Goal: Answer question/provide support: Share knowledge or assist other users

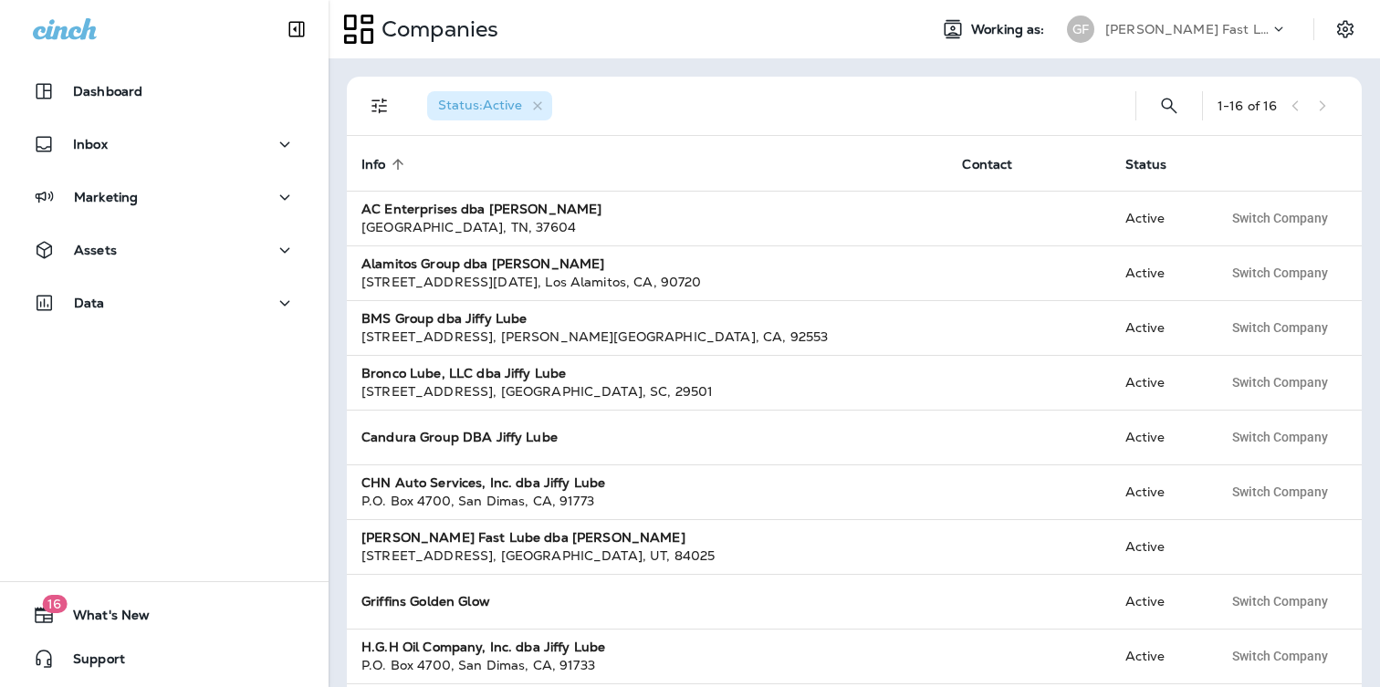
click at [1159, 22] on p "[PERSON_NAME] Fast Lube dba [PERSON_NAME]" at bounding box center [1187, 29] width 164 height 15
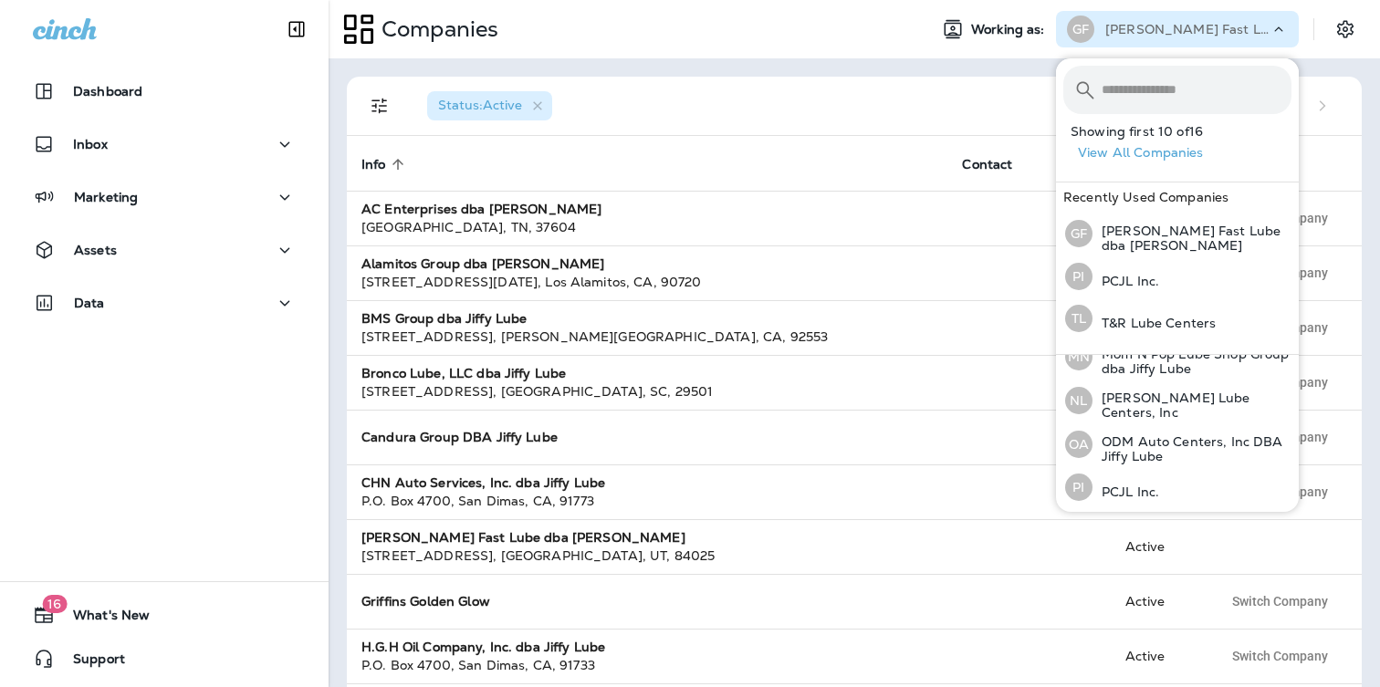
scroll to position [467, 0]
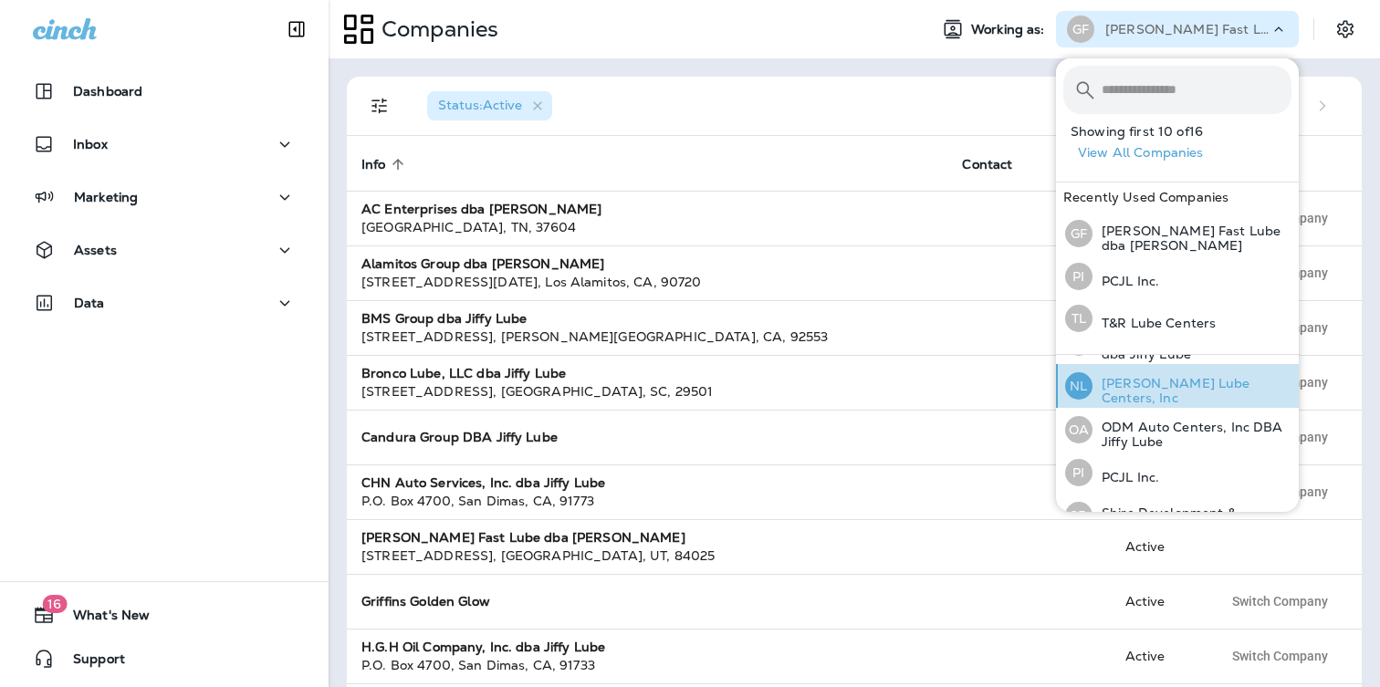
click at [1179, 392] on p "[PERSON_NAME] Lube Centers, Inc" at bounding box center [1192, 390] width 199 height 29
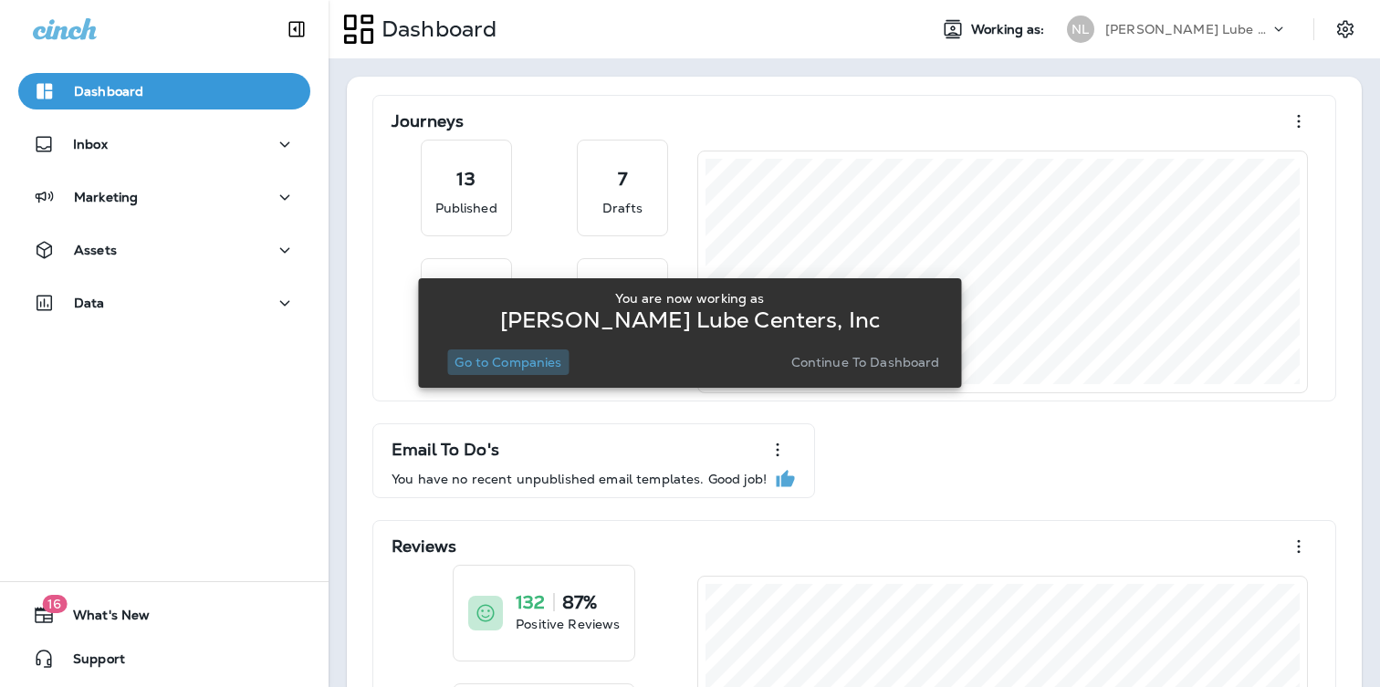
click at [547, 368] on p "Go to Companies" at bounding box center [508, 362] width 107 height 15
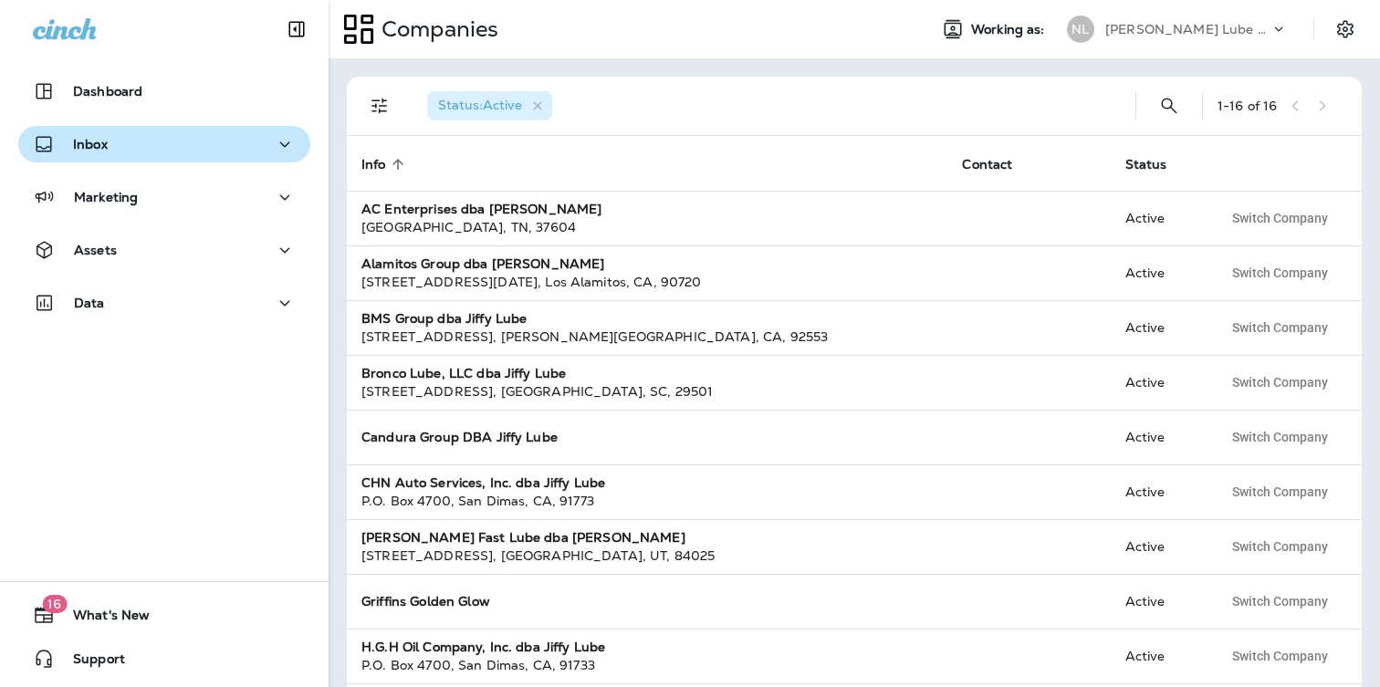
click at [120, 140] on div "Inbox" at bounding box center [164, 144] width 263 height 23
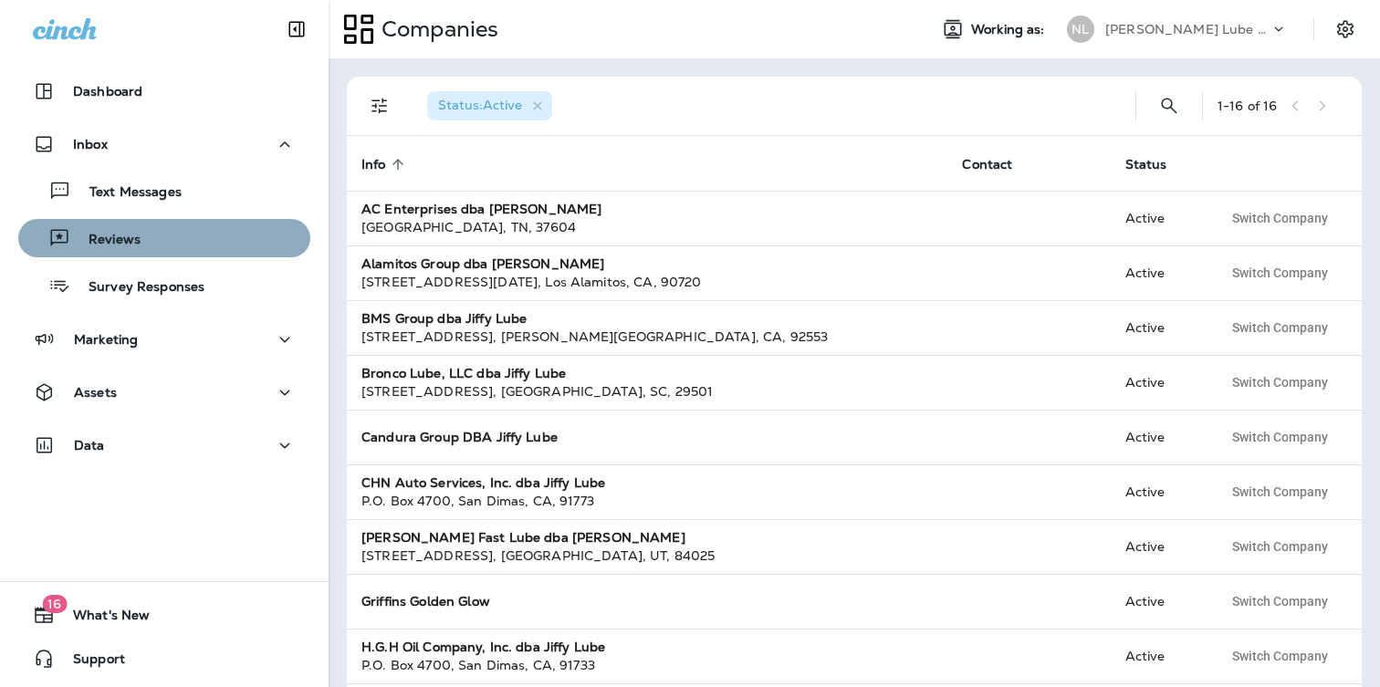
click at [126, 232] on p "Reviews" at bounding box center [105, 240] width 70 height 17
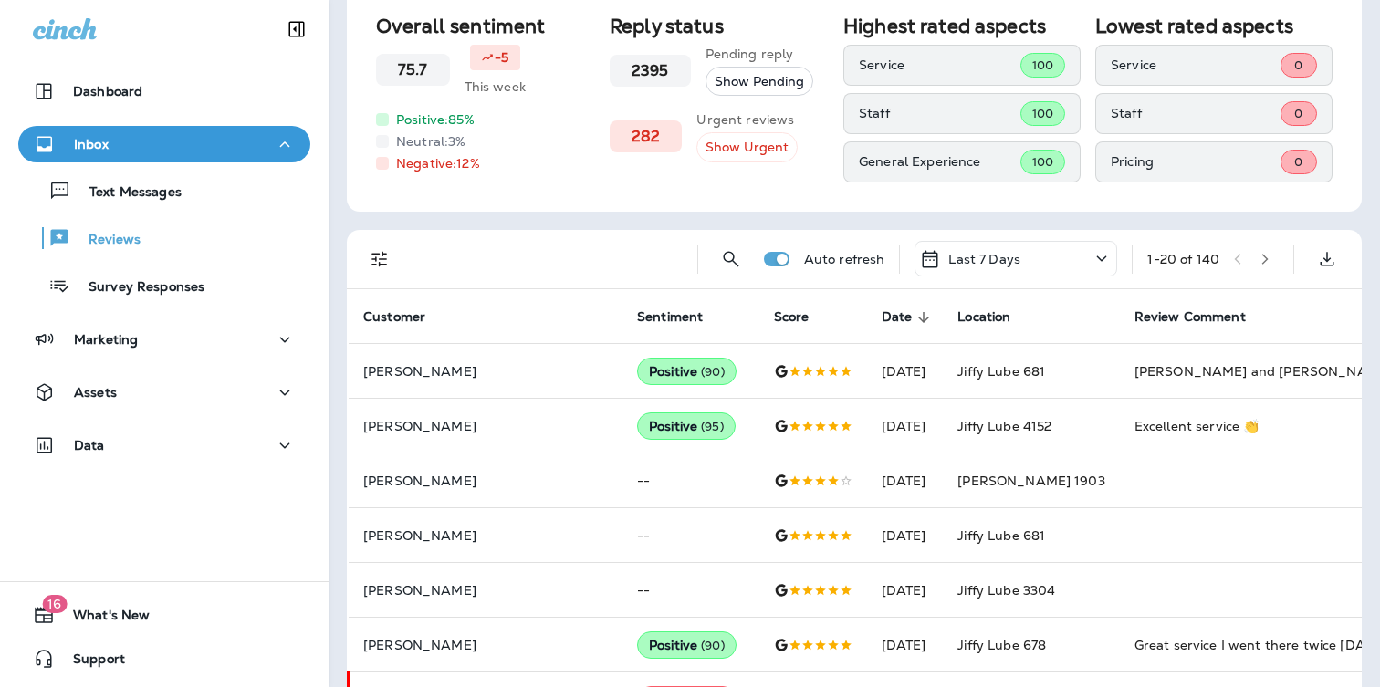
scroll to position [107, 0]
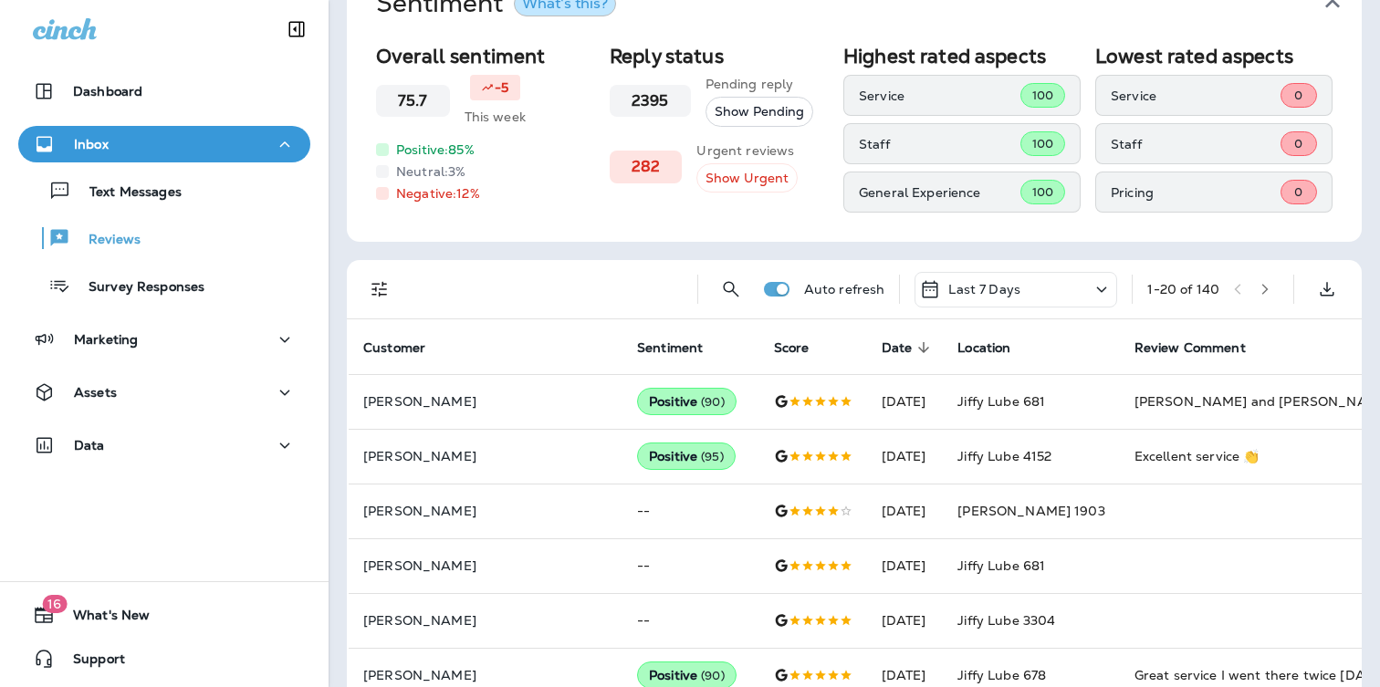
click at [382, 275] on button "Filters" at bounding box center [379, 289] width 37 height 37
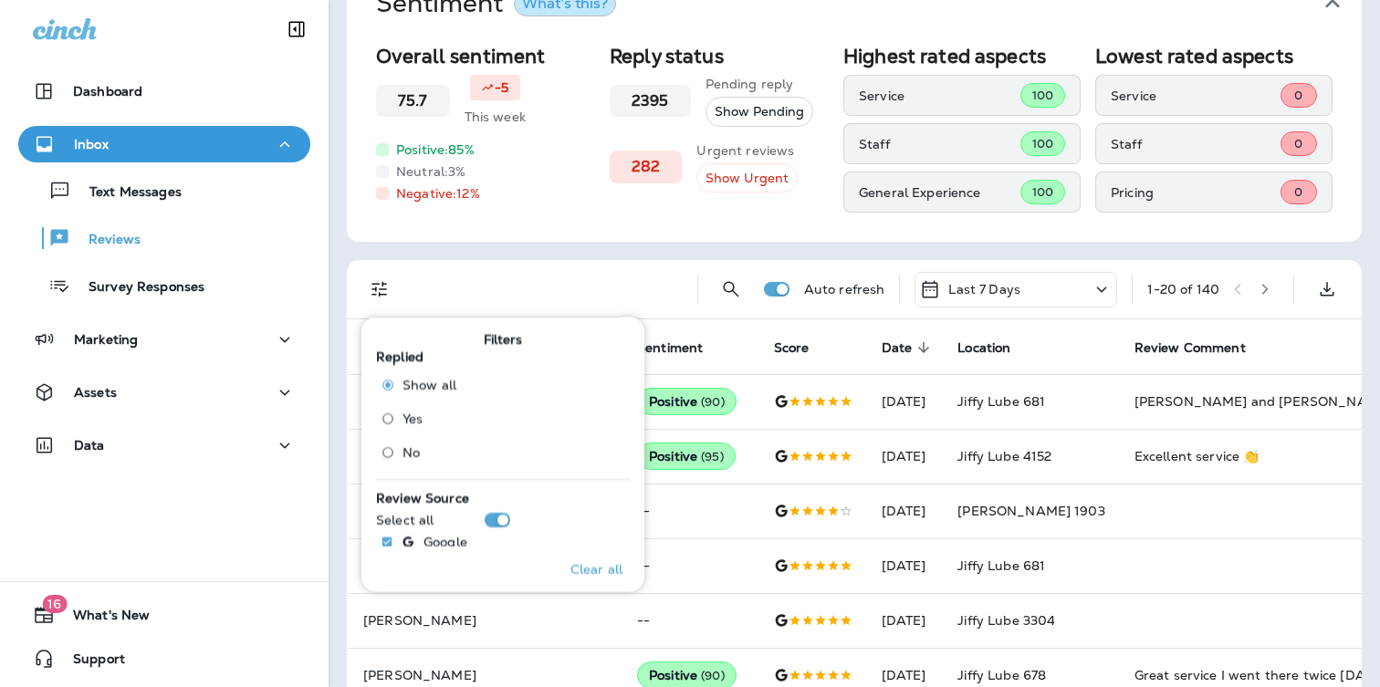
click at [424, 443] on label "No" at bounding box center [414, 451] width 83 height 29
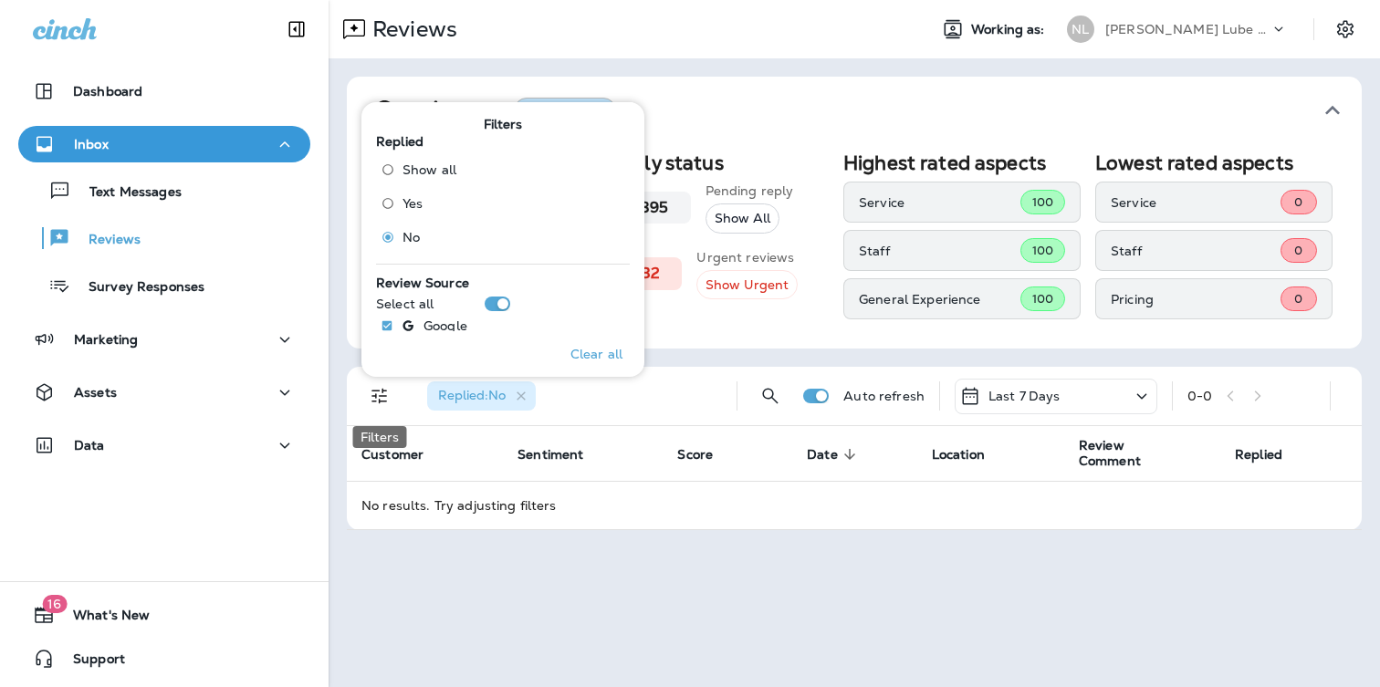
drag, startPoint x: 390, startPoint y: 392, endPoint x: 464, endPoint y: 394, distance: 74.0
click at [390, 392] on icon "Filters" at bounding box center [380, 396] width 22 height 22
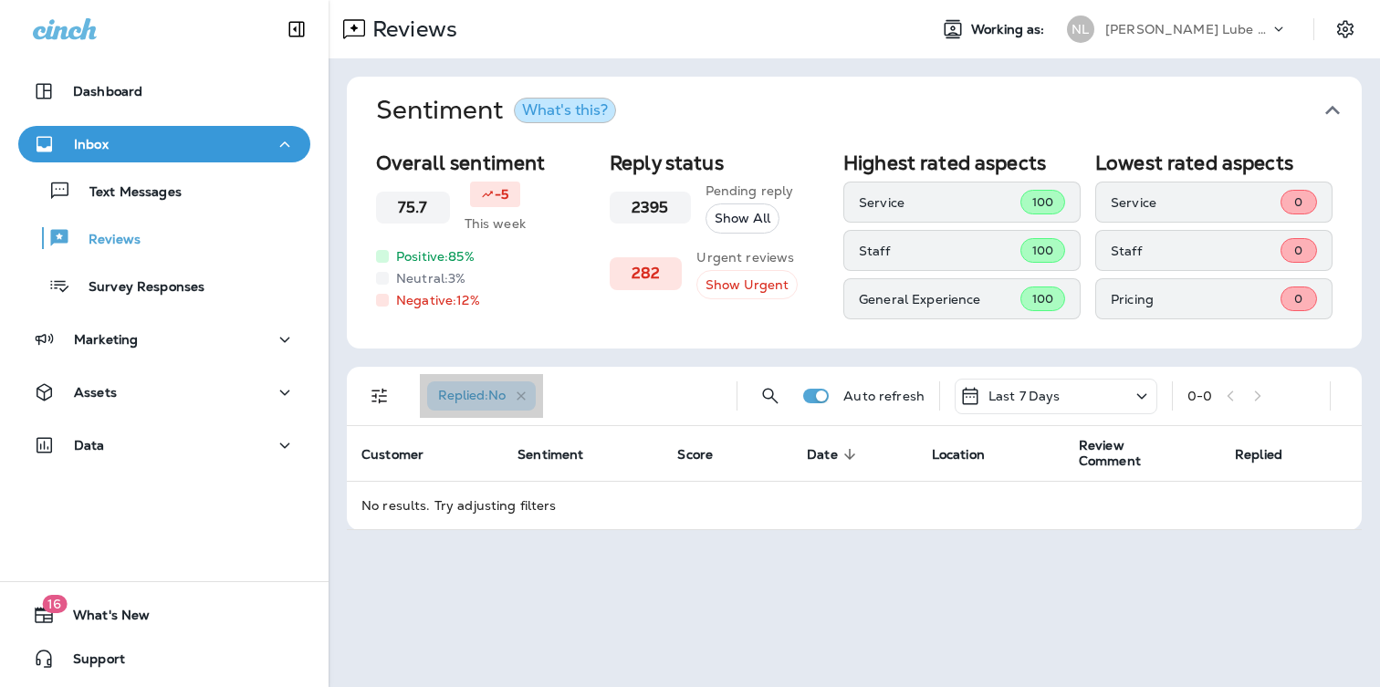
drag, startPoint x: 531, startPoint y: 398, endPoint x: 619, endPoint y: 410, distance: 88.4
click at [531, 398] on div "Replied : No" at bounding box center [481, 396] width 109 height 29
click at [528, 401] on icon "button" at bounding box center [522, 397] width 16 height 16
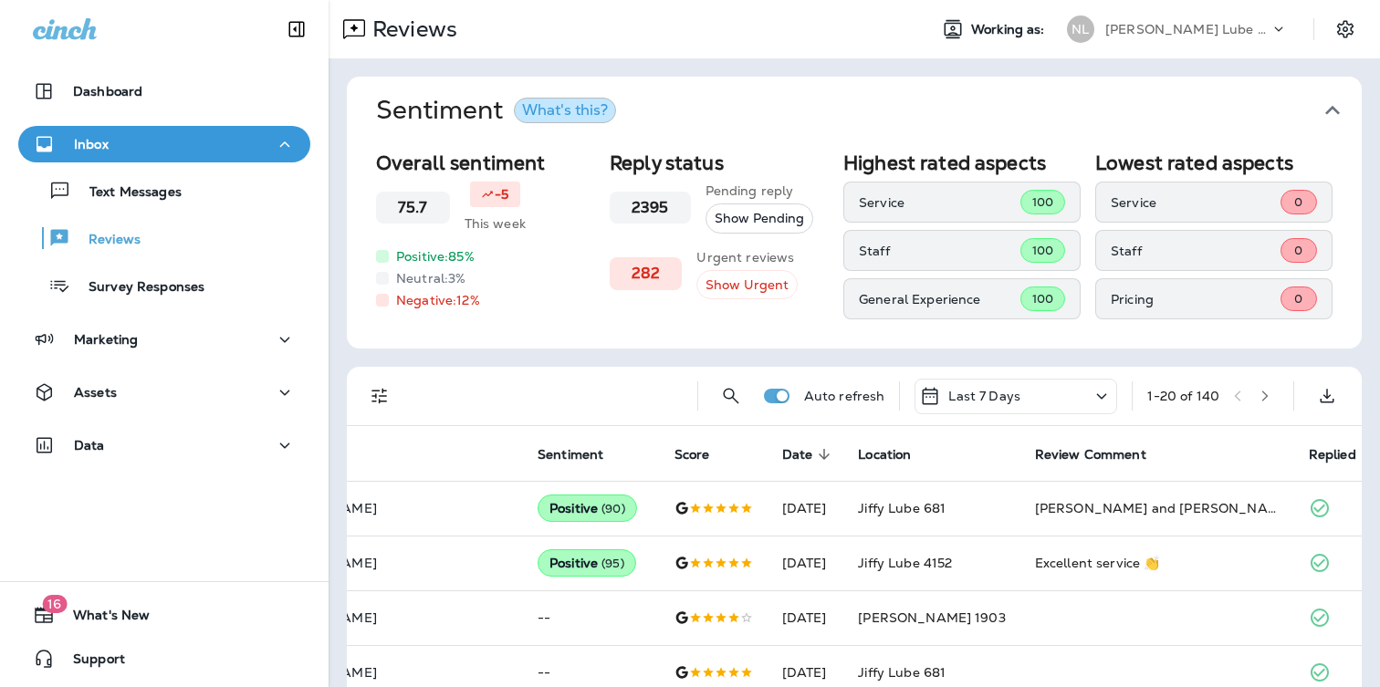
scroll to position [0, 100]
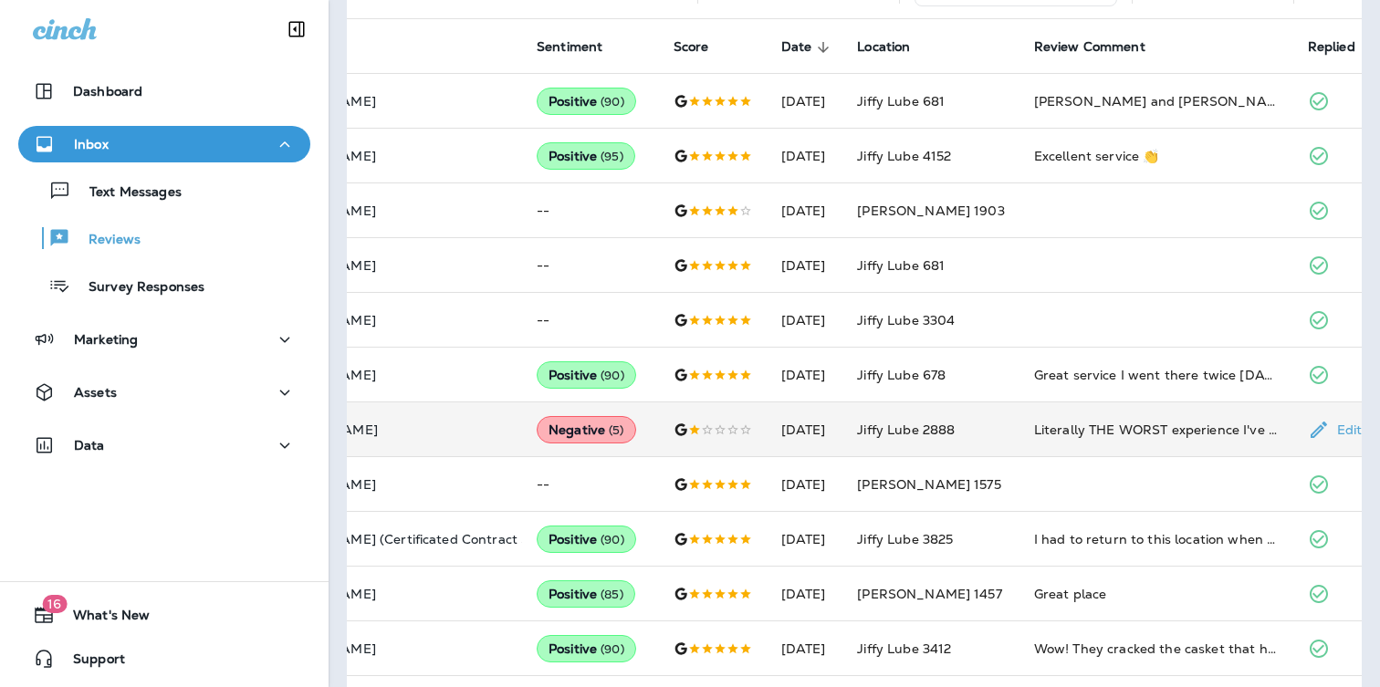
click at [1064, 442] on td "Literally THE WORST experience I've ever had getting a simple oil change ever!!…" at bounding box center [1157, 430] width 274 height 55
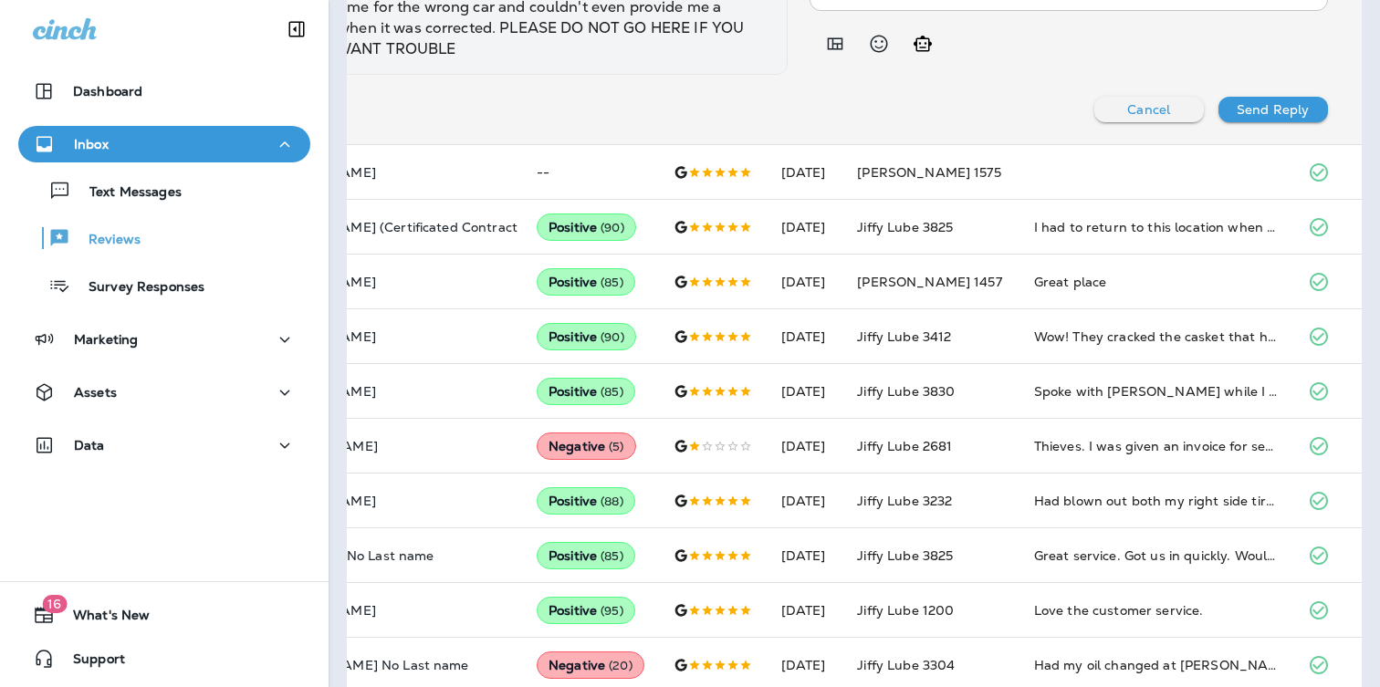
scroll to position [1334, 0]
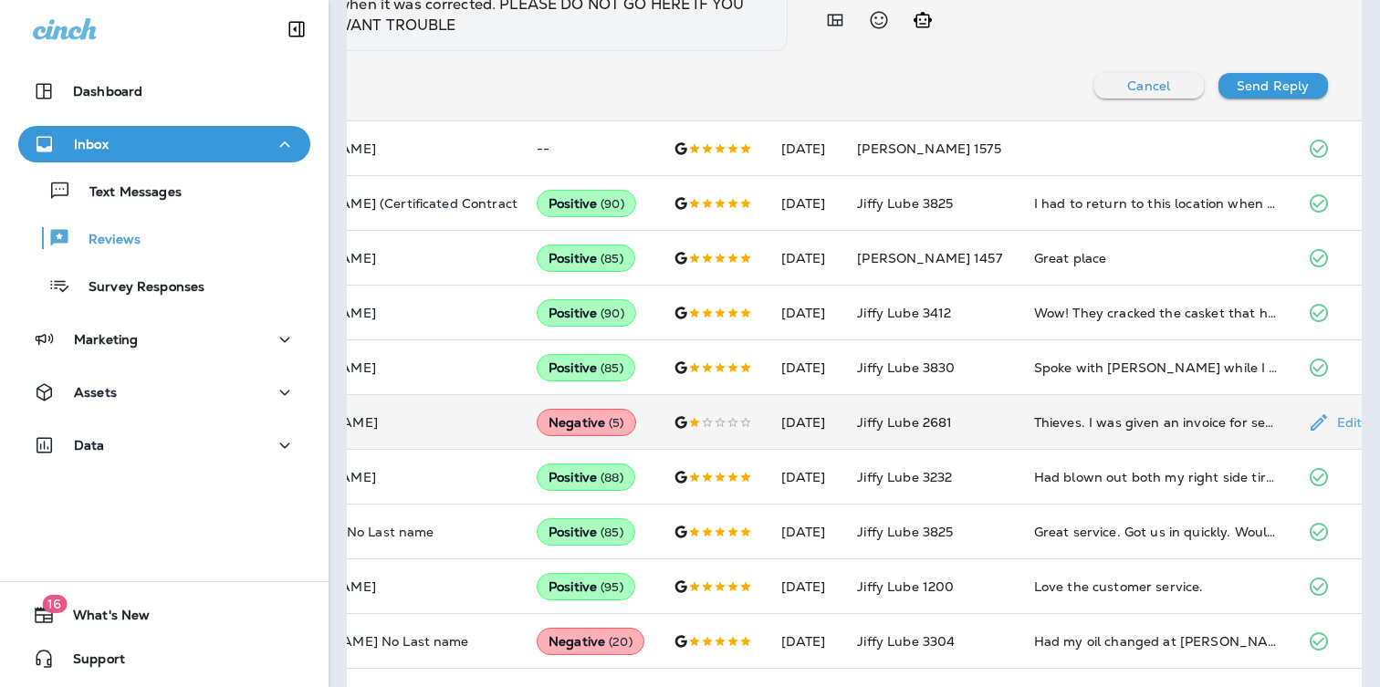
click at [1140, 438] on td "Thieves. I was given an invoice for services they didn’t even do. I have receip…" at bounding box center [1157, 422] width 274 height 55
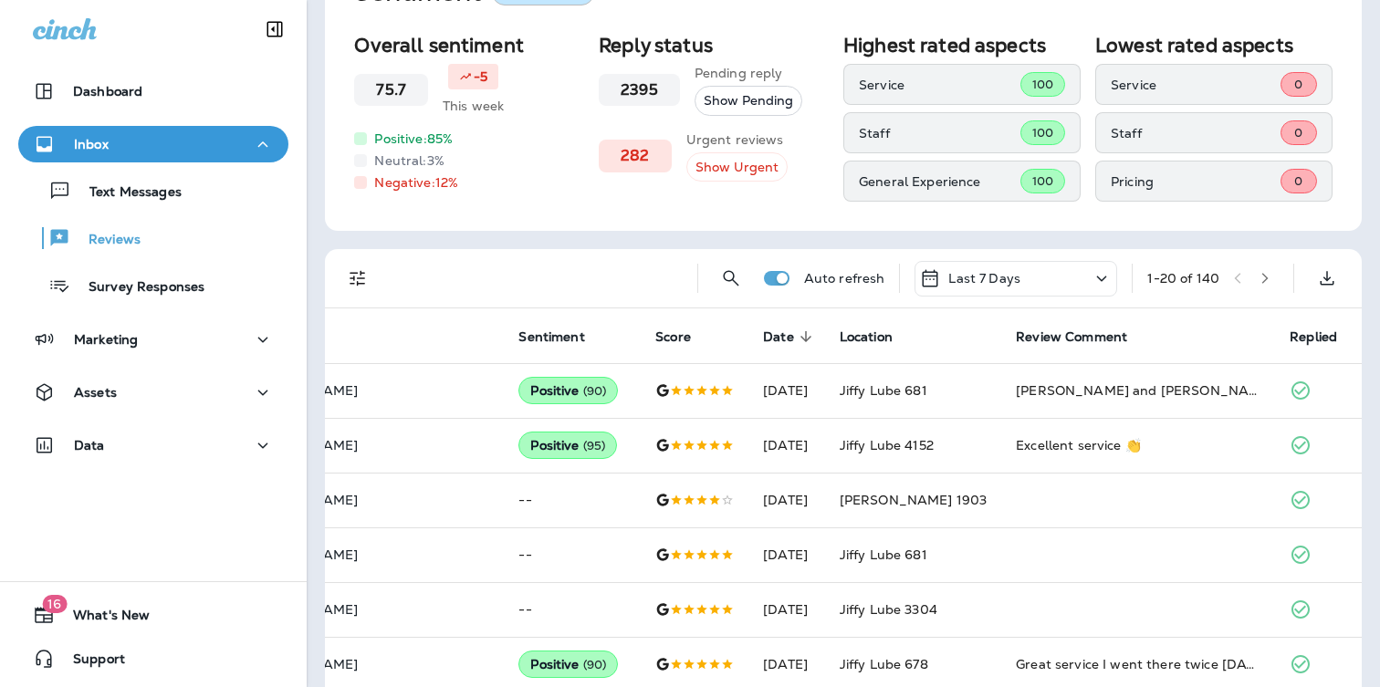
scroll to position [0, 0]
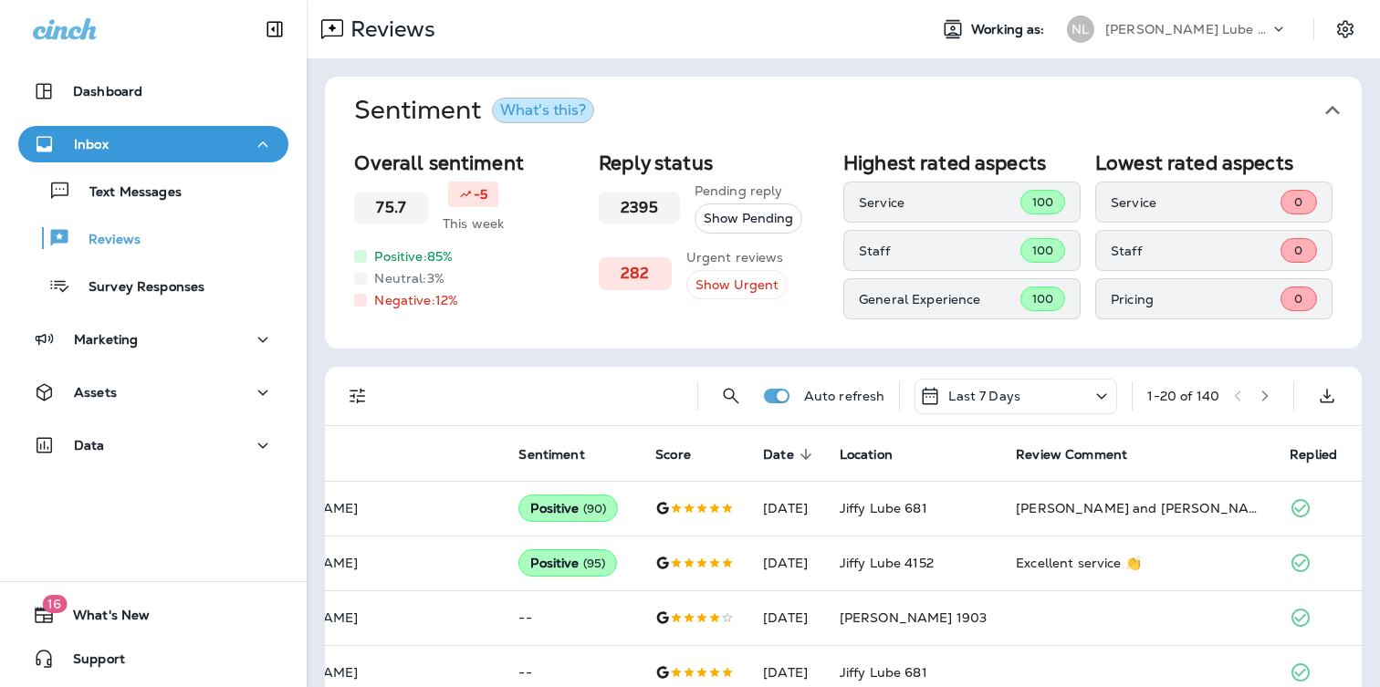
click at [1194, 49] on div "Reviews Working as: [PERSON_NAME] Lube Centers, Inc" at bounding box center [843, 29] width 1073 height 58
click at [1195, 29] on p "[PERSON_NAME] Lube Centers, Inc" at bounding box center [1187, 29] width 164 height 15
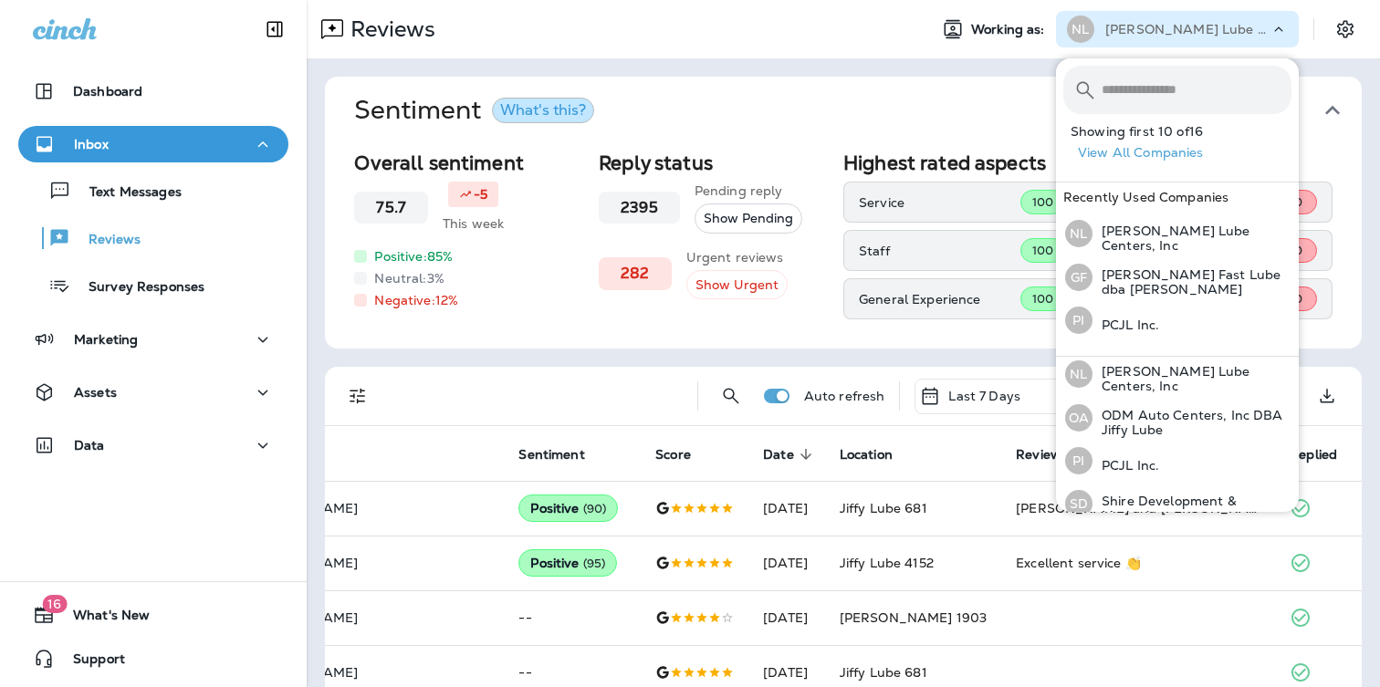
scroll to position [486, 0]
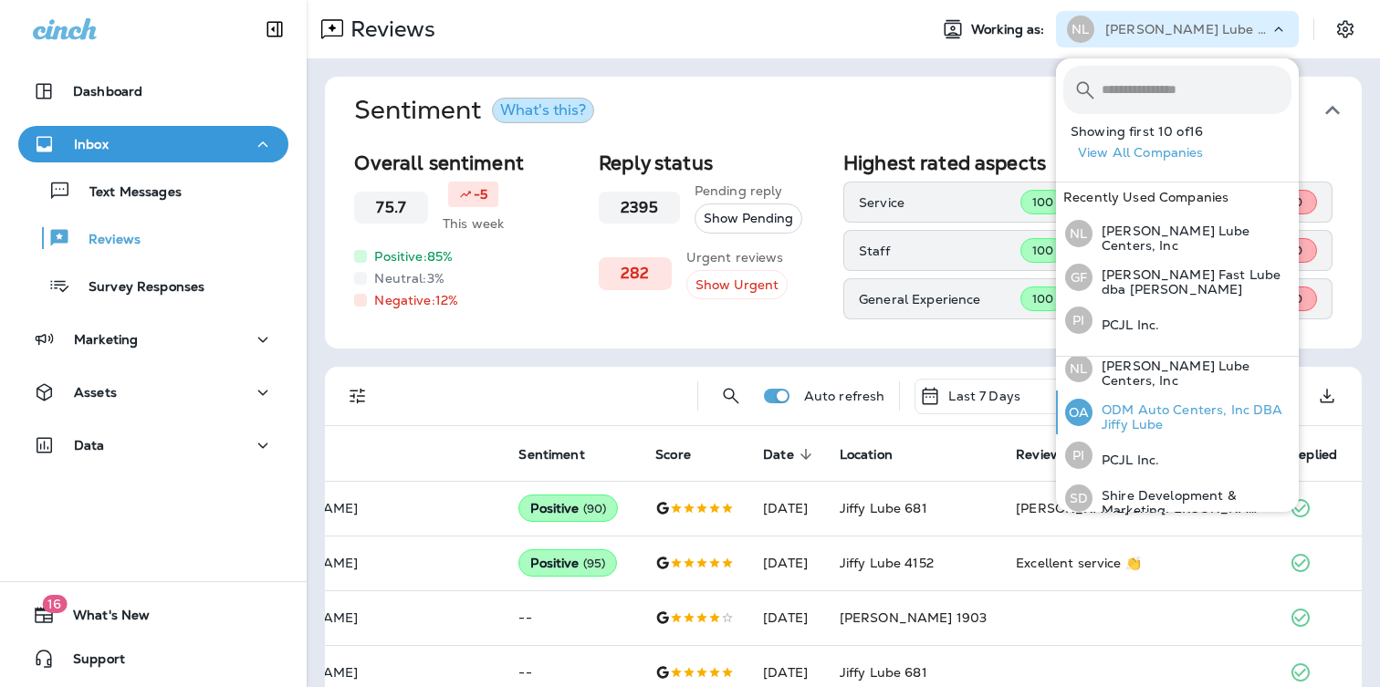
click at [1160, 410] on p "ODM Auto Centers, Inc DBA Jiffy Lube" at bounding box center [1192, 417] width 199 height 29
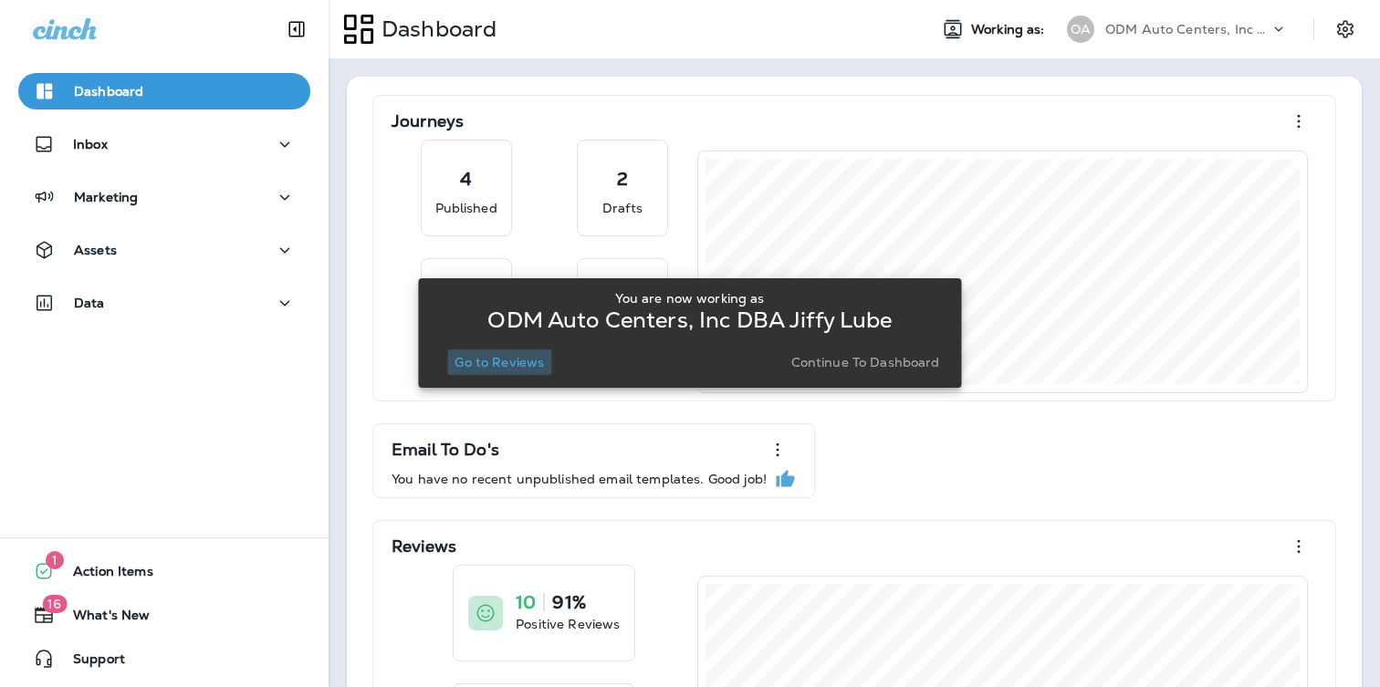
click at [520, 362] on p "Go to Reviews" at bounding box center [499, 362] width 89 height 15
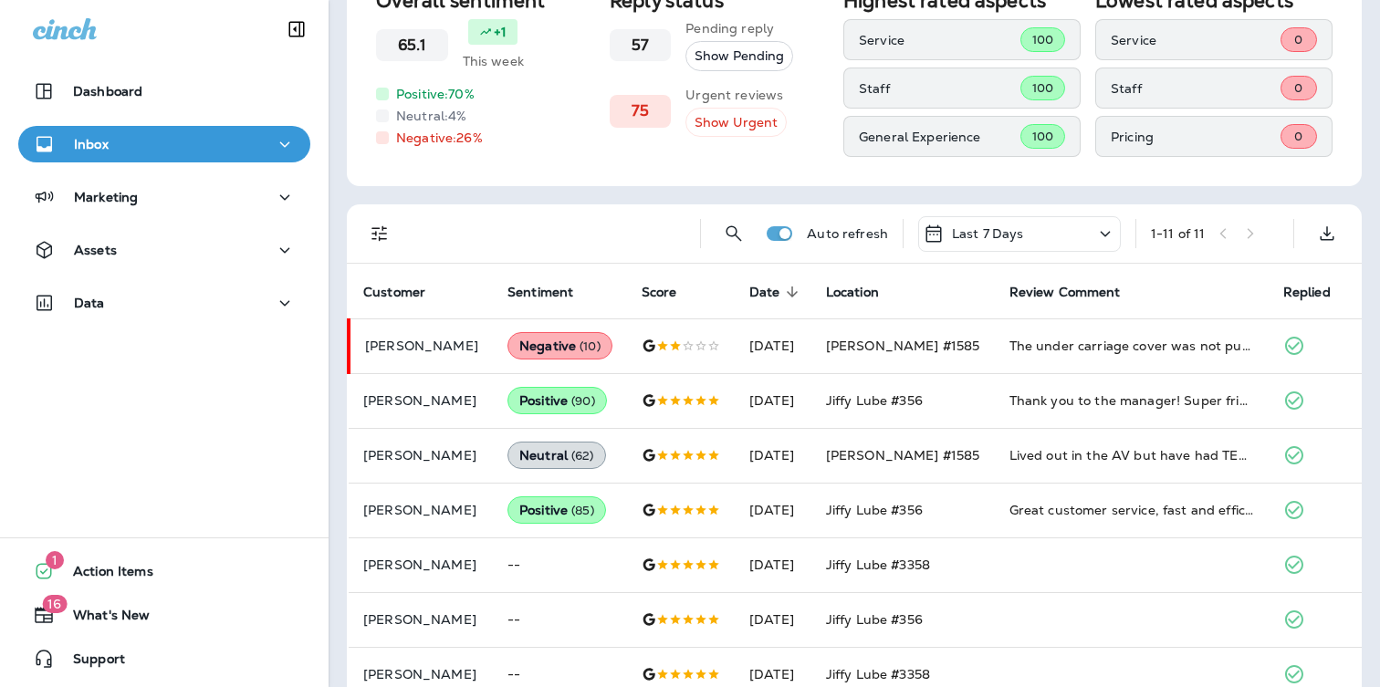
scroll to position [164, 0]
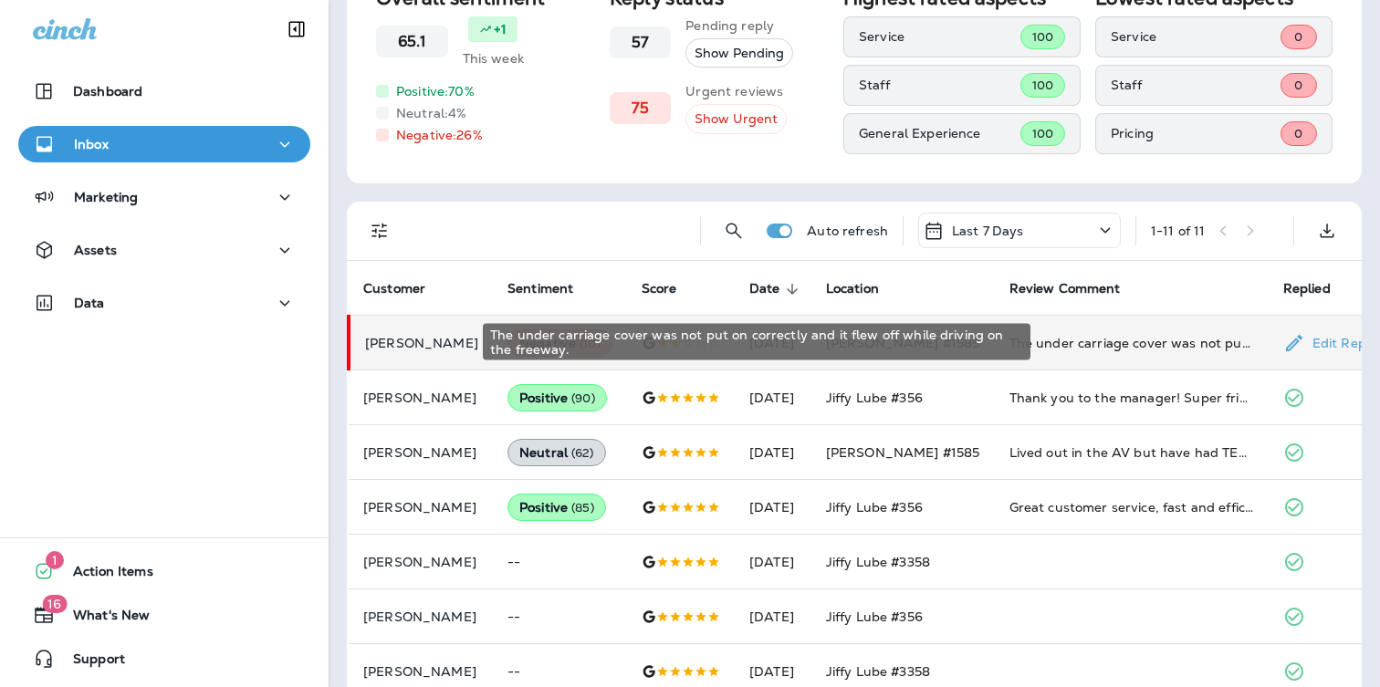
click at [1123, 342] on div "The under carriage cover was not put on correctly and it flew off while driving…" at bounding box center [1131, 343] width 245 height 18
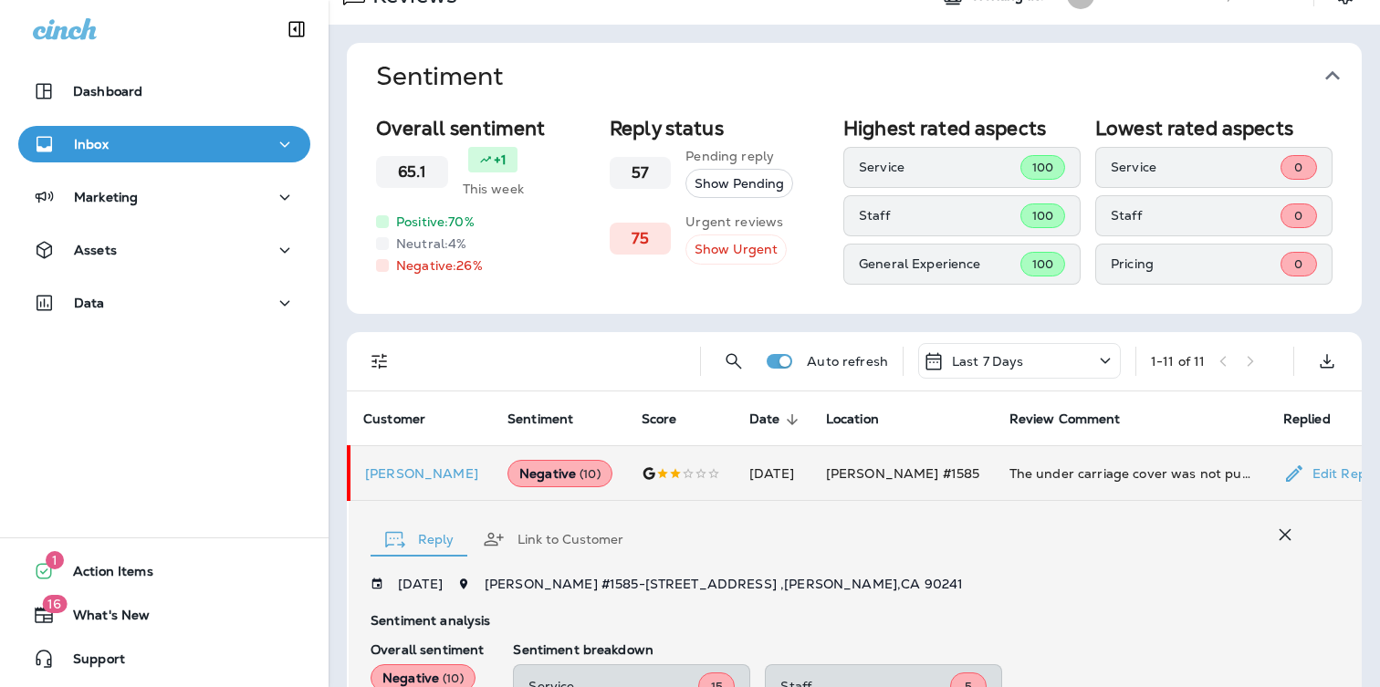
scroll to position [0, 0]
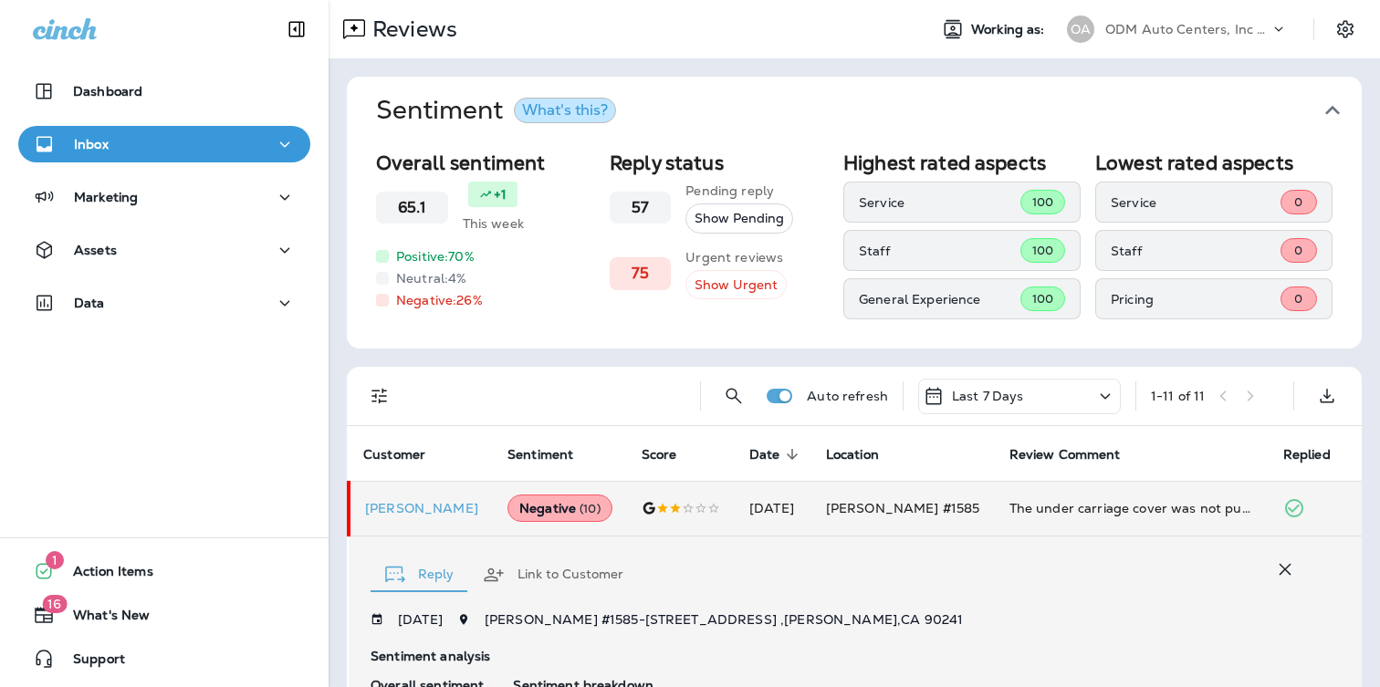
click at [1184, 22] on p "ODM Auto Centers, Inc DBA Jiffy Lube" at bounding box center [1187, 29] width 164 height 15
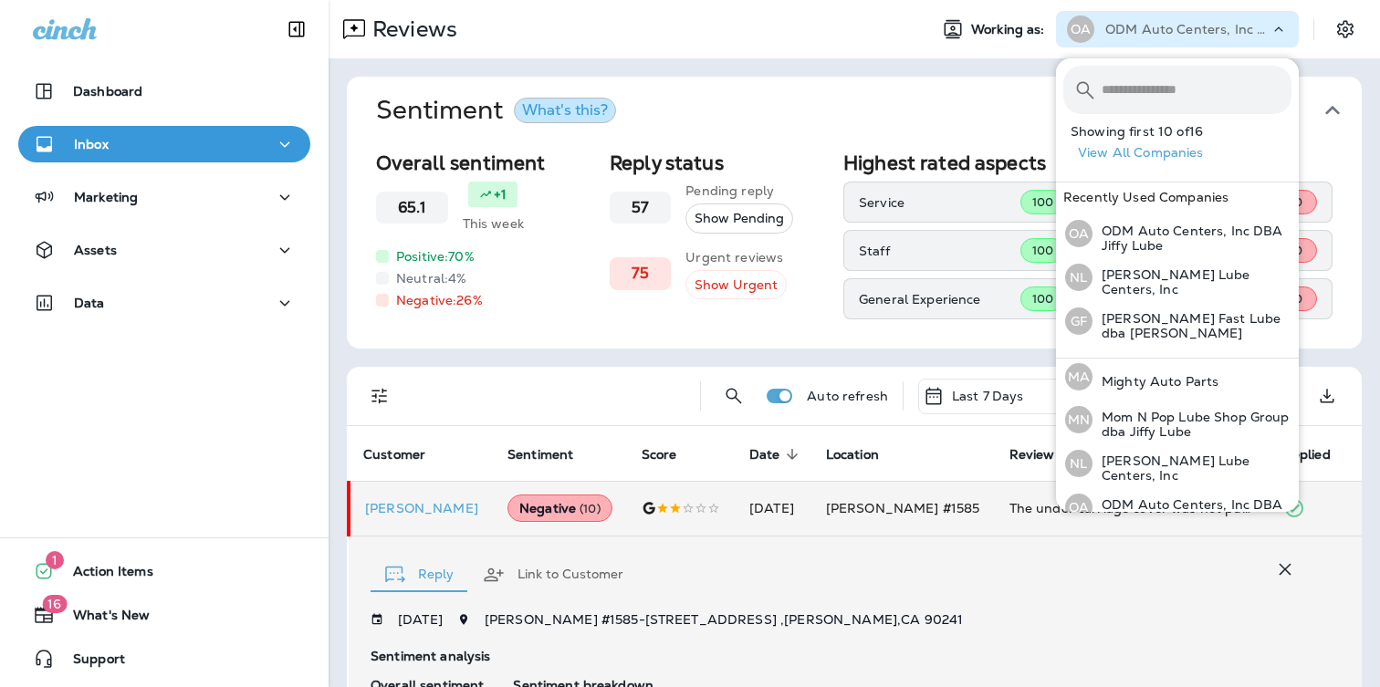
scroll to position [432, 0]
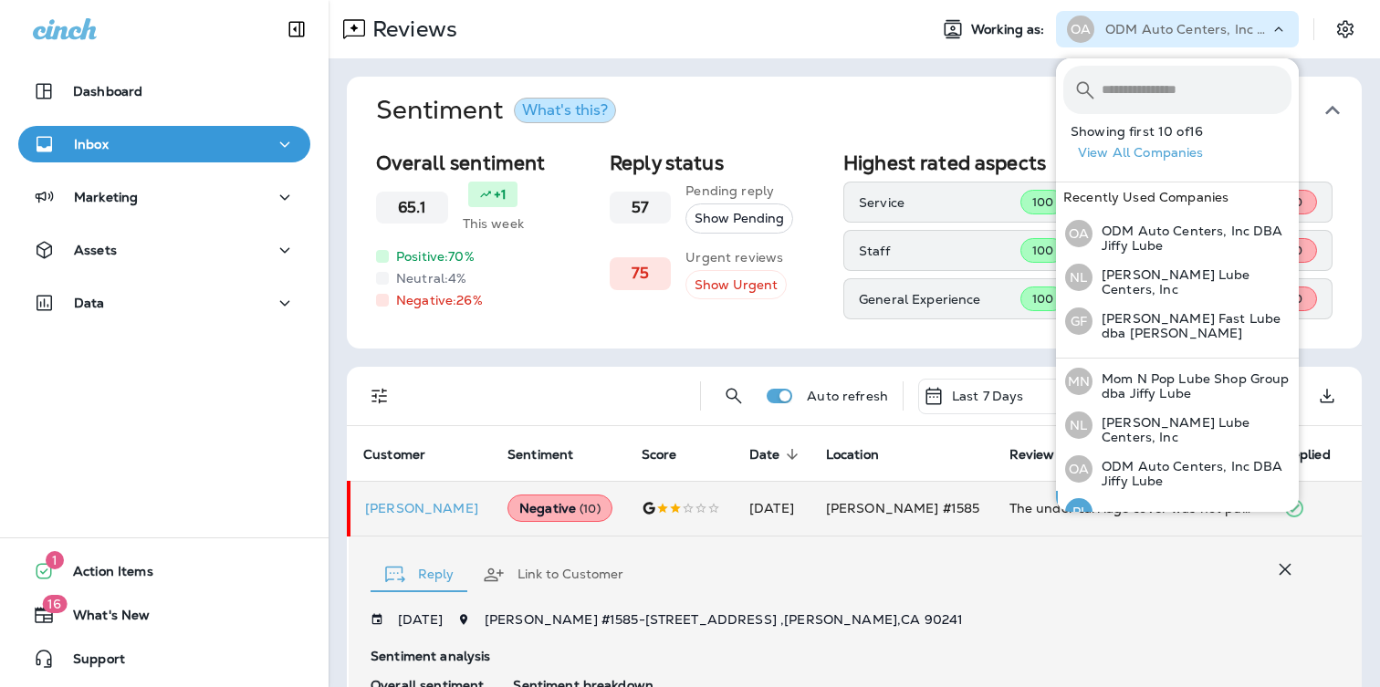
click at [1178, 504] on button "PI PCJL Inc." at bounding box center [1177, 512] width 243 height 42
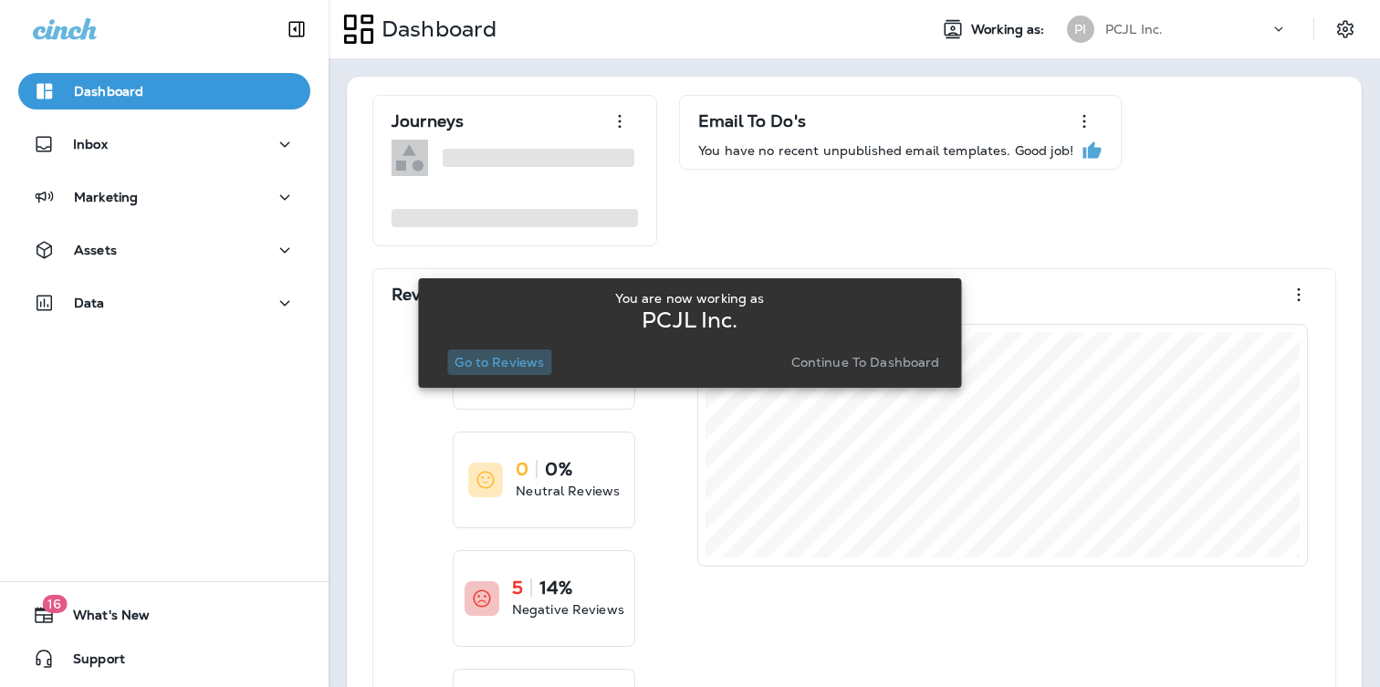
click at [519, 360] on p "Go to Reviews" at bounding box center [499, 362] width 89 height 15
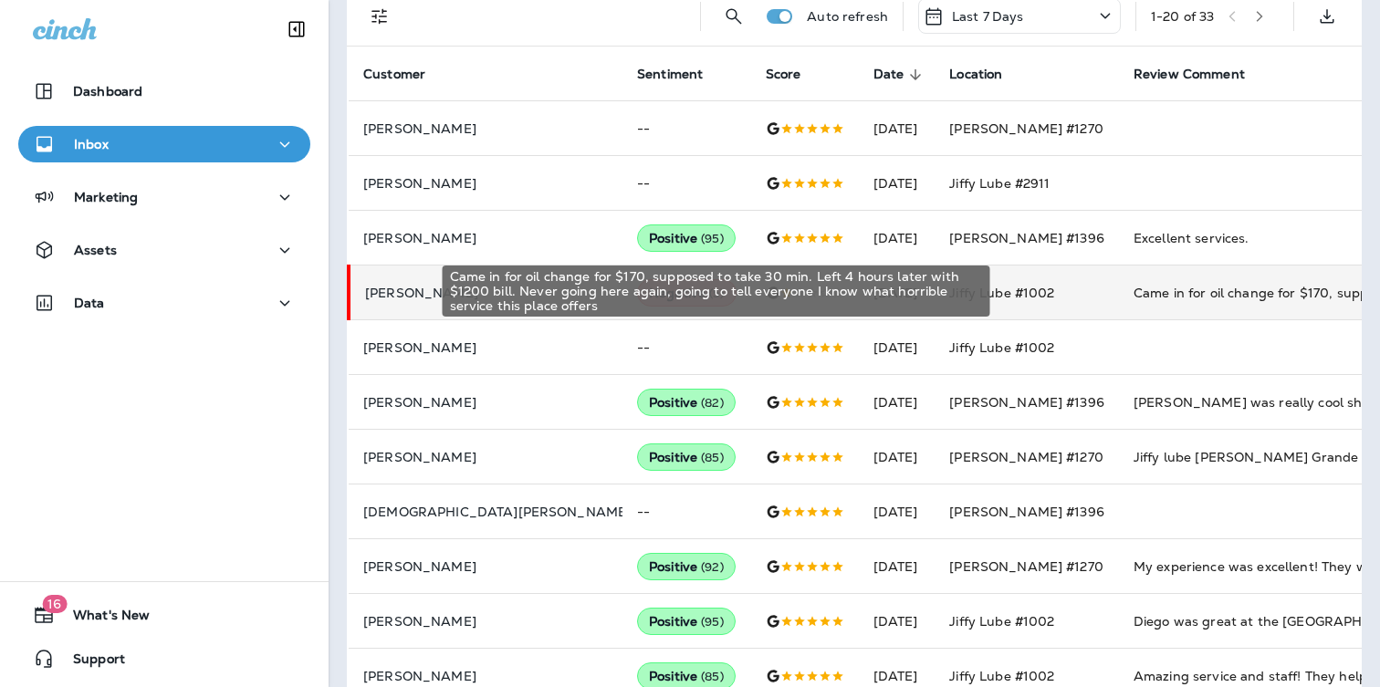
click at [1134, 284] on div "Came in for oil change for $170, supposed to take 30 min. Left 4 hours later wi…" at bounding box center [1256, 293] width 245 height 18
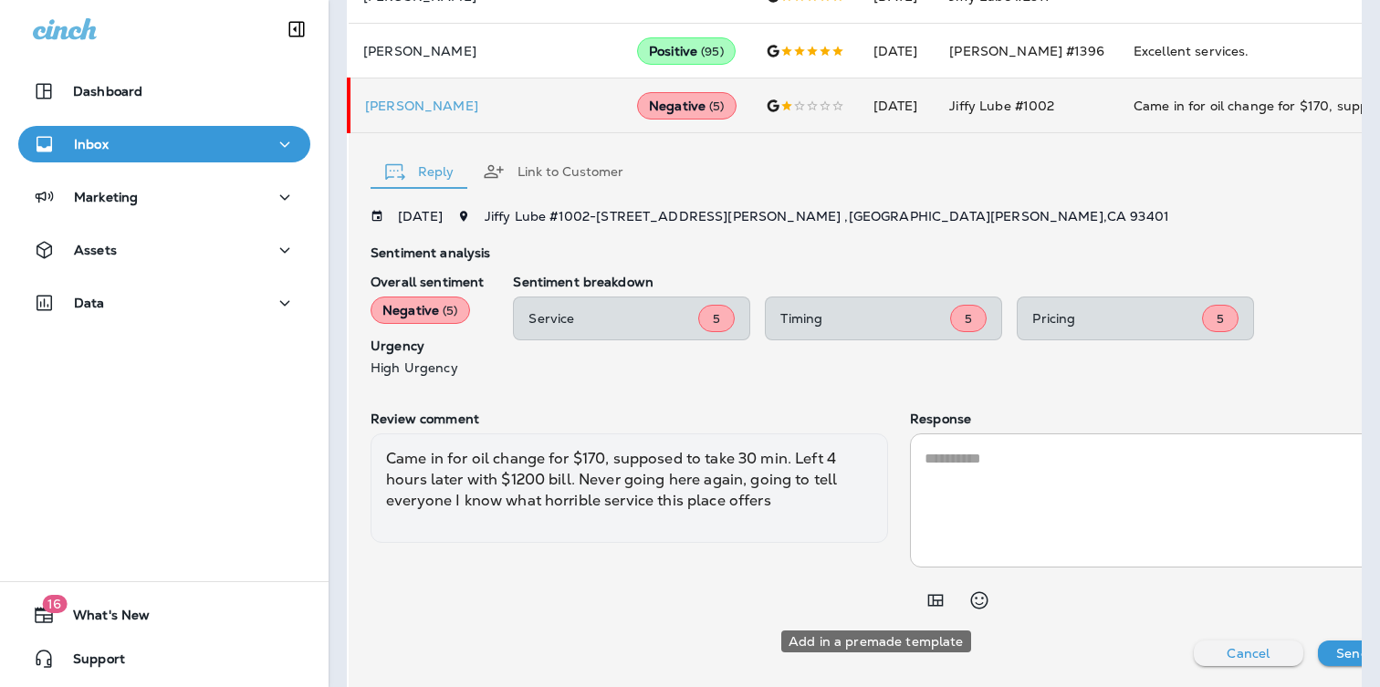
click at [928, 599] on icon "Add in a premade template" at bounding box center [936, 601] width 16 height 12
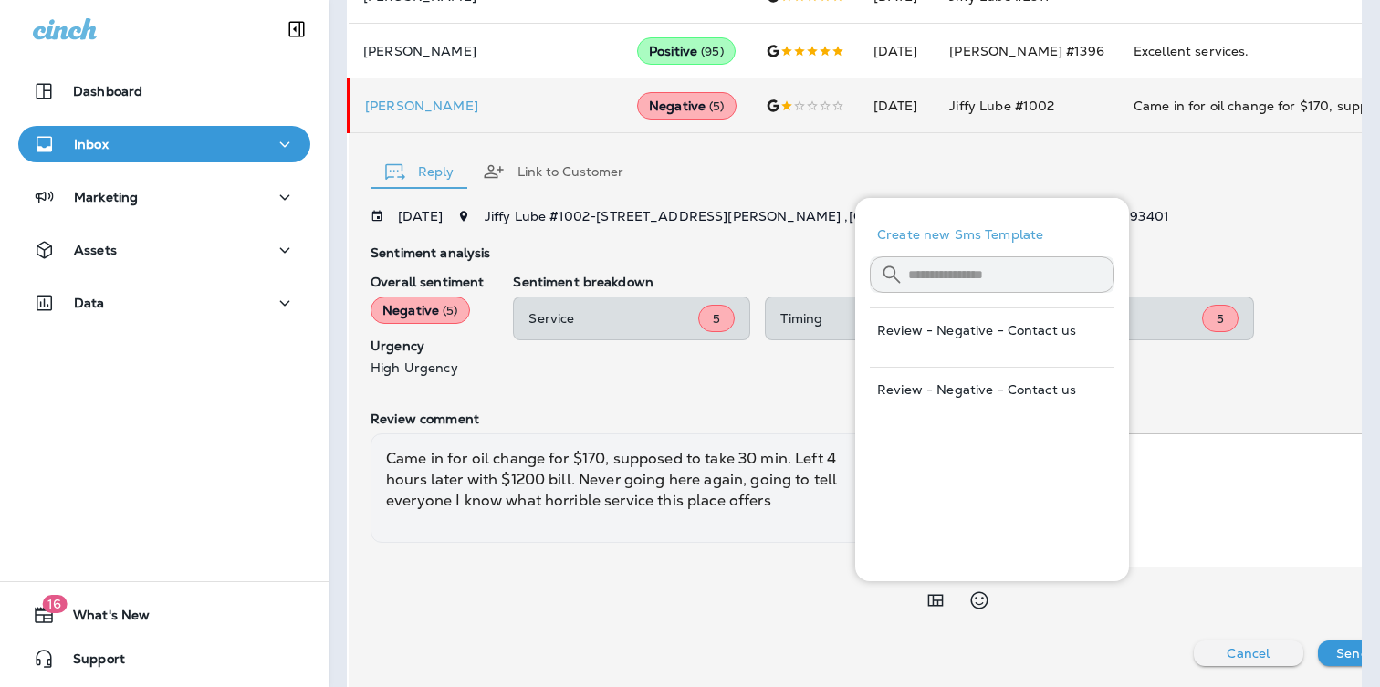
click at [1013, 383] on button "Review - Negative - Contact us" at bounding box center [992, 390] width 245 height 44
type textarea "**********"
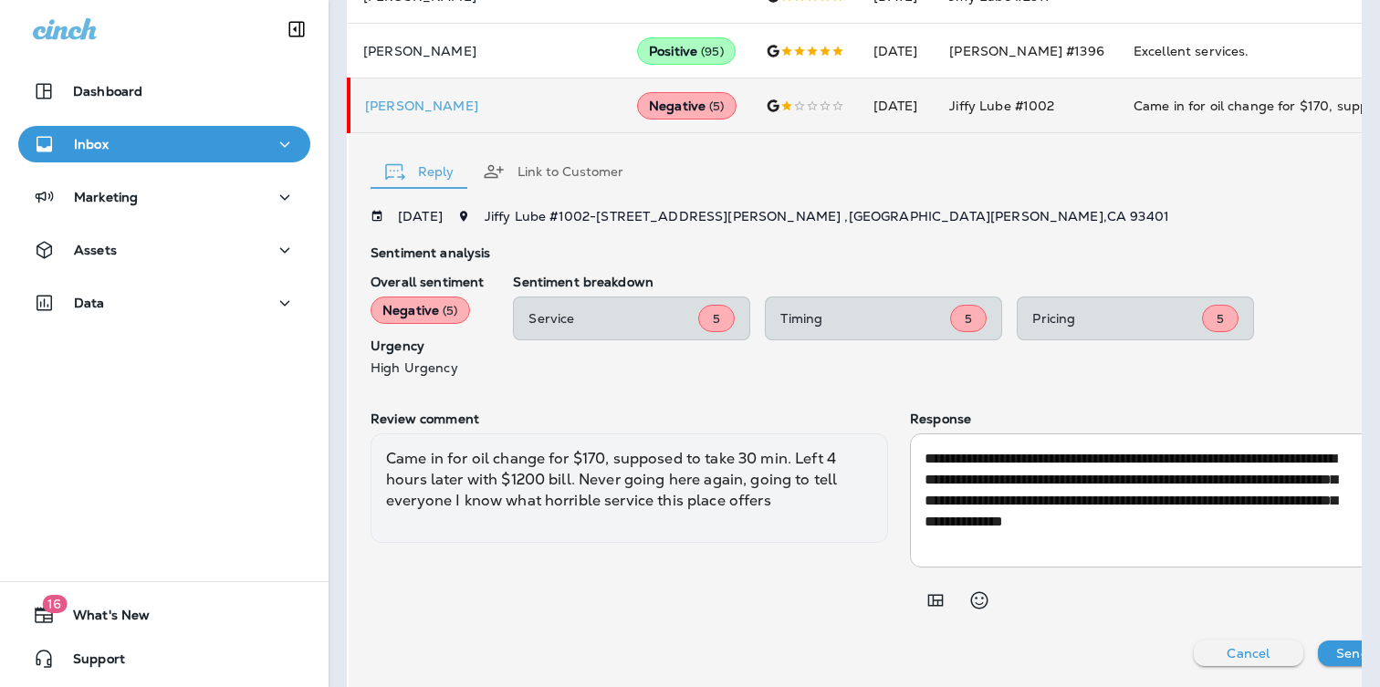
click at [1336, 659] on p "Send Reply" at bounding box center [1372, 653] width 72 height 15
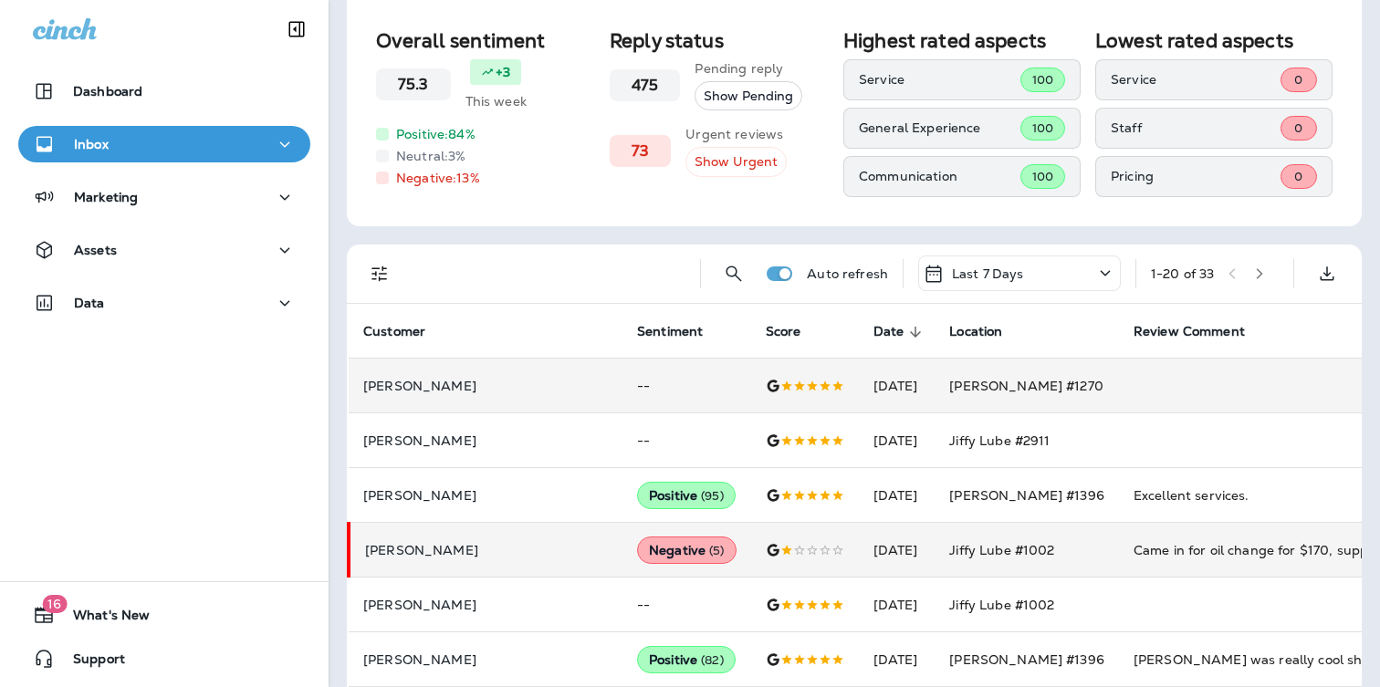
scroll to position [0, 0]
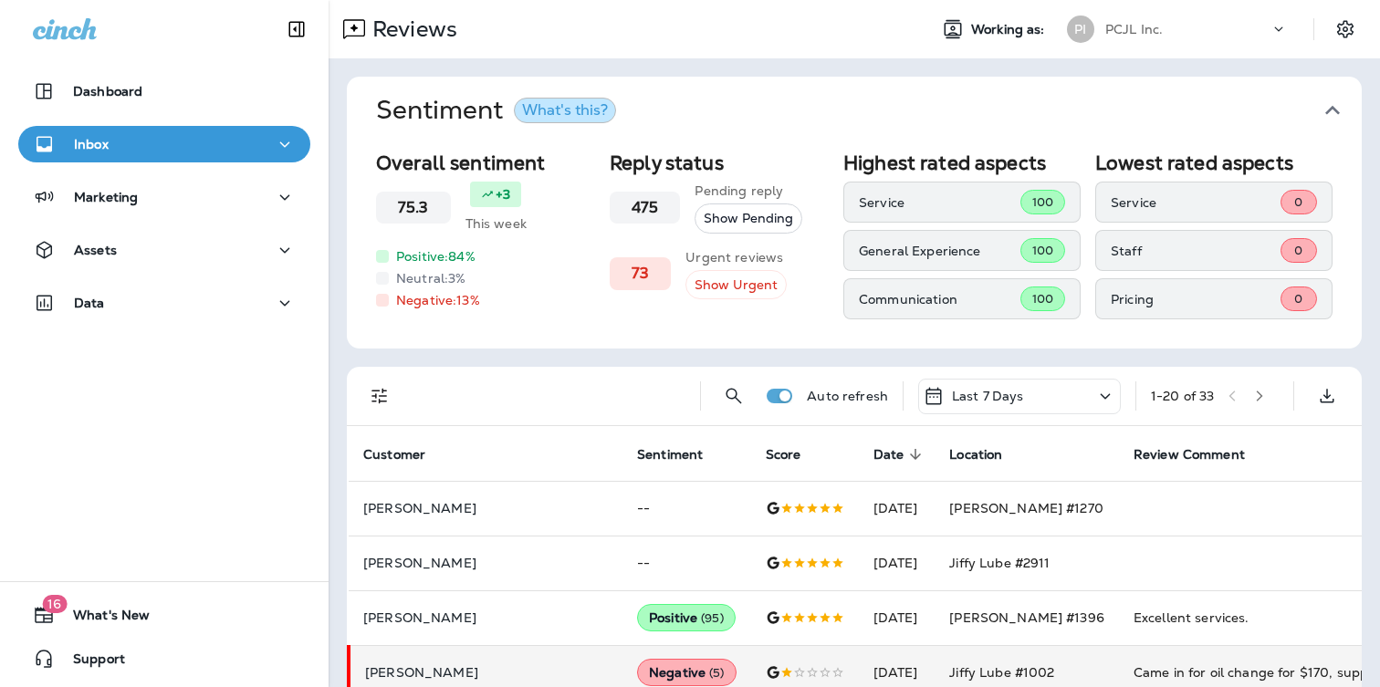
click at [1186, 20] on div "PCJL Inc." at bounding box center [1187, 29] width 164 height 27
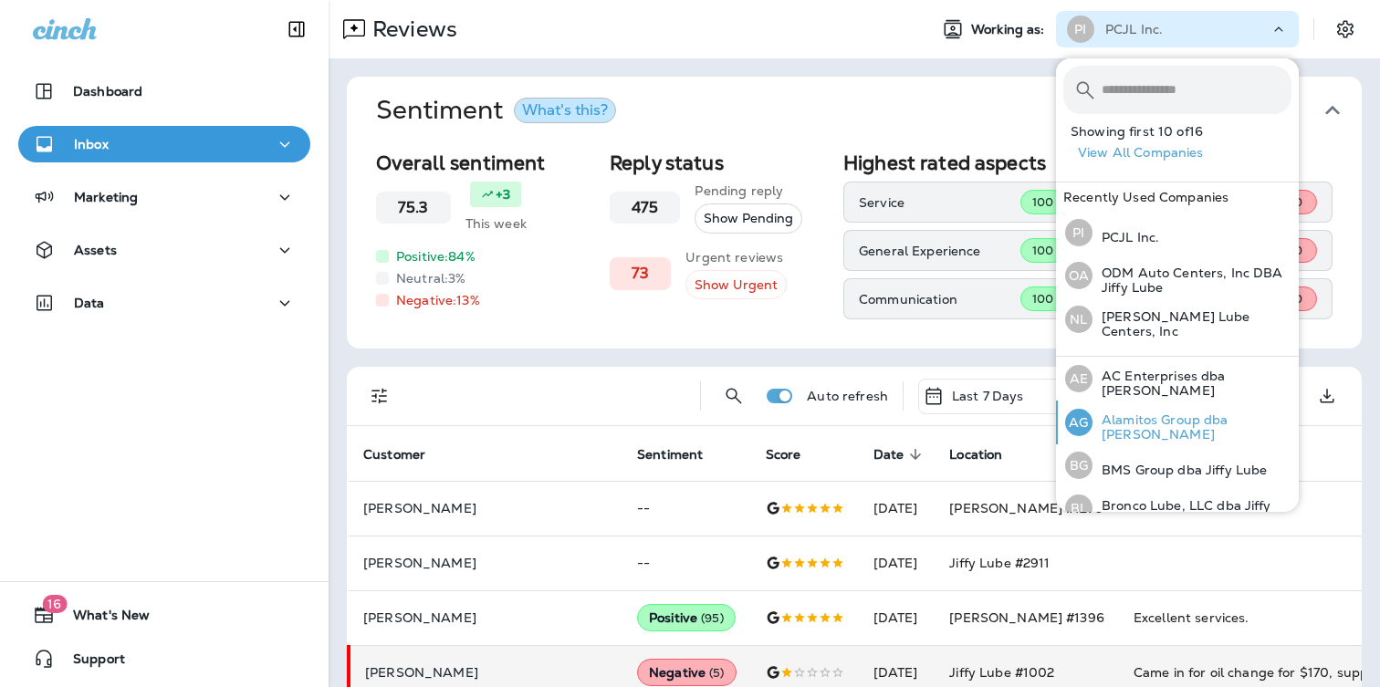
click at [1154, 426] on p "Alamitos Group dba [PERSON_NAME]" at bounding box center [1192, 427] width 199 height 29
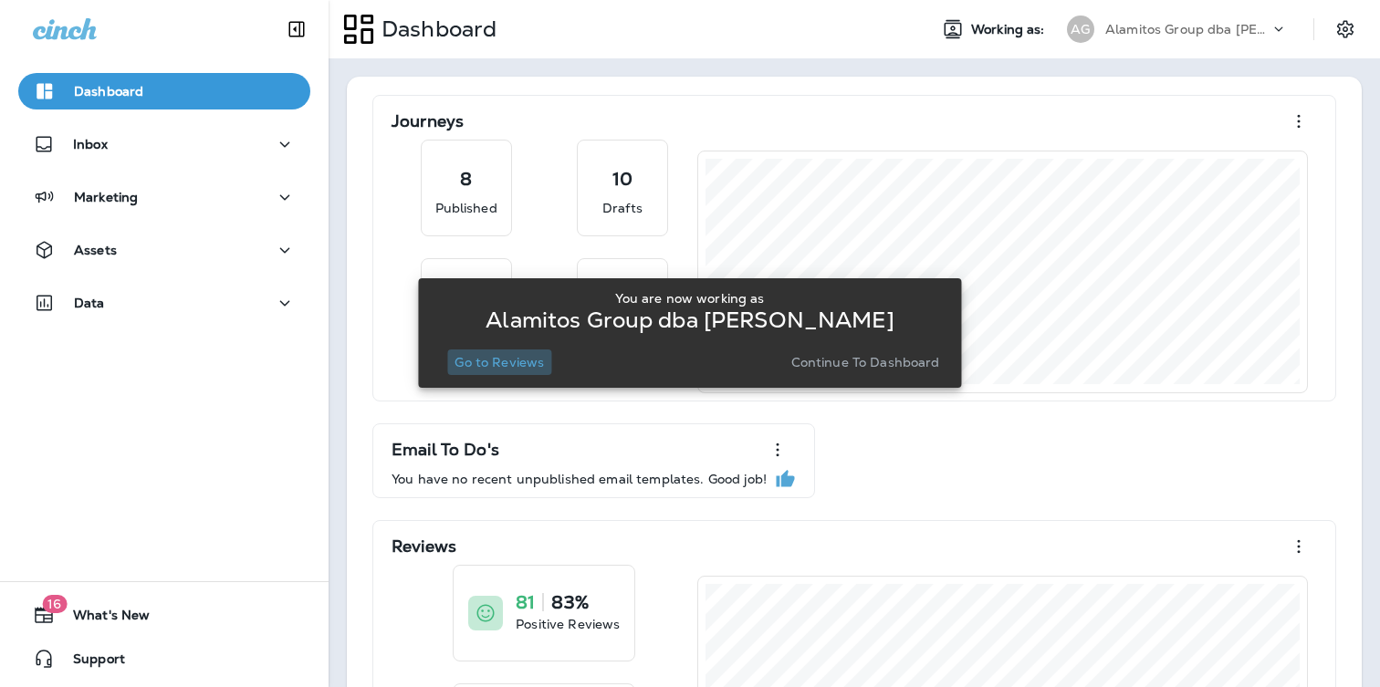
click at [526, 364] on p "Go to Reviews" at bounding box center [499, 362] width 89 height 15
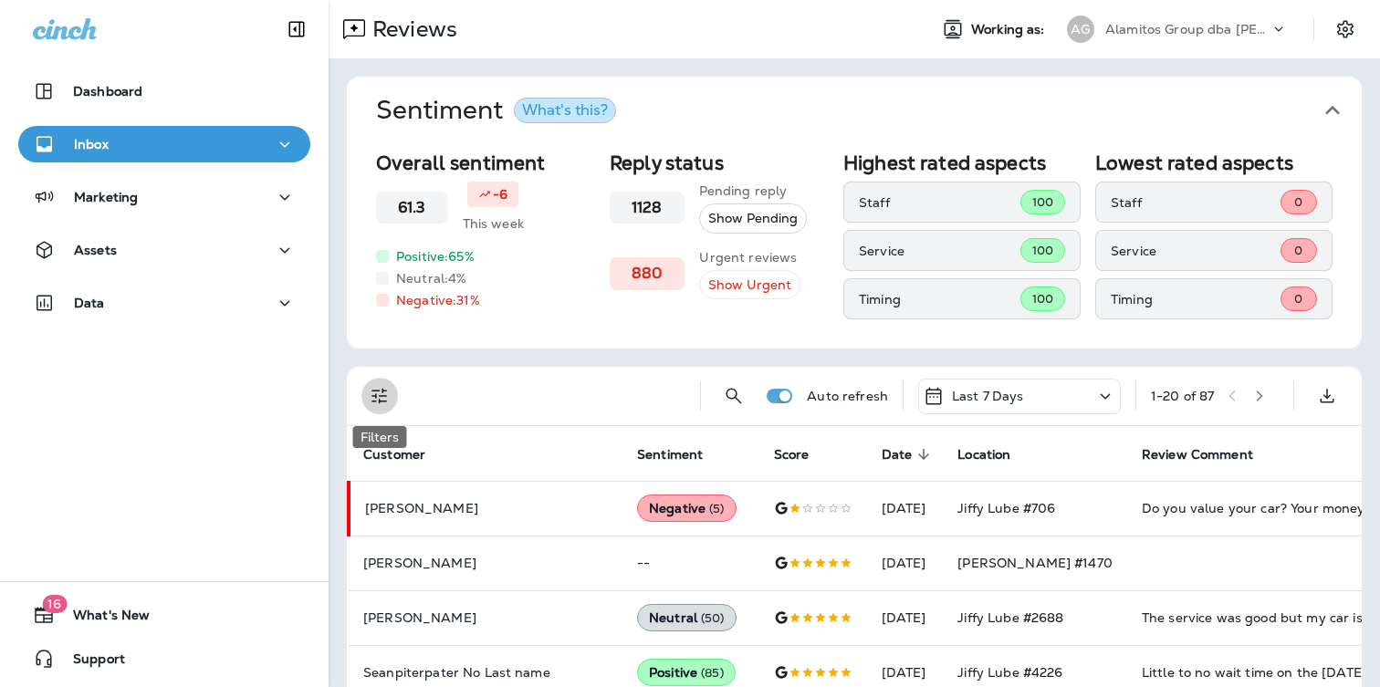
click at [368, 389] on button "Filters" at bounding box center [379, 396] width 37 height 37
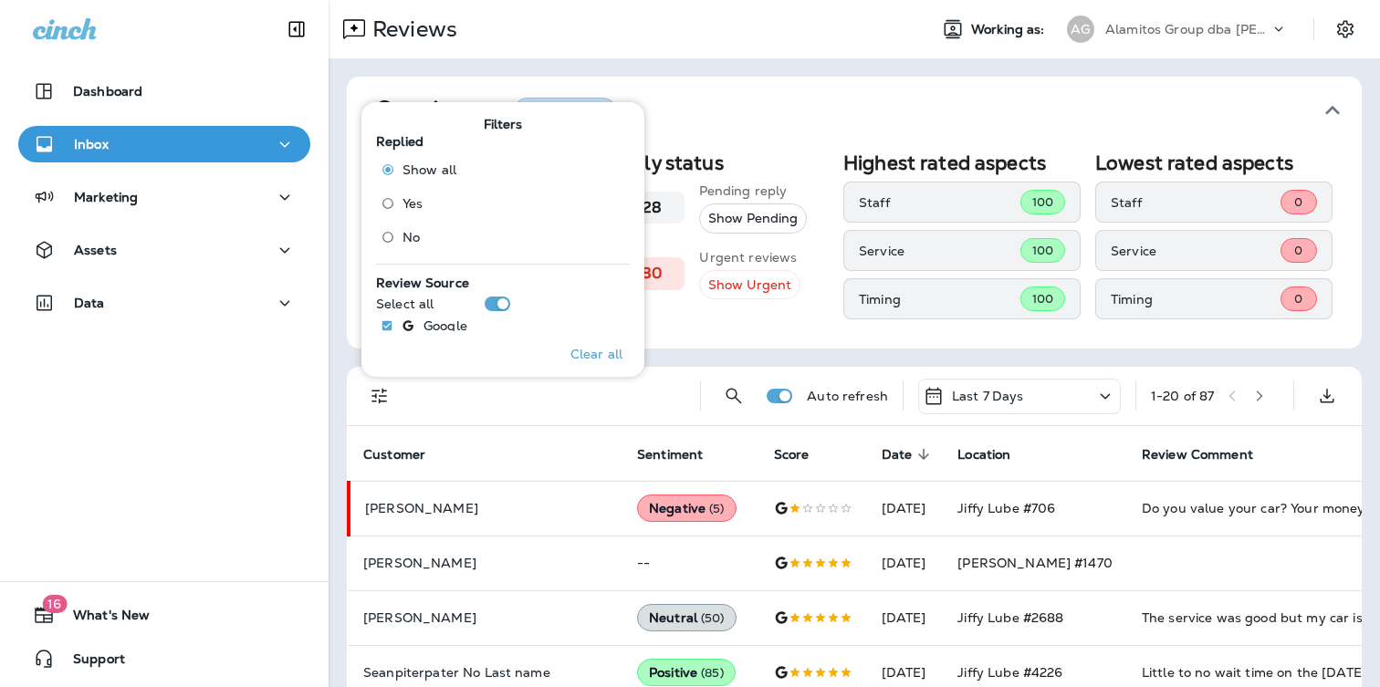
click at [408, 230] on span "No" at bounding box center [411, 237] width 17 height 15
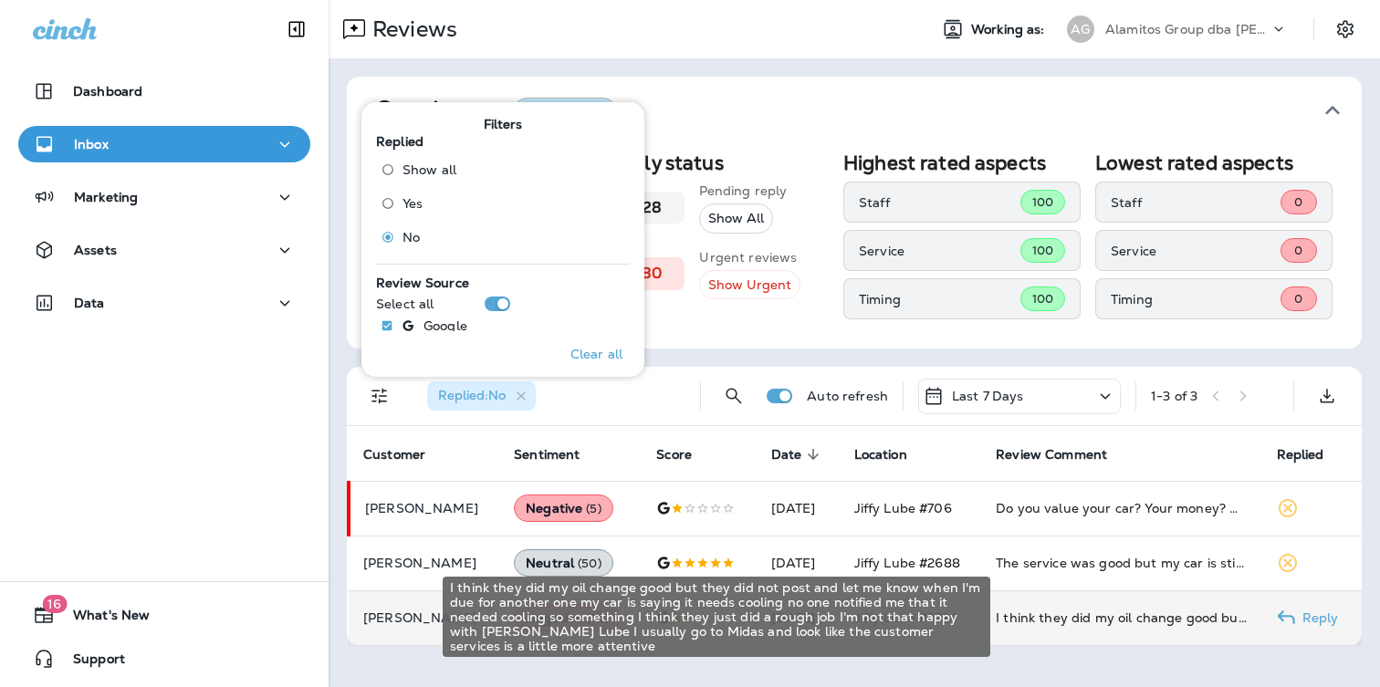
click at [1069, 622] on div "I think they did my oil change good but they did not post and let me know when …" at bounding box center [1121, 618] width 251 height 18
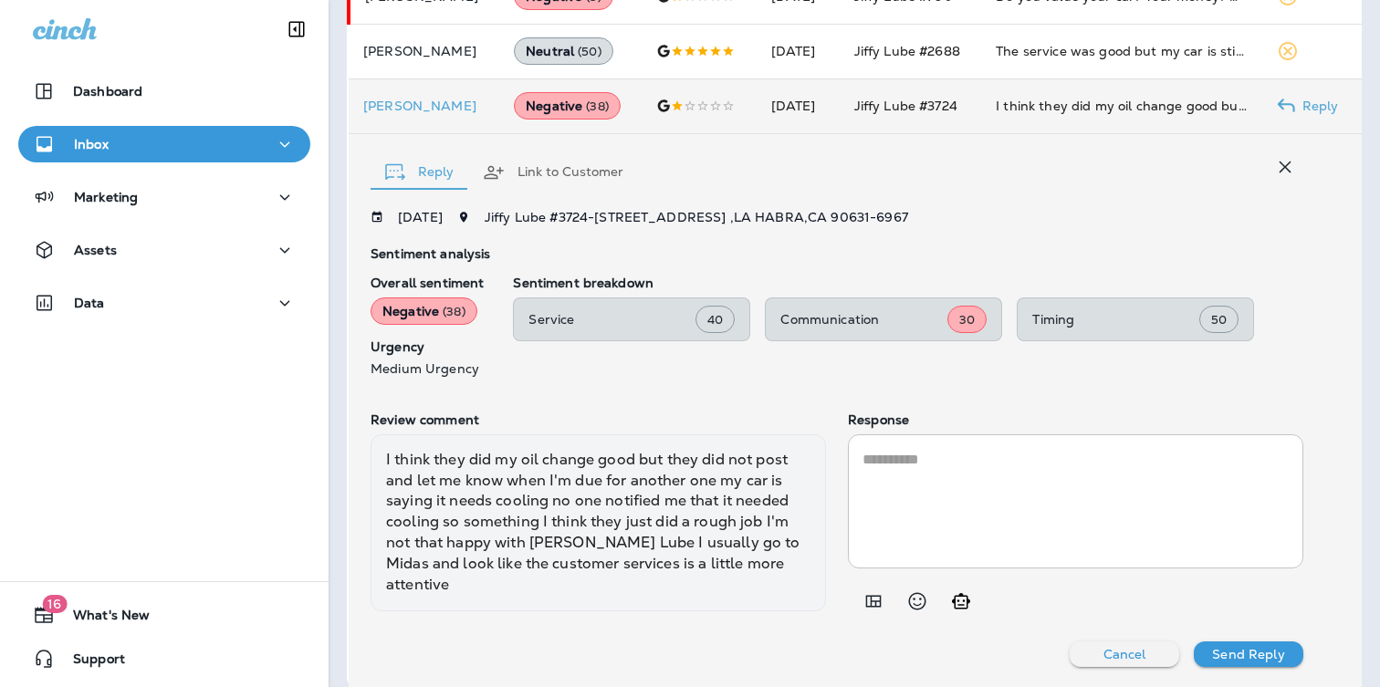
scroll to position [511, 0]
click at [918, 601] on icon "Select an emoji" at bounding box center [917, 601] width 22 height 22
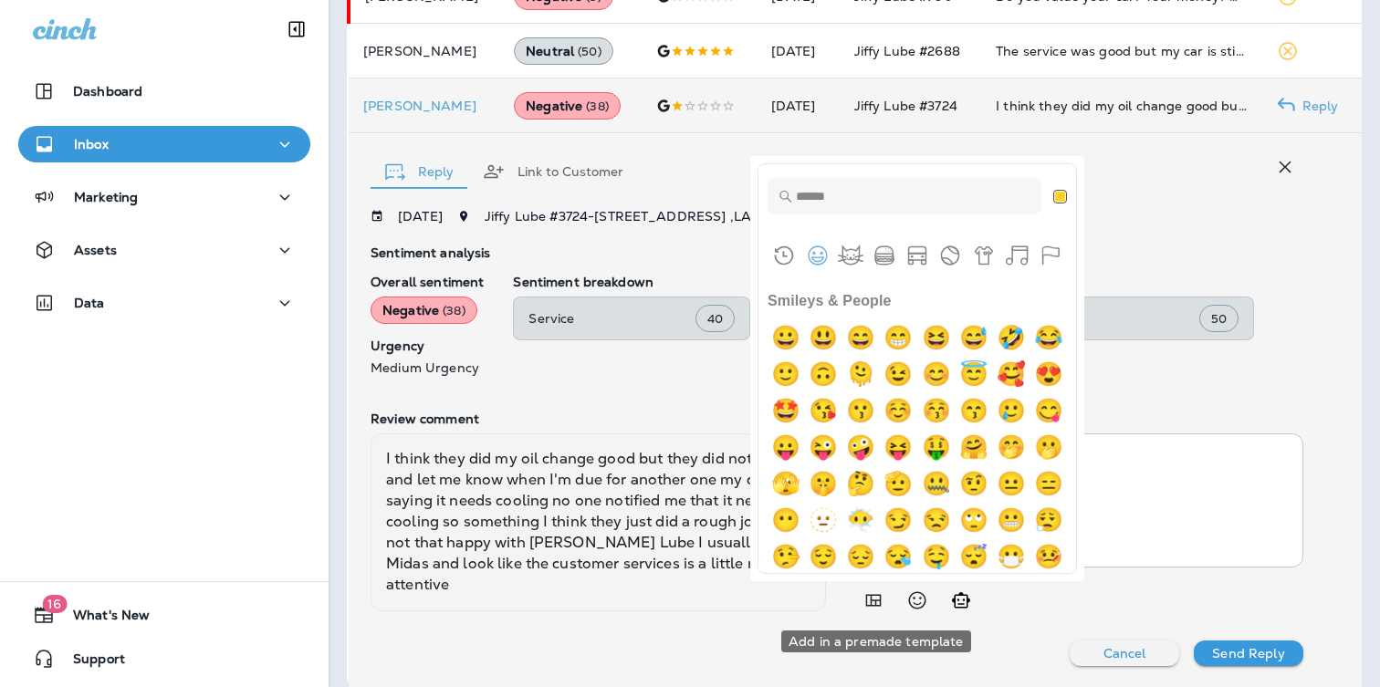
click at [877, 603] on icon "Add in a premade template" at bounding box center [874, 601] width 22 height 22
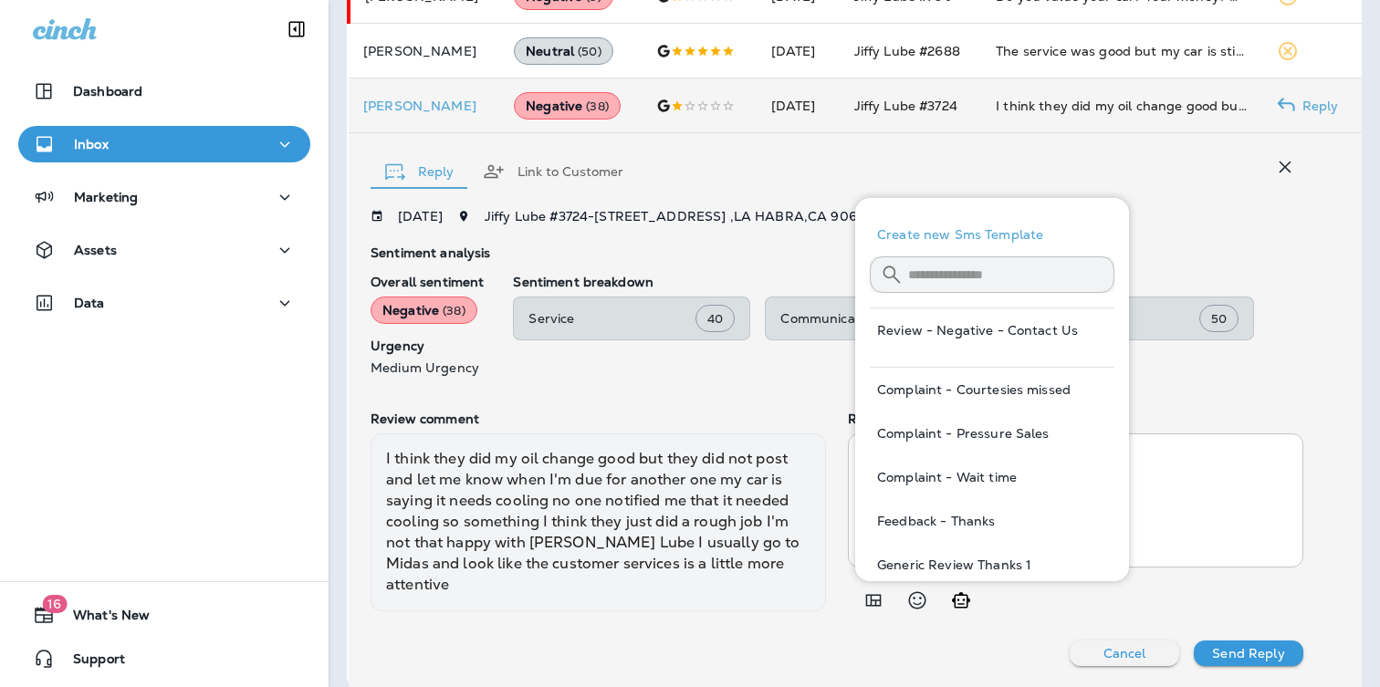
click at [1037, 326] on button "Review - Negative - Contact Us" at bounding box center [992, 331] width 245 height 44
type textarea "**********"
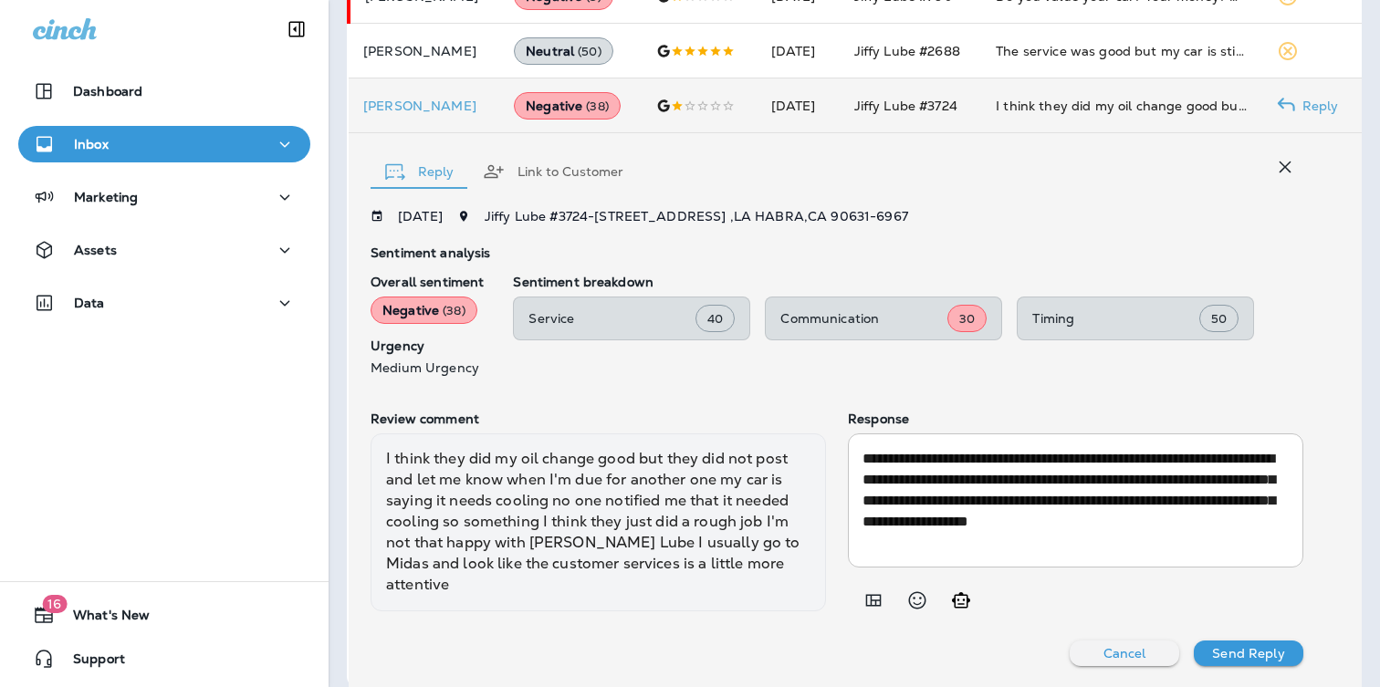
click at [1235, 649] on p "Send Reply" at bounding box center [1248, 653] width 72 height 15
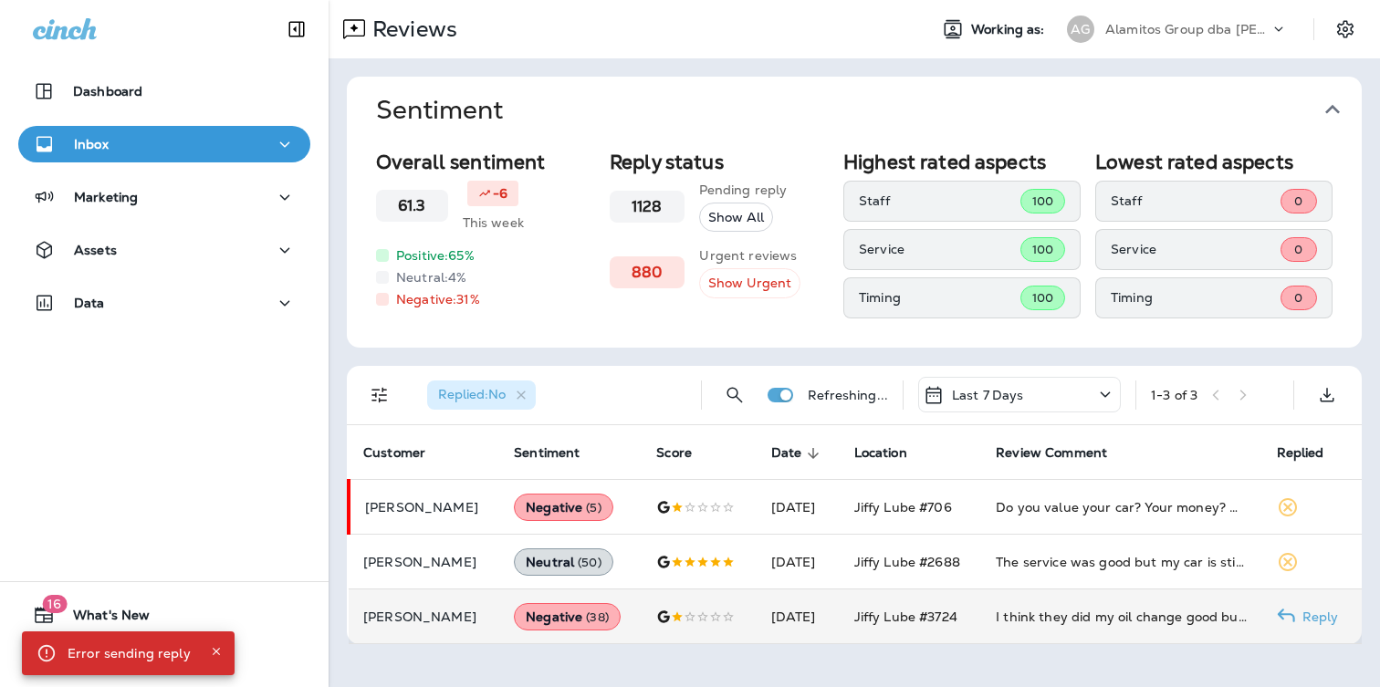
scroll to position [0, 0]
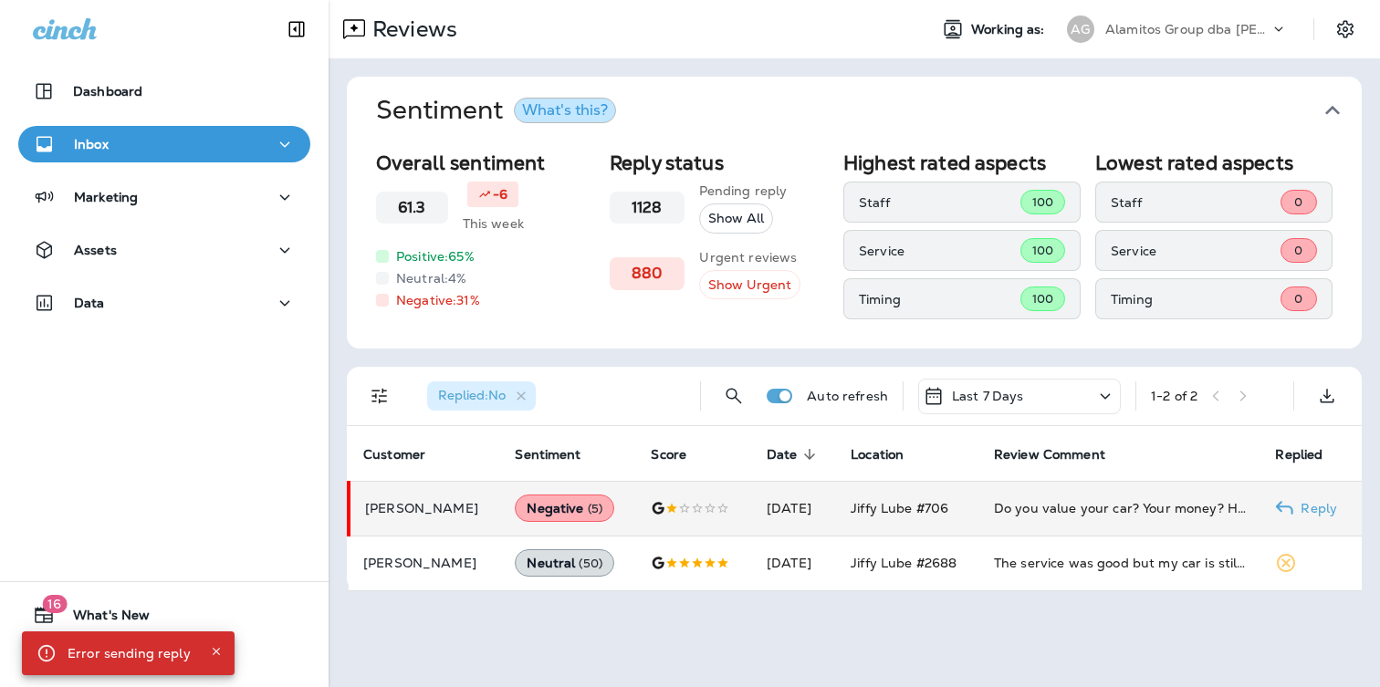
click at [1114, 518] on td "Do you value your car? Your money? Honest business practices? If you answered y…" at bounding box center [1120, 508] width 282 height 55
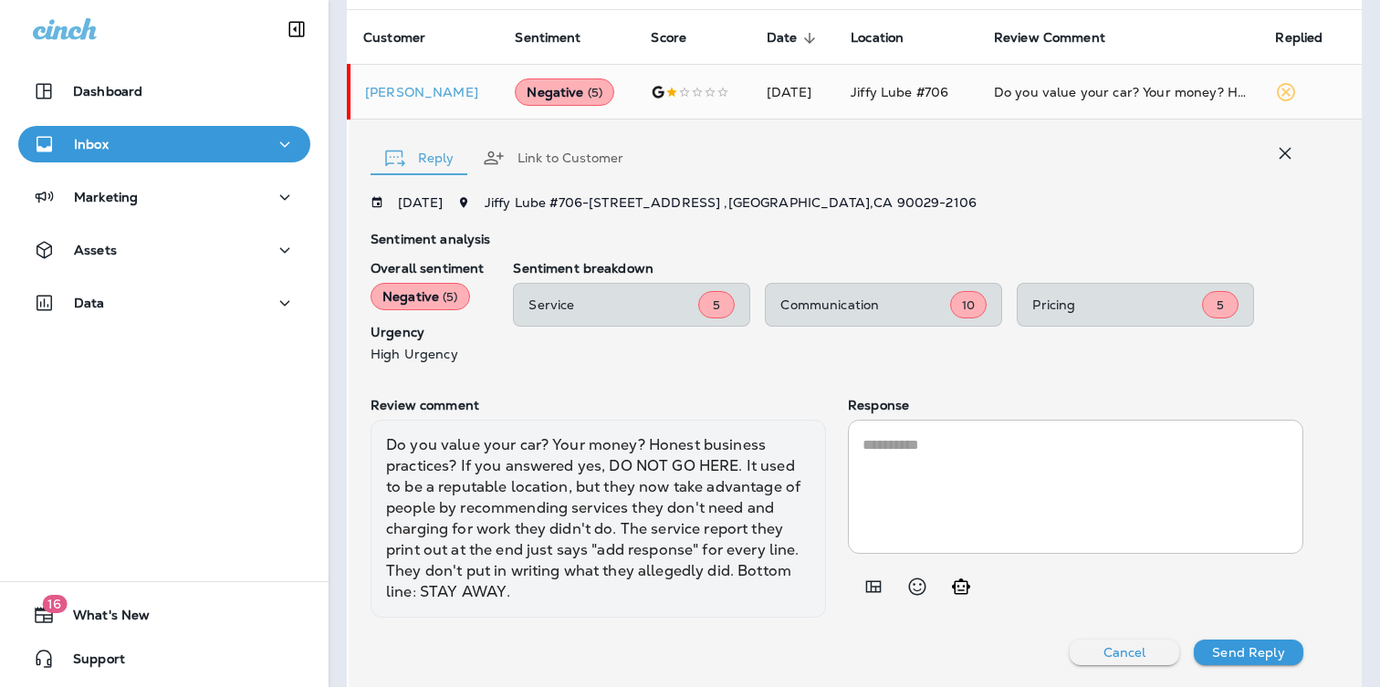
click at [899, 591] on div at bounding box center [1075, 587] width 455 height 37
click at [866, 591] on icon "Add in a premade template" at bounding box center [874, 587] width 16 height 12
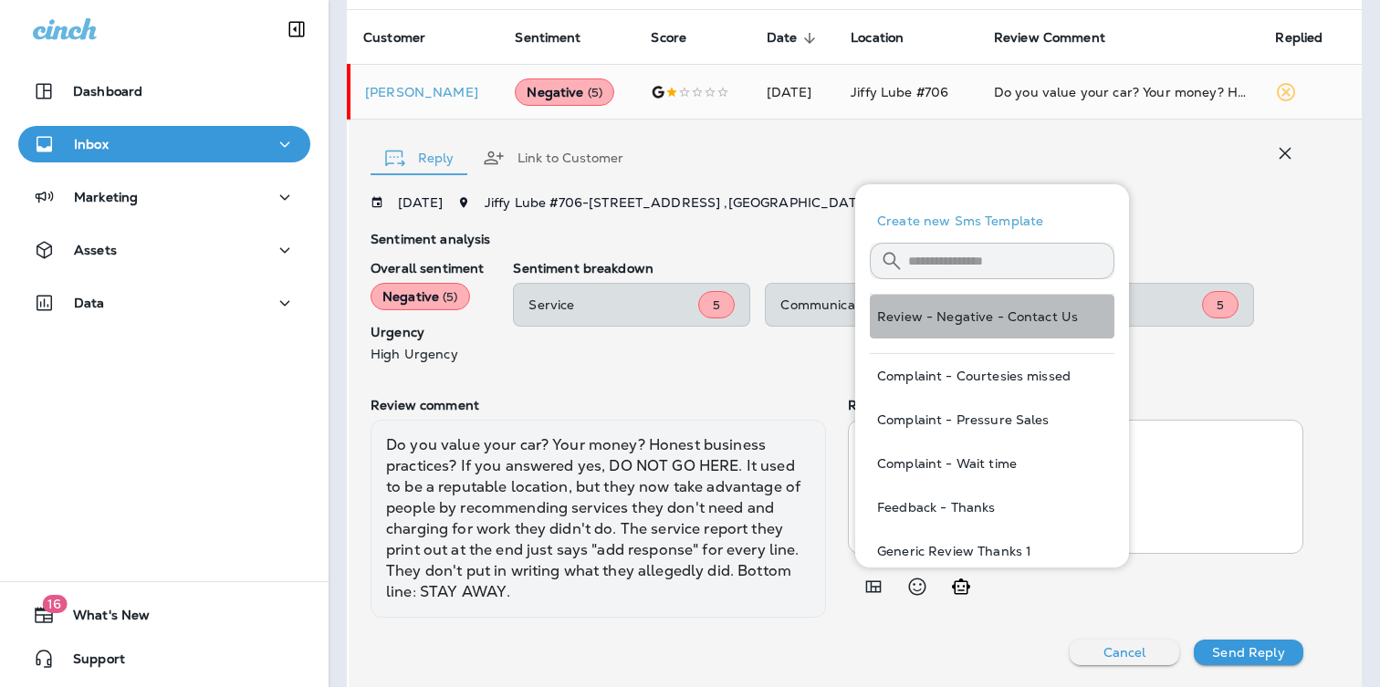
click at [986, 324] on button "Review - Negative - Contact Us" at bounding box center [992, 317] width 245 height 44
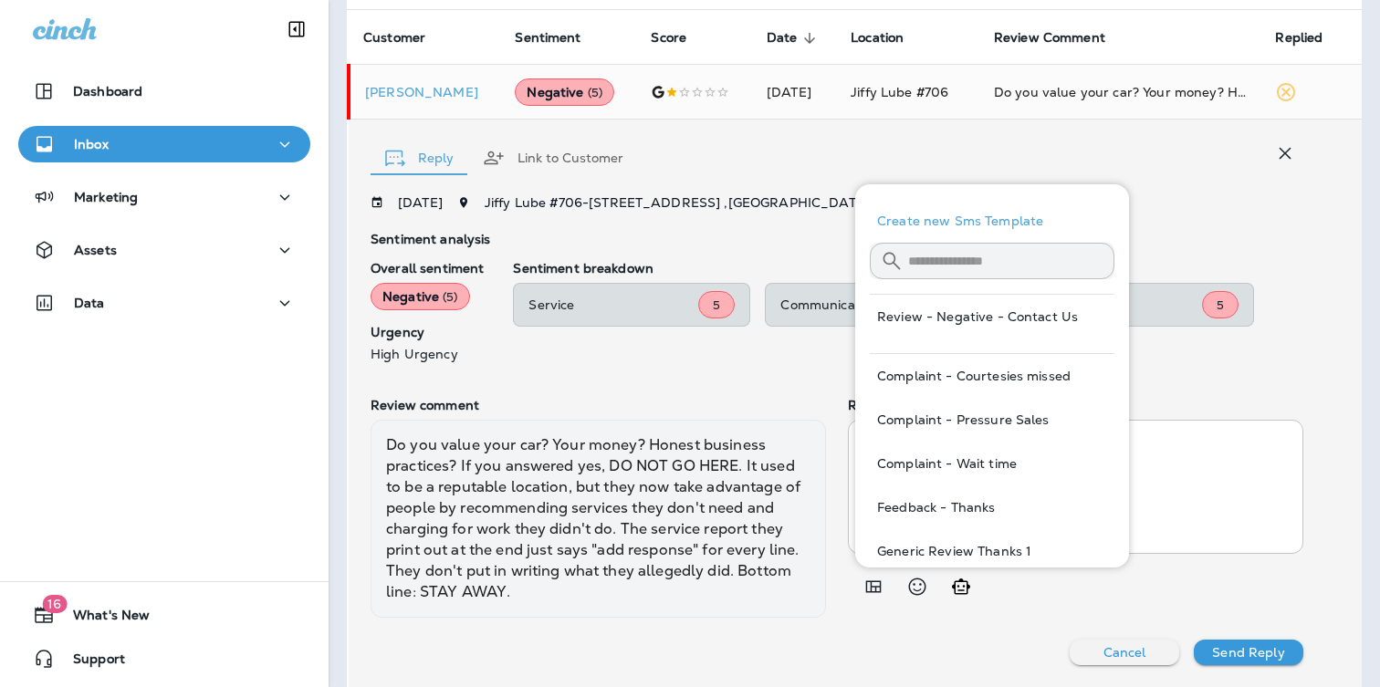
type textarea "**********"
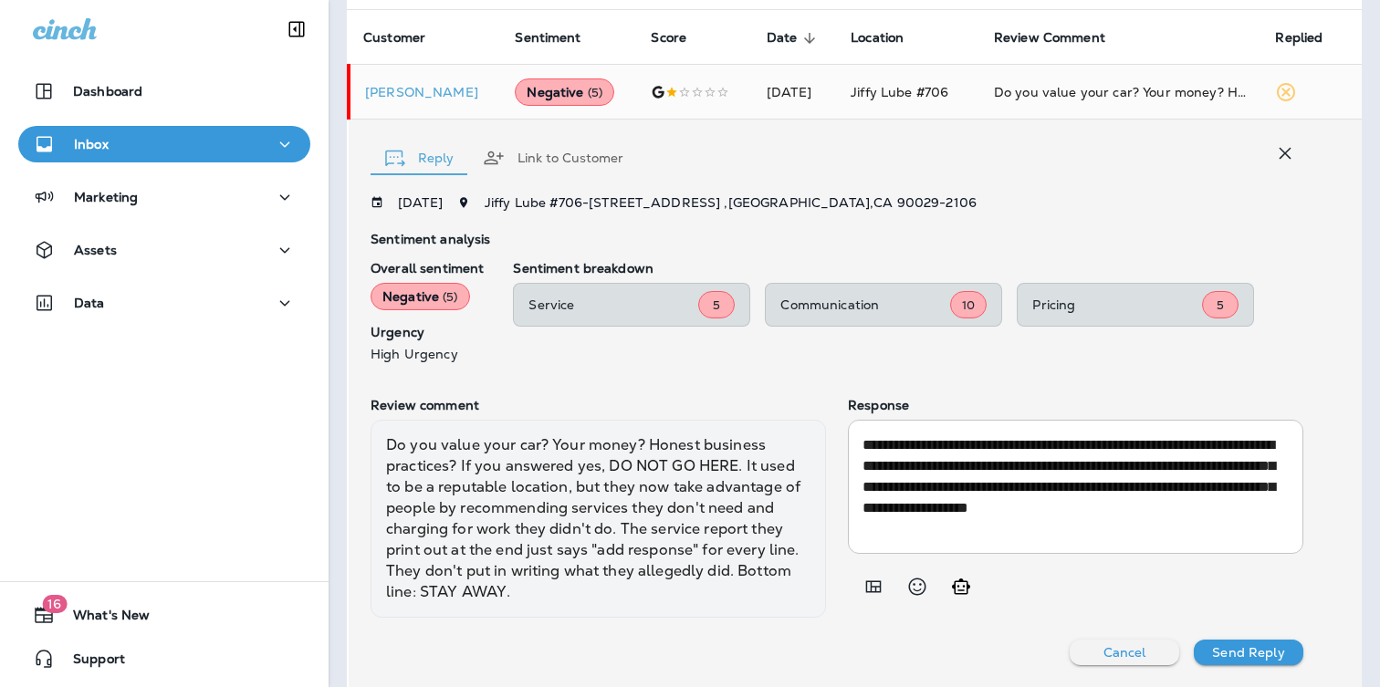
click at [1267, 655] on p "Send Reply" at bounding box center [1248, 652] width 72 height 15
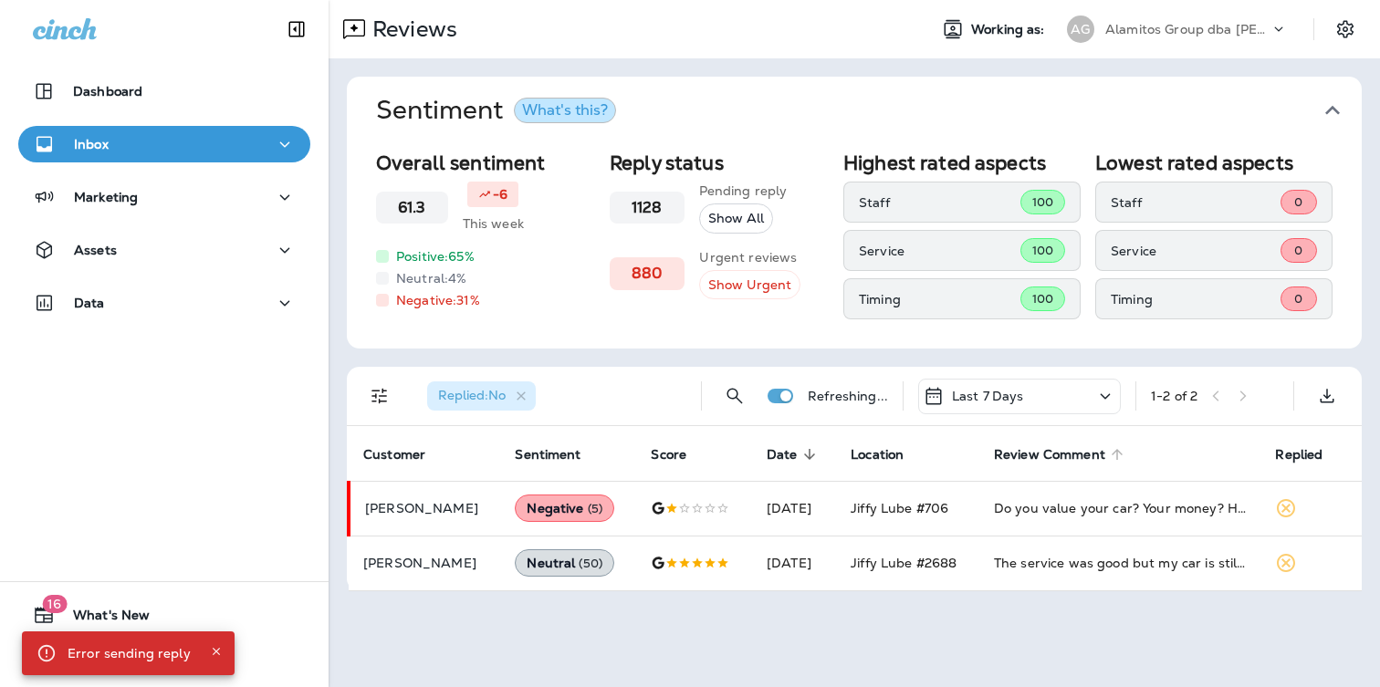
scroll to position [0, 0]
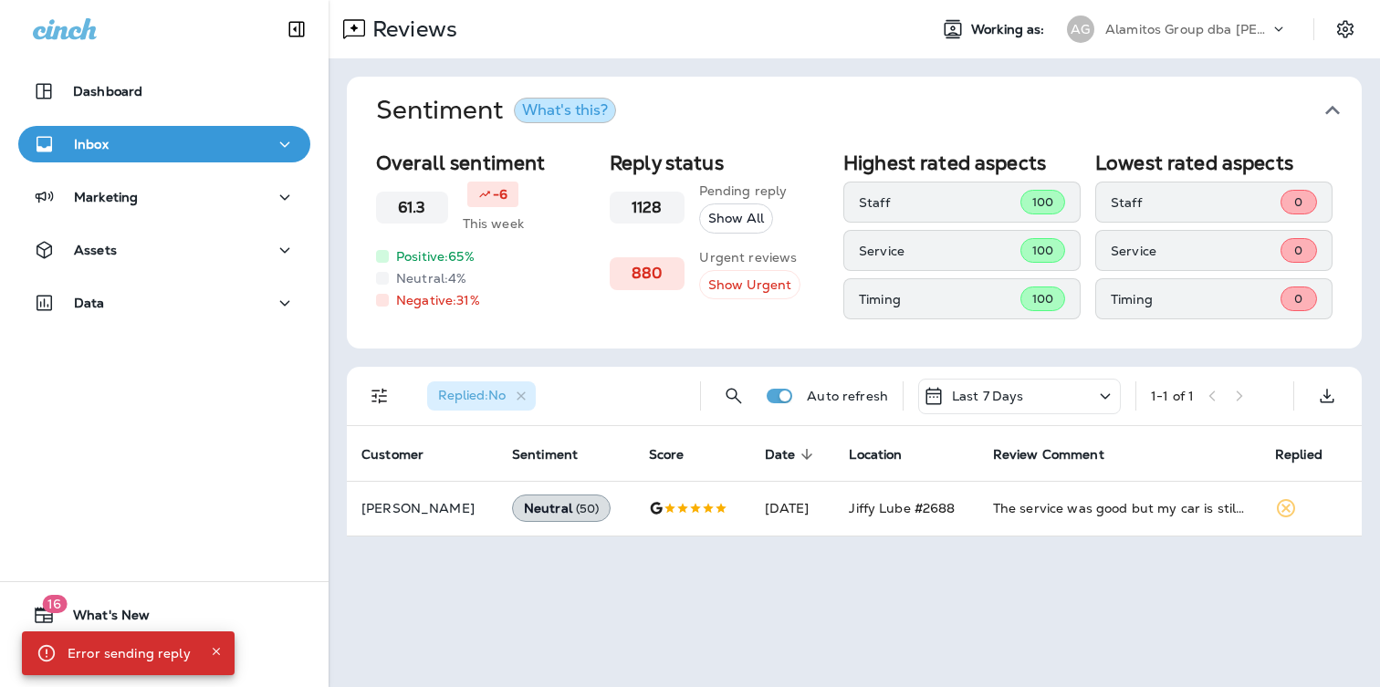
click at [1160, 14] on div "AG Alamitos Group dba Jiffy Lube" at bounding box center [1177, 29] width 243 height 37
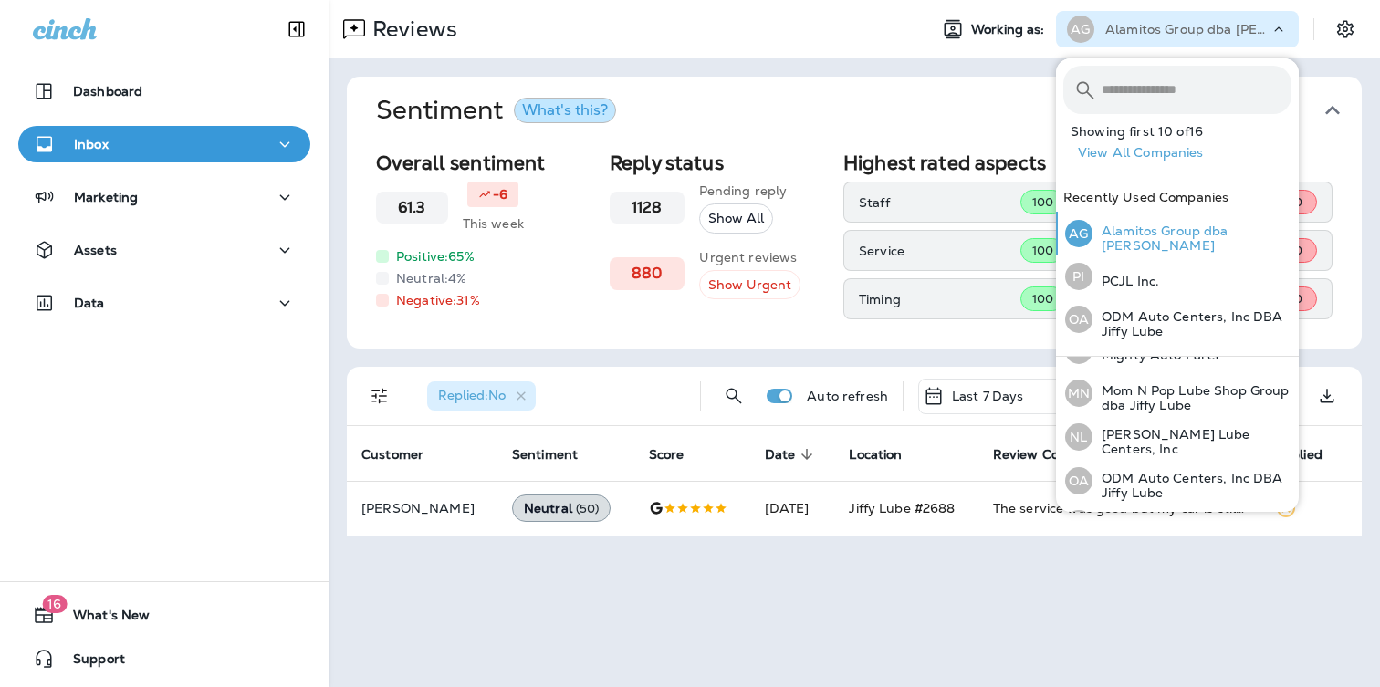
scroll to position [440, 0]
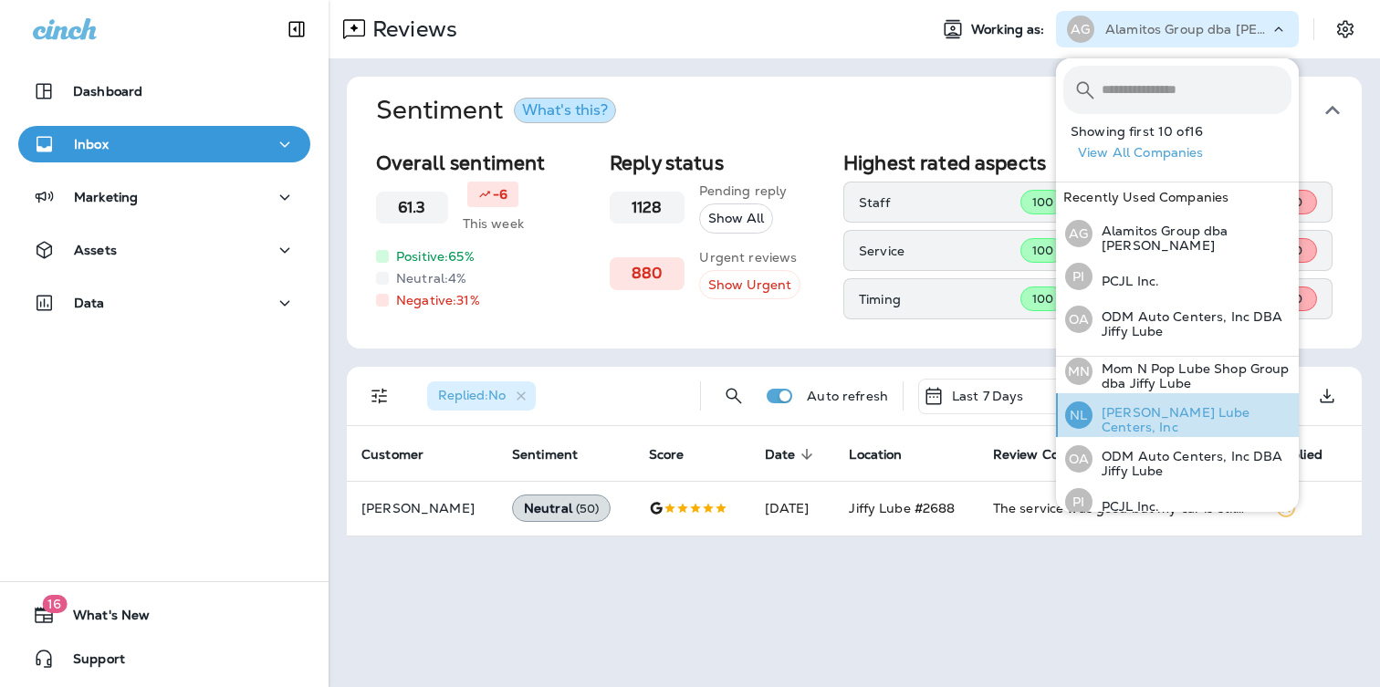
click at [1180, 415] on p "[PERSON_NAME] Lube Centers, Inc" at bounding box center [1192, 419] width 199 height 29
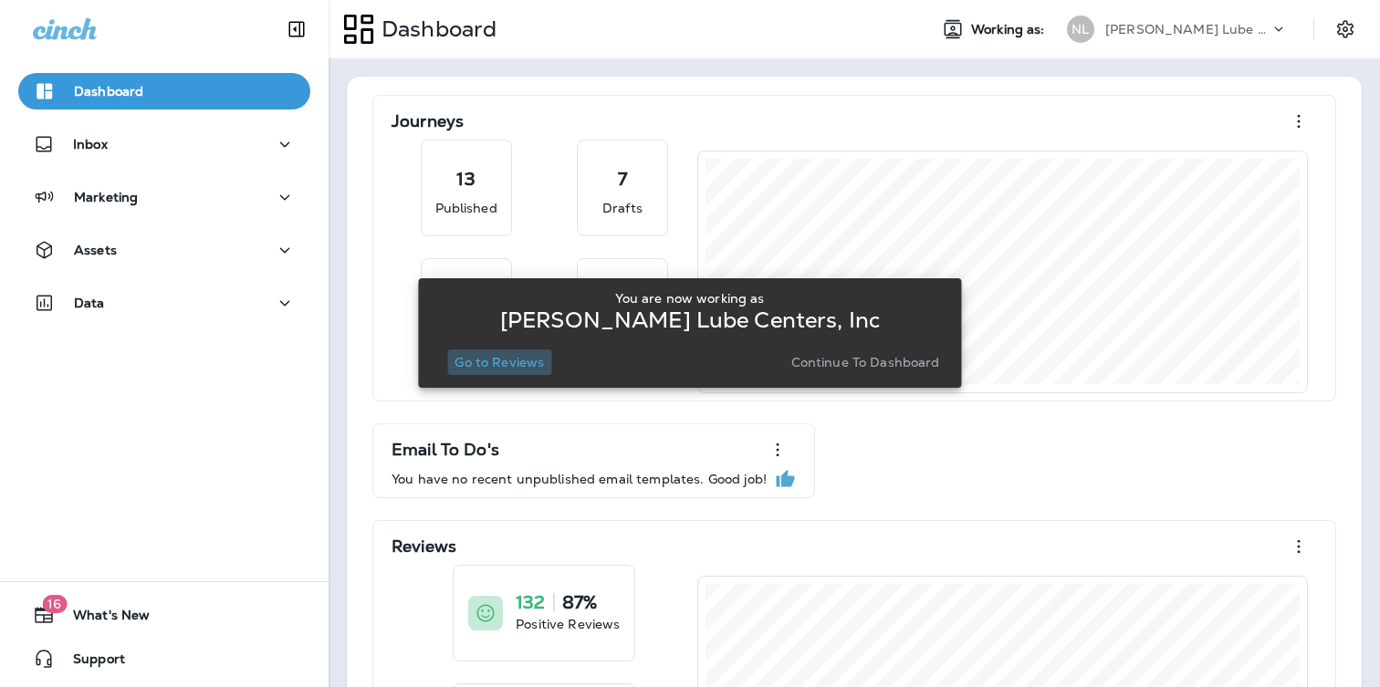
click at [521, 361] on p "Go to Reviews" at bounding box center [499, 362] width 89 height 15
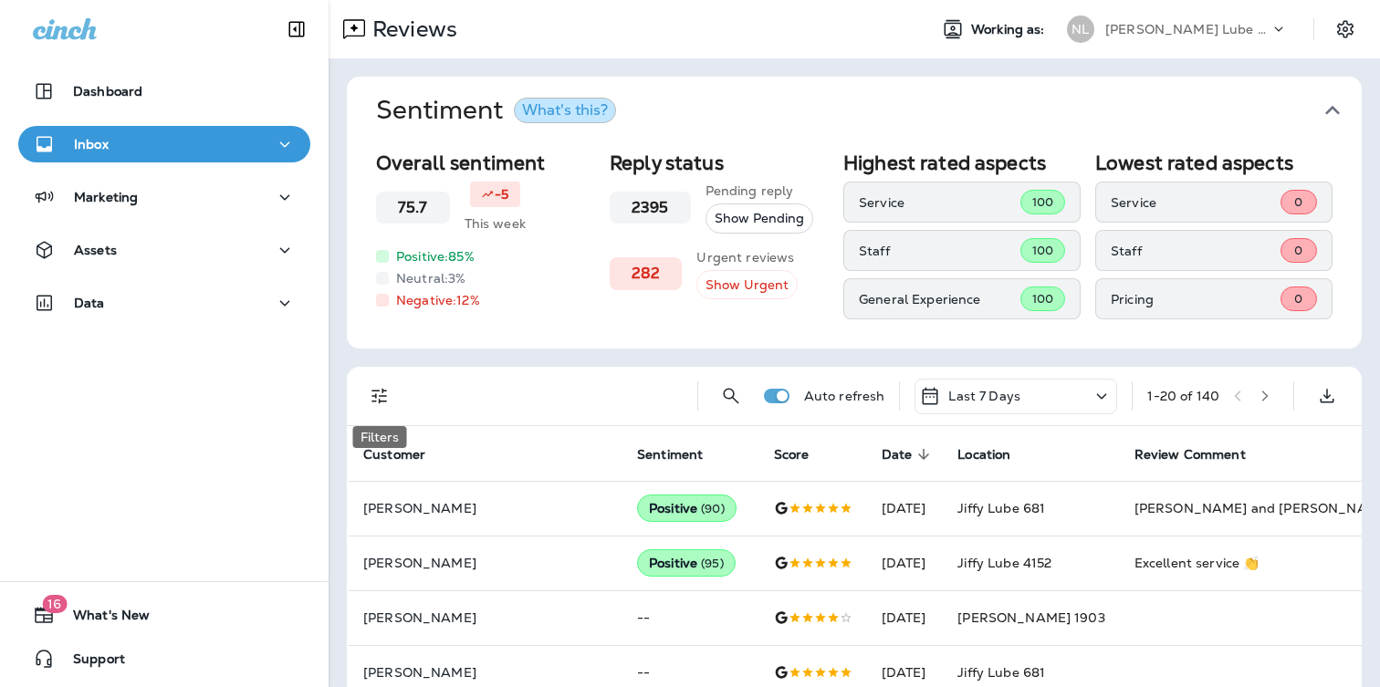
click at [387, 392] on icon "Filters" at bounding box center [380, 396] width 22 height 22
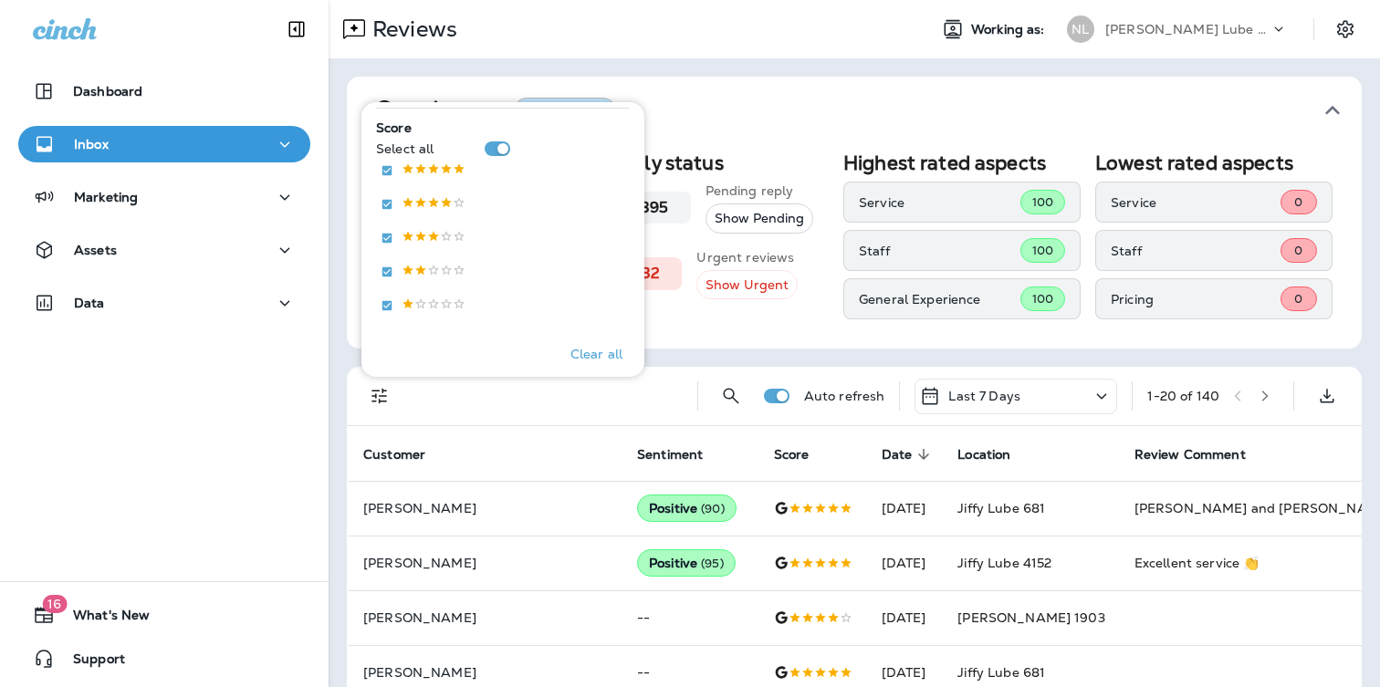
scroll to position [327, 0]
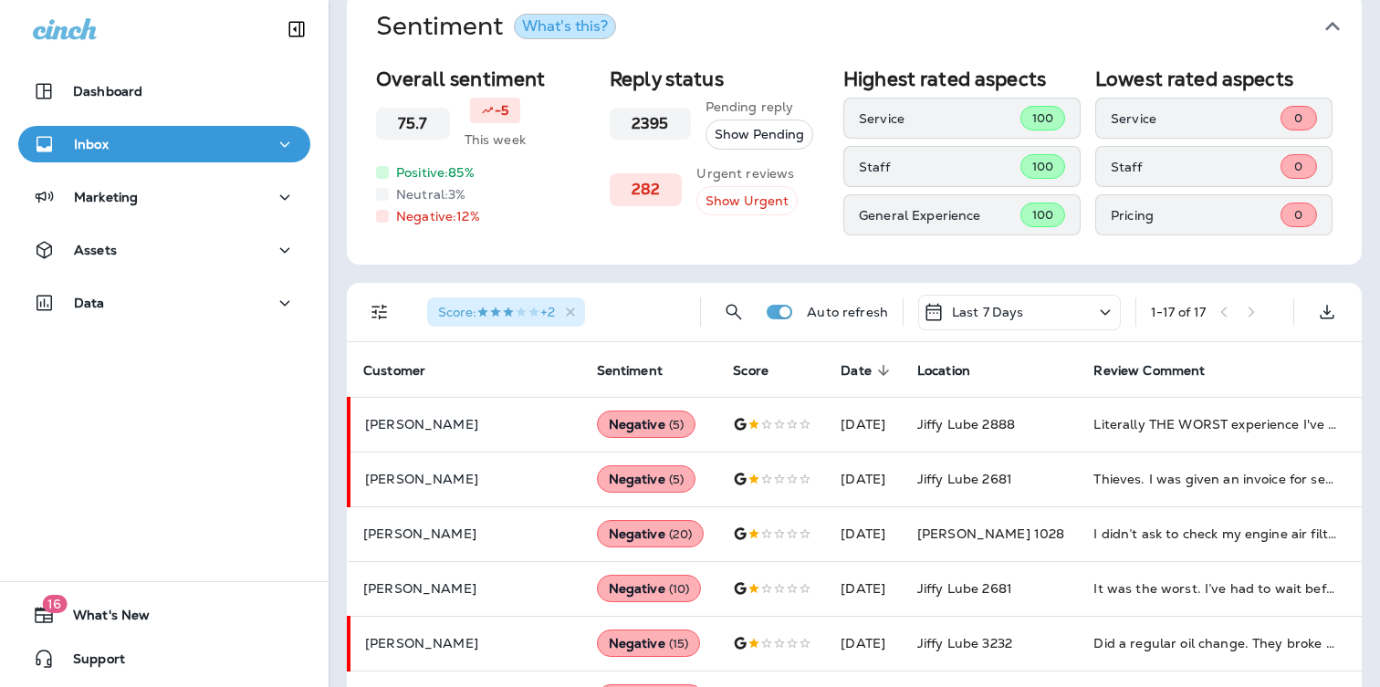
scroll to position [86, 0]
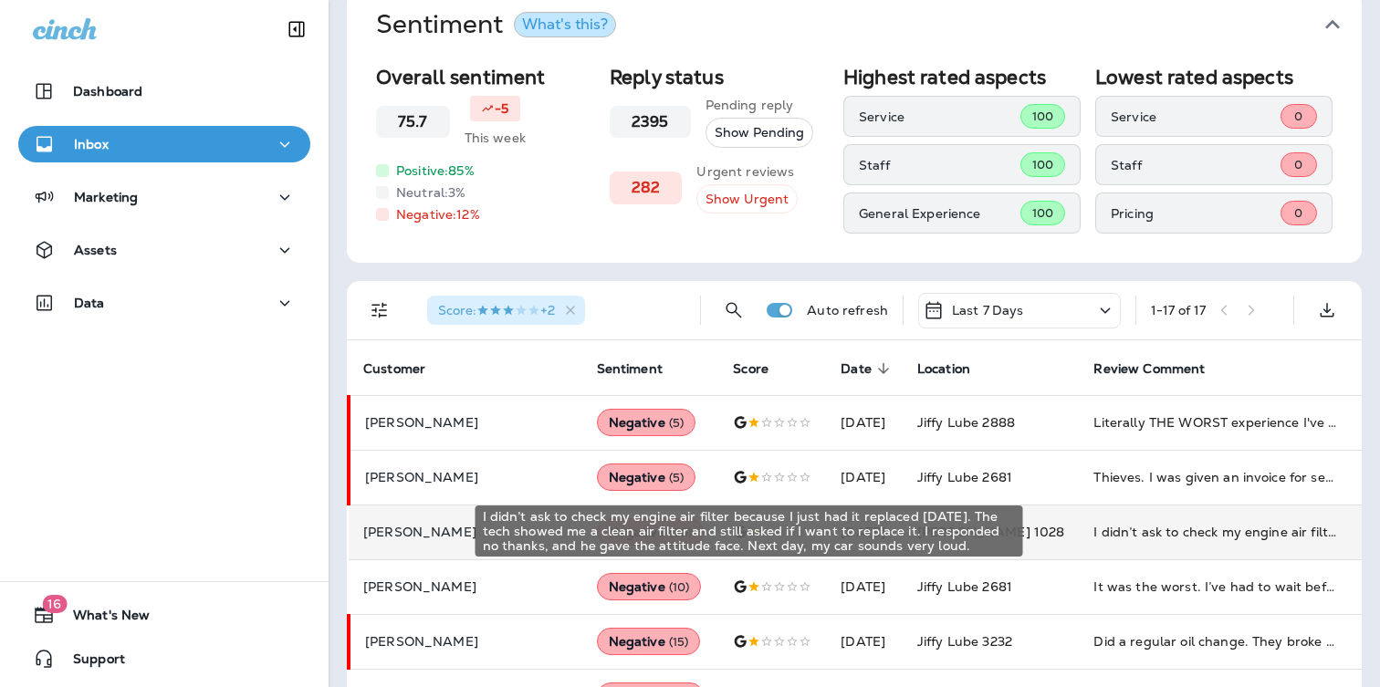
click at [1114, 534] on div "I didn’t ask to check my engine air filter because I just had it replaced [DATE…" at bounding box center [1215, 532] width 245 height 18
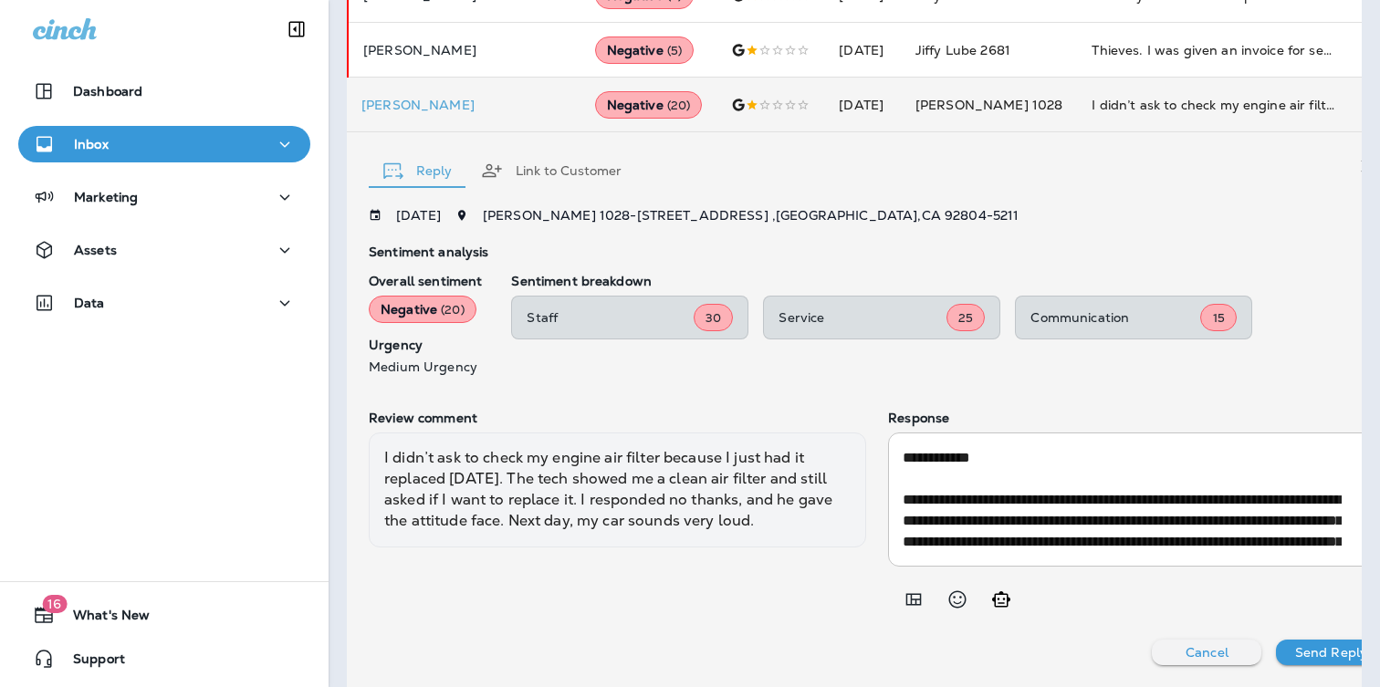
scroll to position [511, 0]
click at [1186, 656] on p "Cancel" at bounding box center [1207, 653] width 43 height 15
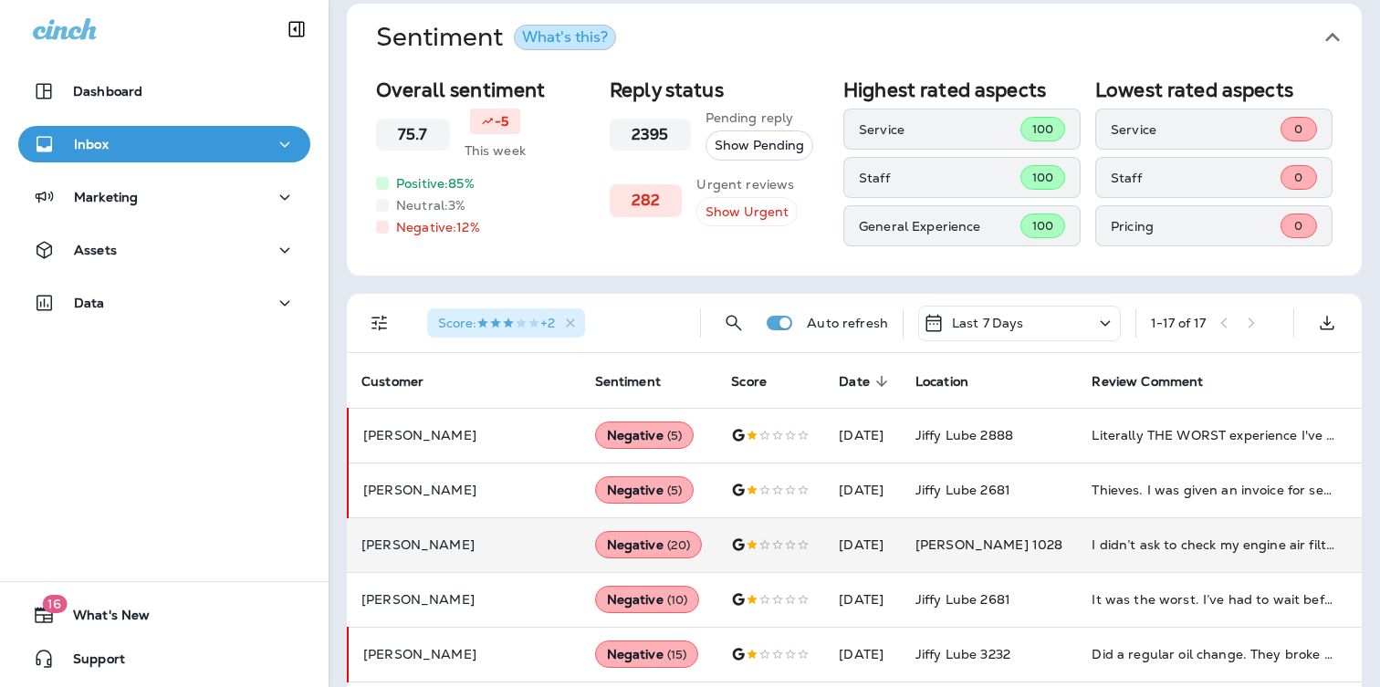
scroll to position [0, 0]
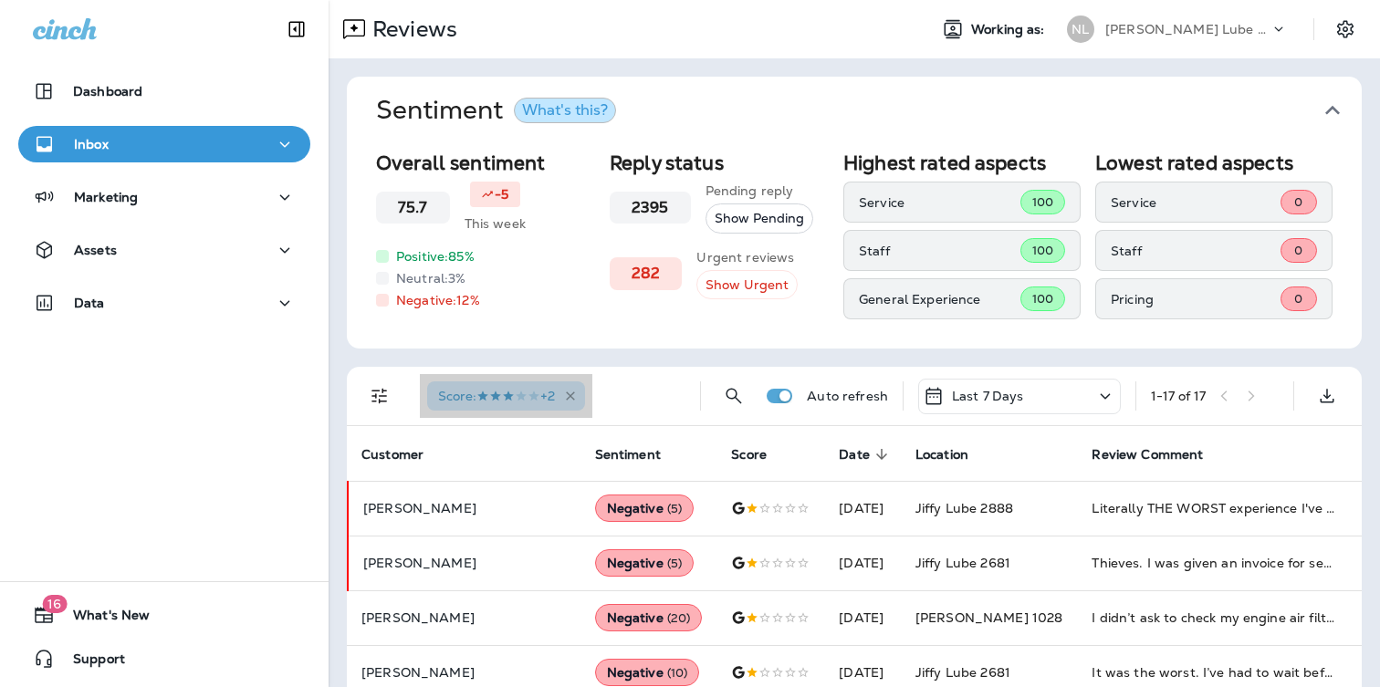
click at [579, 389] on icon "button" at bounding box center [571, 397] width 16 height 16
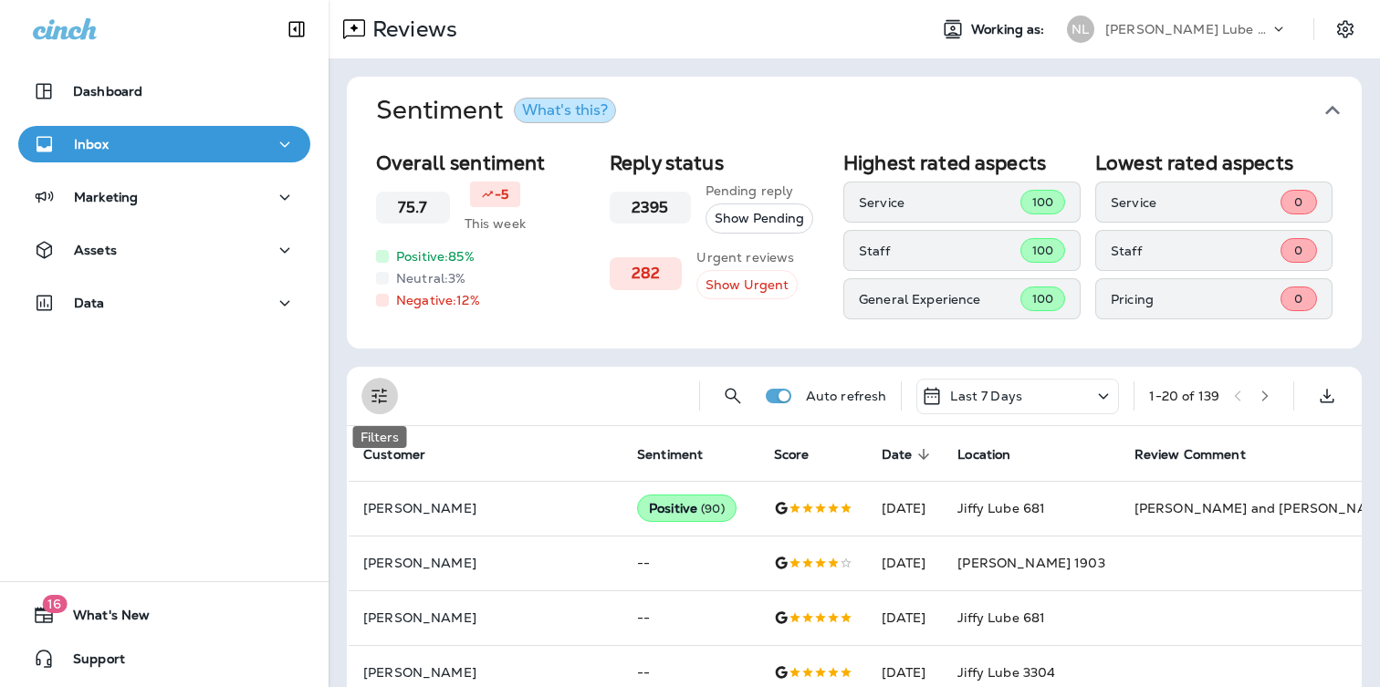
click at [374, 392] on icon "Filters" at bounding box center [380, 396] width 22 height 22
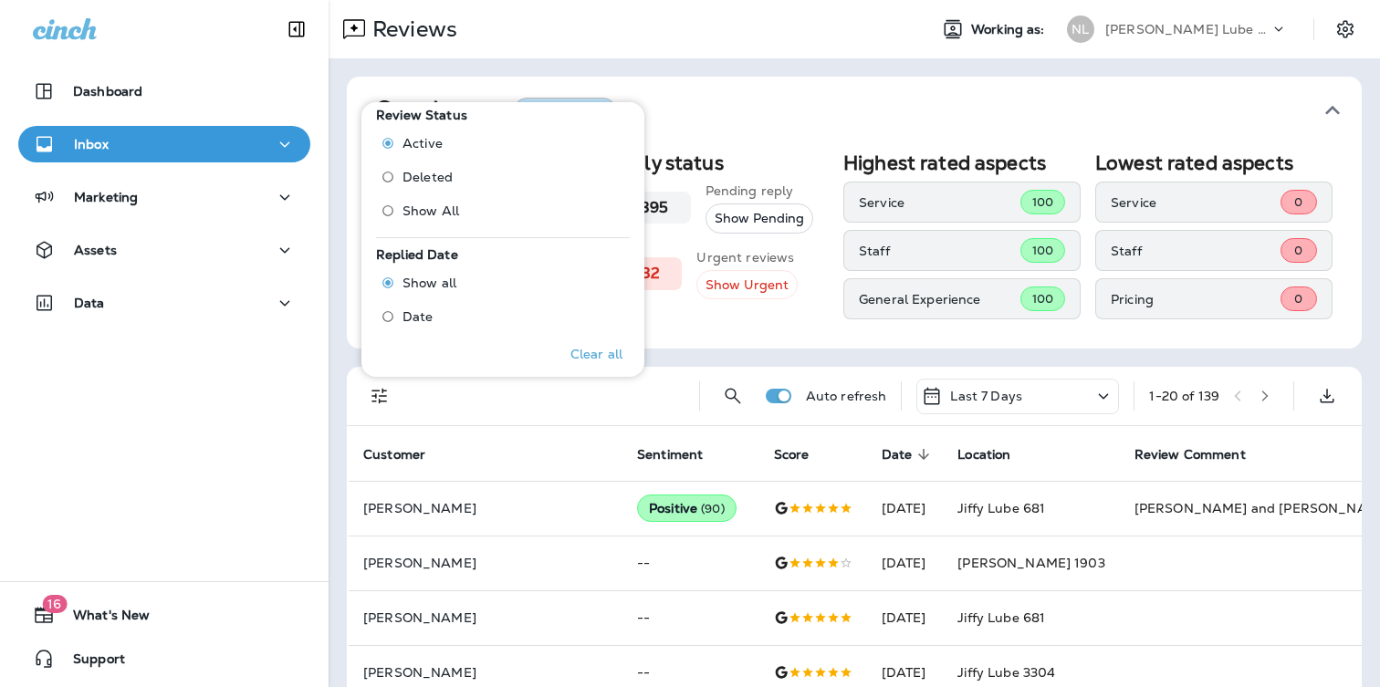
scroll to position [553, 0]
click at [417, 163] on span "Deleted" at bounding box center [428, 170] width 50 height 15
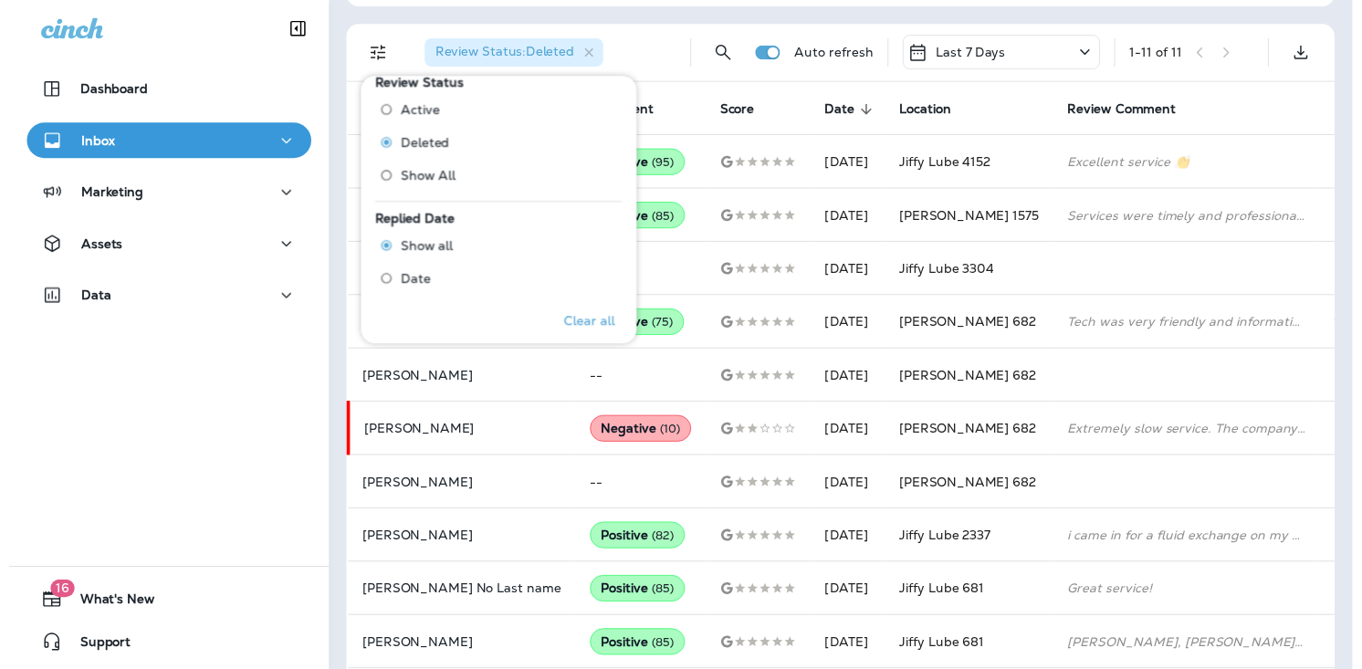
scroll to position [348, 0]
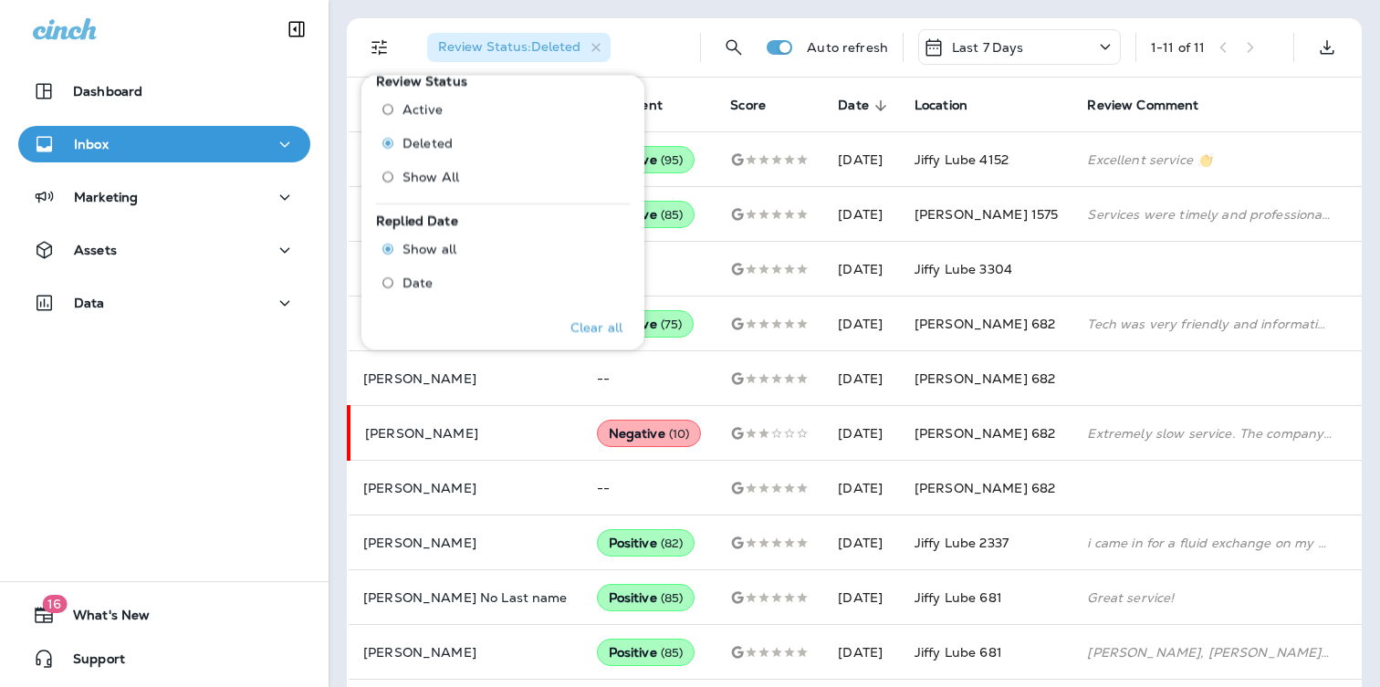
click at [669, 23] on div "Review Status : Deleted" at bounding box center [549, 47] width 273 height 58
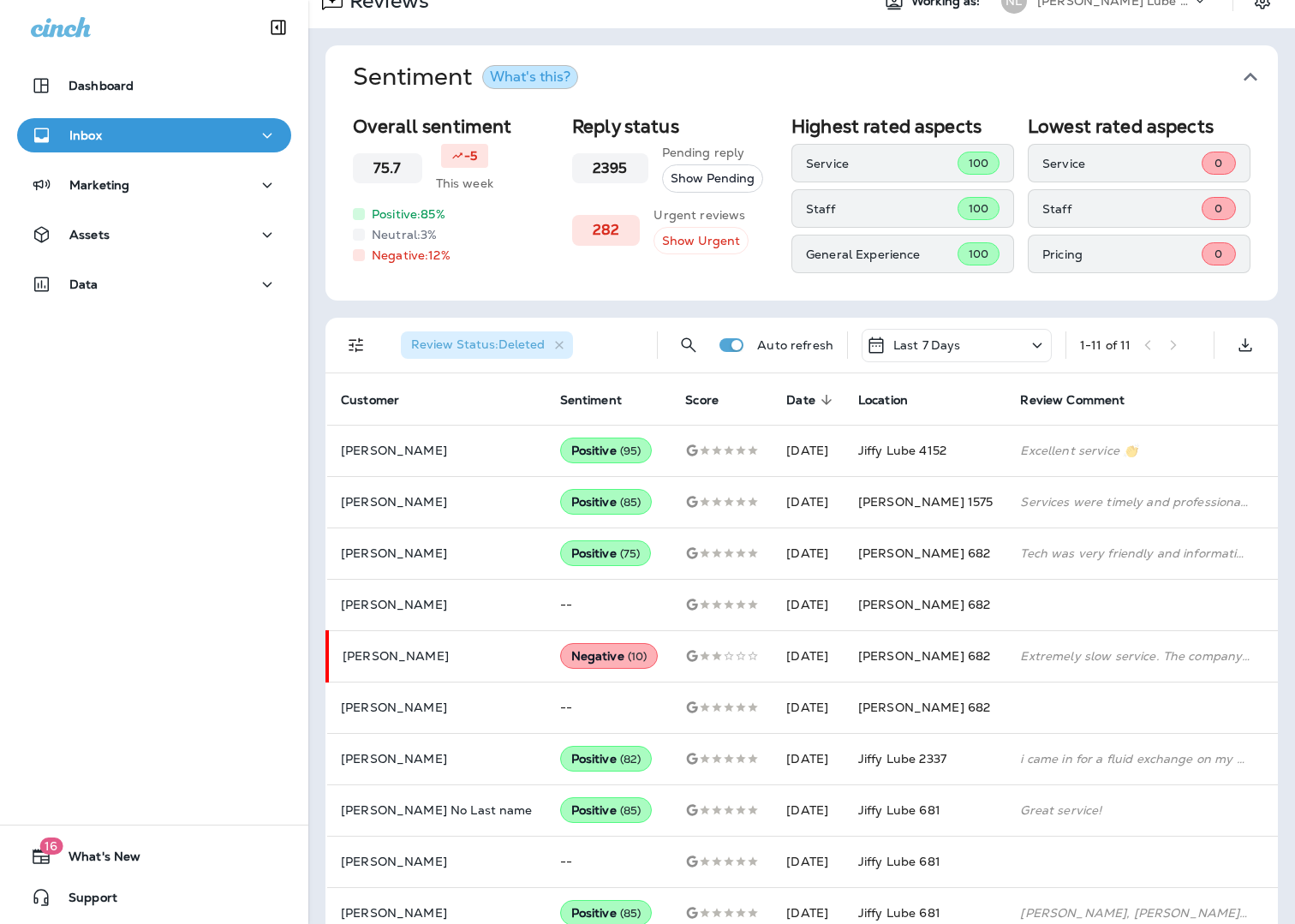
scroll to position [0, 0]
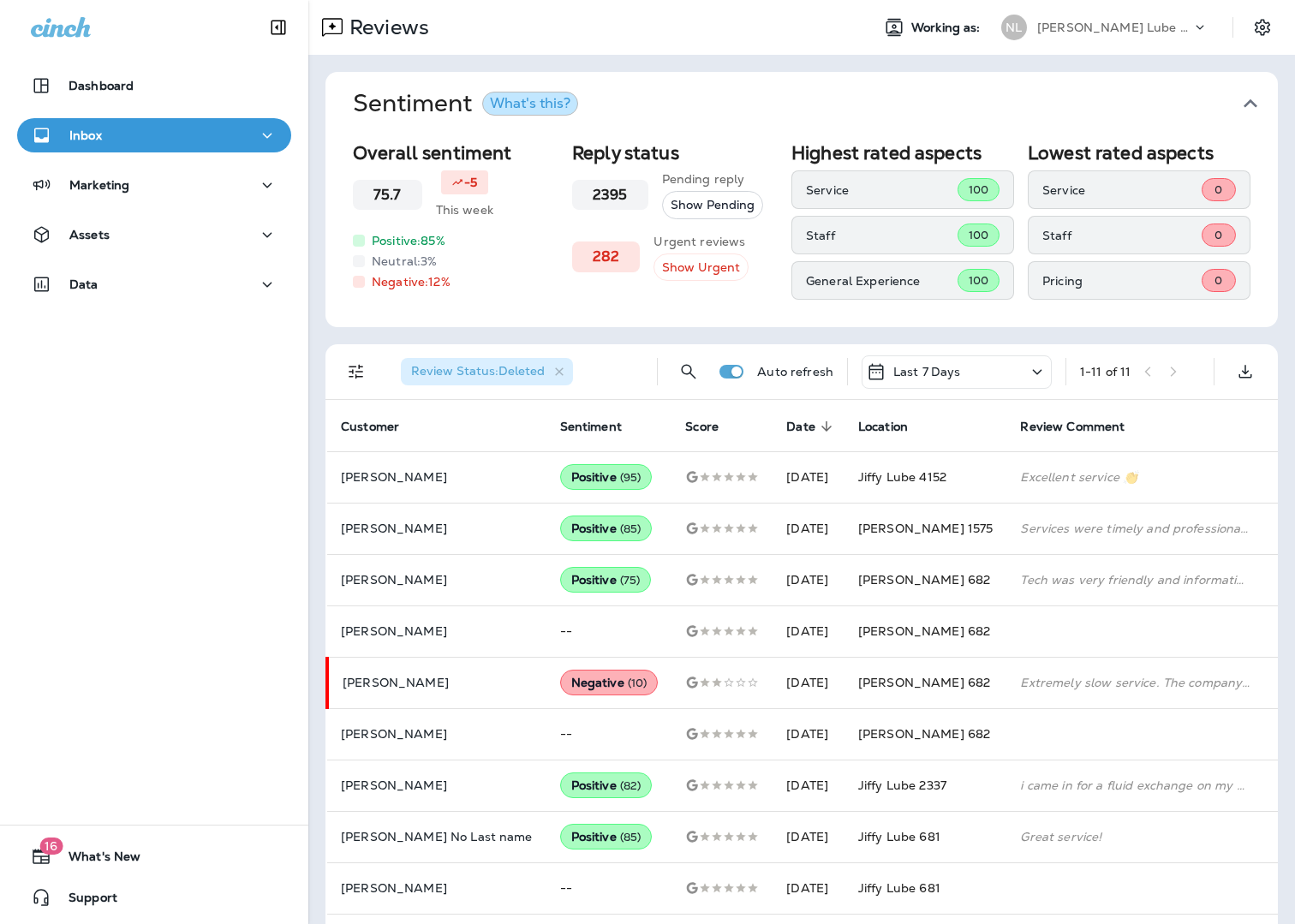
click at [1081, 28] on p "[PERSON_NAME] Lube Centers, Inc" at bounding box center [1114, 27] width 154 height 14
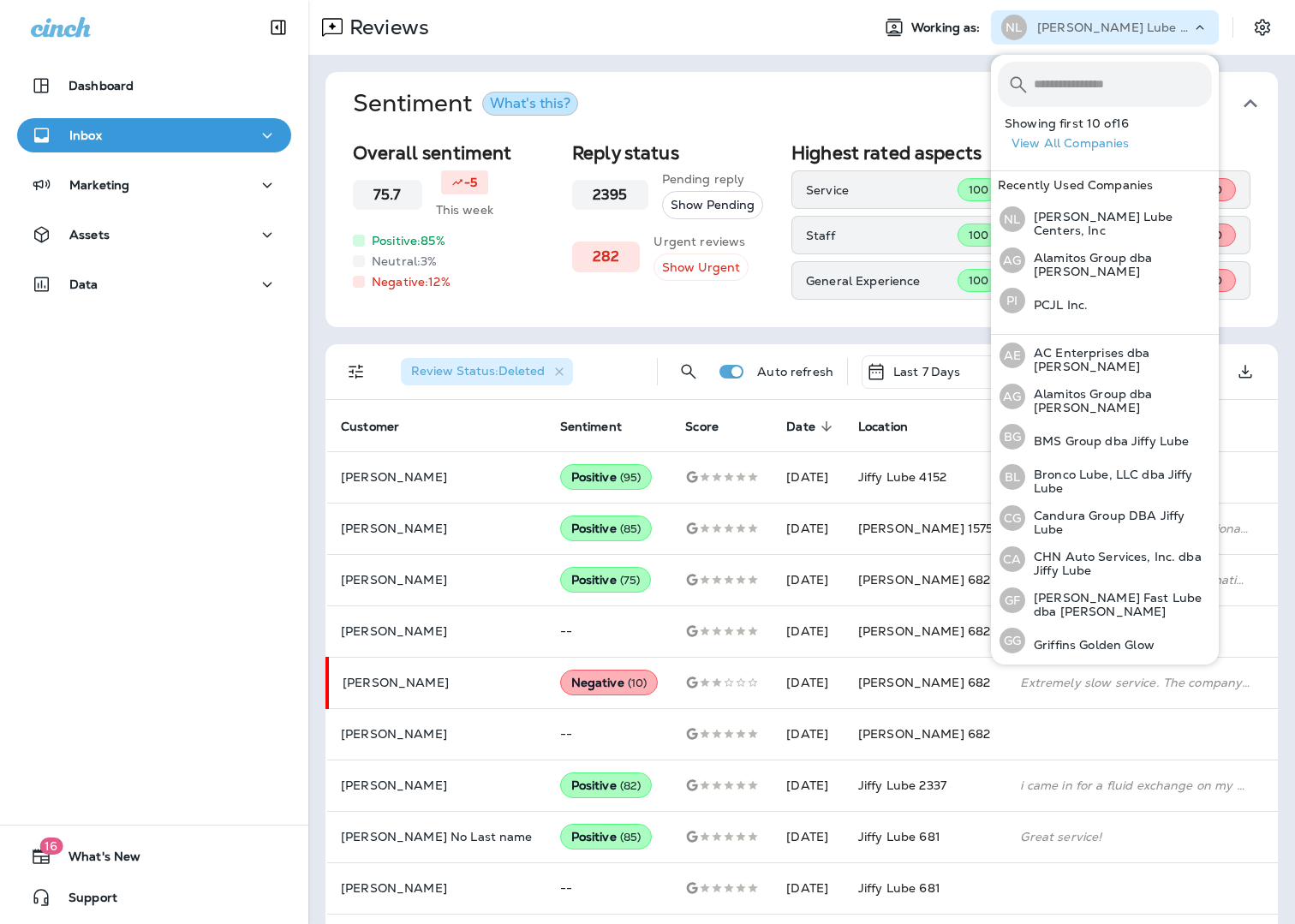
drag, startPoint x: 1081, startPoint y: 28, endPoint x: 1074, endPoint y: 102, distance: 74.3
click at [1081, 28] on p "[PERSON_NAME] Lube Centers, Inc" at bounding box center [1114, 27] width 154 height 14
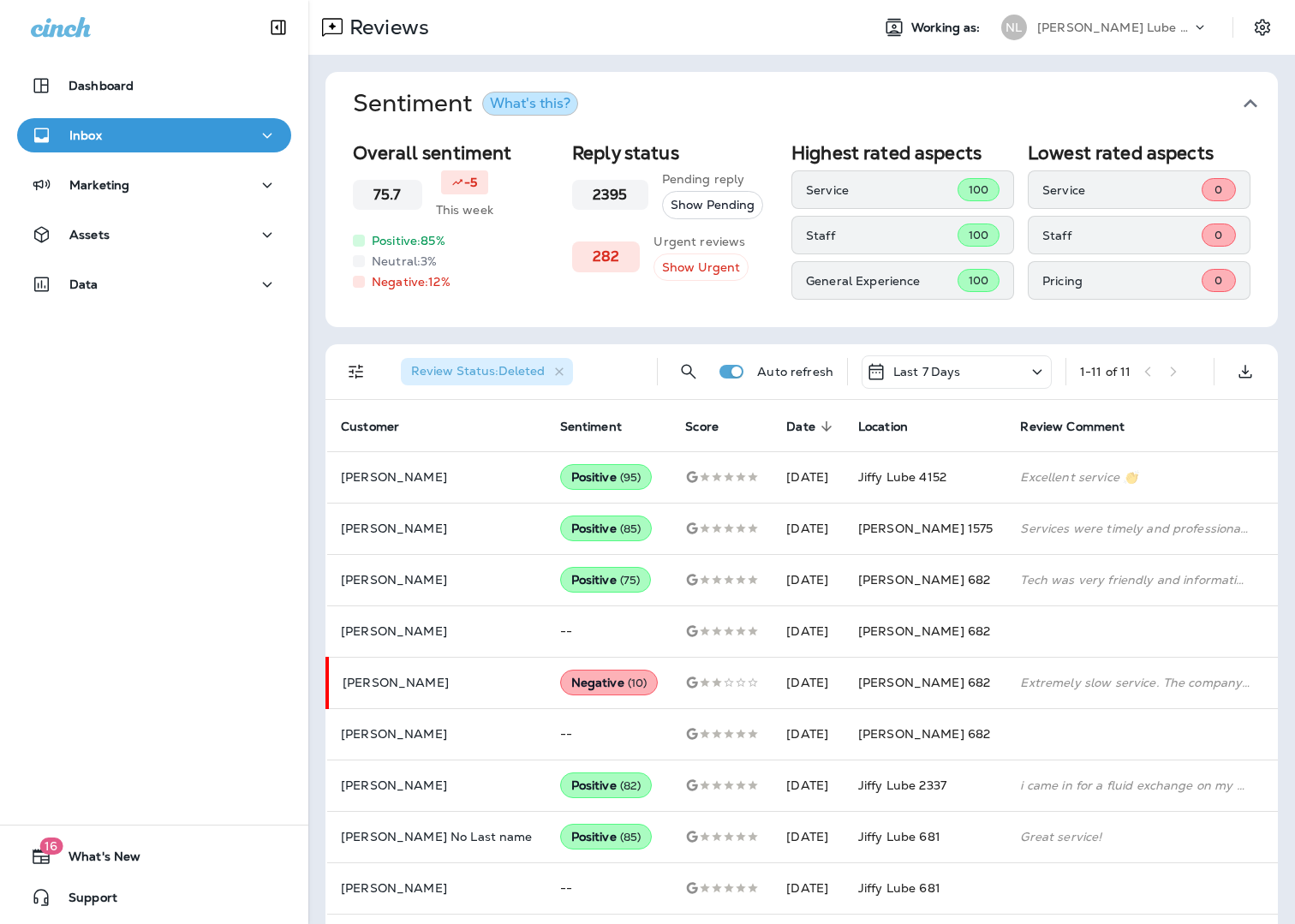
click at [1074, 28] on p "[PERSON_NAME] Lube Centers, Inc" at bounding box center [1114, 27] width 154 height 14
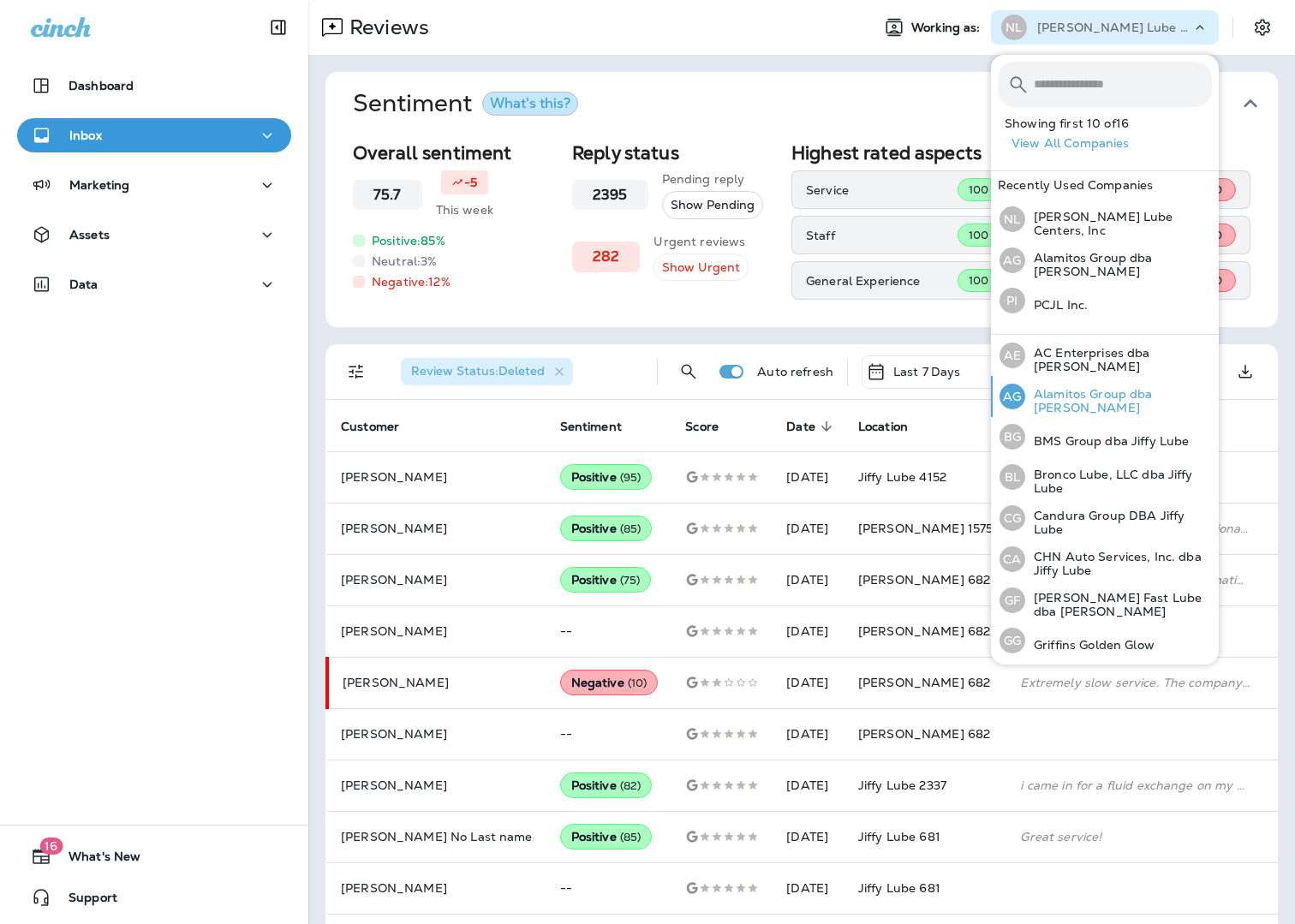
click at [1056, 389] on p "Alamitos Group dba [PERSON_NAME]" at bounding box center [1119, 401] width 187 height 27
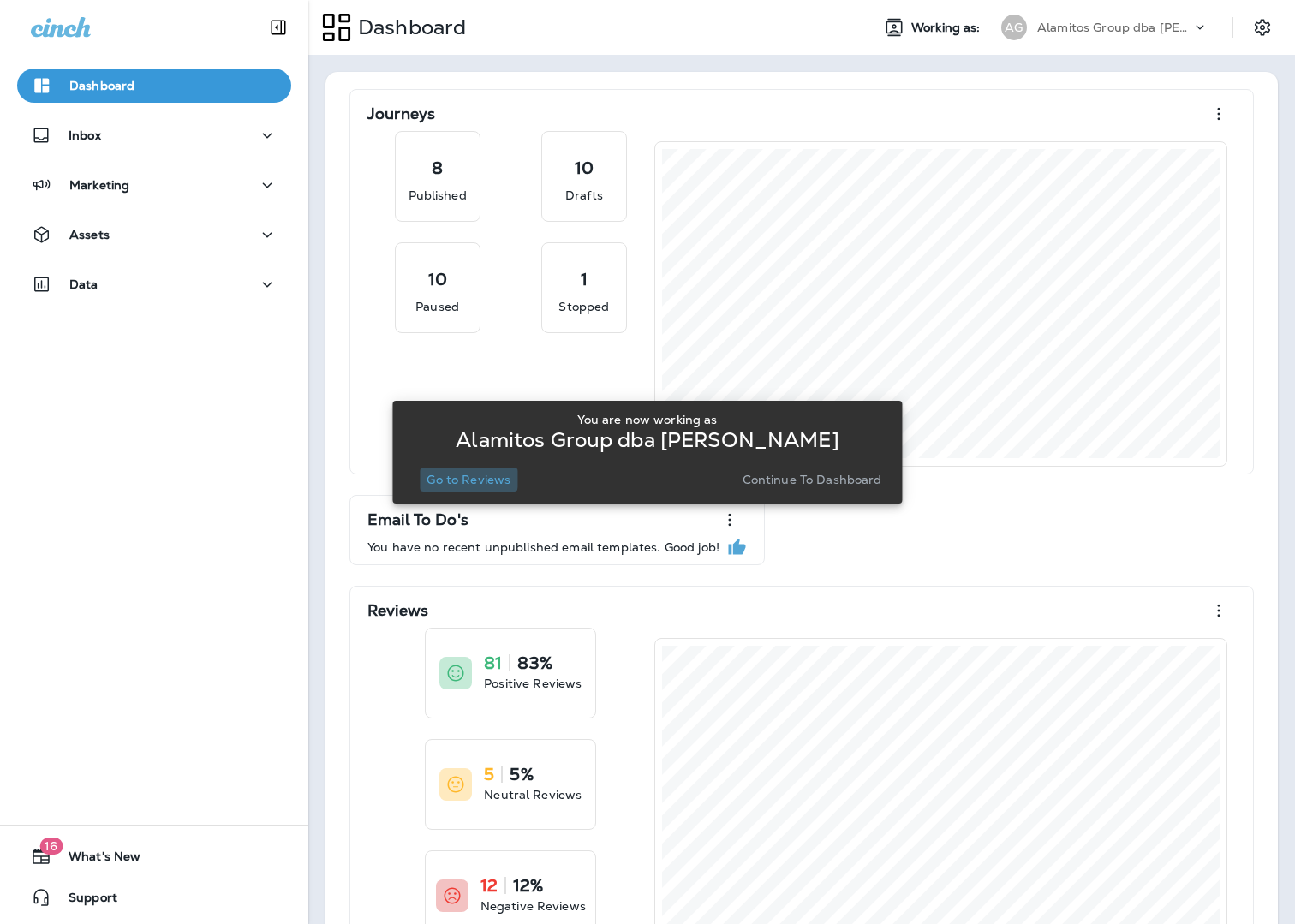
click at [454, 469] on button "Go to Reviews" at bounding box center [468, 479] width 98 height 24
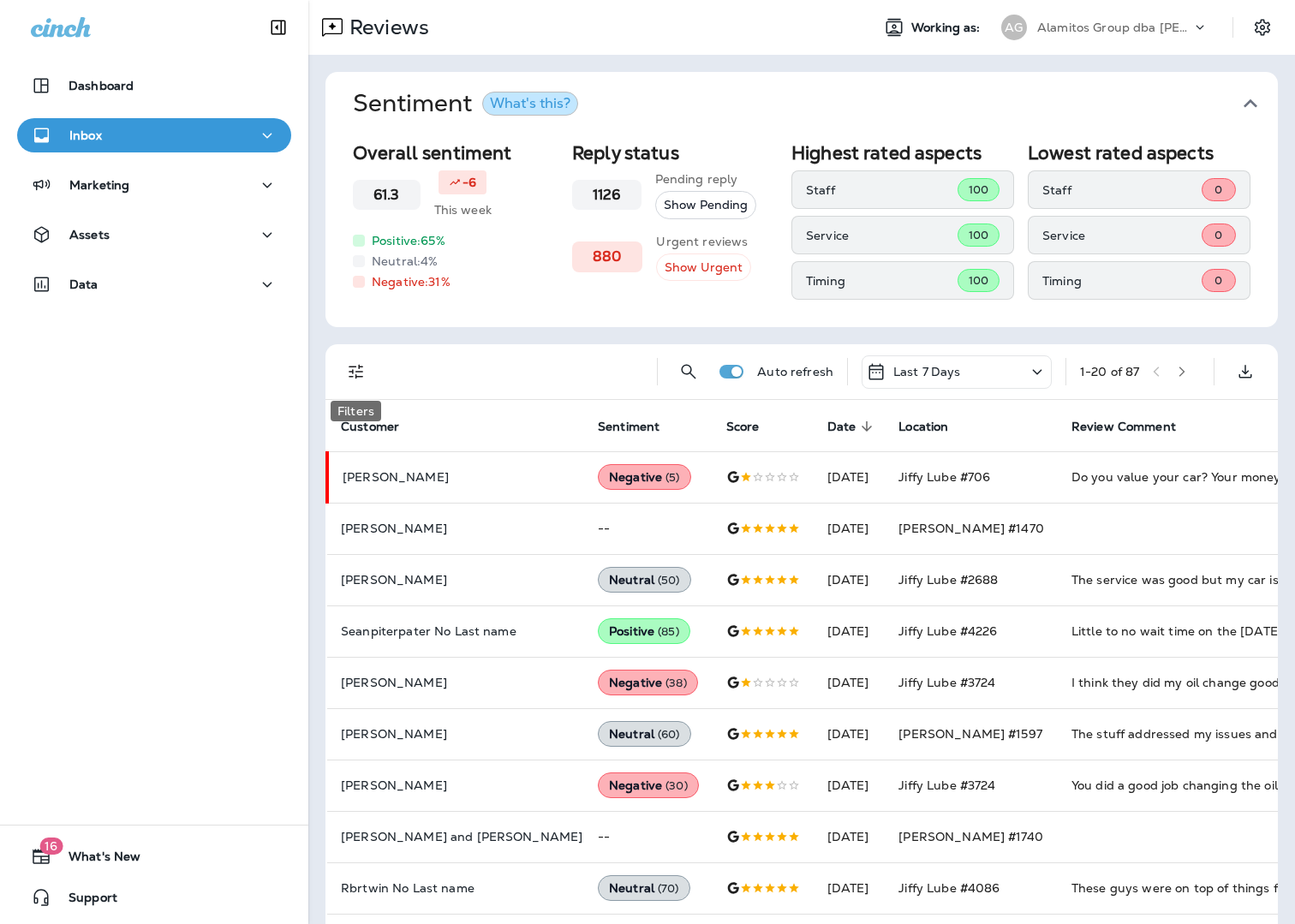
click at [357, 366] on icon "Filters" at bounding box center [357, 371] width 21 height 21
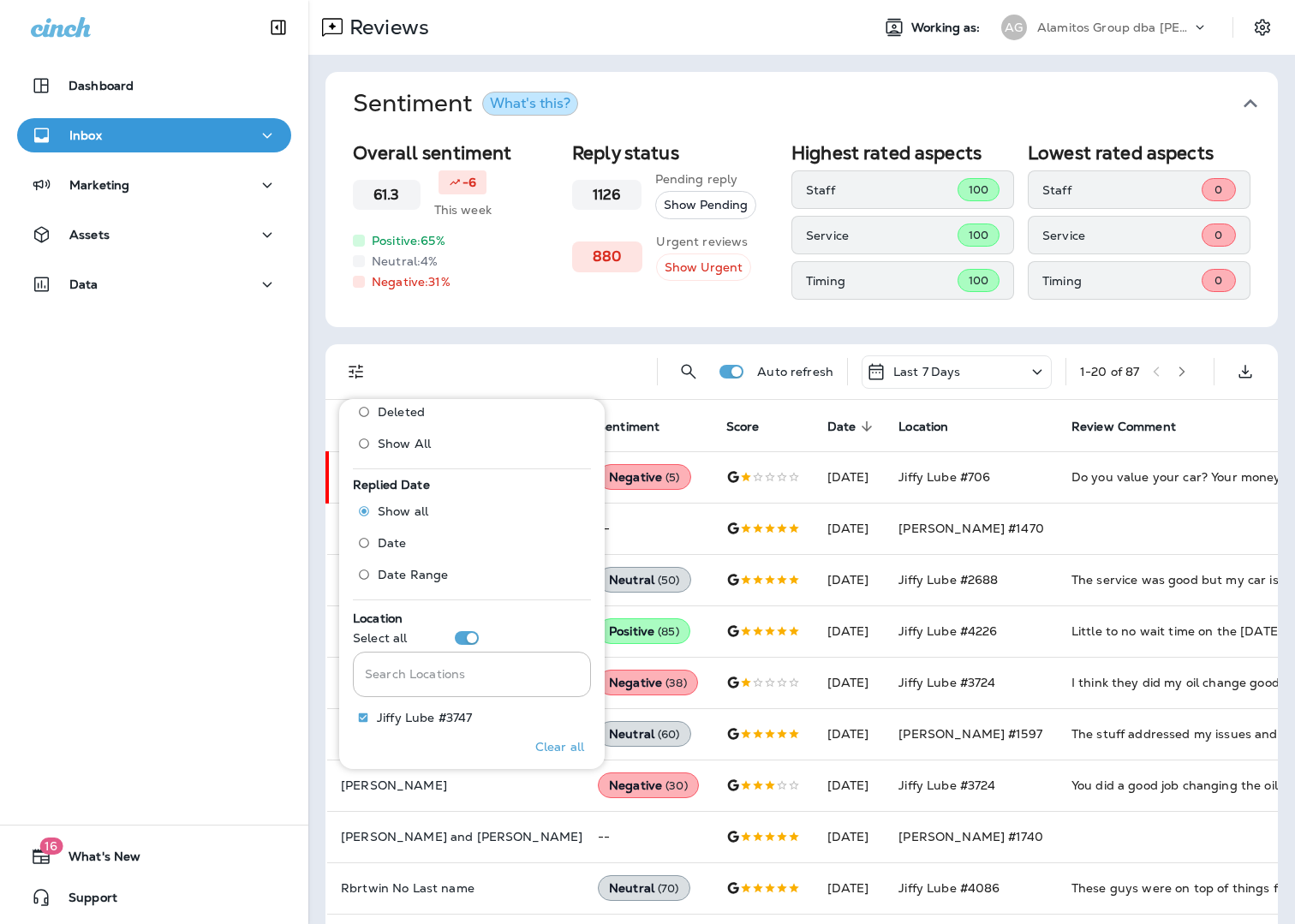
click at [416, 414] on span "Deleted" at bounding box center [402, 412] width 47 height 14
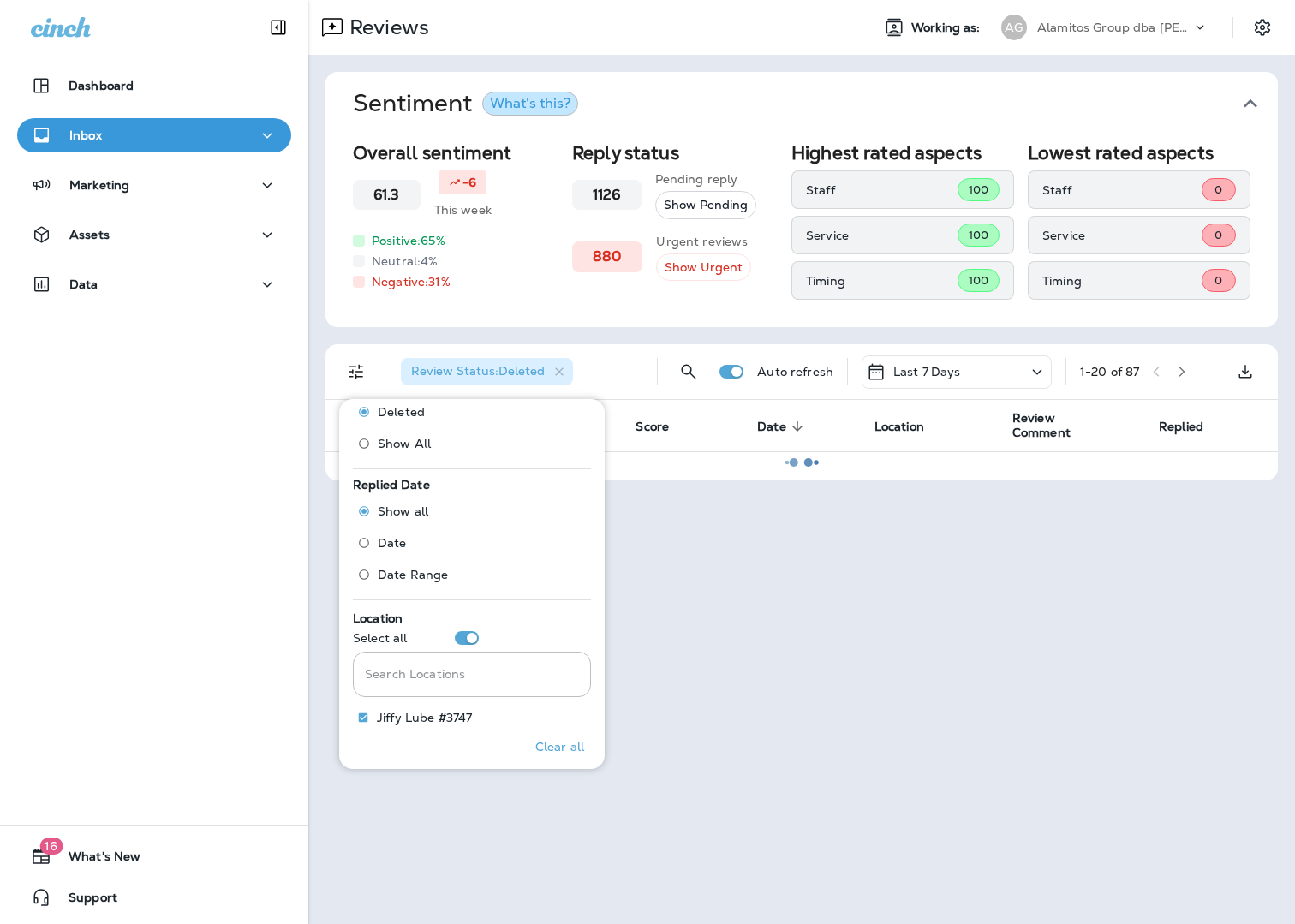
scroll to position [569, 0]
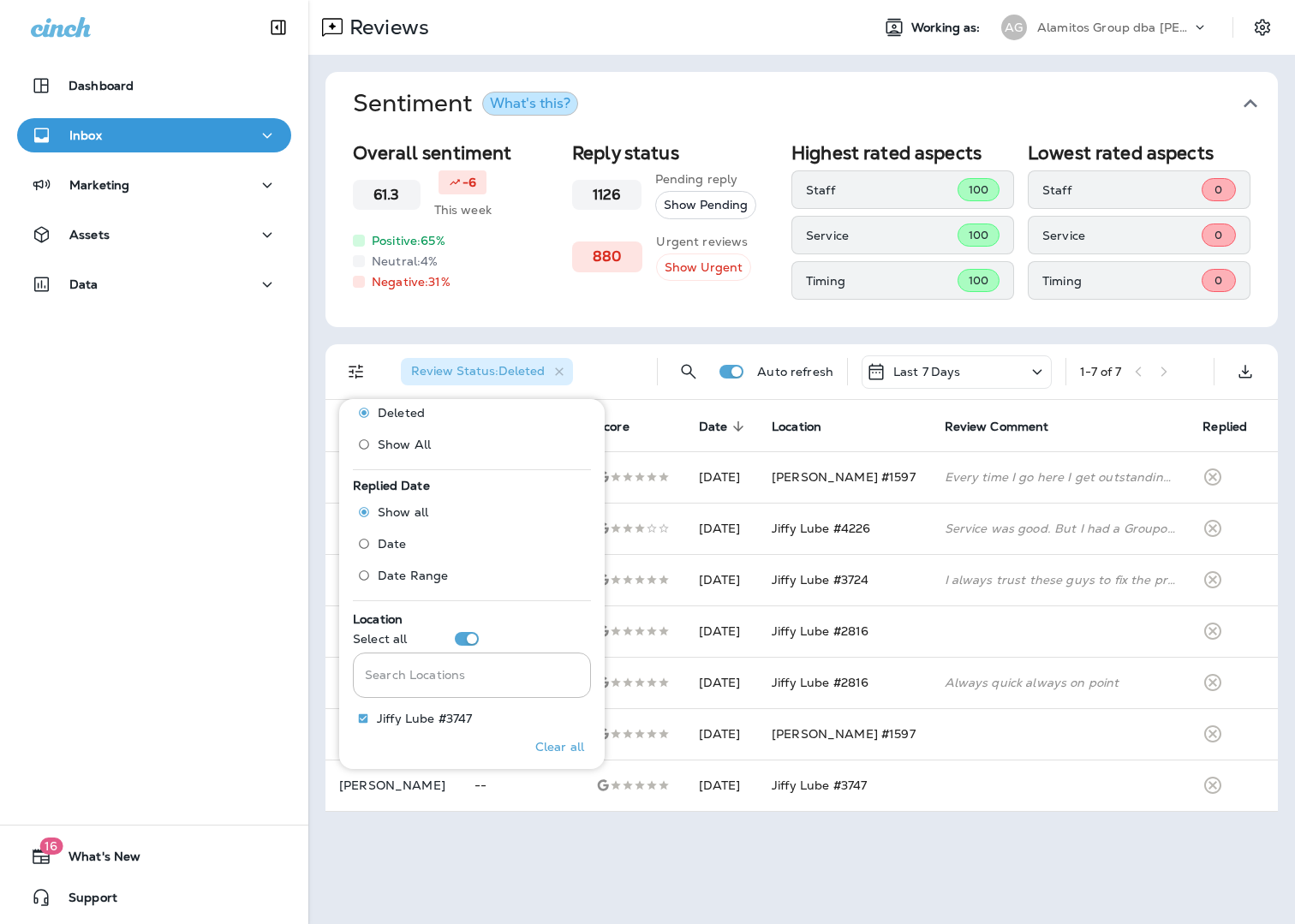
click at [853, 644] on div "Reviews Working as: AG Alamitos Group dba [PERSON_NAME] Sentiment What's this? …" at bounding box center [801, 462] width 986 height 924
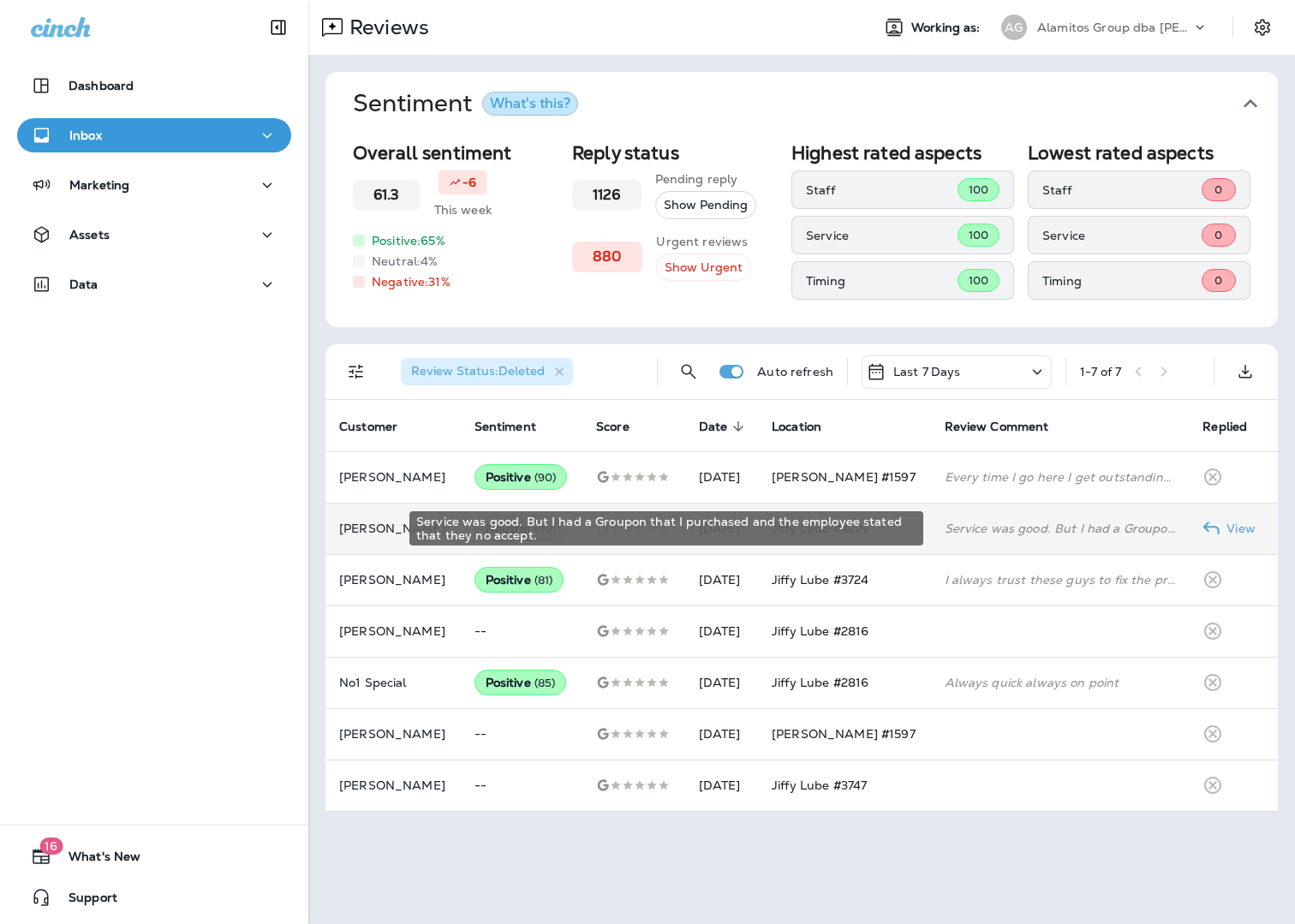
click at [1052, 525] on div "Service was good. But I had a Groupon that I purchased and the employee stated …" at bounding box center [1060, 528] width 231 height 17
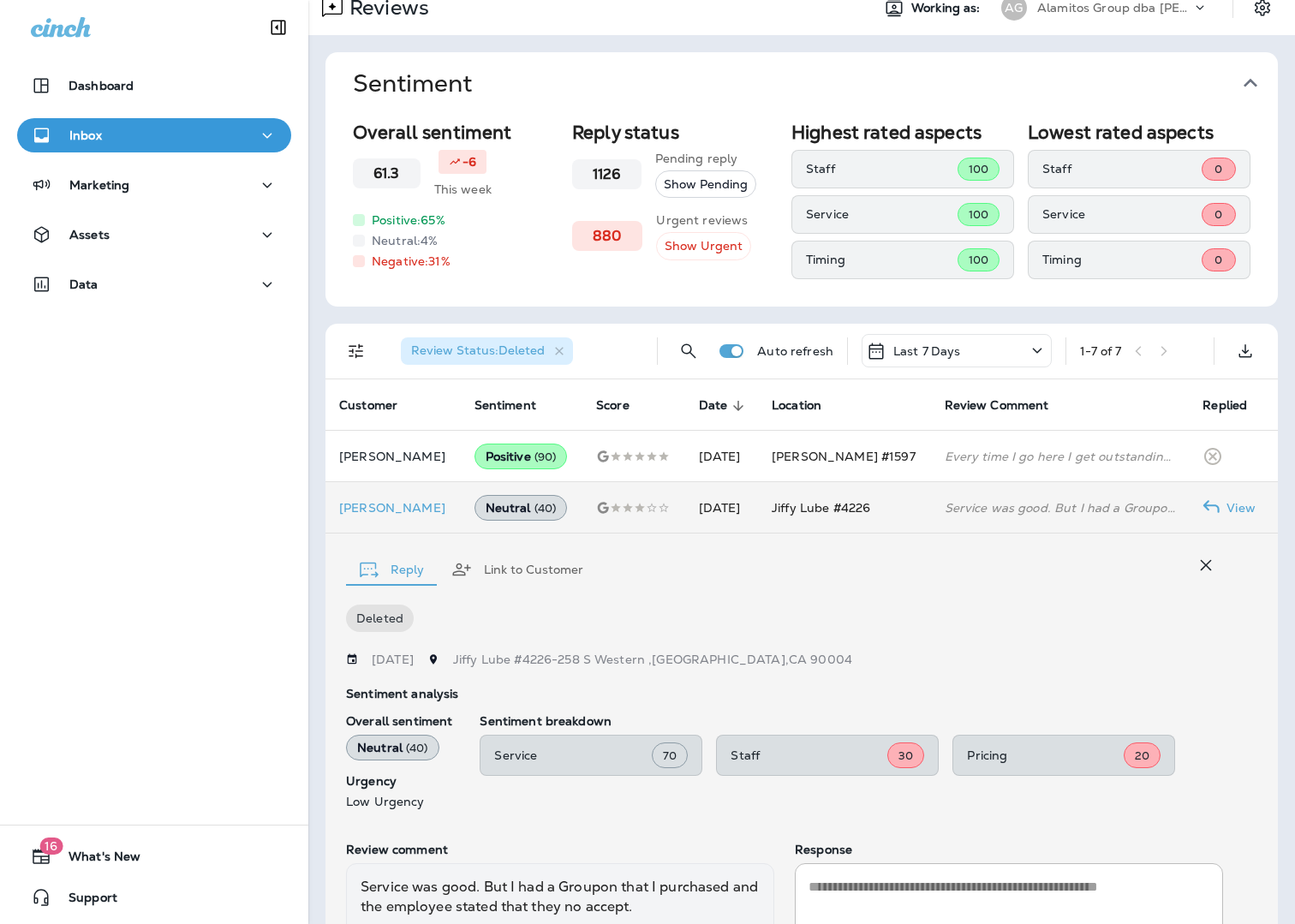
scroll to position [0, 0]
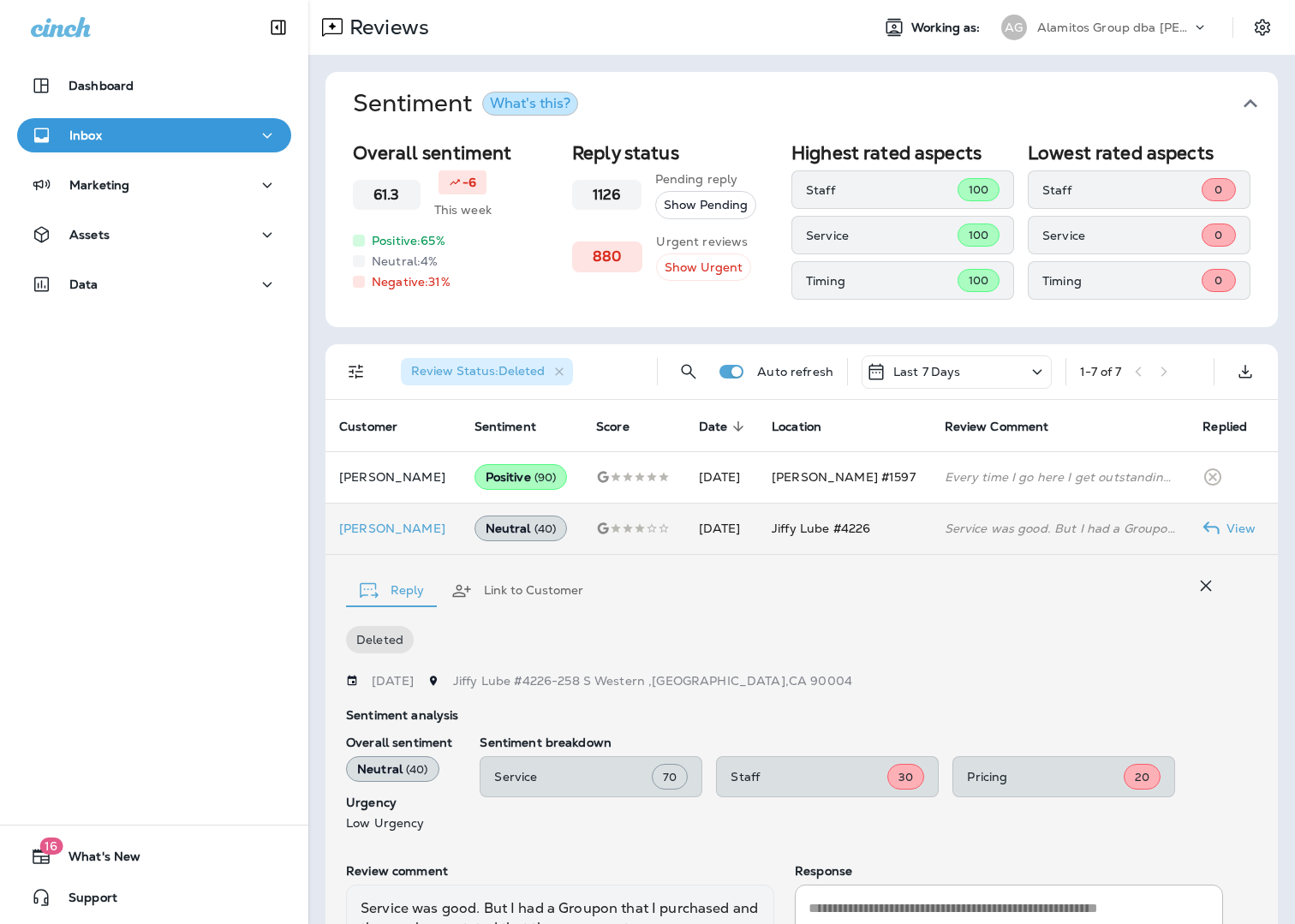
click at [1142, 26] on p "Alamitos Group dba [PERSON_NAME]" at bounding box center [1114, 27] width 154 height 14
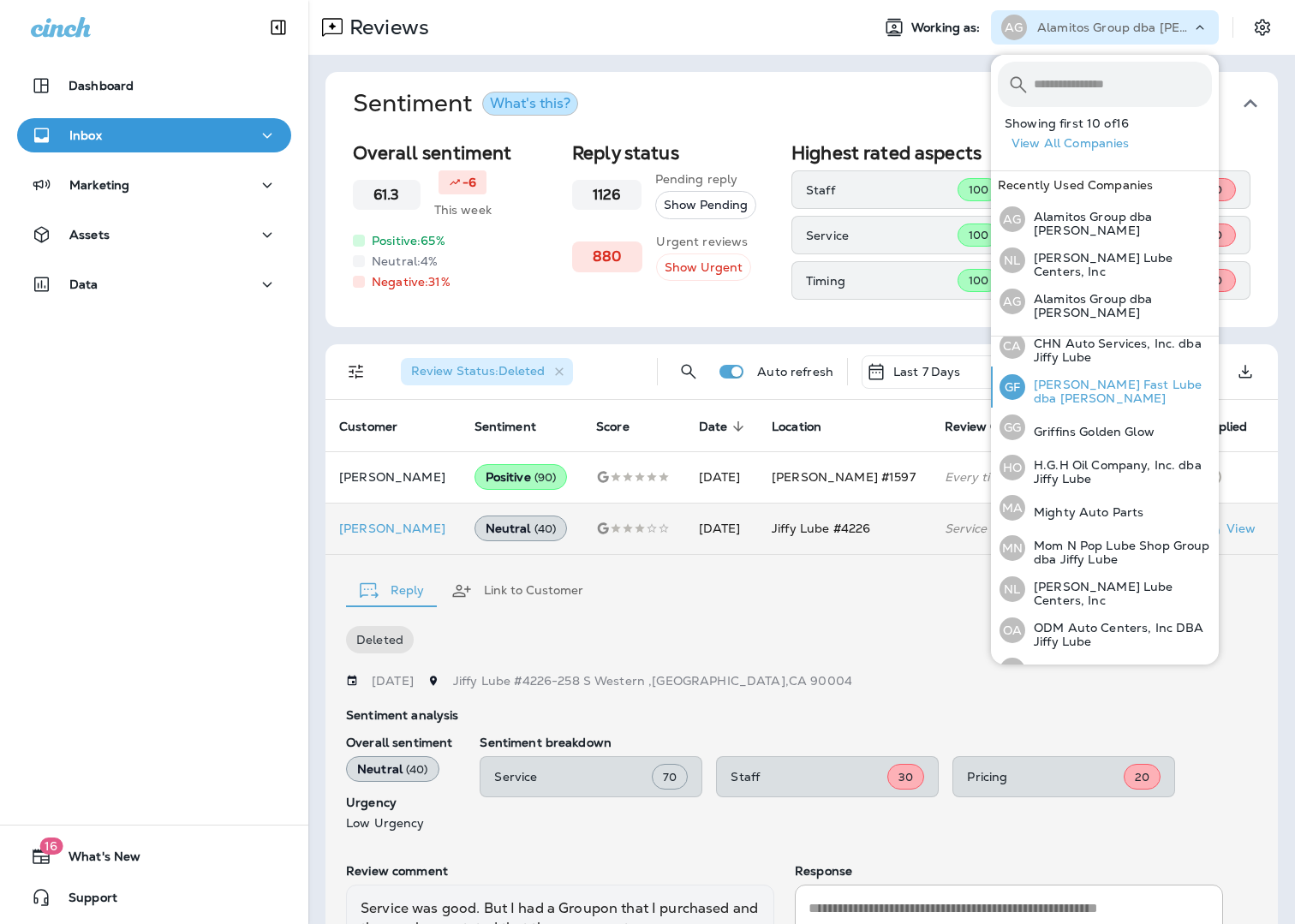
scroll to position [204, 0]
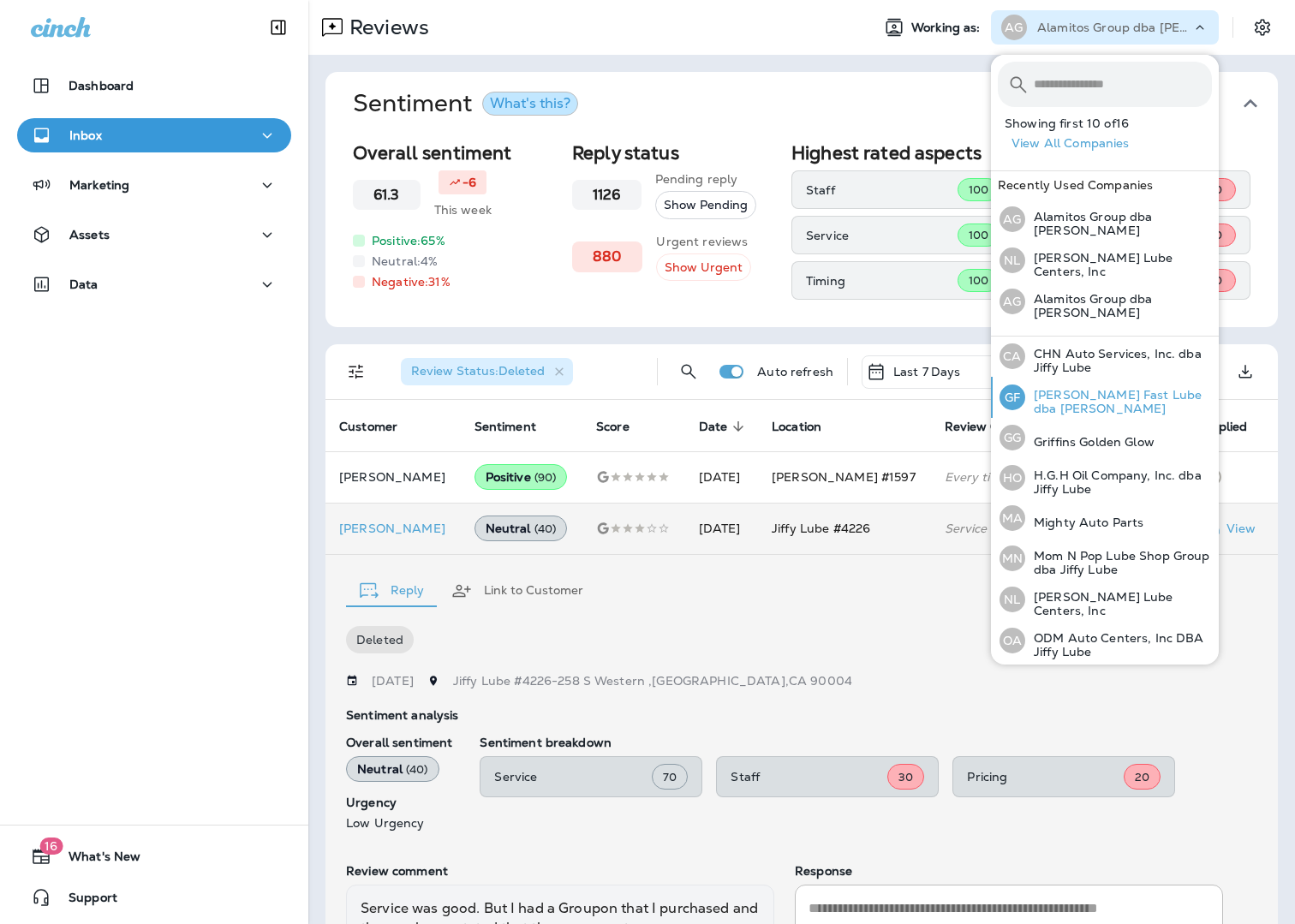
click at [1088, 387] on p "[PERSON_NAME] Fast Lube dba [PERSON_NAME]" at bounding box center [1119, 401] width 187 height 27
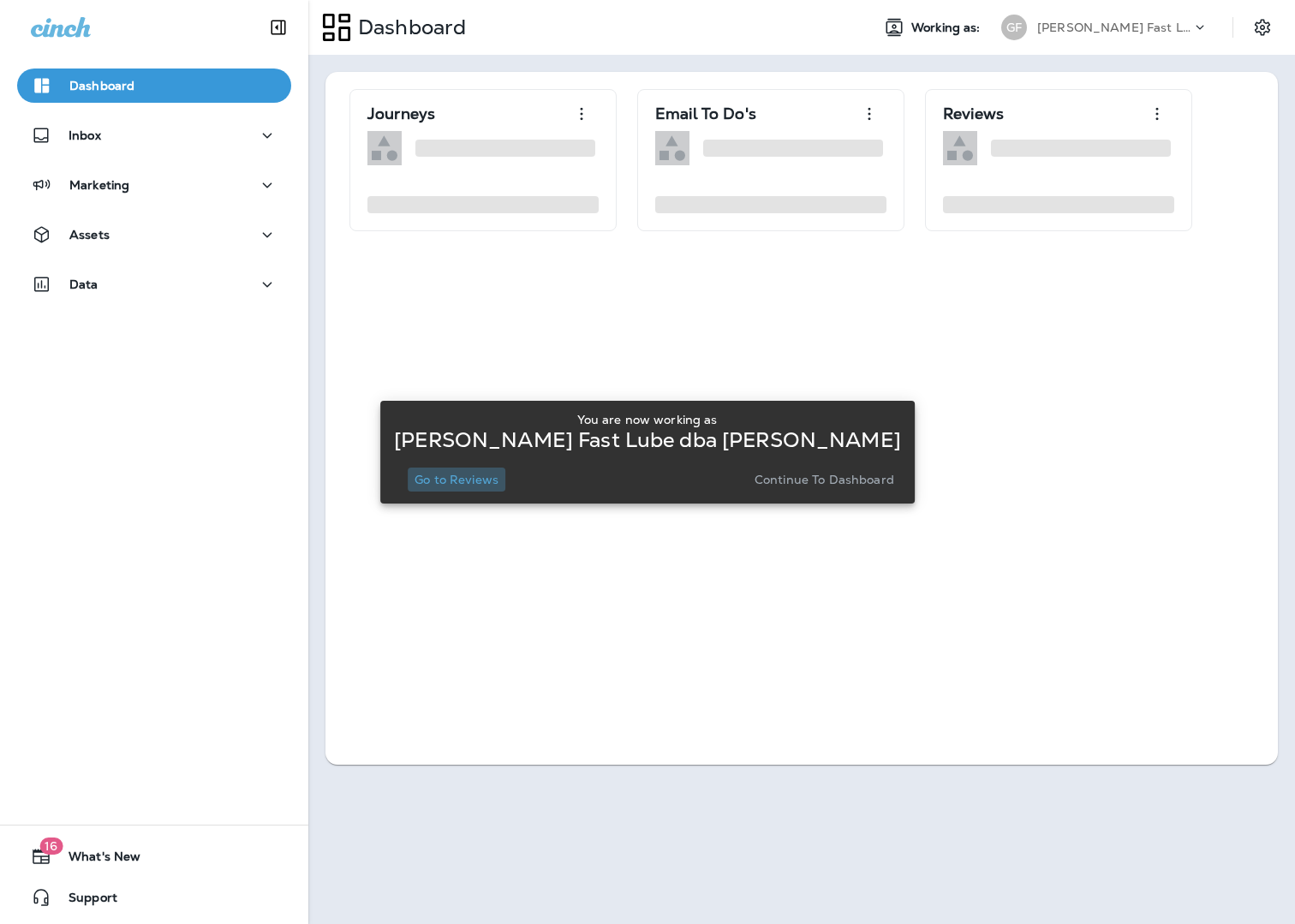
click at [498, 483] on p "Go to Reviews" at bounding box center [456, 479] width 84 height 14
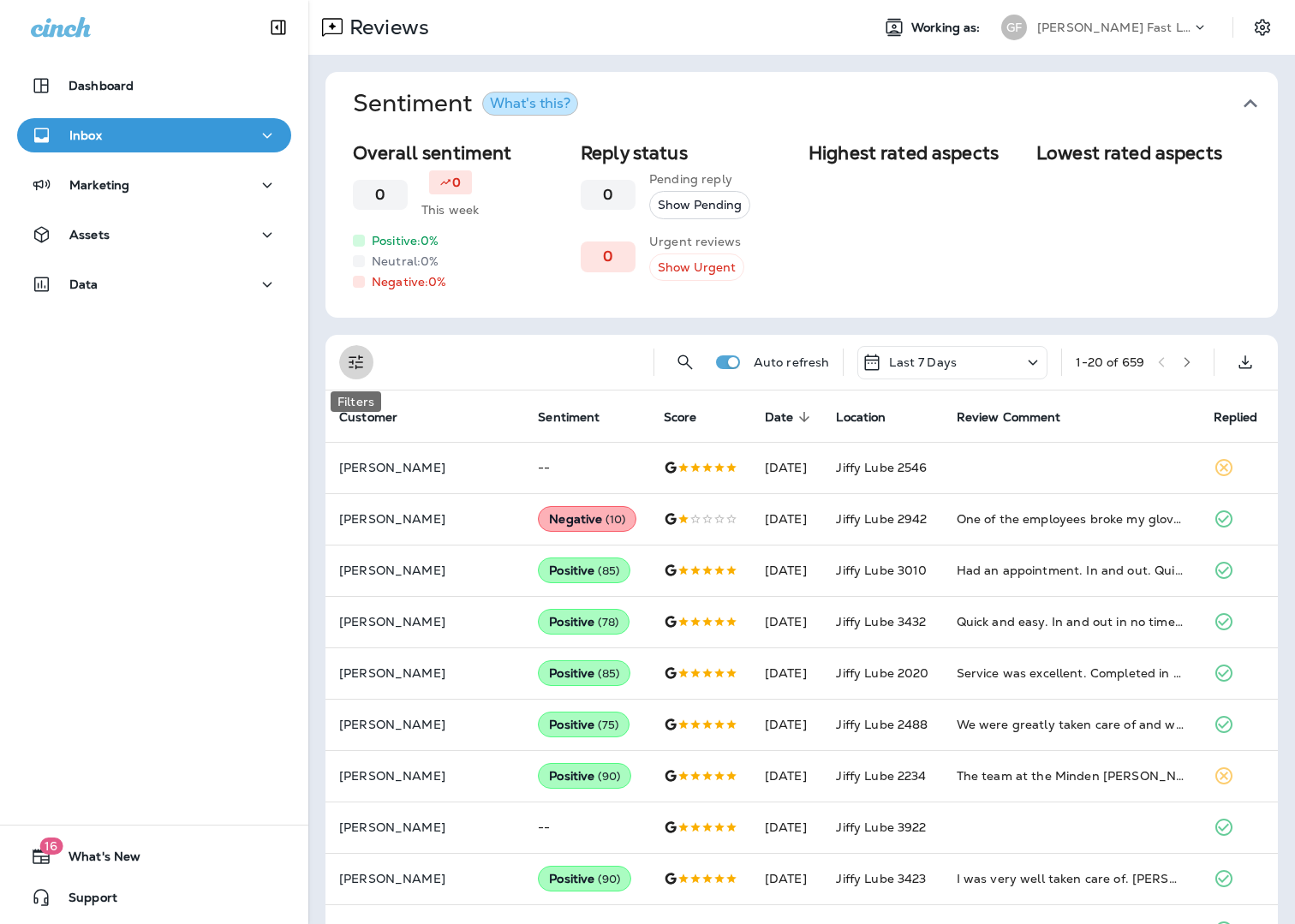
click at [358, 359] on icon "Filters" at bounding box center [357, 362] width 21 height 21
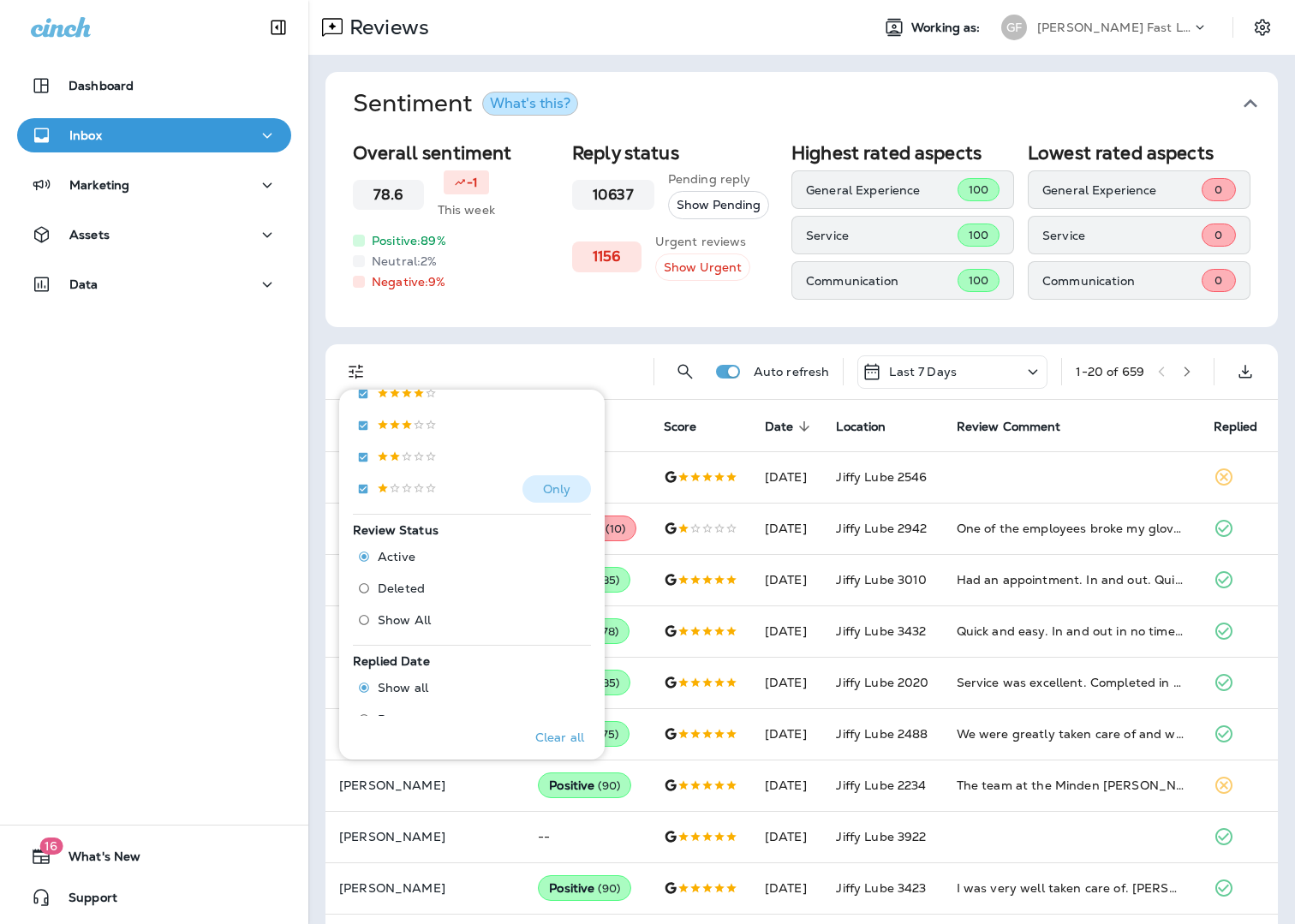
scroll to position [400, 0]
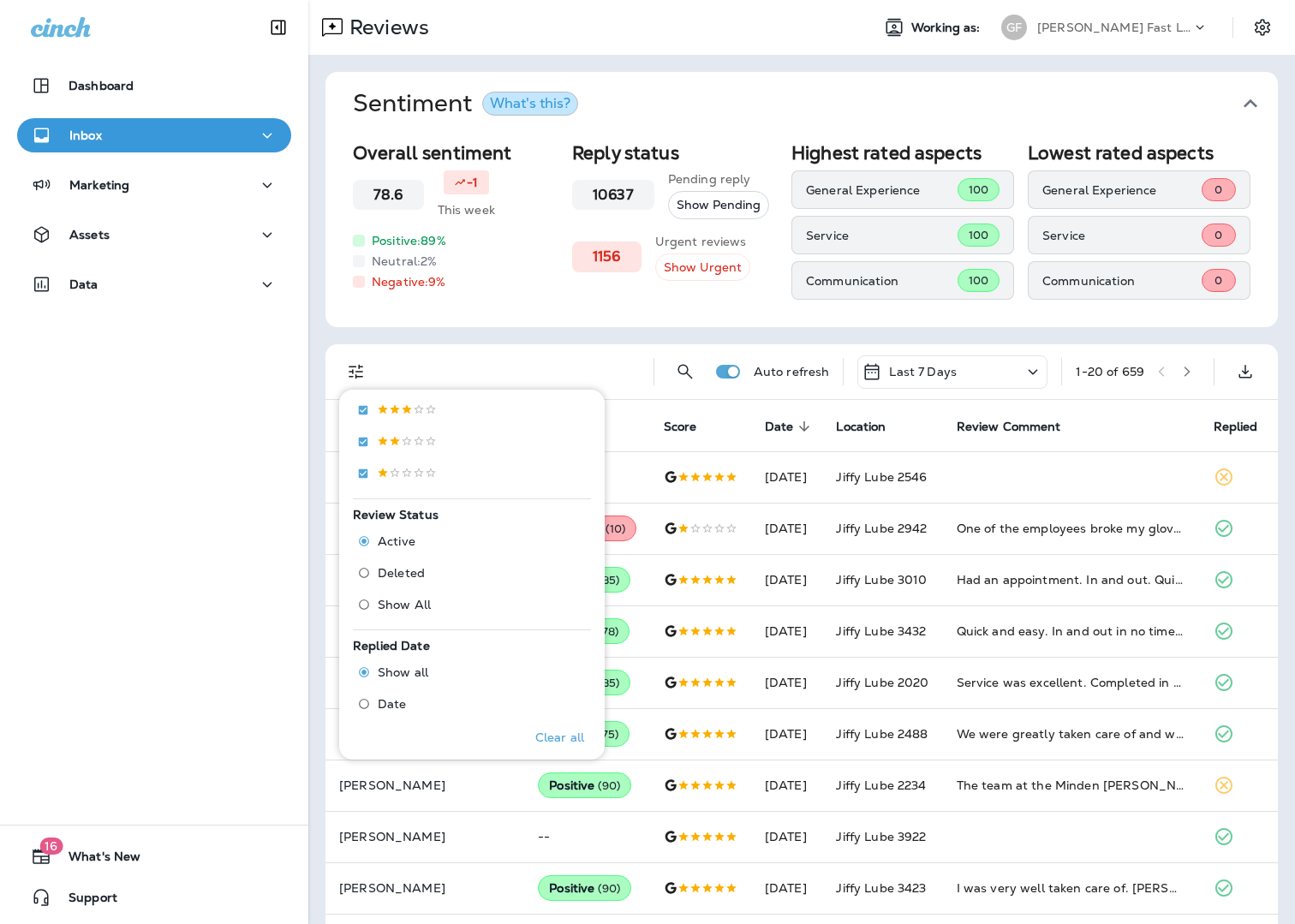
click at [418, 574] on span "Deleted" at bounding box center [402, 572] width 47 height 14
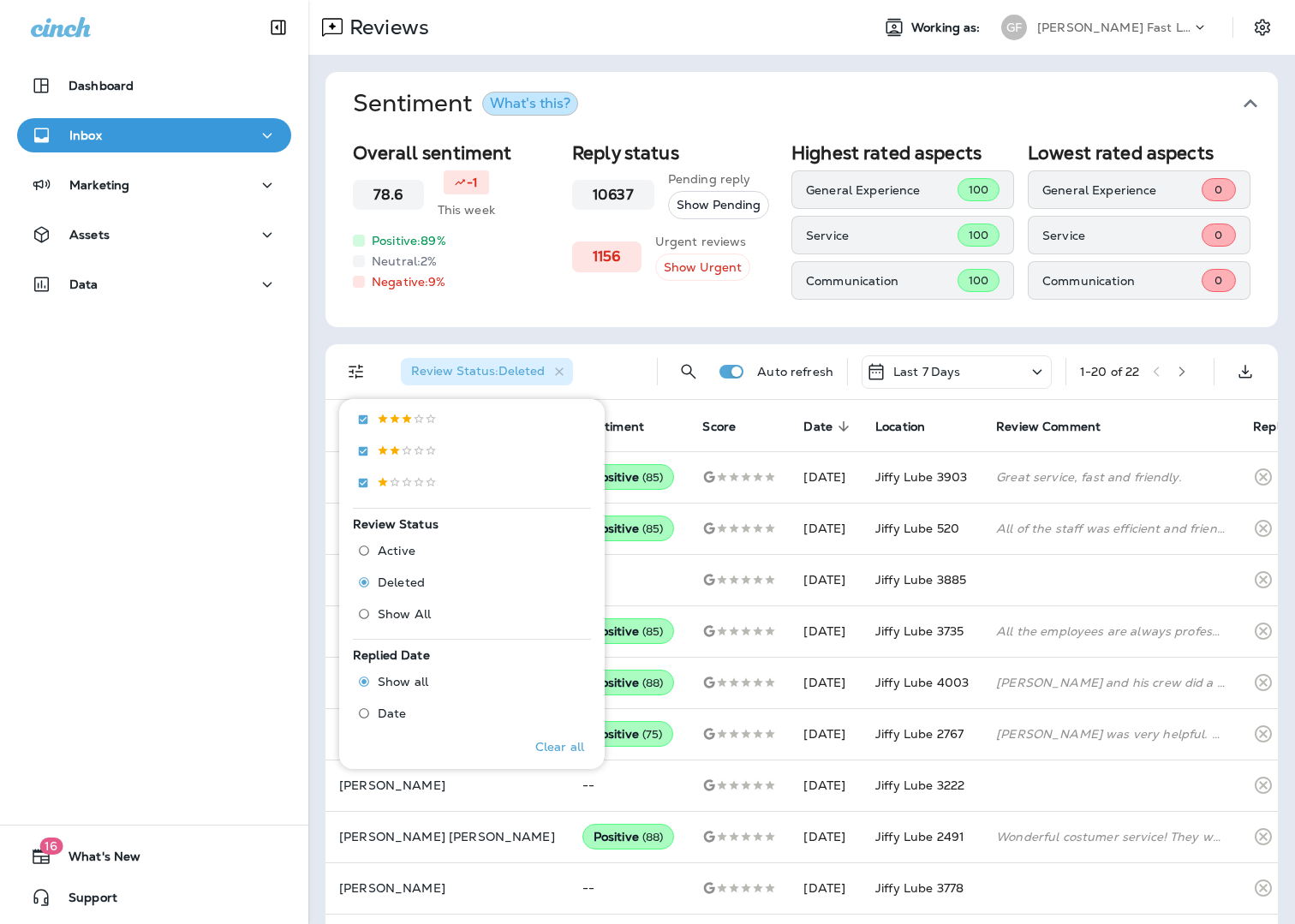
click at [1079, 32] on p "[PERSON_NAME] Fast Lube dba [PERSON_NAME]" at bounding box center [1114, 27] width 154 height 14
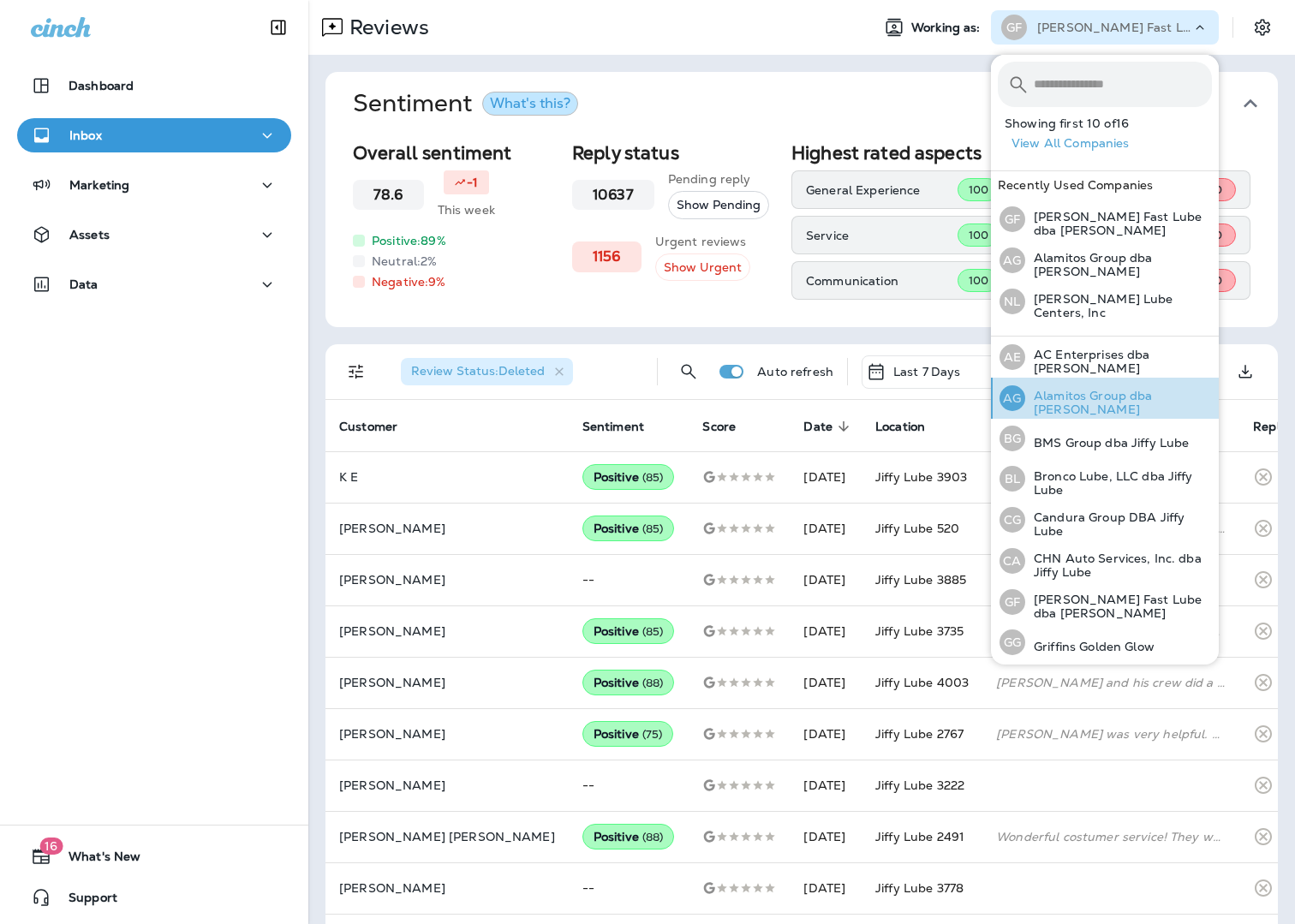
click at [1081, 409] on div "AG Alamitos Group dba Jiffy Lube" at bounding box center [1105, 399] width 226 height 41
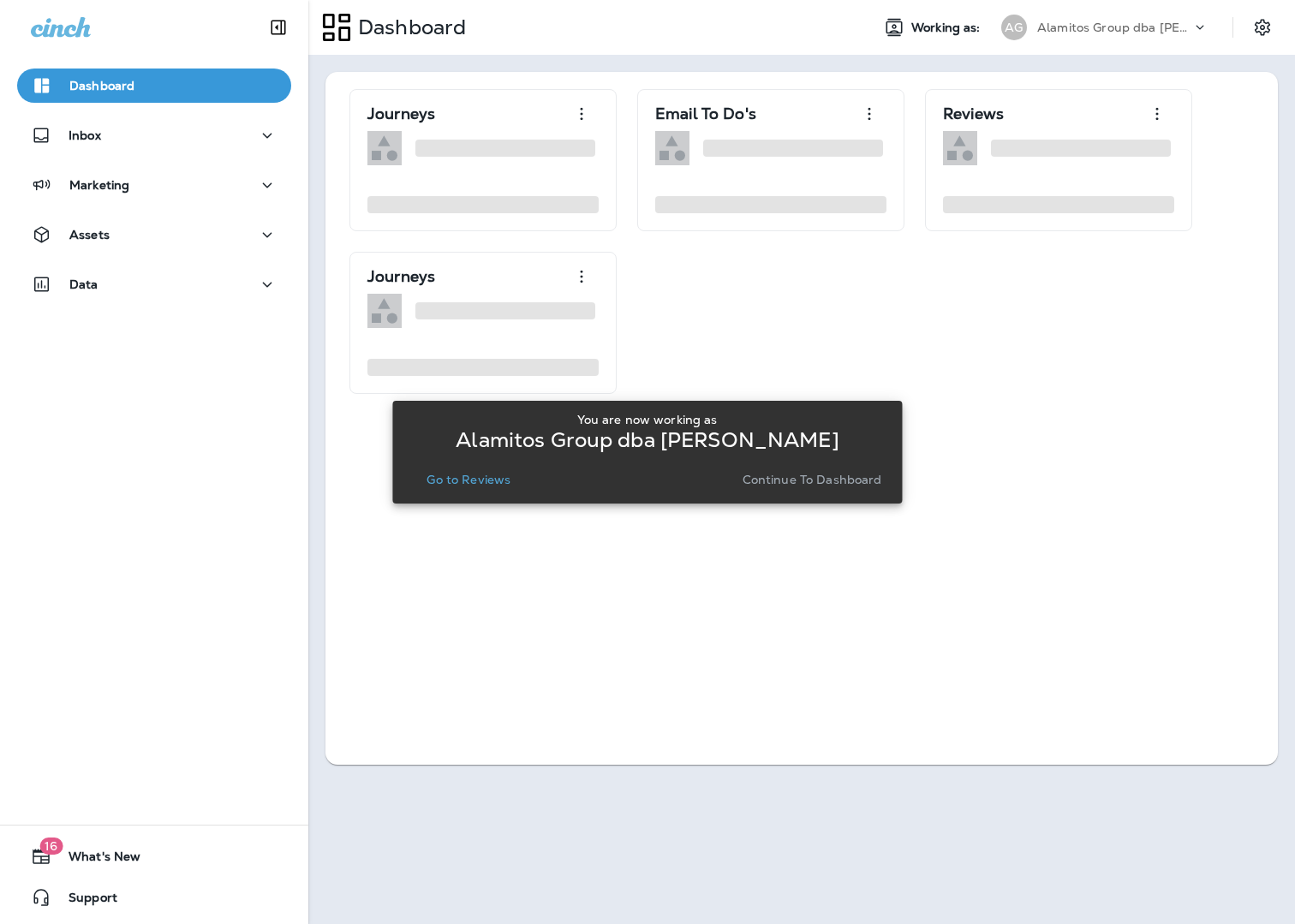
click at [483, 476] on p "Go to Reviews" at bounding box center [468, 479] width 84 height 14
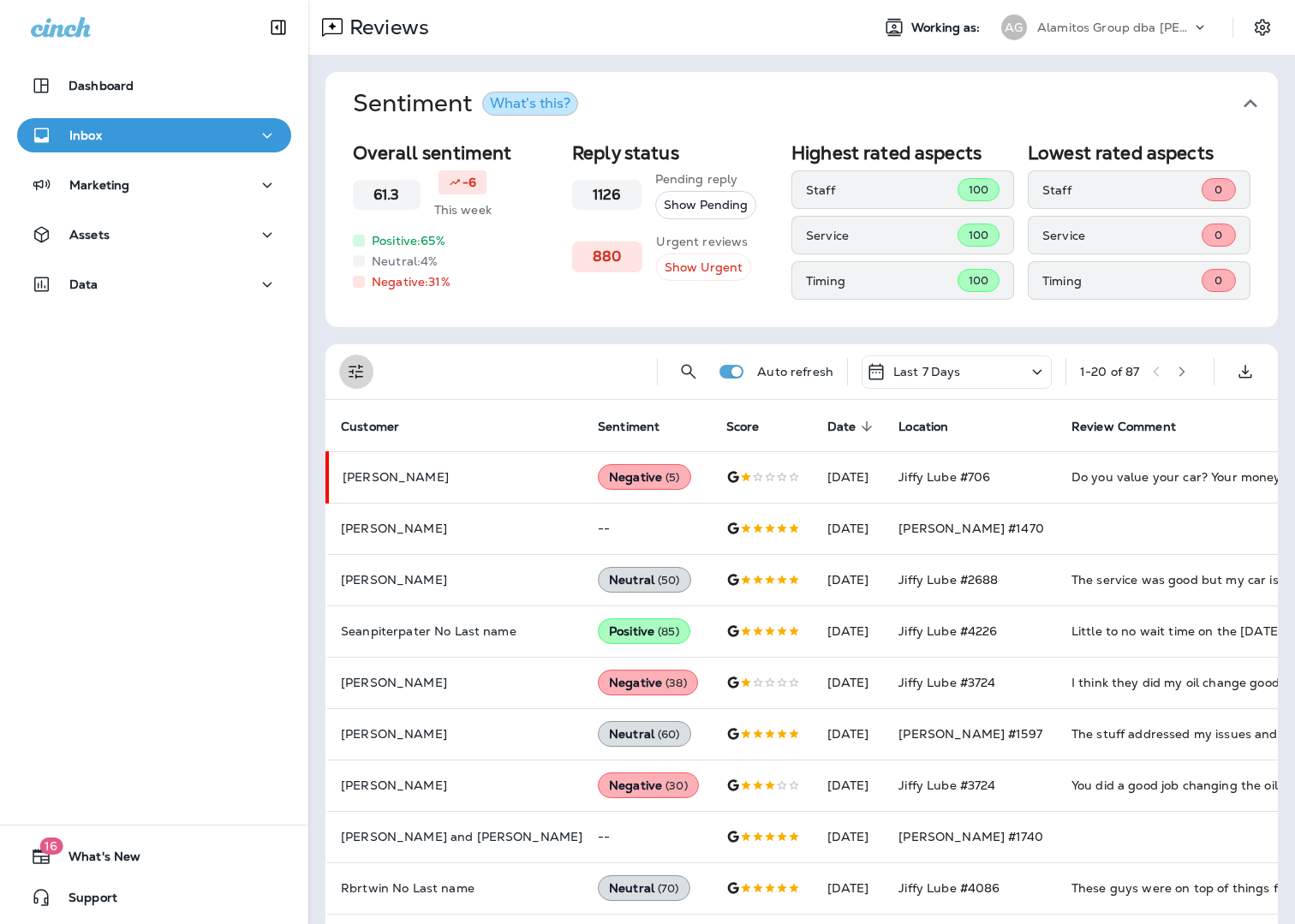
click at [355, 370] on icon "Filters" at bounding box center [357, 371] width 21 height 21
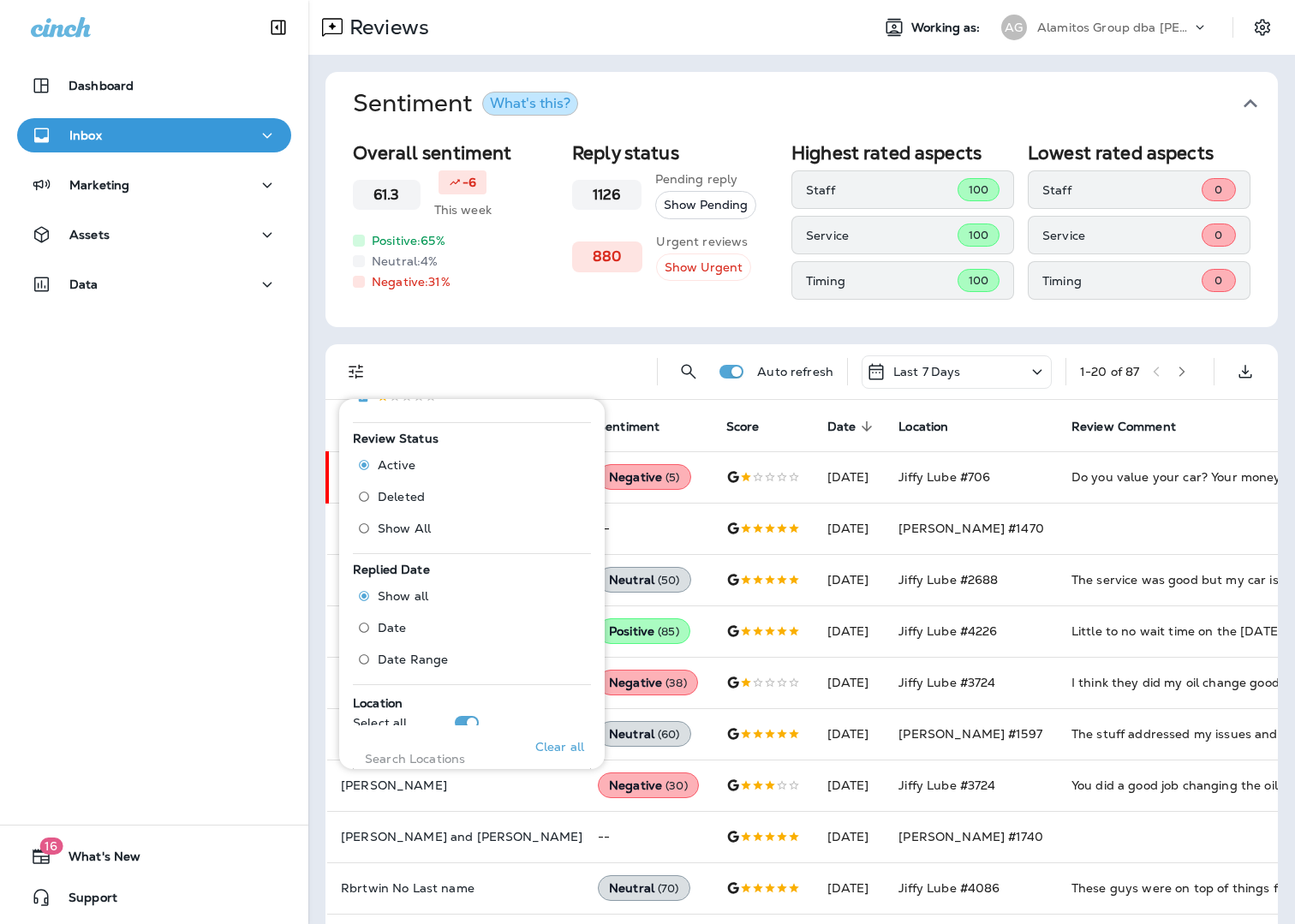
scroll to position [515, 0]
click at [394, 468] on span "Deleted" at bounding box center [402, 466] width 47 height 14
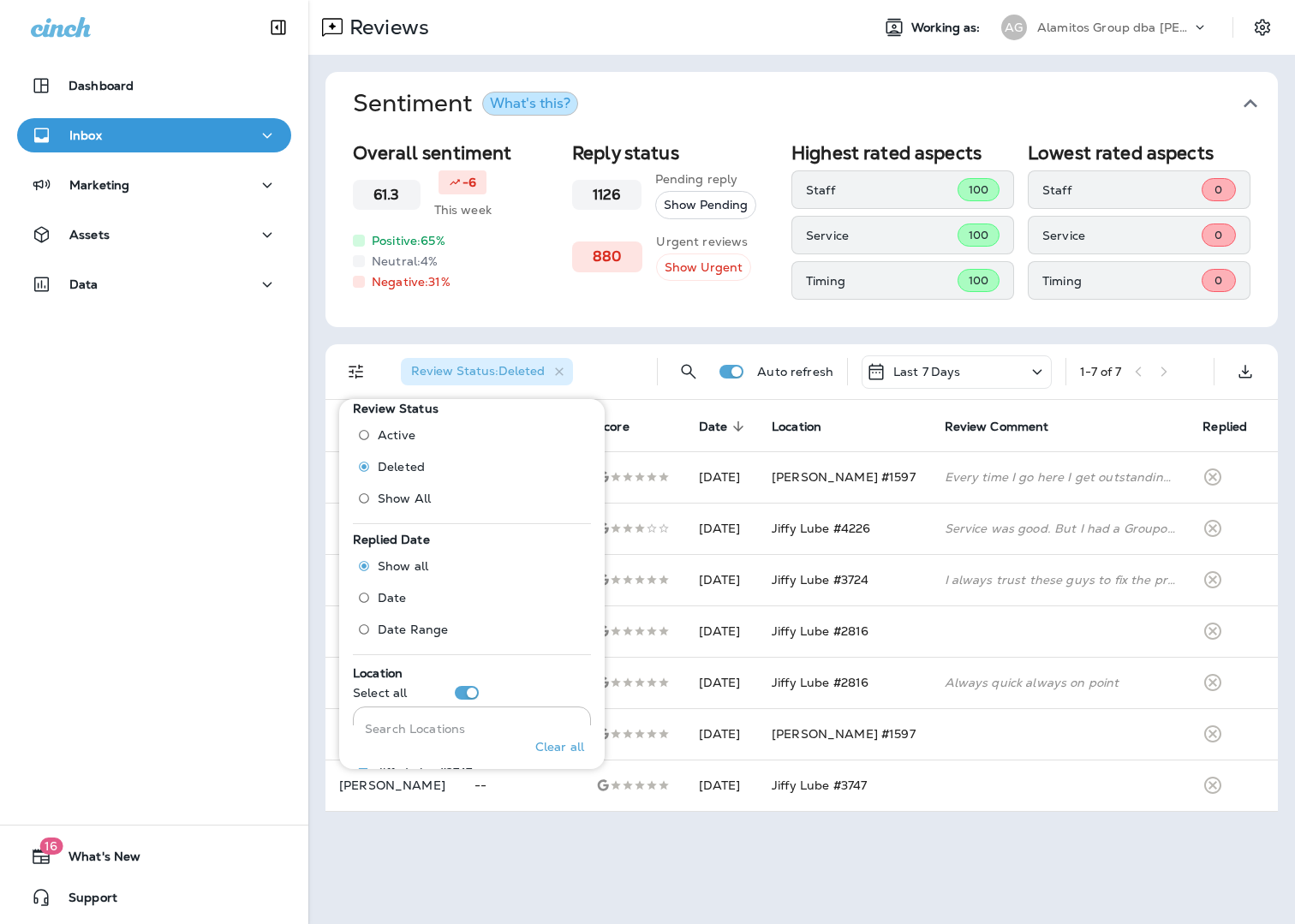
click at [1047, 15] on div "Alamitos Group dba [PERSON_NAME]" at bounding box center [1114, 27] width 154 height 25
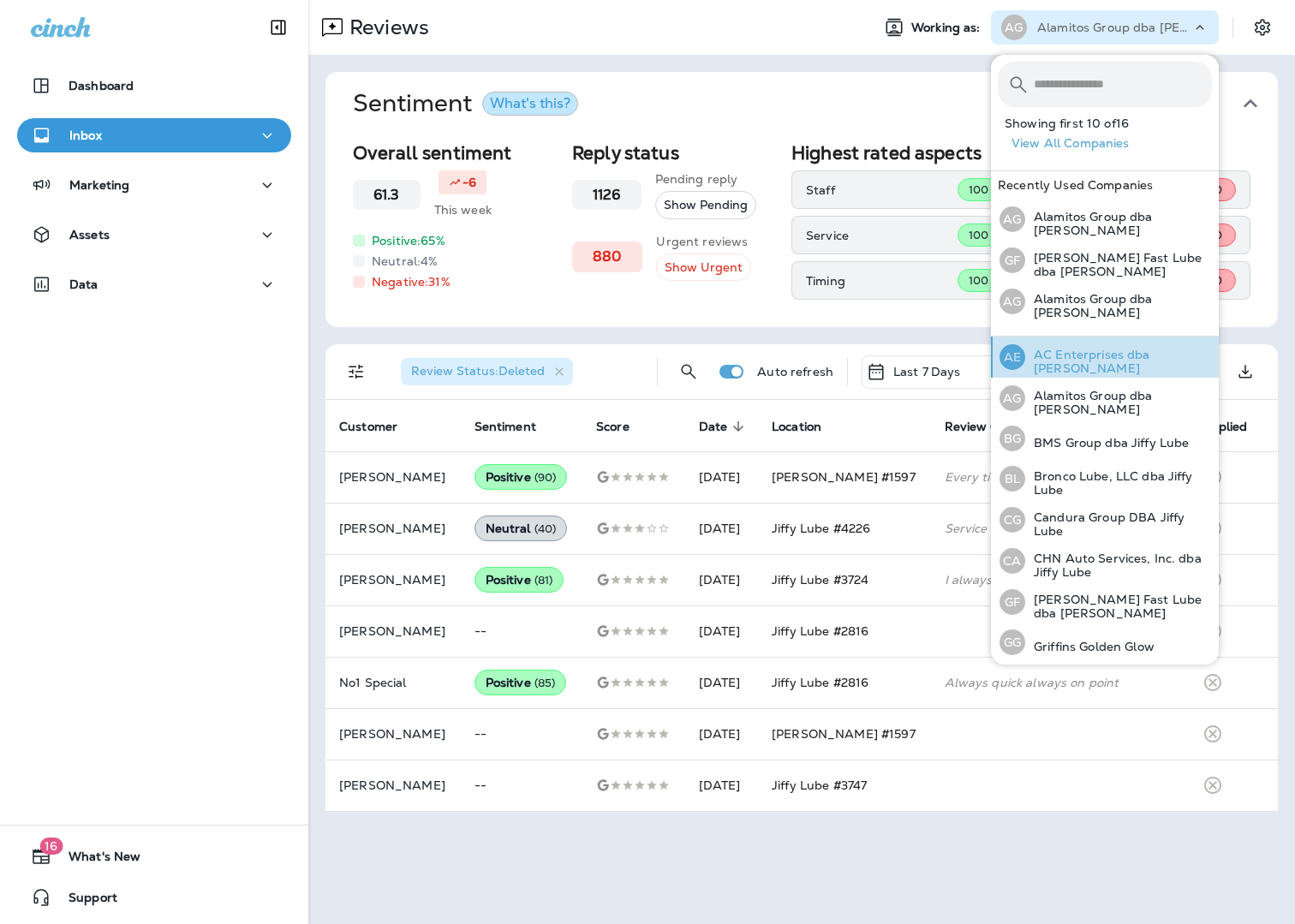
click at [1026, 353] on p "AC Enterprises dba [PERSON_NAME]" at bounding box center [1119, 361] width 187 height 27
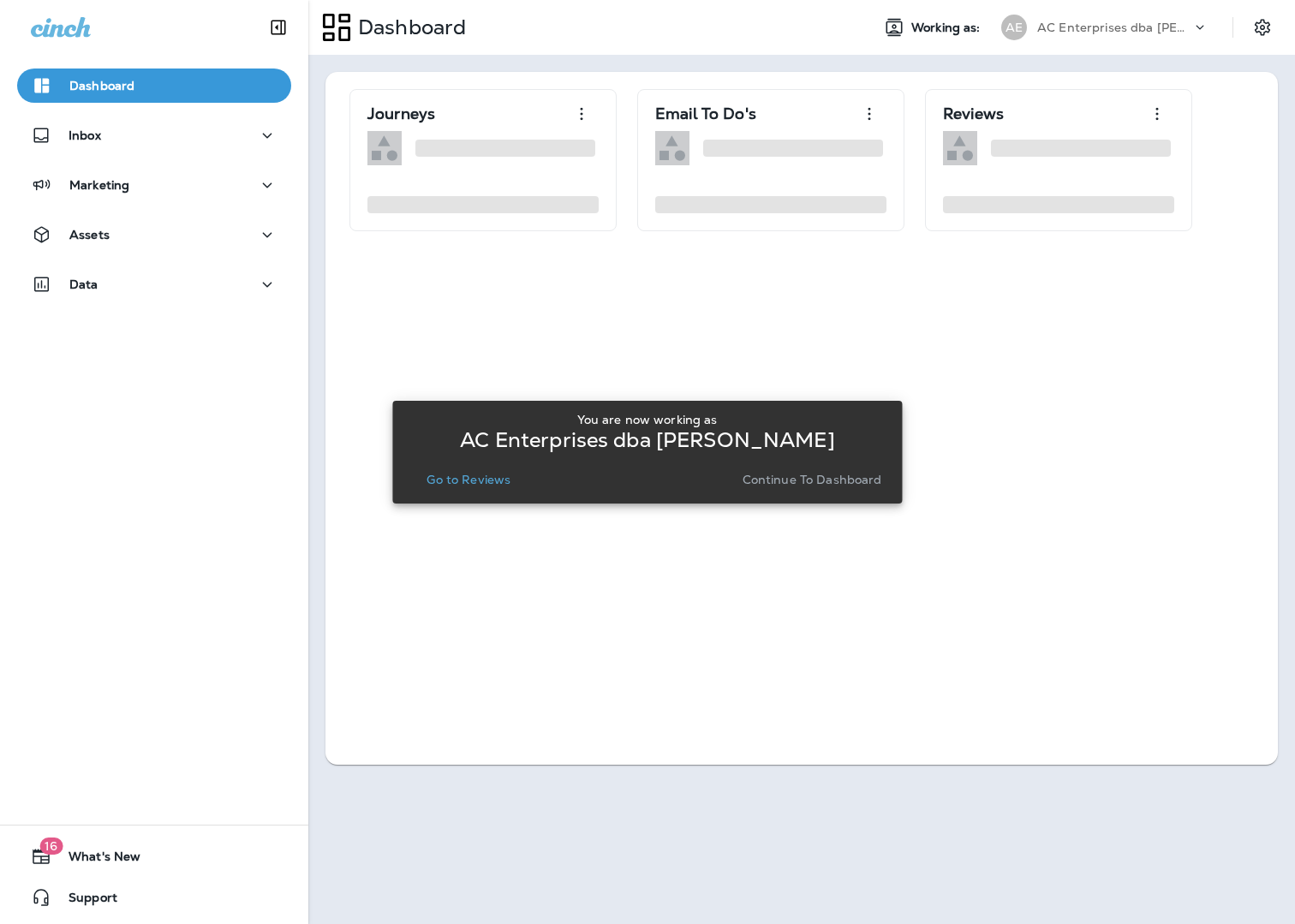
click at [489, 477] on p "Go to Reviews" at bounding box center [468, 479] width 84 height 14
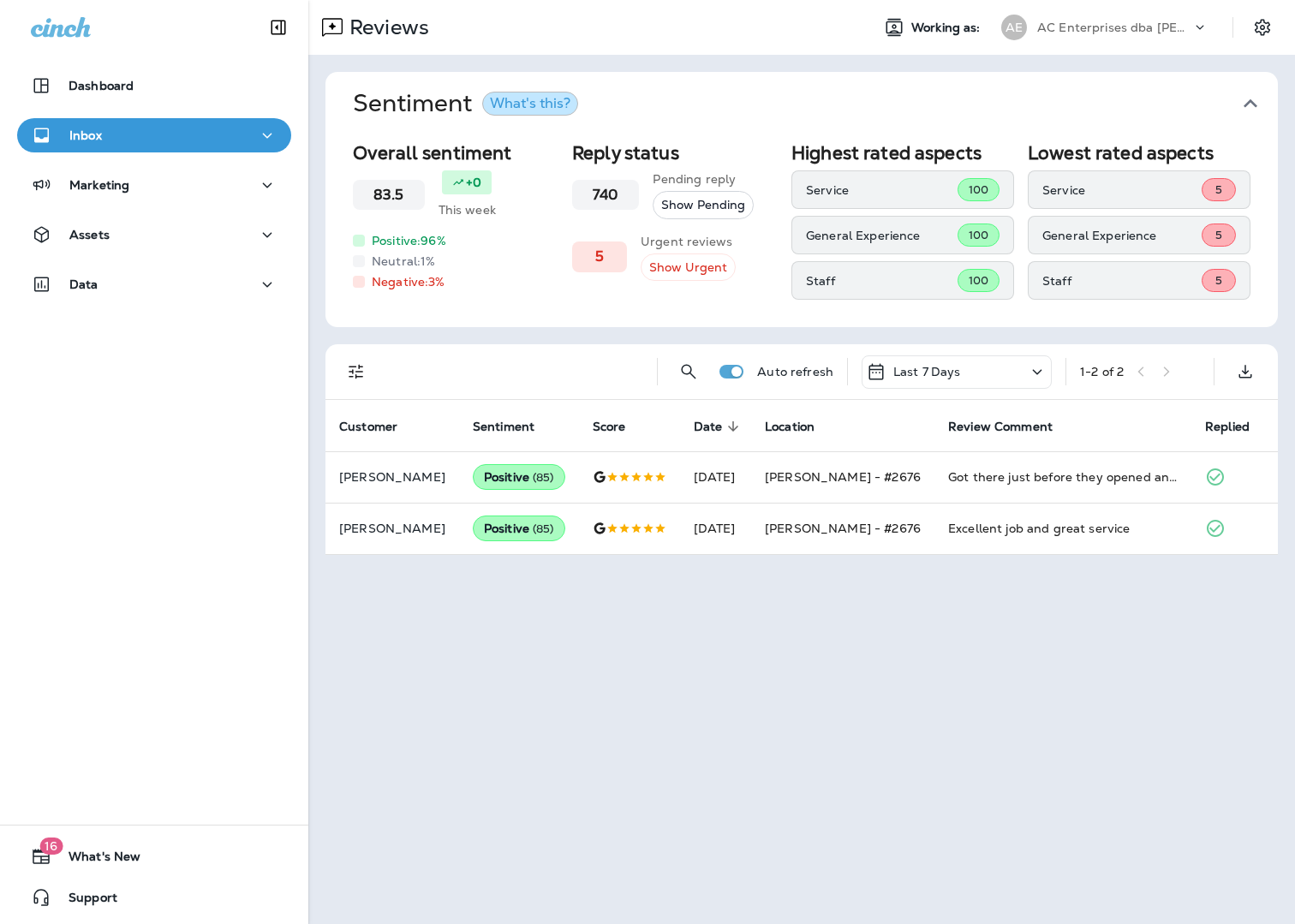
click at [355, 377] on icon "Filters" at bounding box center [356, 372] width 15 height 15
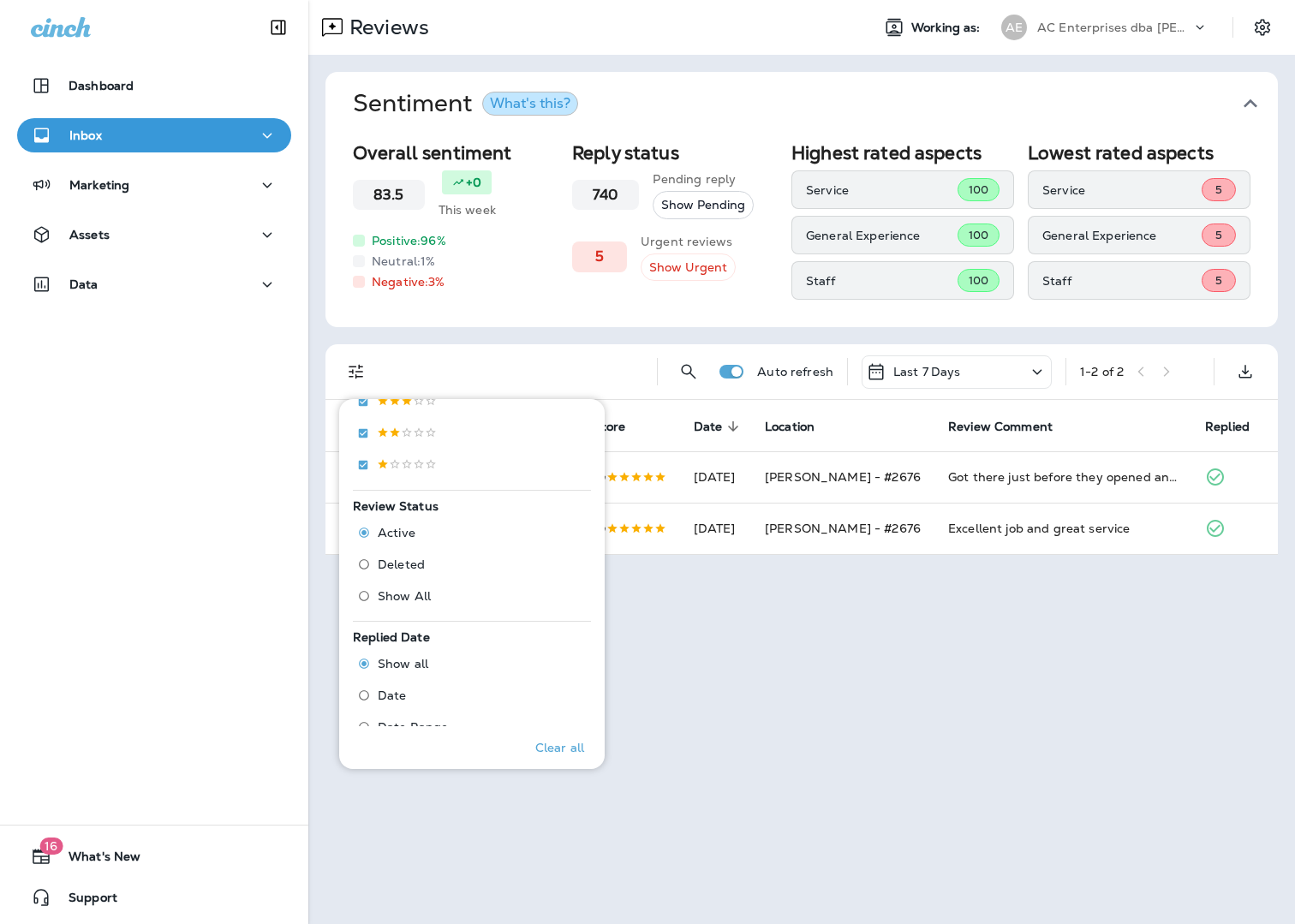
scroll to position [443, 0]
click at [401, 537] on span "Deleted" at bounding box center [402, 539] width 47 height 14
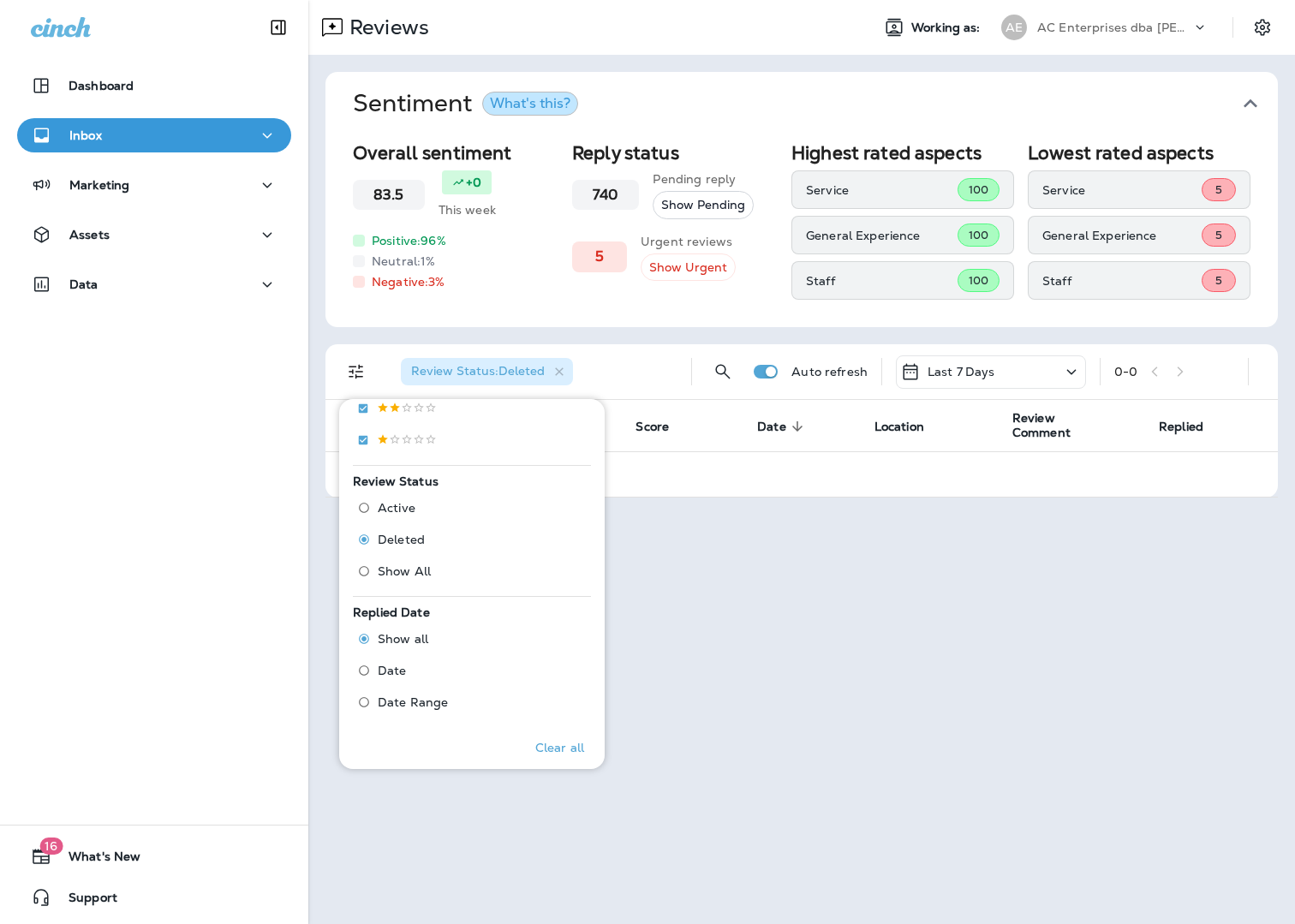
drag, startPoint x: 1111, startPoint y: 11, endPoint x: 1116, endPoint y: 27, distance: 16.8
click at [1111, 13] on div "AE AC Enterprises dba [PERSON_NAME]" at bounding box center [1105, 27] width 228 height 35
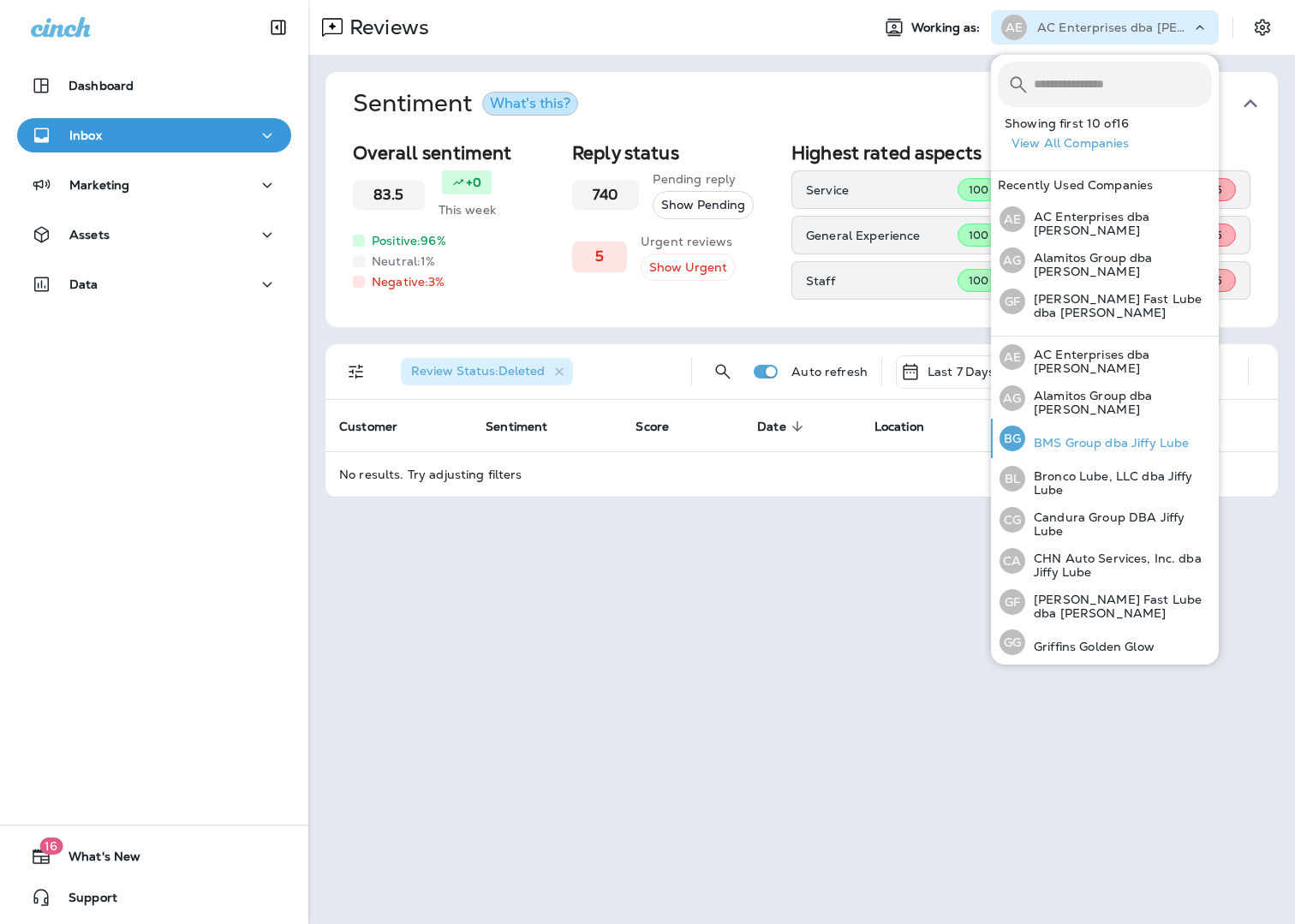
click at [1105, 439] on p "BMS Group dba Jiffy Lube" at bounding box center [1107, 443] width 163 height 14
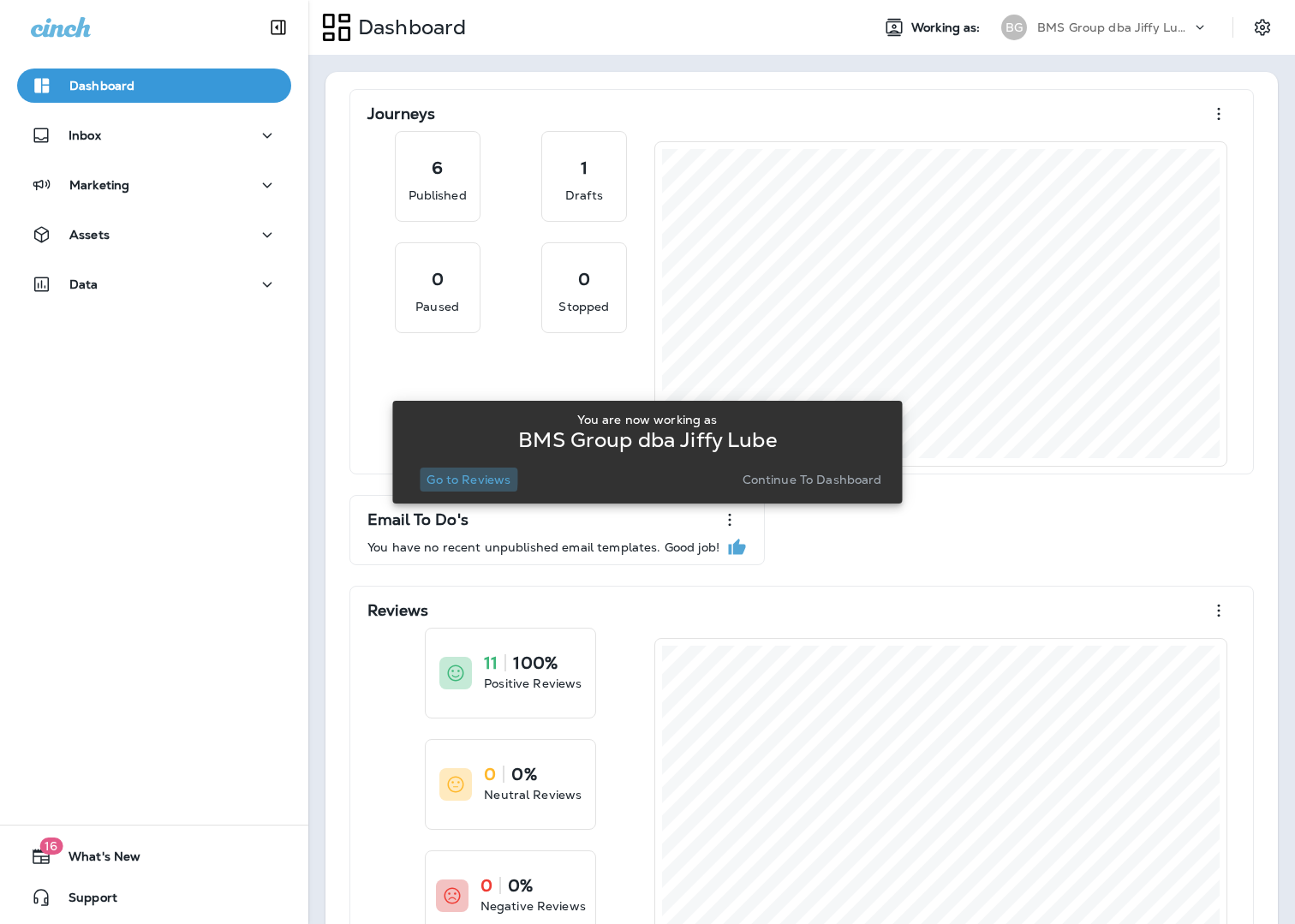
click at [463, 476] on p "Go to Reviews" at bounding box center [468, 479] width 84 height 14
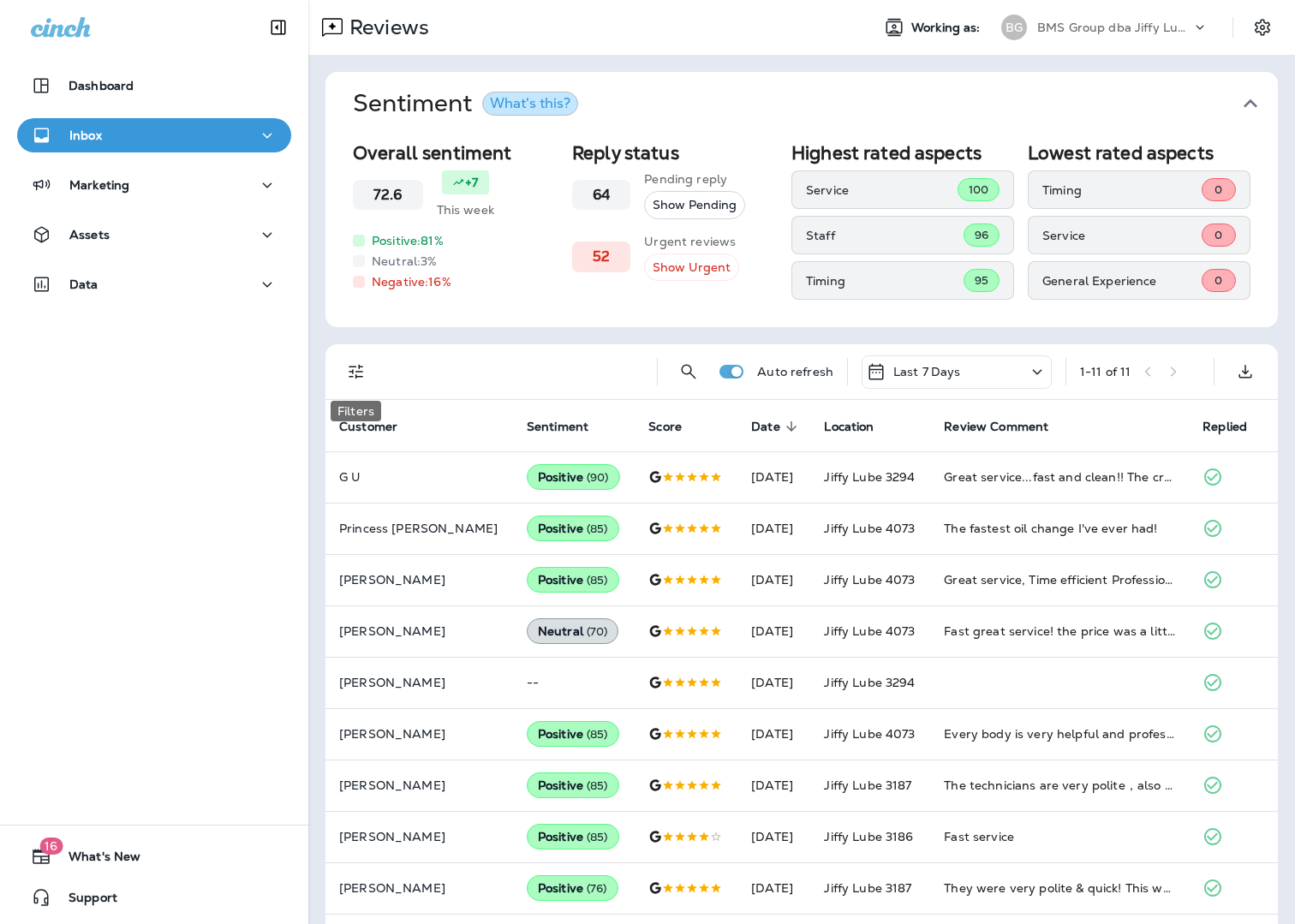
click at [361, 372] on icon "Filters" at bounding box center [357, 371] width 21 height 21
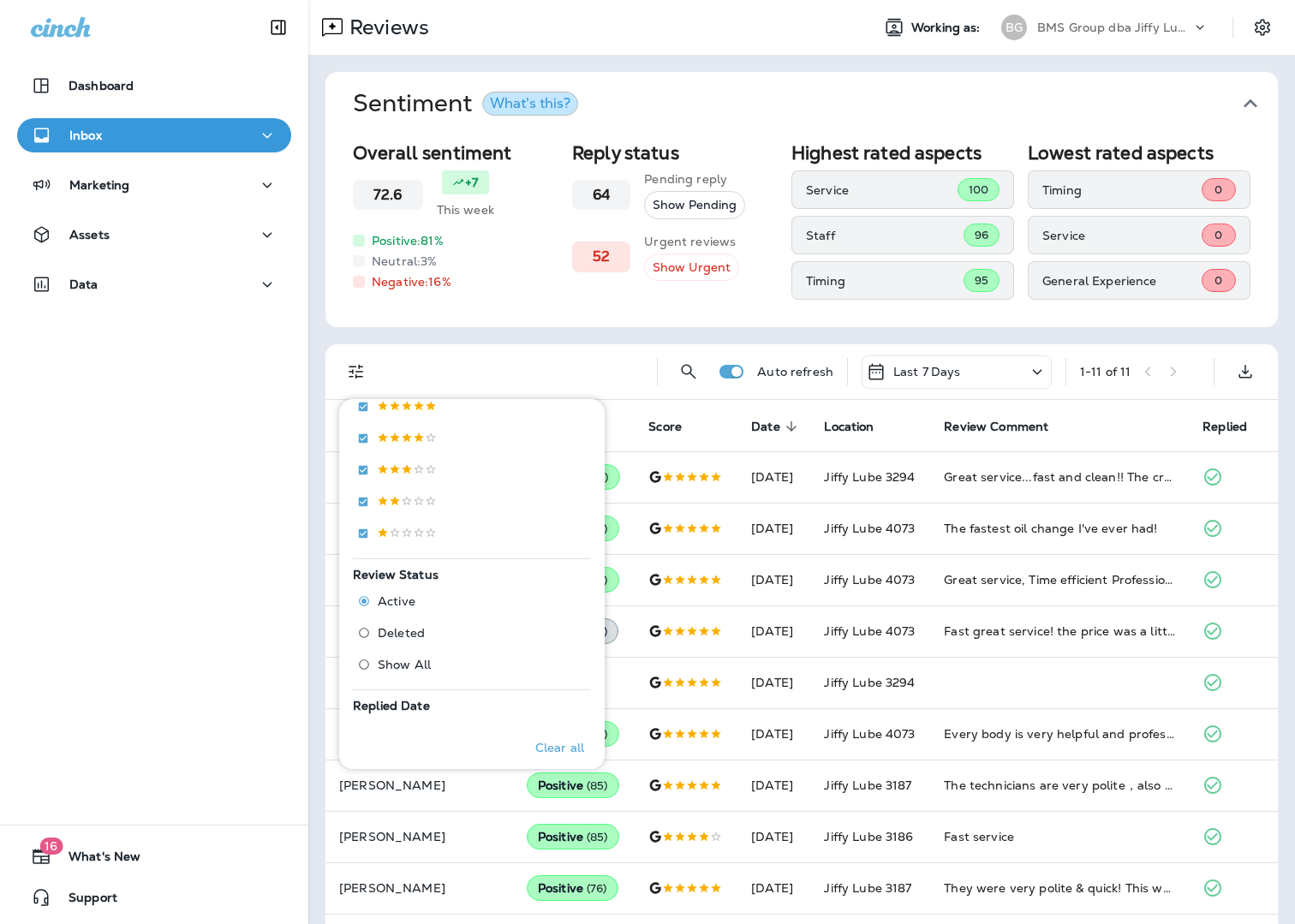
scroll to position [372, 0]
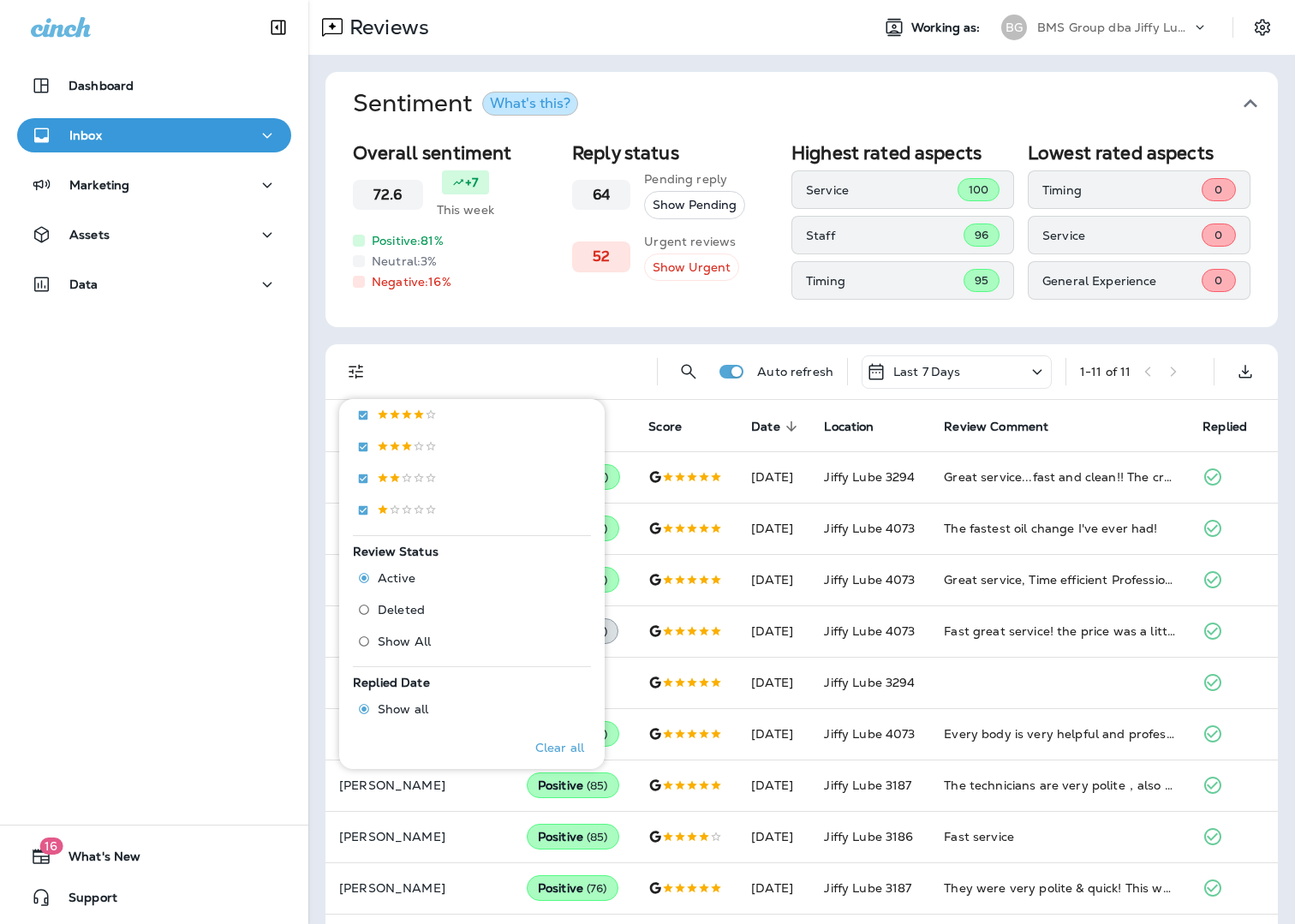
click at [415, 609] on span "Deleted" at bounding box center [402, 610] width 47 height 14
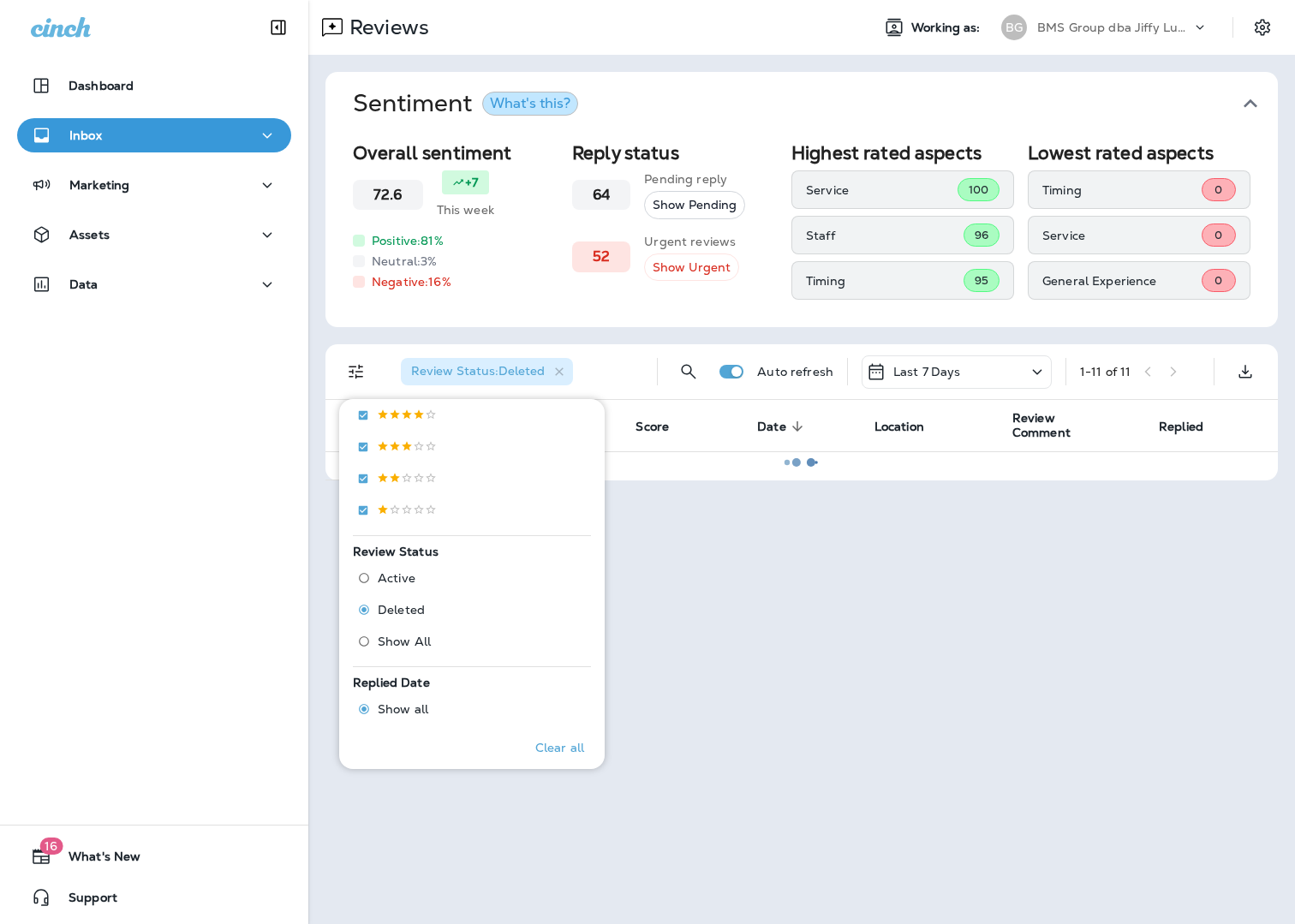
scroll to position [374, 0]
click at [819, 591] on div "Reviews Working as: BG BMS Group dba Jiffy Lube Sentiment What's this? Overall …" at bounding box center [801, 462] width 986 height 924
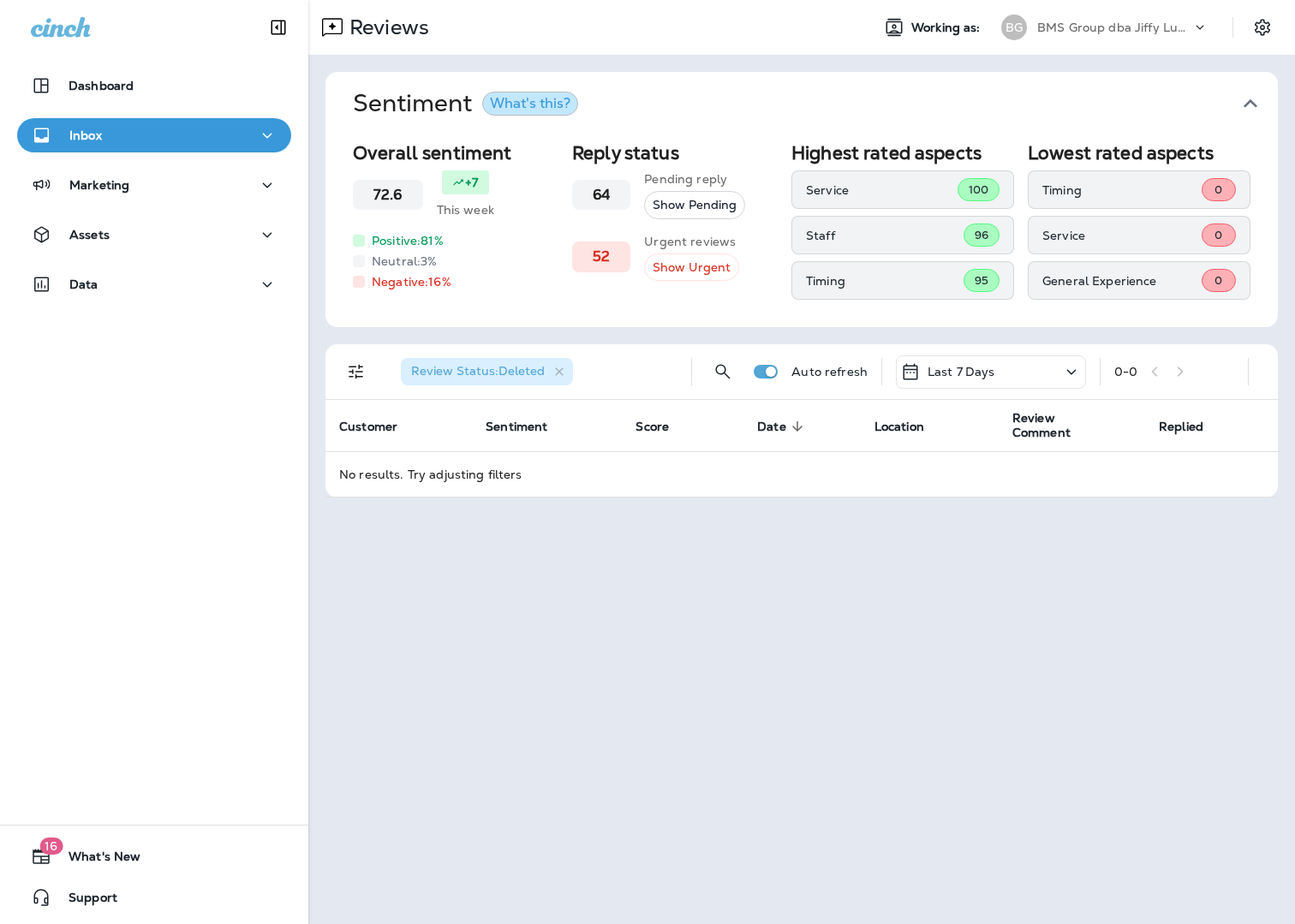
click at [1158, 24] on p "BMS Group dba Jiffy Lube" at bounding box center [1114, 27] width 154 height 14
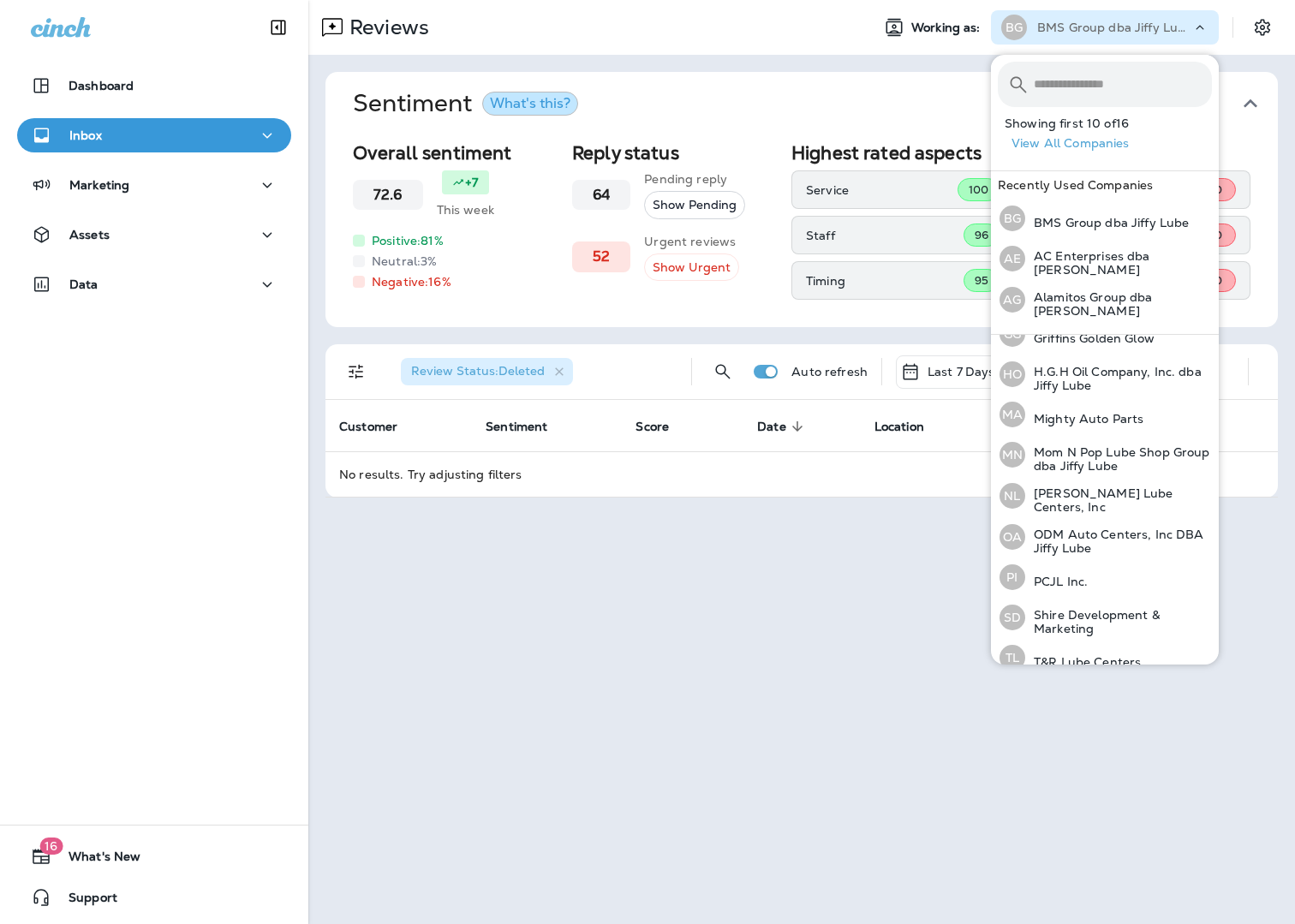
scroll to position [318, 0]
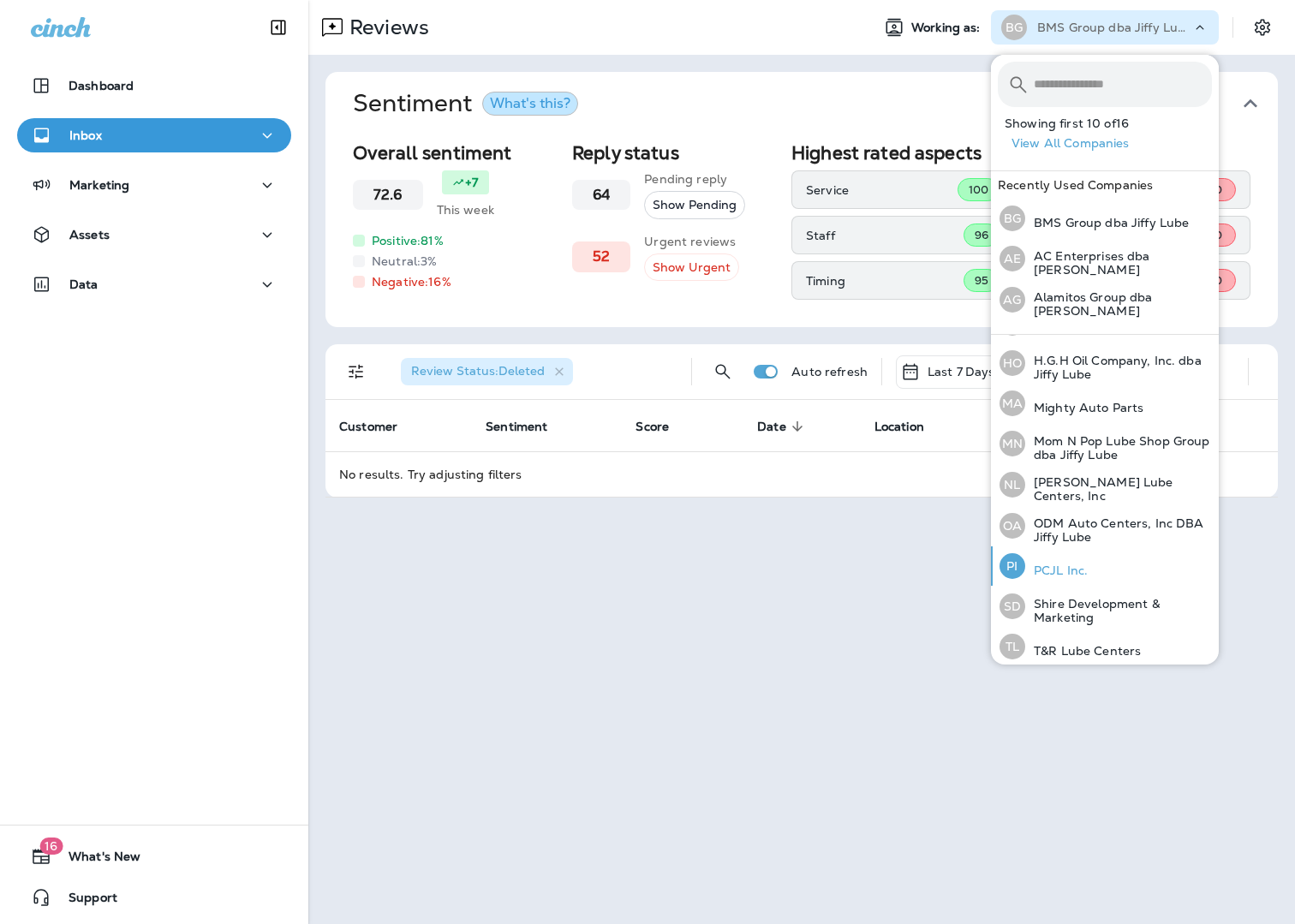
click at [1085, 565] on p "PCJL Inc." at bounding box center [1057, 570] width 63 height 14
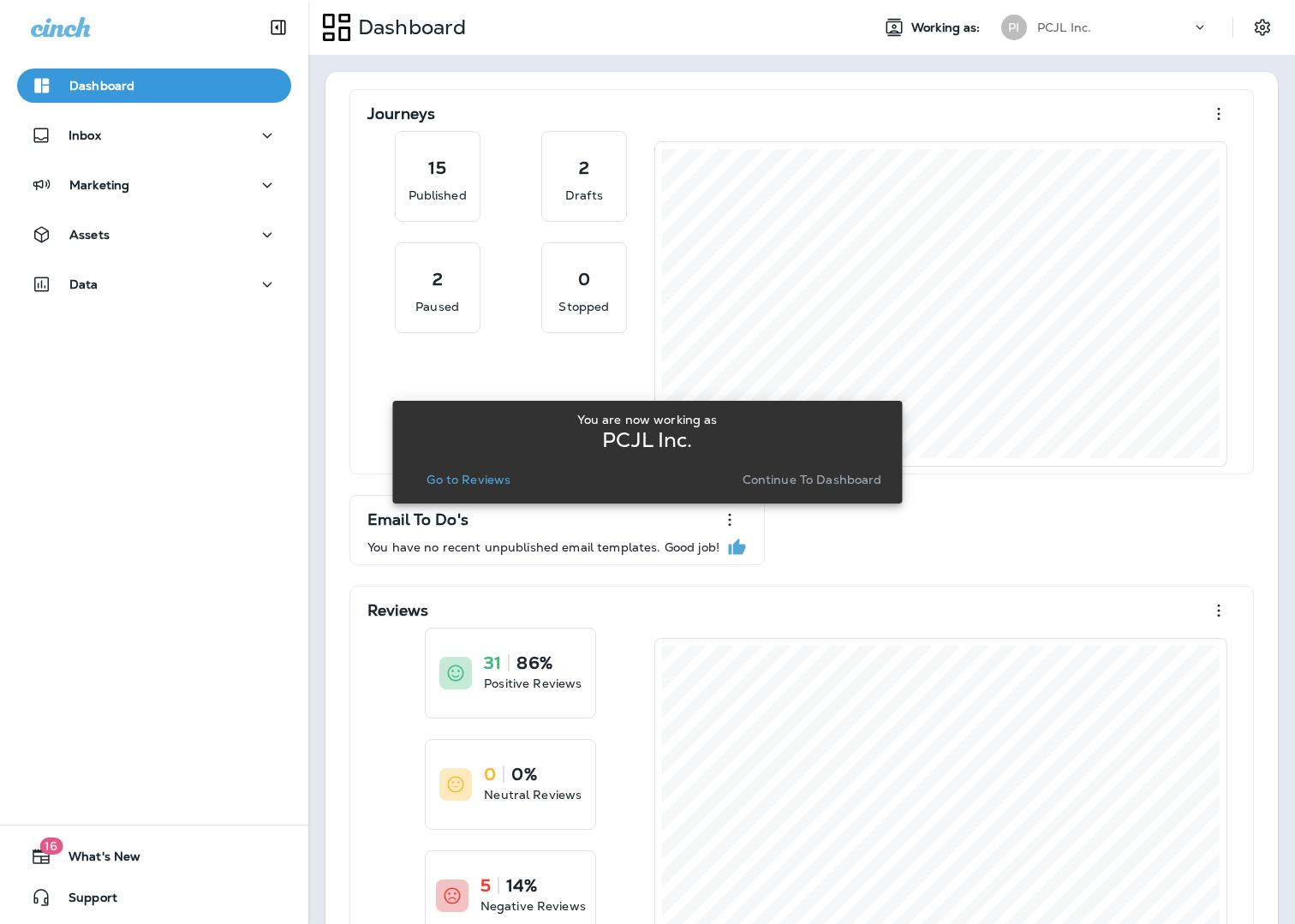
click at [489, 492] on div "You are now working as PCJL Inc. Go to Reviews Continue to Dashboard" at bounding box center [648, 452] width 482 height 93
click at [491, 486] on p "Go to Reviews" at bounding box center [468, 479] width 84 height 14
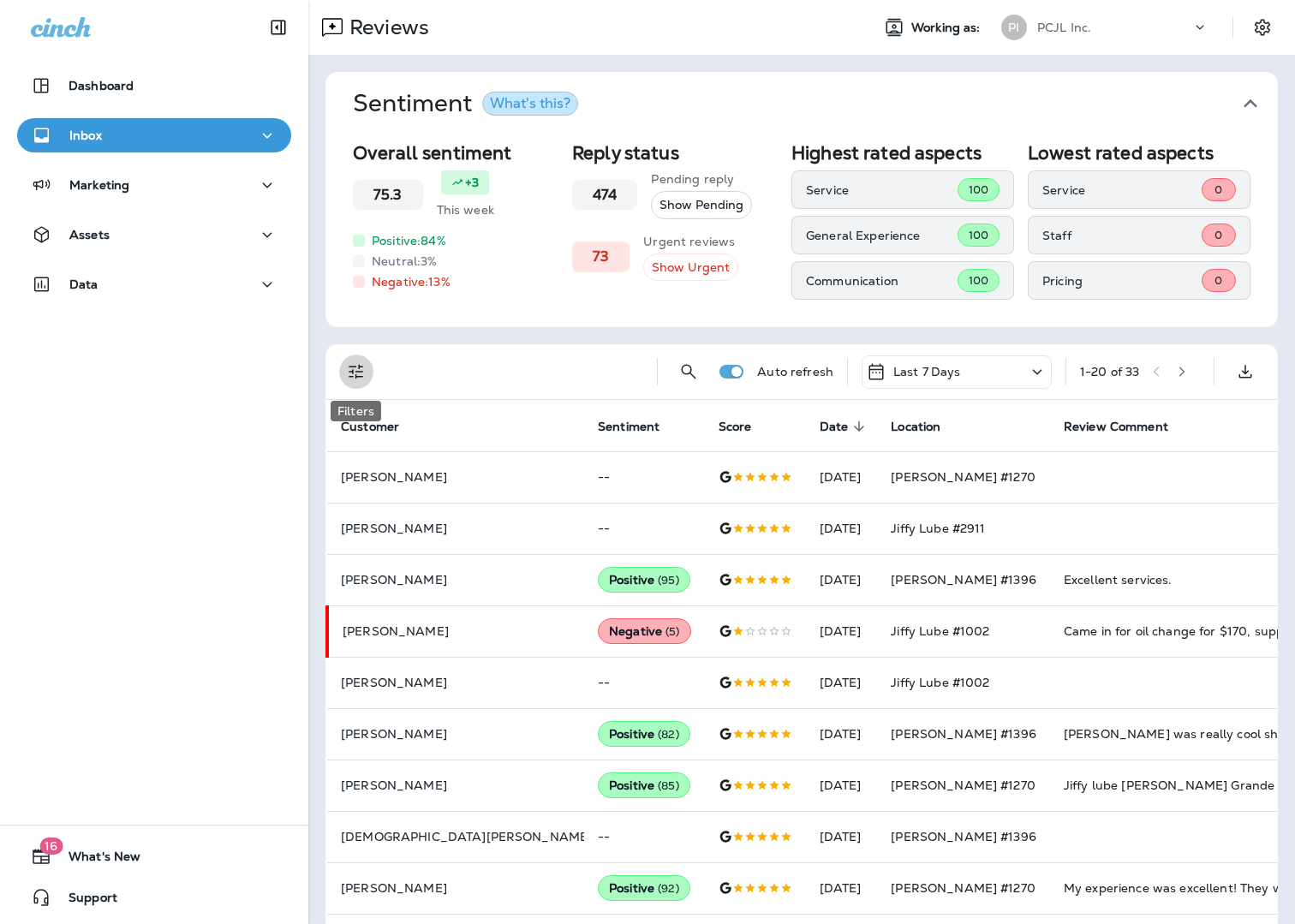
click at [361, 371] on icon "Filters" at bounding box center [356, 372] width 15 height 15
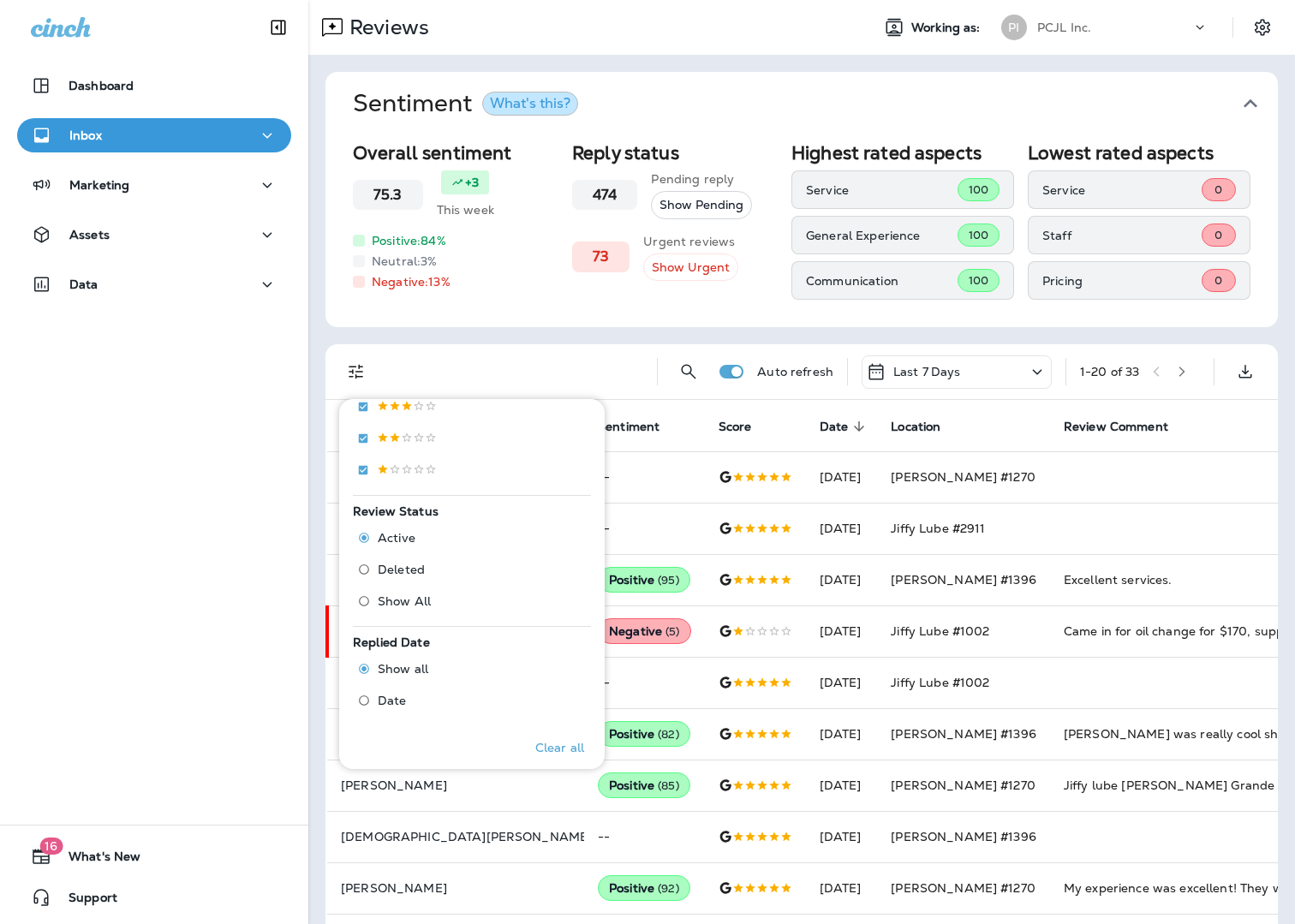
scroll to position [484, 0]
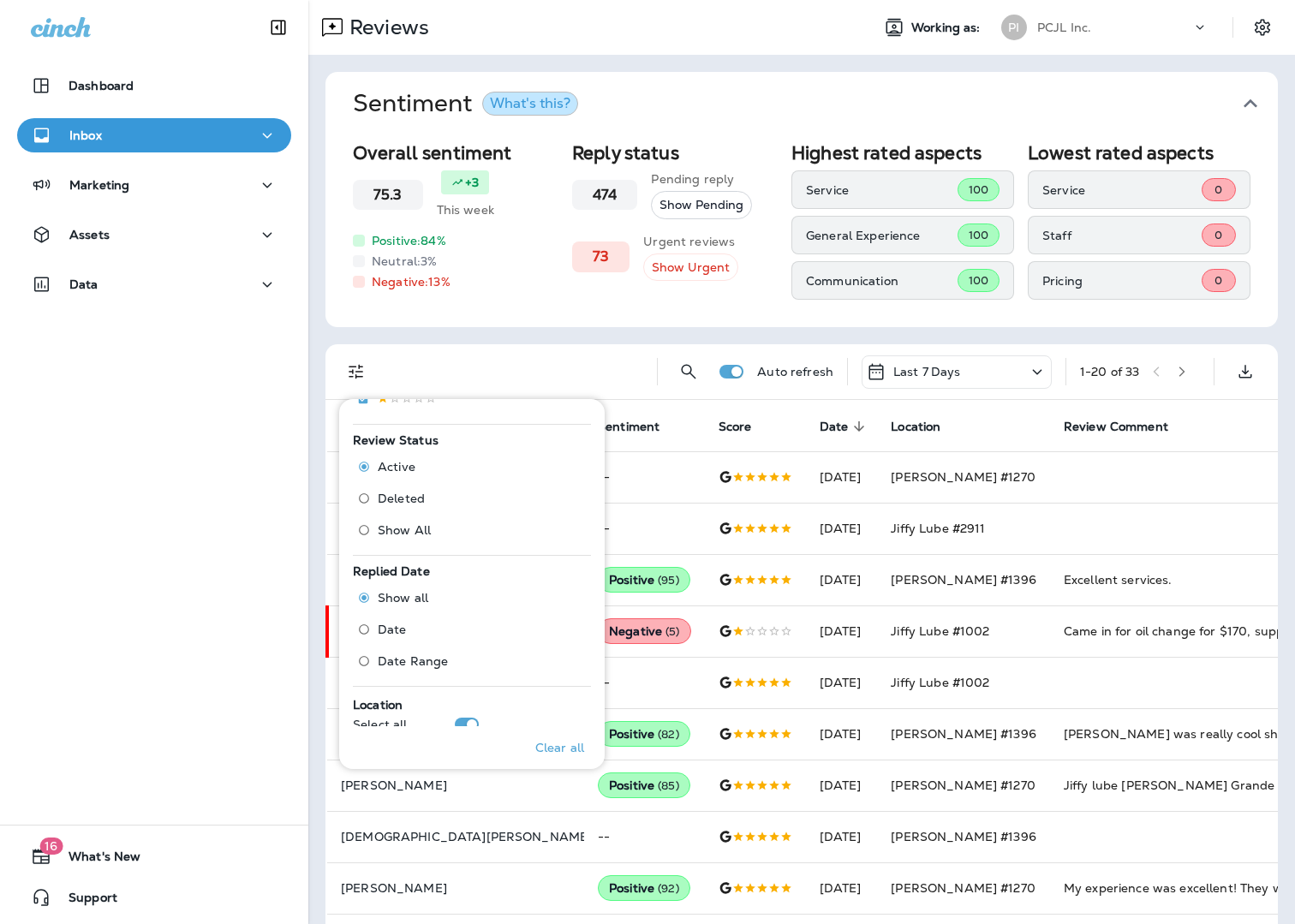
click at [396, 502] on span "Deleted" at bounding box center [402, 498] width 47 height 14
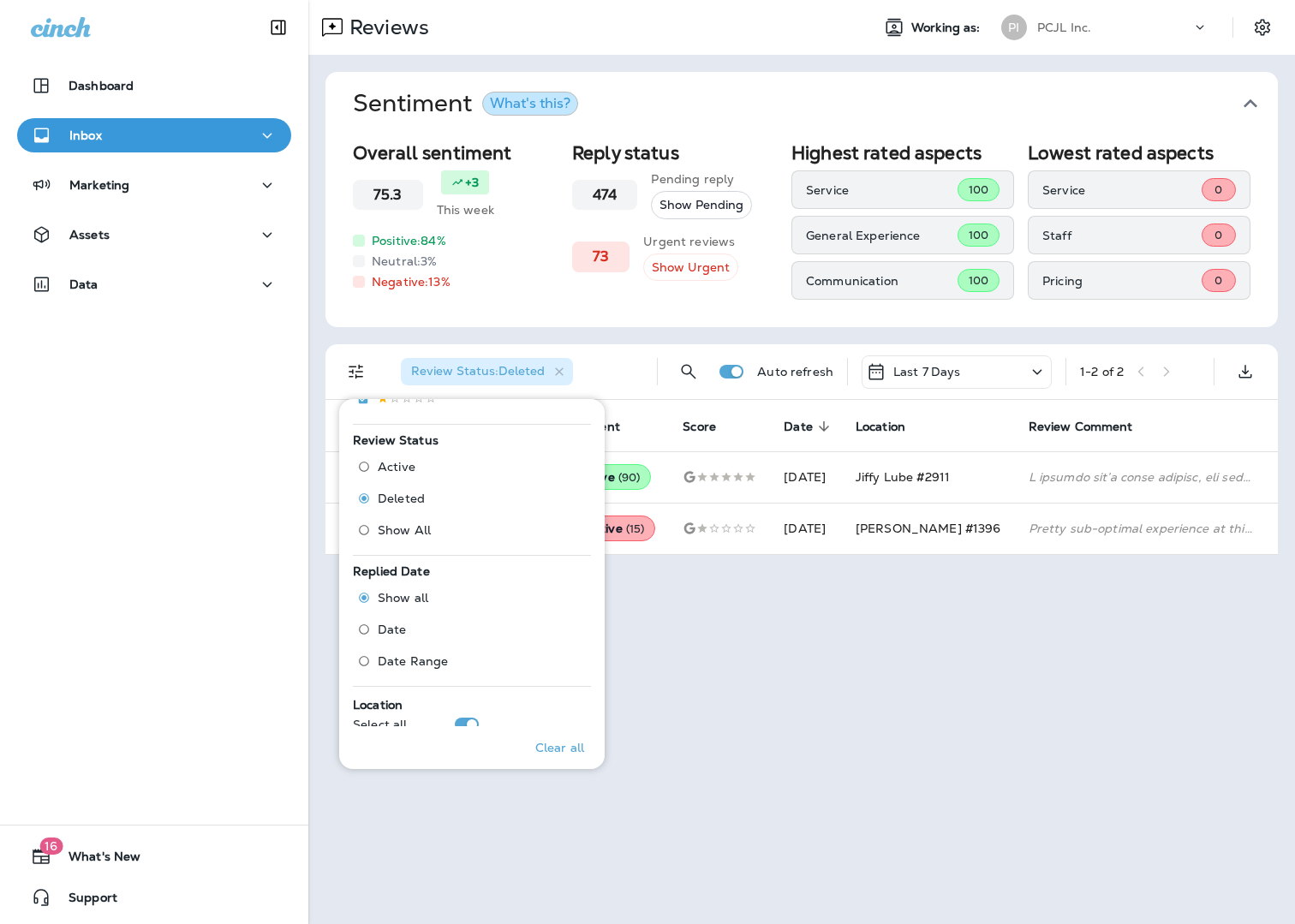
click at [1040, 616] on div "Reviews Working as: PI PCJL Inc. Sentiment What's this? Overall sentiment 75.3 …" at bounding box center [801, 462] width 986 height 924
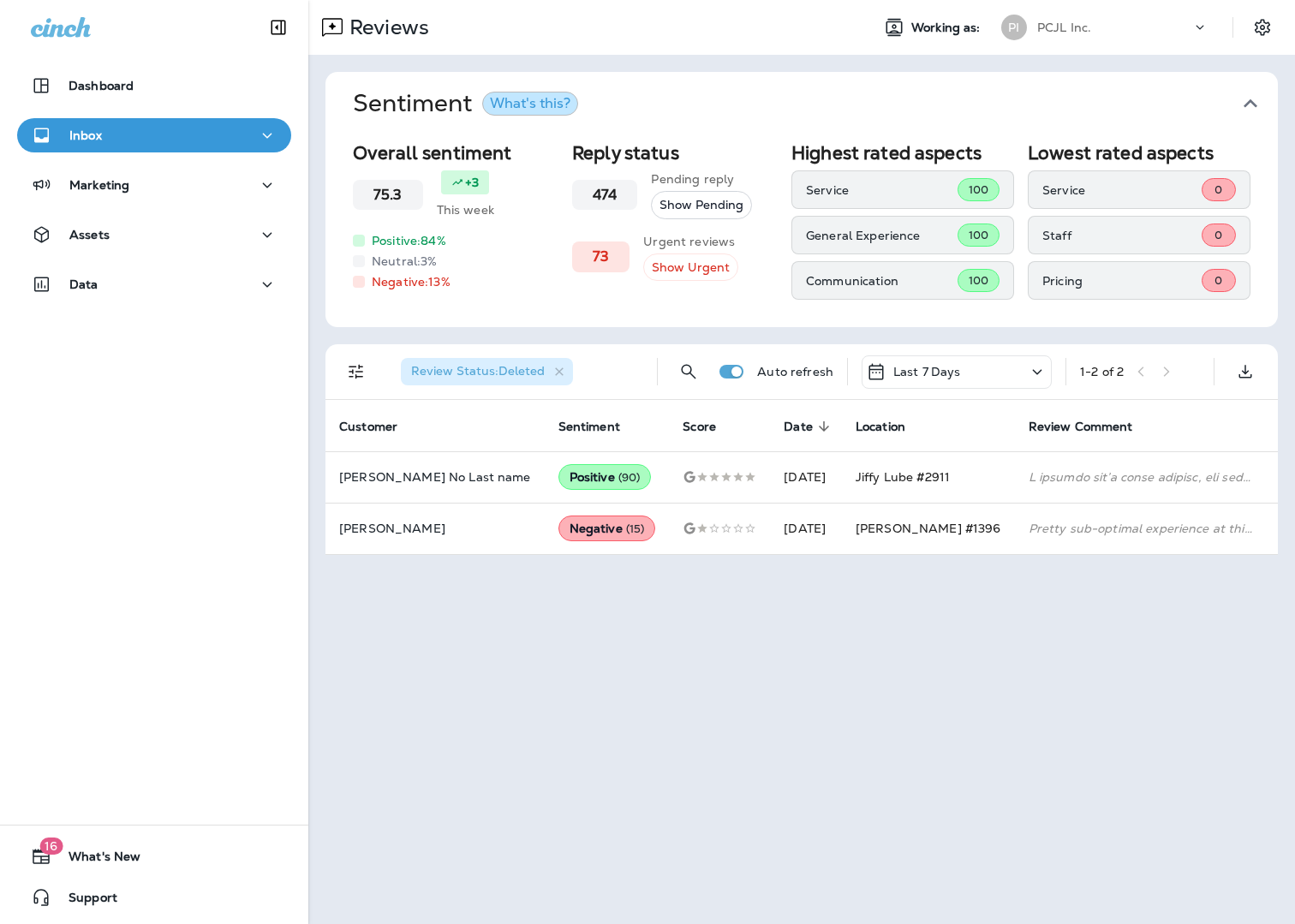
click at [984, 644] on div "Reviews Working as: PI PCJL Inc. Sentiment What's this? Overall sentiment 75.3 …" at bounding box center [801, 462] width 986 height 924
click at [1107, 23] on div "PCJL Inc." at bounding box center [1114, 27] width 154 height 25
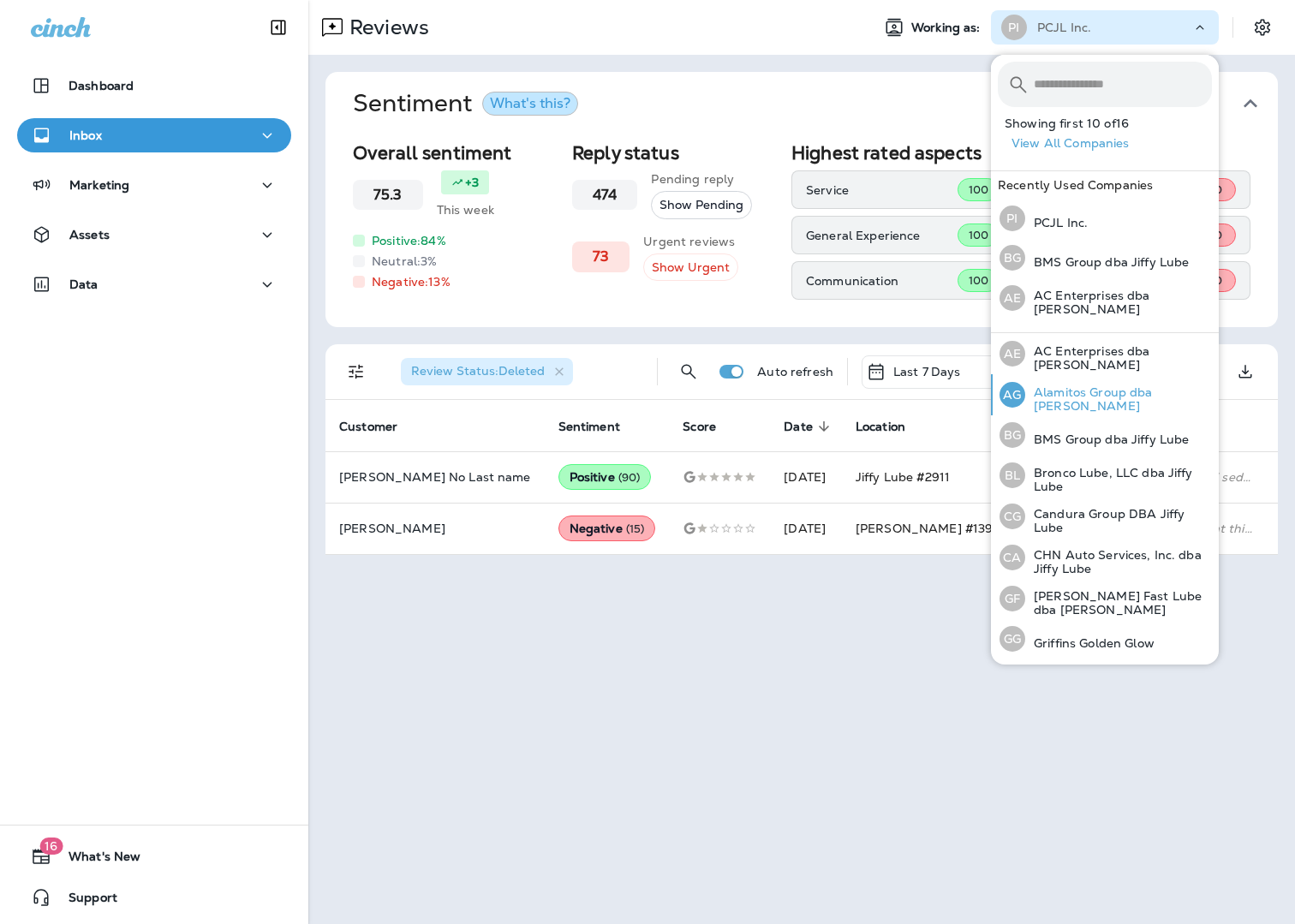
click at [1102, 387] on p "Alamitos Group dba [PERSON_NAME]" at bounding box center [1119, 399] width 187 height 27
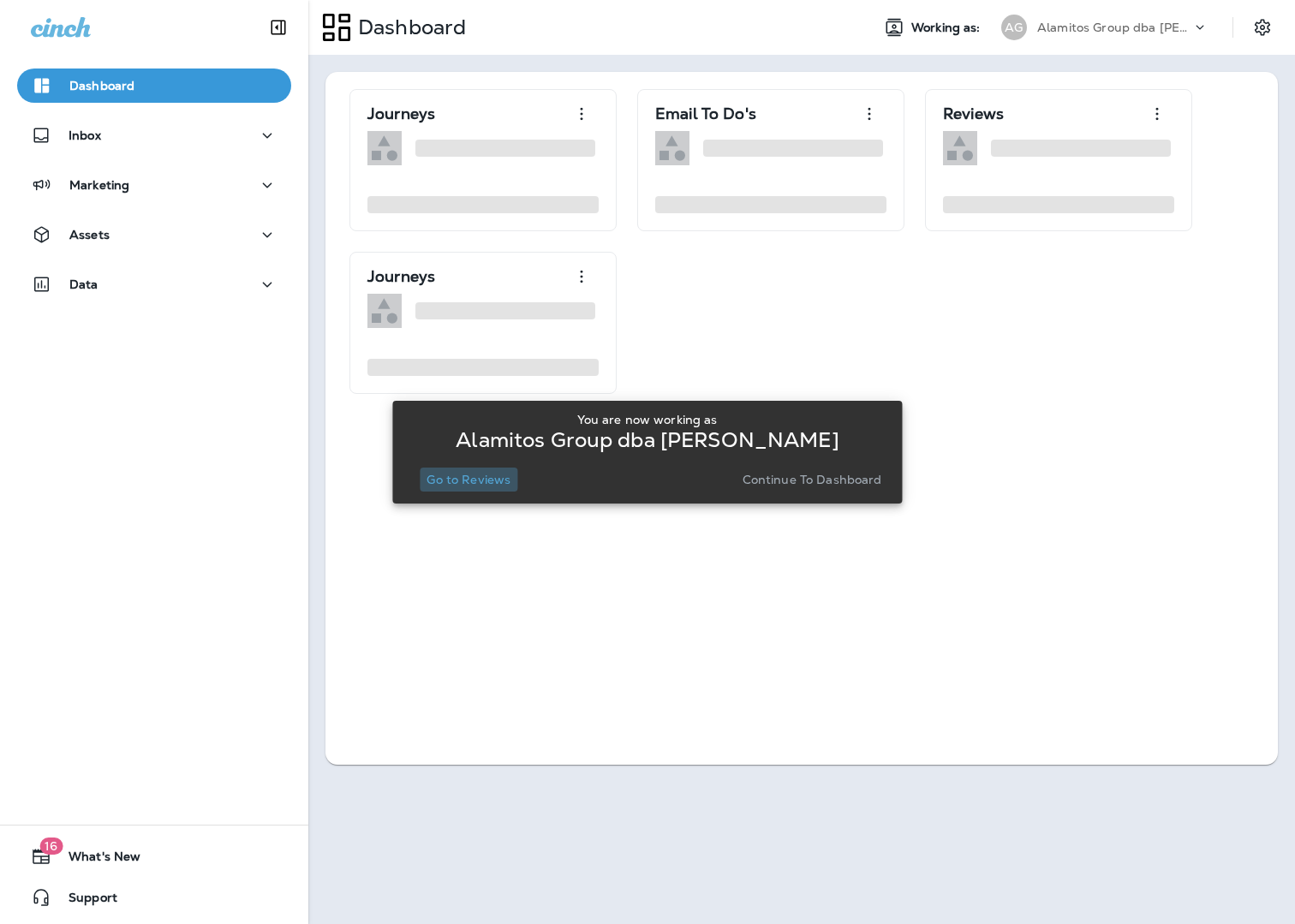
click at [466, 476] on p "Go to Reviews" at bounding box center [468, 479] width 84 height 14
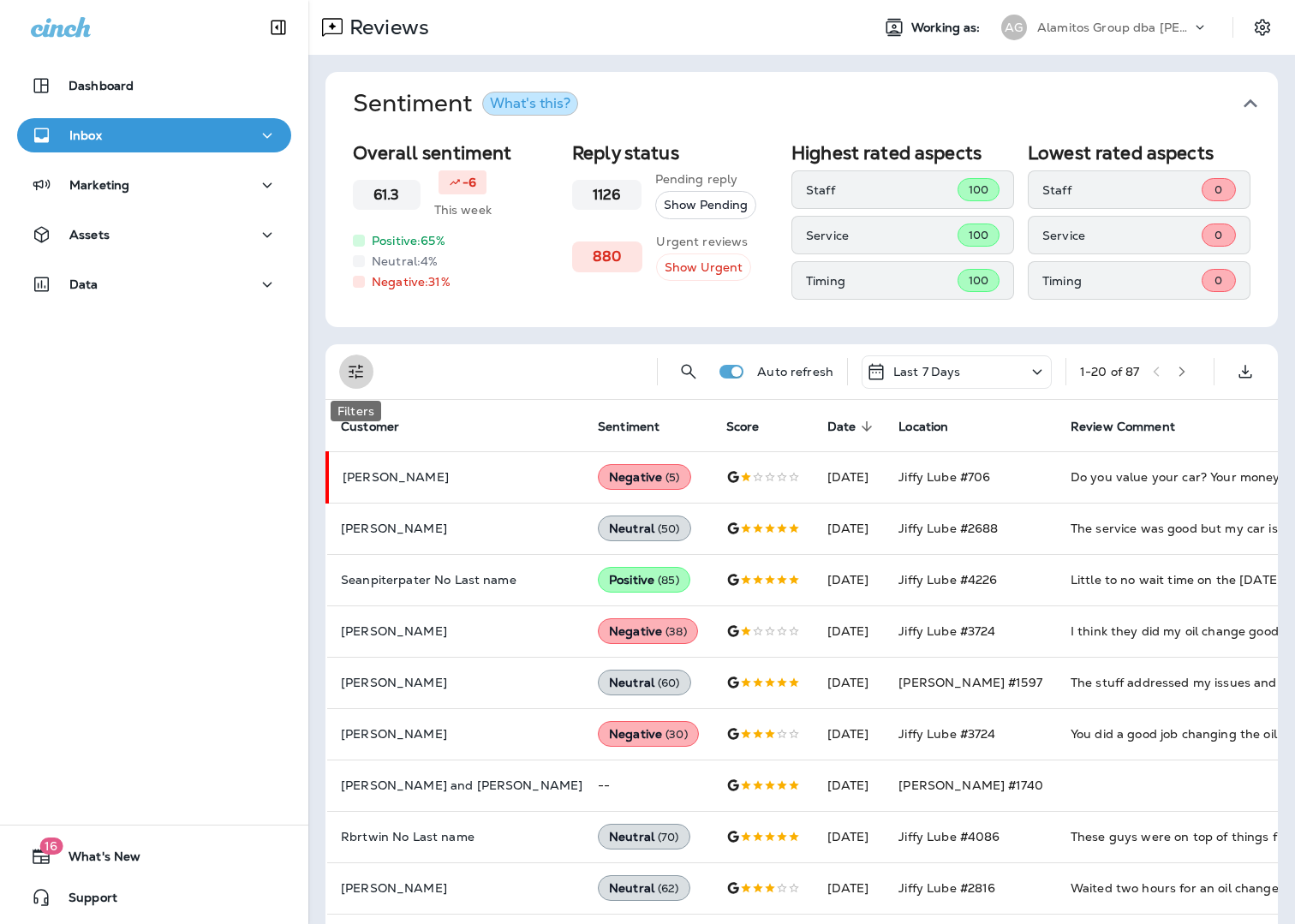
click at [348, 367] on icon "Filters" at bounding box center [356, 372] width 15 height 15
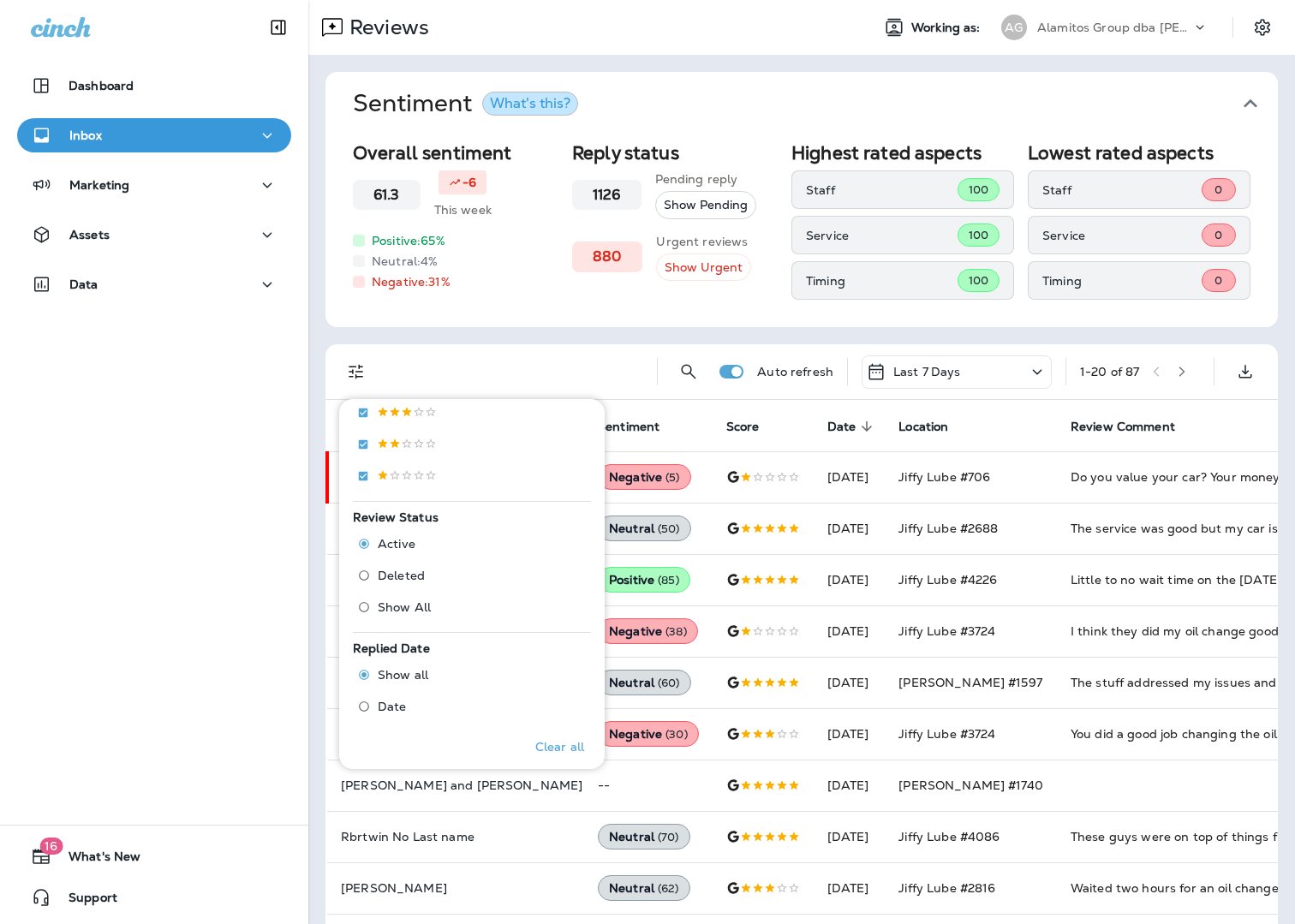
scroll to position [416, 0]
click at [417, 568] on span "Deleted" at bounding box center [402, 567] width 47 height 14
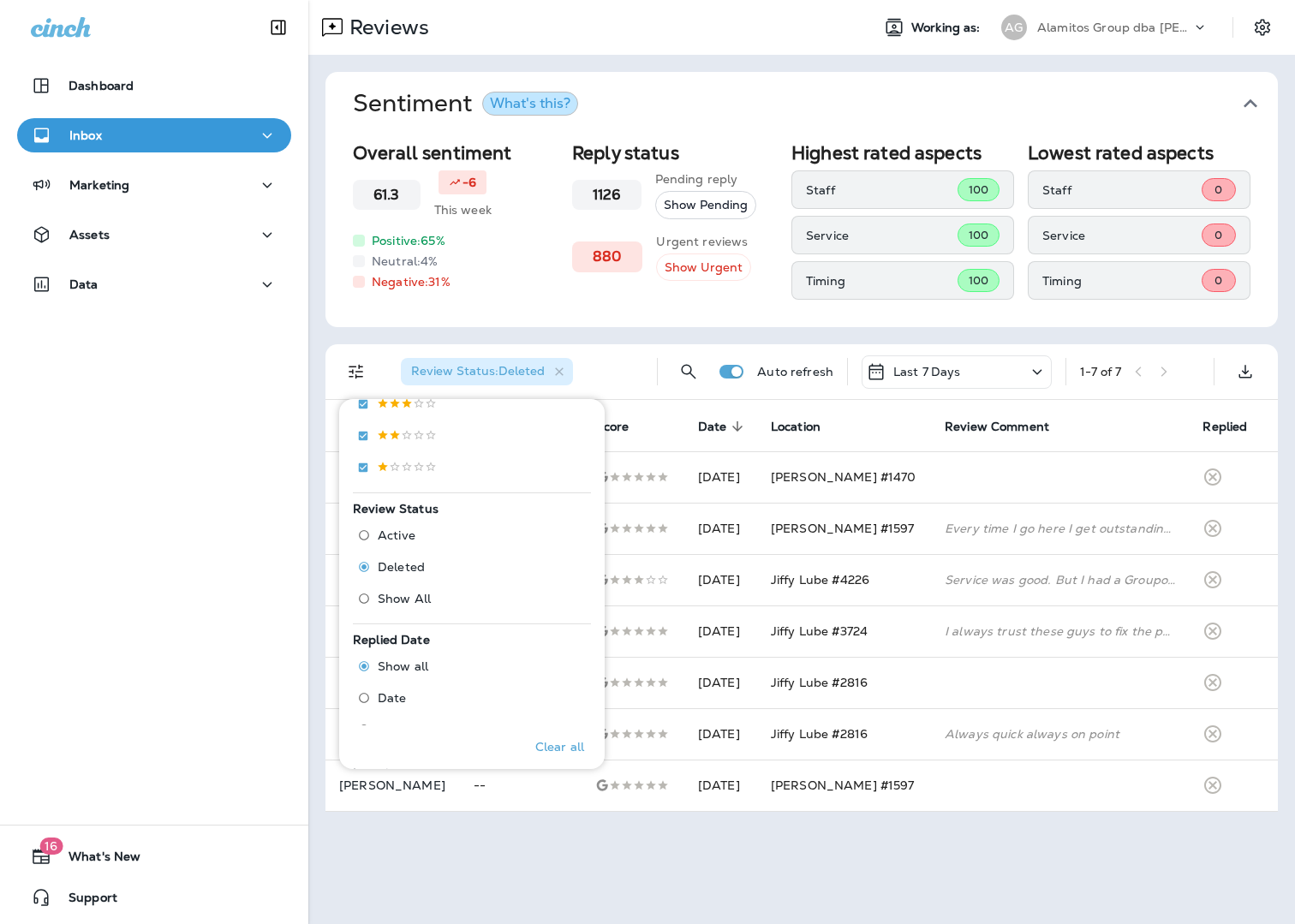
click at [1025, 644] on div "Reviews Working as: AG Alamitos Group dba [PERSON_NAME] Sentiment What's this? …" at bounding box center [801, 462] width 986 height 924
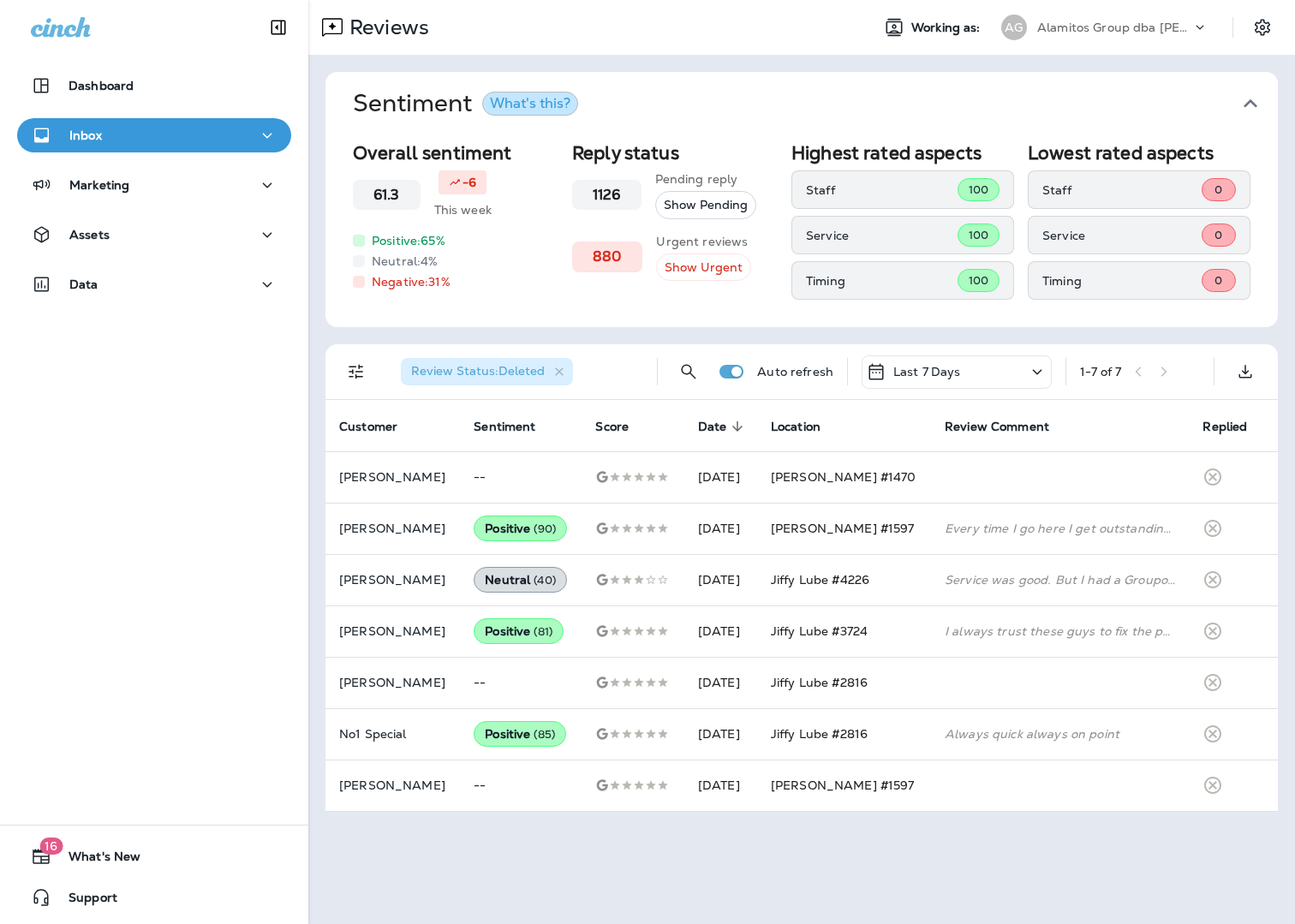
click at [1145, 27] on p "Alamitos Group dba [PERSON_NAME]" at bounding box center [1114, 27] width 154 height 14
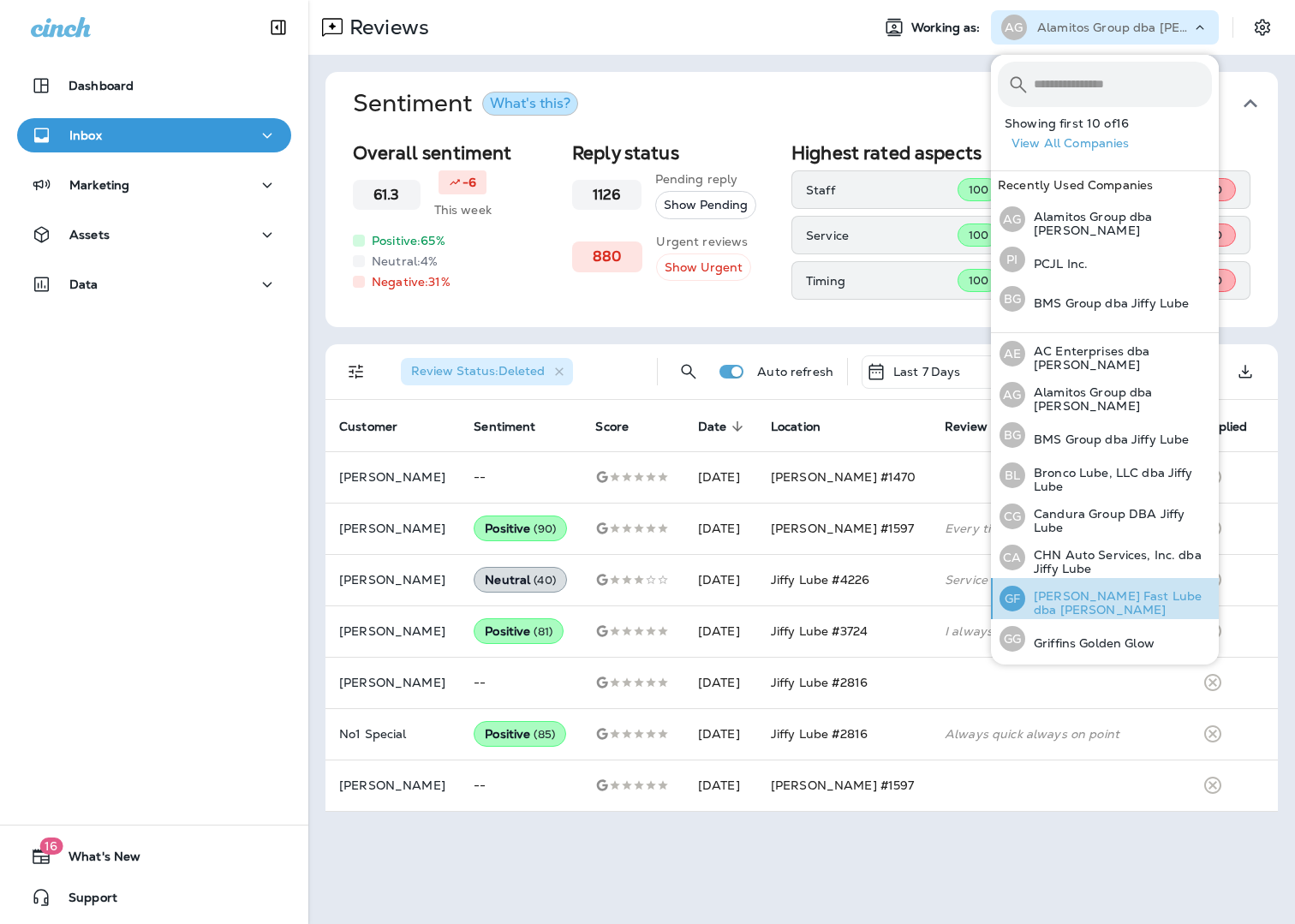
click at [1108, 594] on p "[PERSON_NAME] Fast Lube dba [PERSON_NAME]" at bounding box center [1119, 602] width 187 height 27
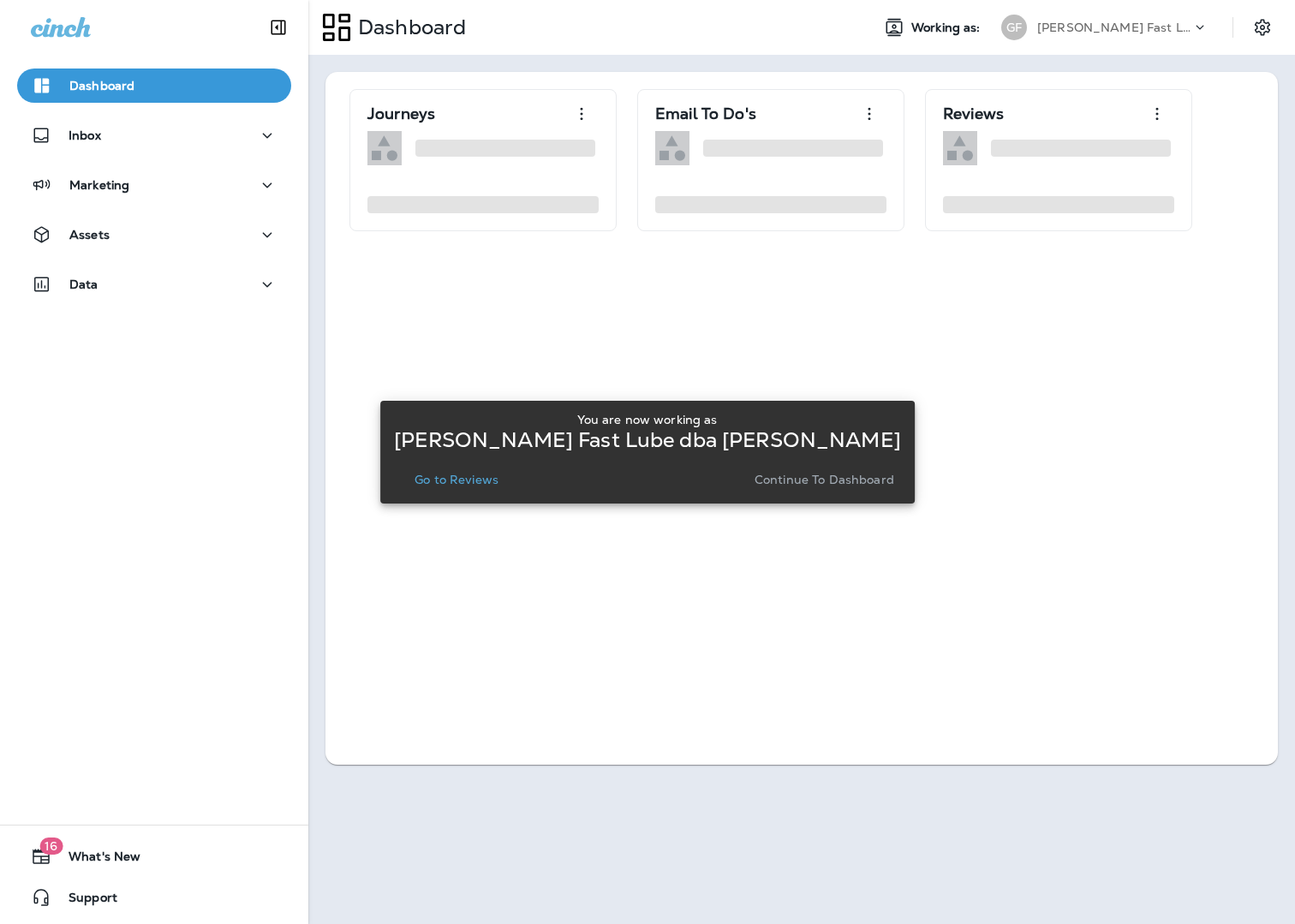
click at [478, 478] on p "Go to Reviews" at bounding box center [456, 479] width 84 height 14
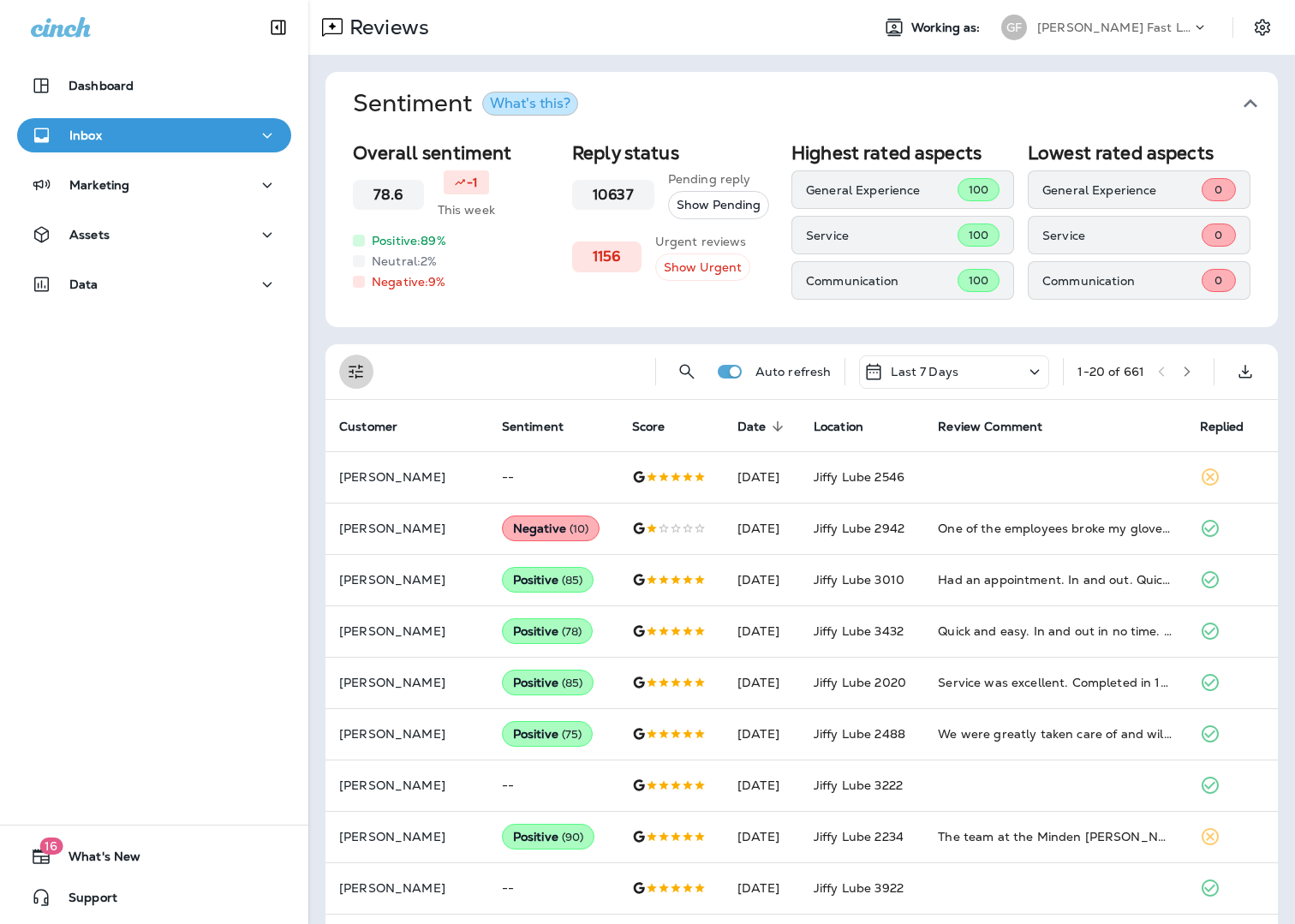
click at [364, 373] on icon "Filters" at bounding box center [357, 371] width 21 height 21
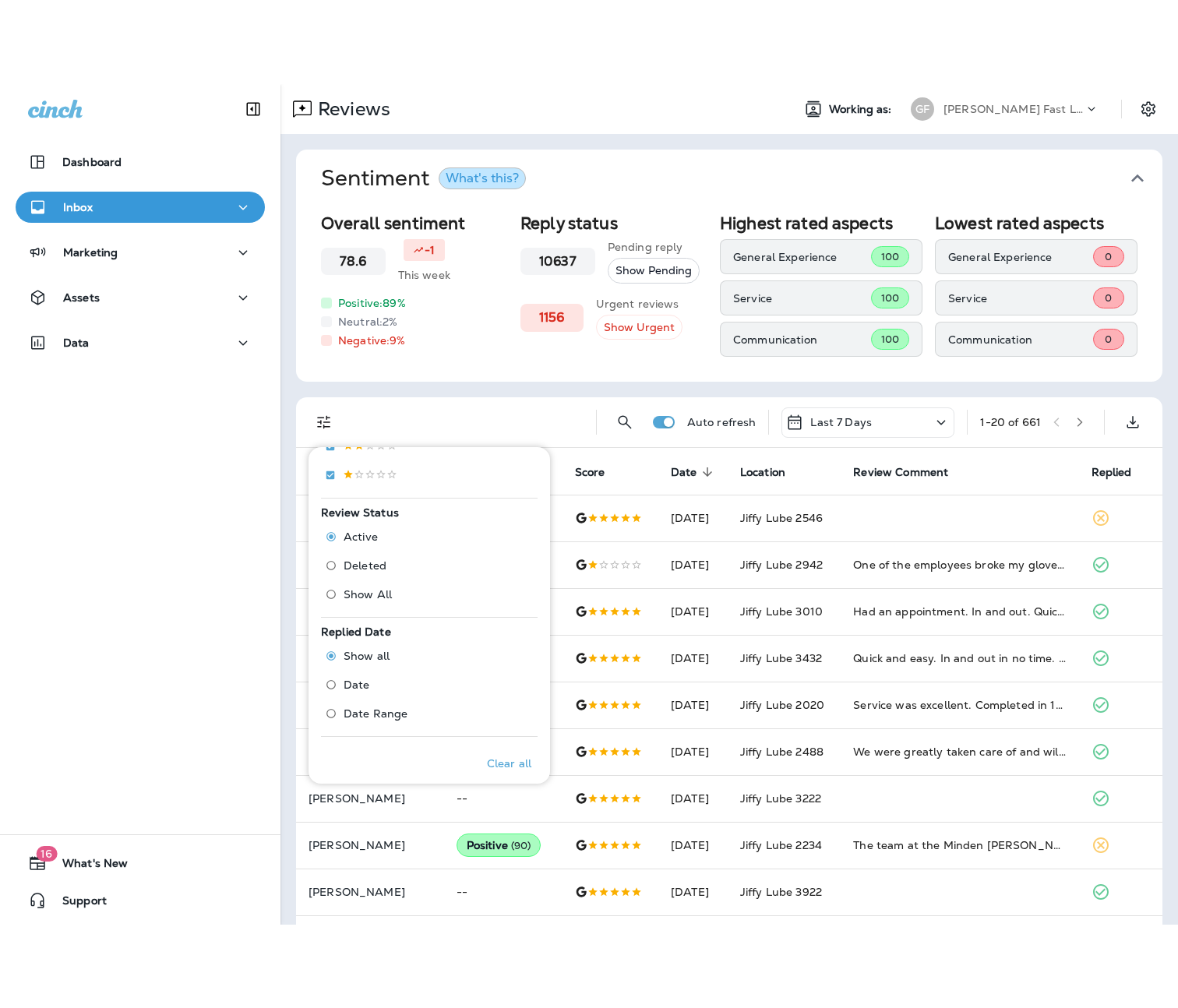
scroll to position [447, 0]
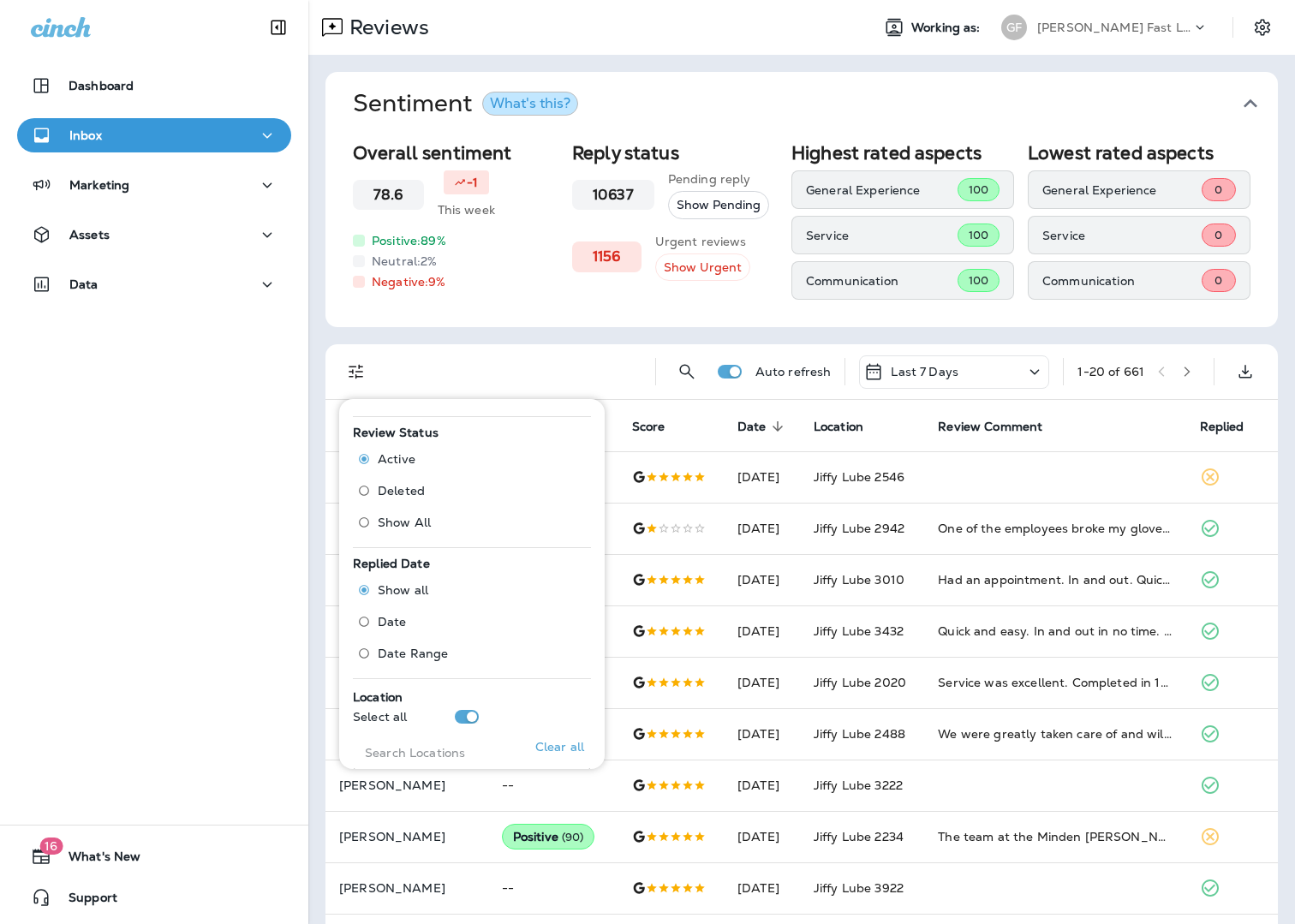
click at [397, 482] on label "Deleted" at bounding box center [390, 490] width 81 height 27
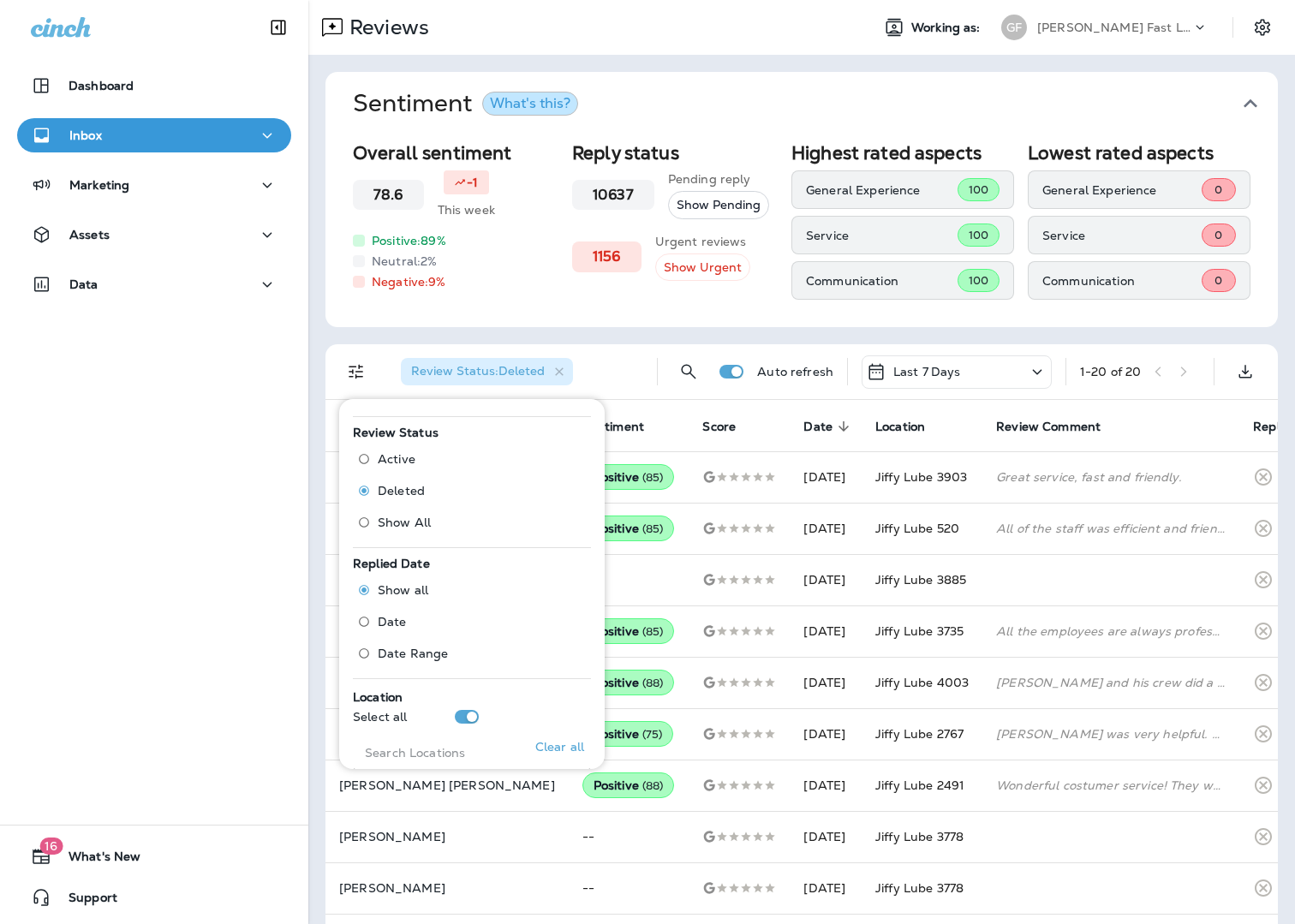
click at [797, 344] on div "Review Status : Deleted Auto refresh Last 7 Days 1 - 20 of 20" at bounding box center [804, 371] width 932 height 54
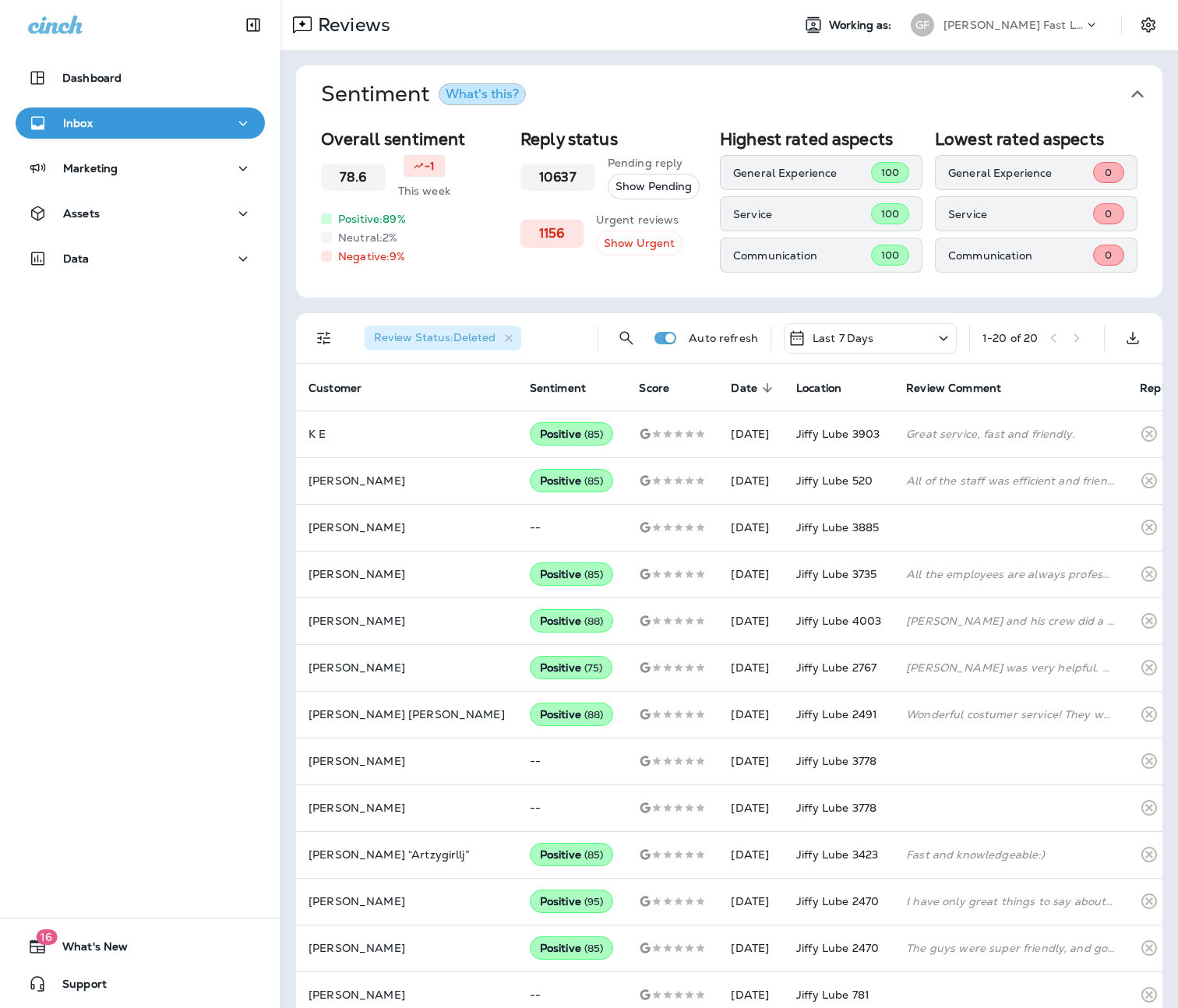
click at [519, 335] on button "Review Status : Deleted" at bounding box center [443, 338] width 169 height 38
click at [512, 336] on icon "button" at bounding box center [510, 339] width 14 height 14
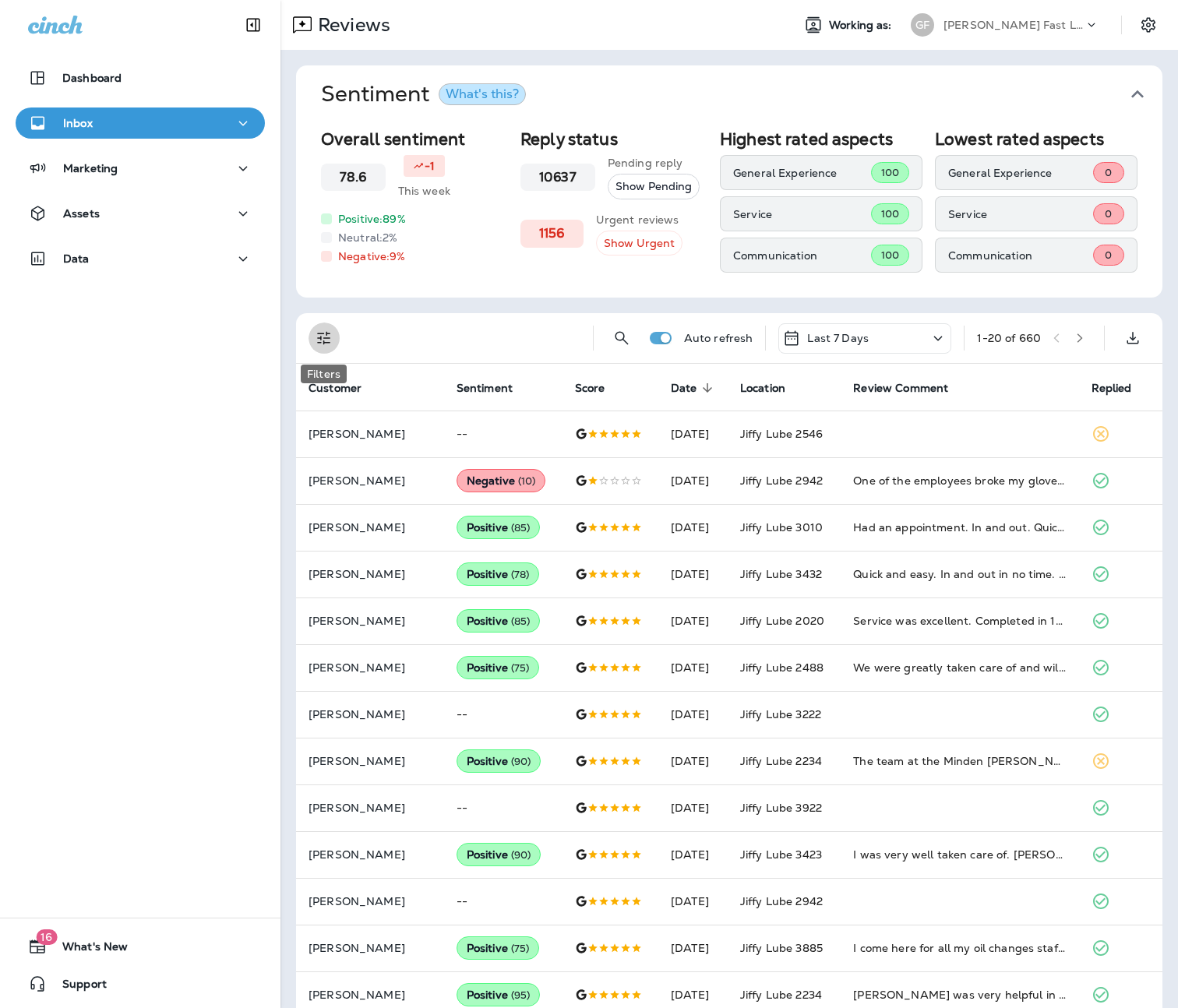
click at [319, 335] on icon "Filters" at bounding box center [324, 338] width 19 height 19
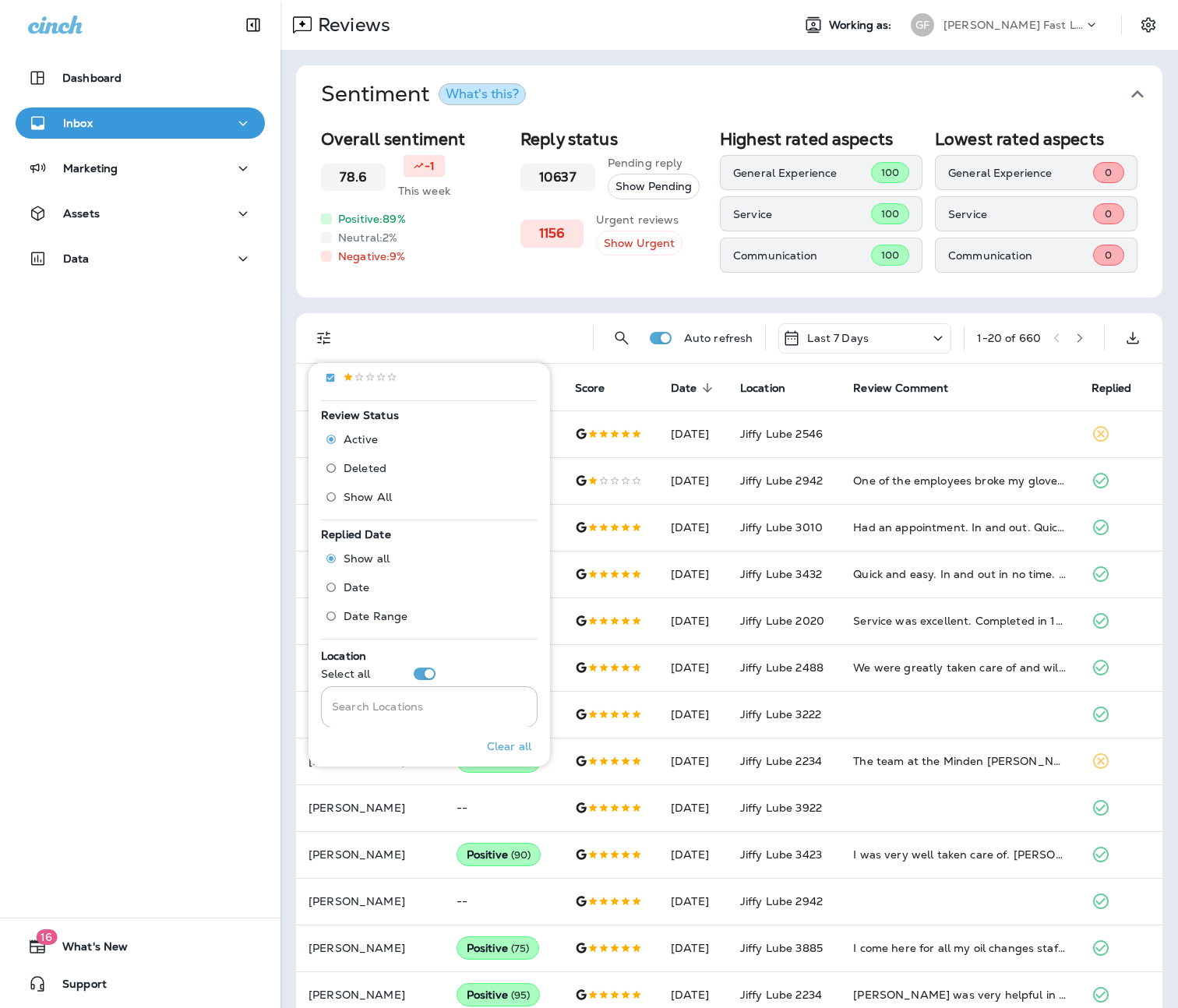
scroll to position [478, 0]
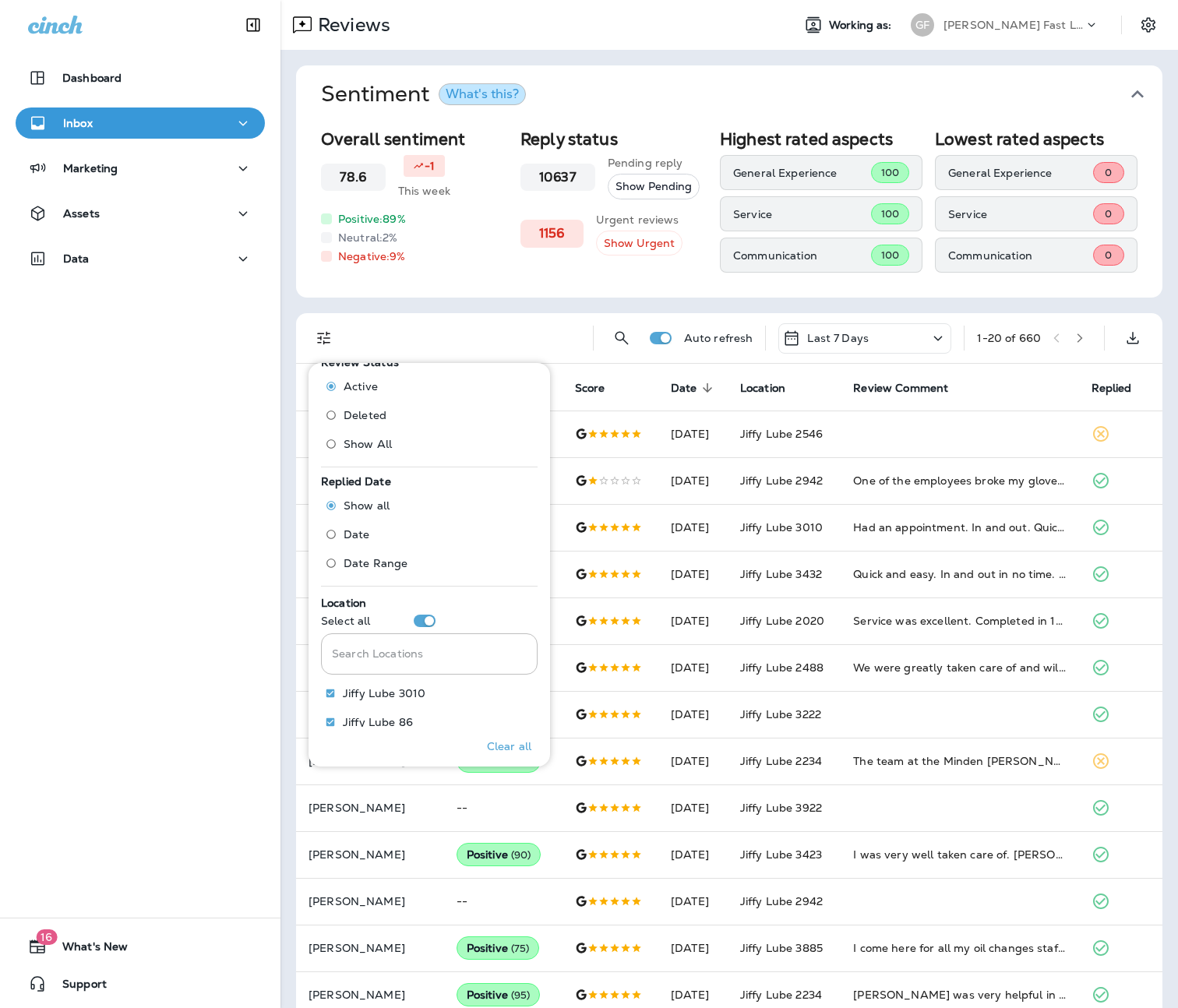
click at [360, 418] on span "Deleted" at bounding box center [365, 415] width 43 height 13
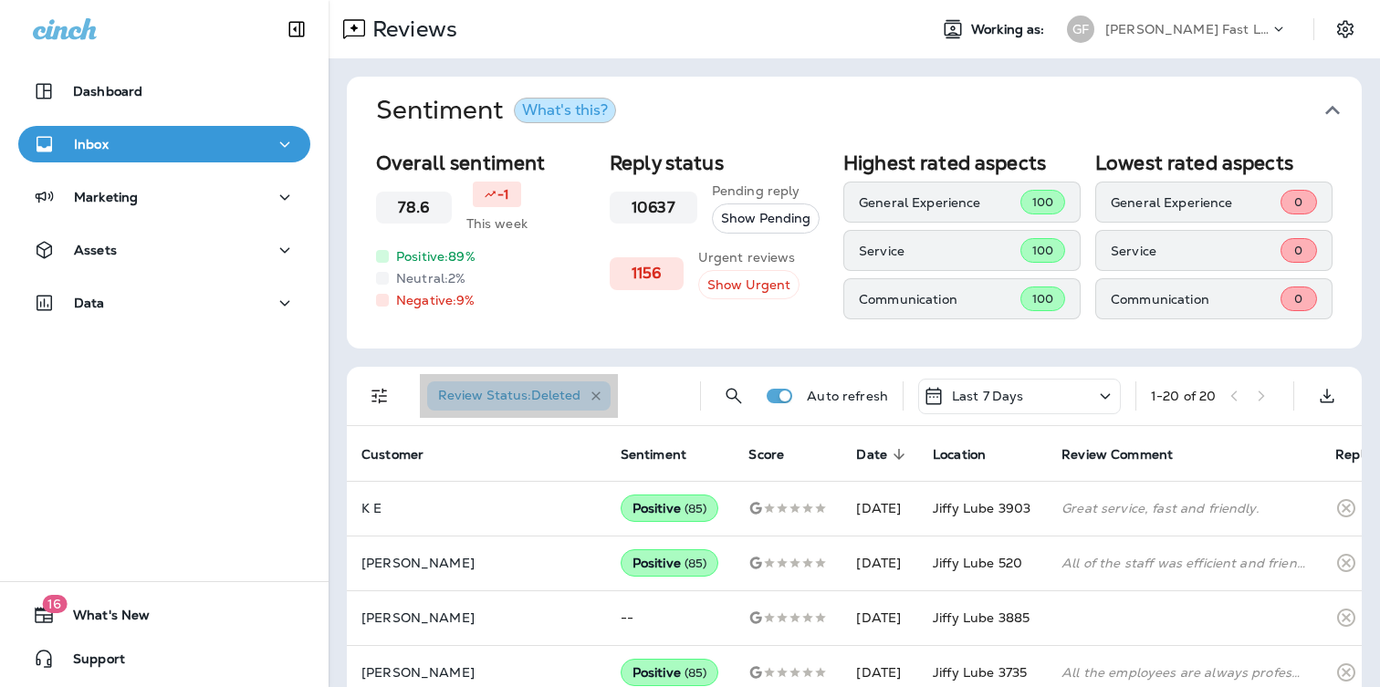
click at [594, 398] on icon "button" at bounding box center [597, 397] width 16 height 16
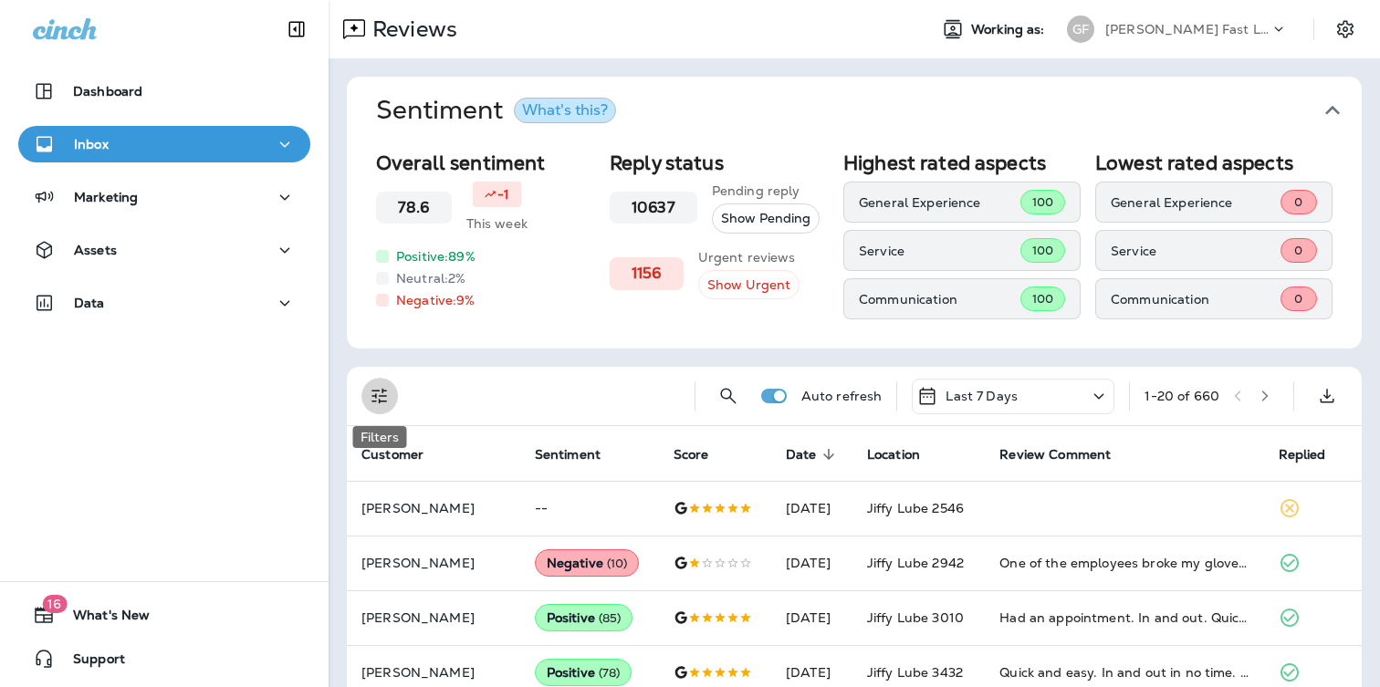
click at [376, 394] on icon "Filters" at bounding box center [380, 396] width 22 height 22
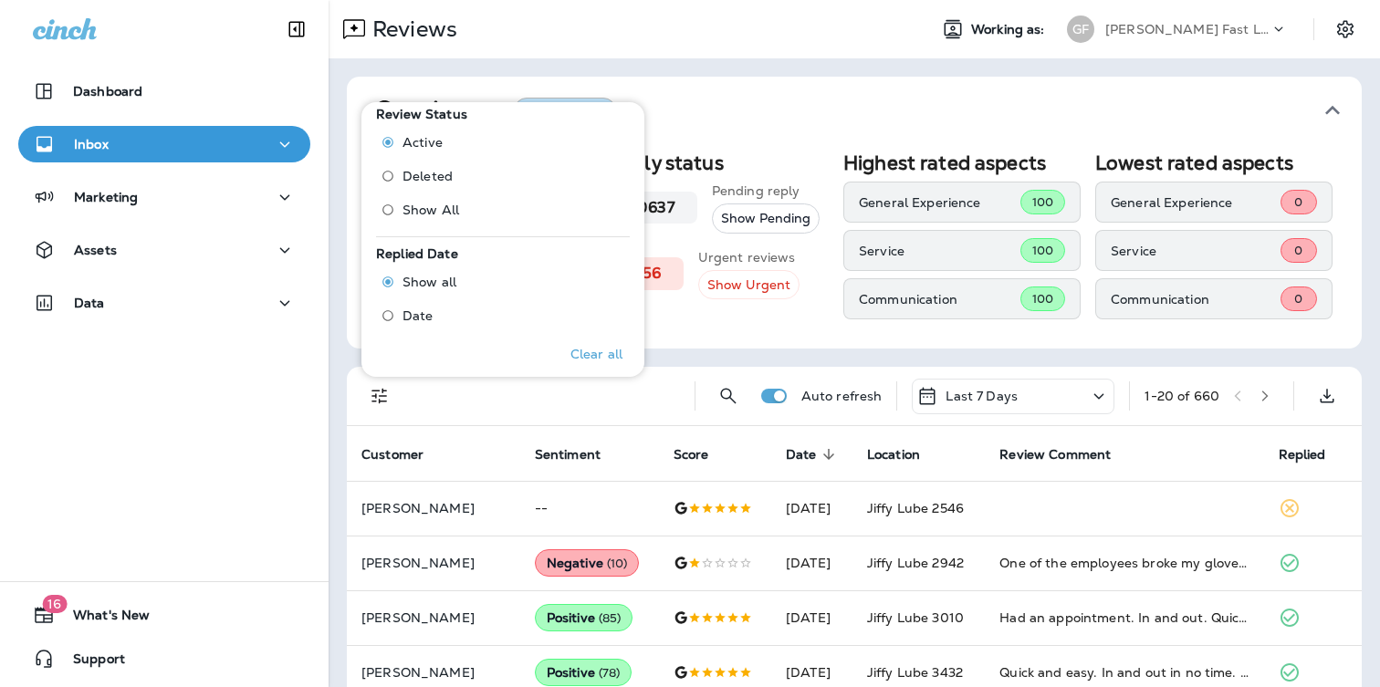
scroll to position [549, 0]
click at [436, 171] on span "Deleted" at bounding box center [428, 174] width 50 height 15
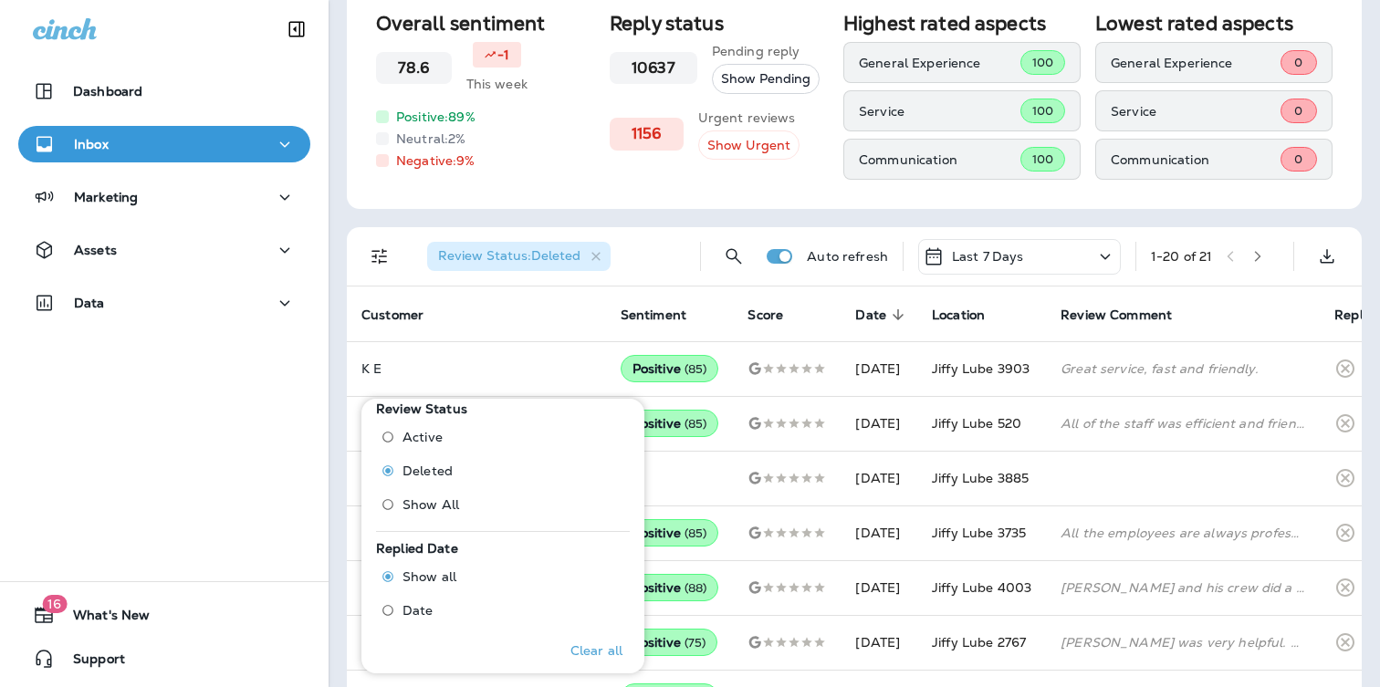
scroll to position [233, 0]
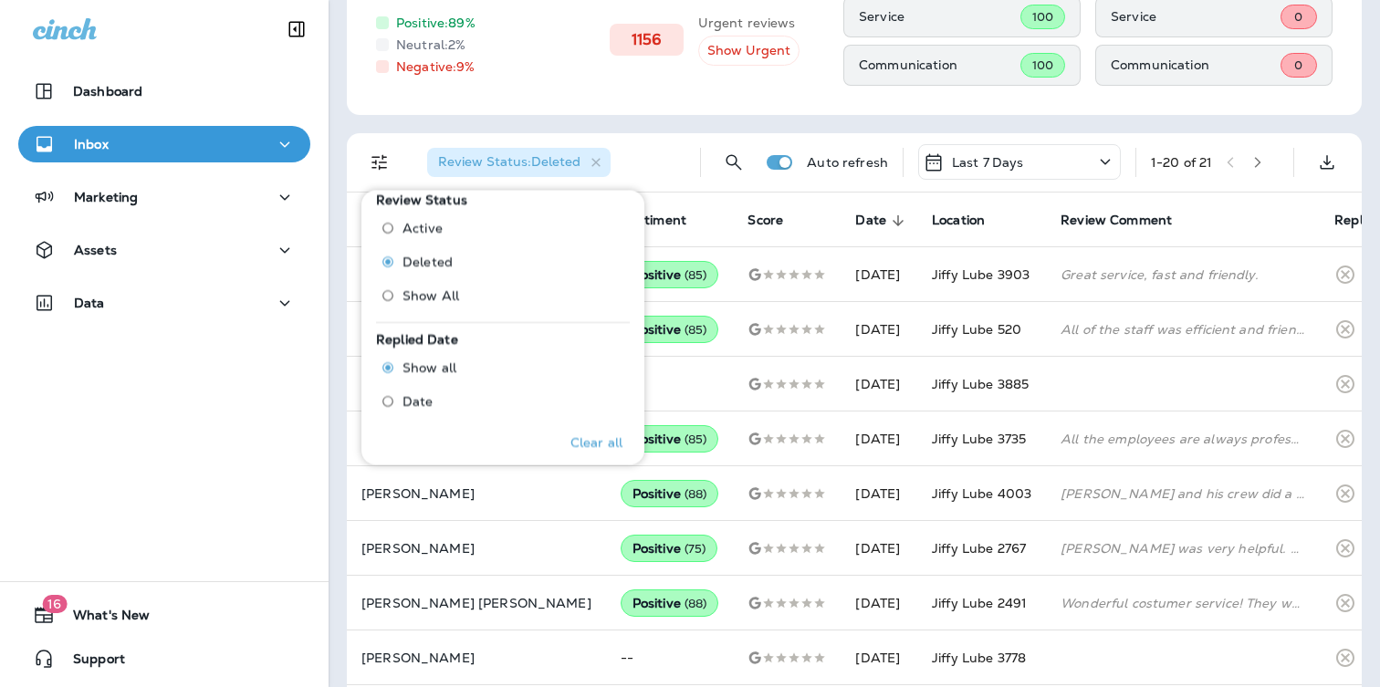
click at [719, 110] on div "Overall sentiment 78.6 -1 This week Positive: 89 % Neutral: 2 % Negative: 9 % R…" at bounding box center [854, 13] width 1015 height 204
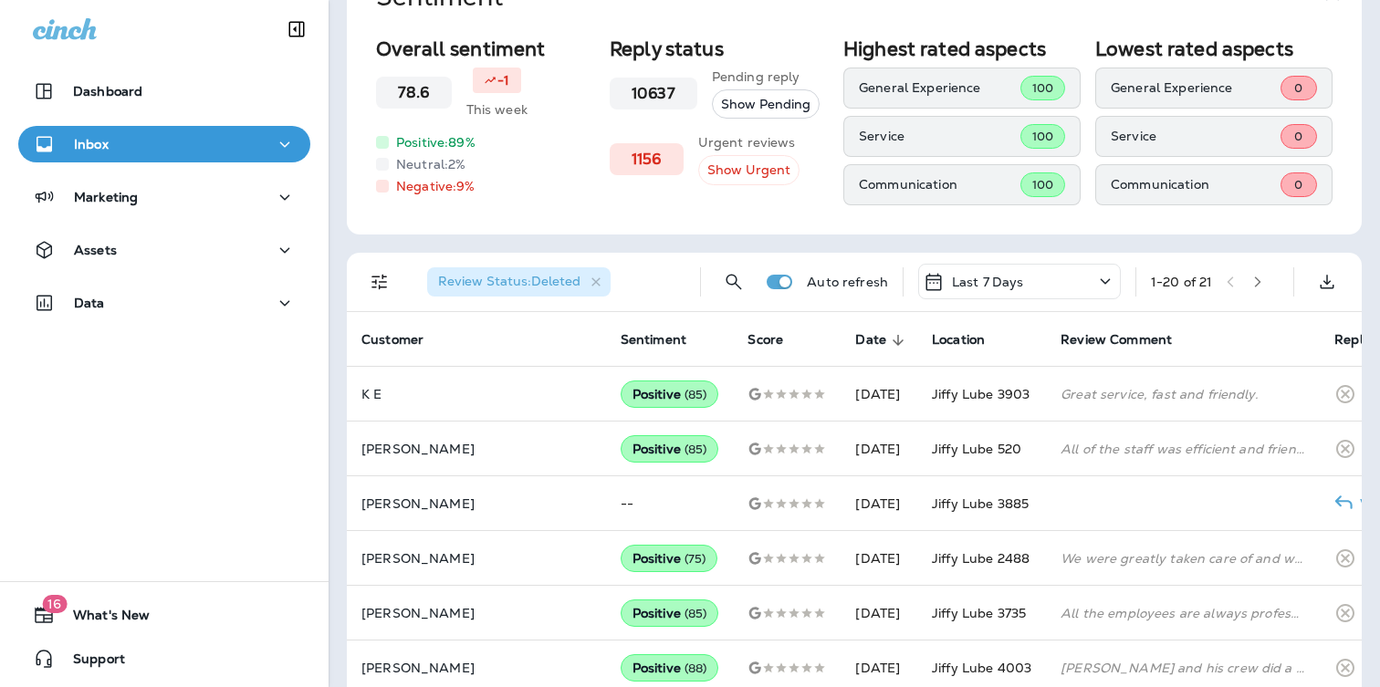
scroll to position [0, 0]
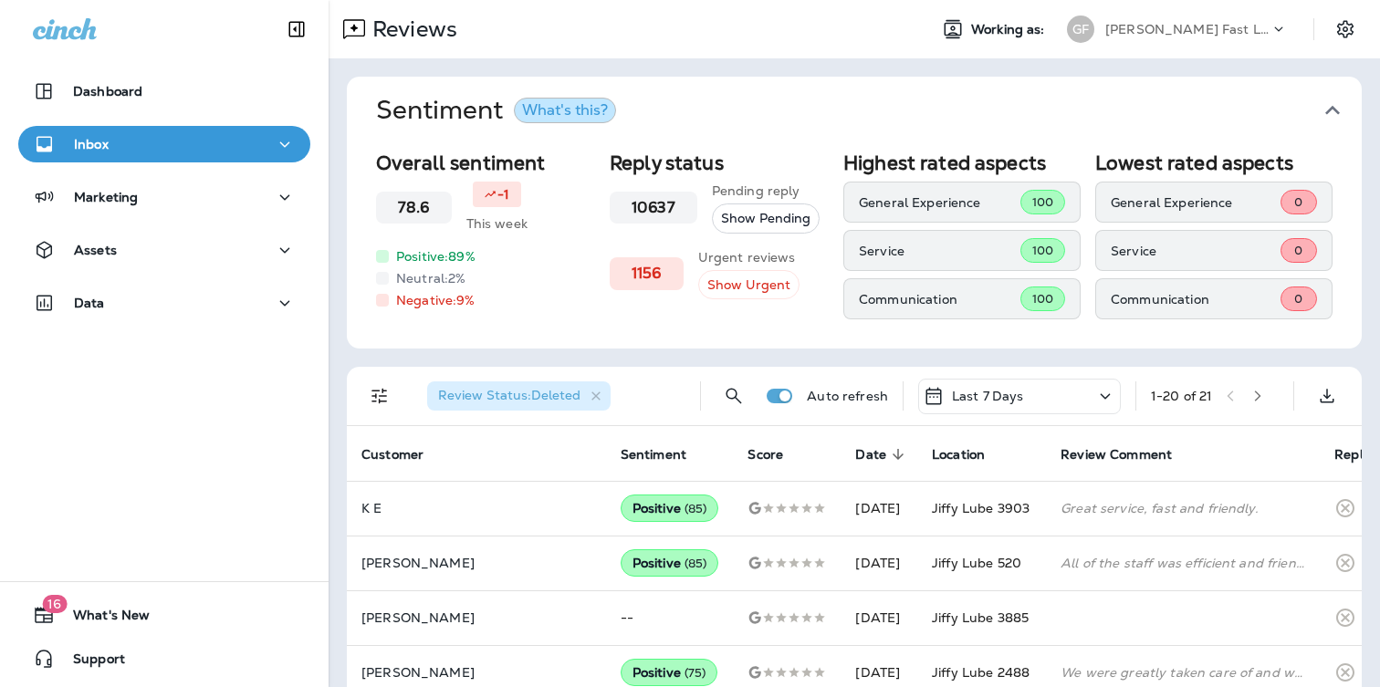
click at [1173, 23] on p "[PERSON_NAME] Fast Lube dba [PERSON_NAME]" at bounding box center [1187, 29] width 164 height 15
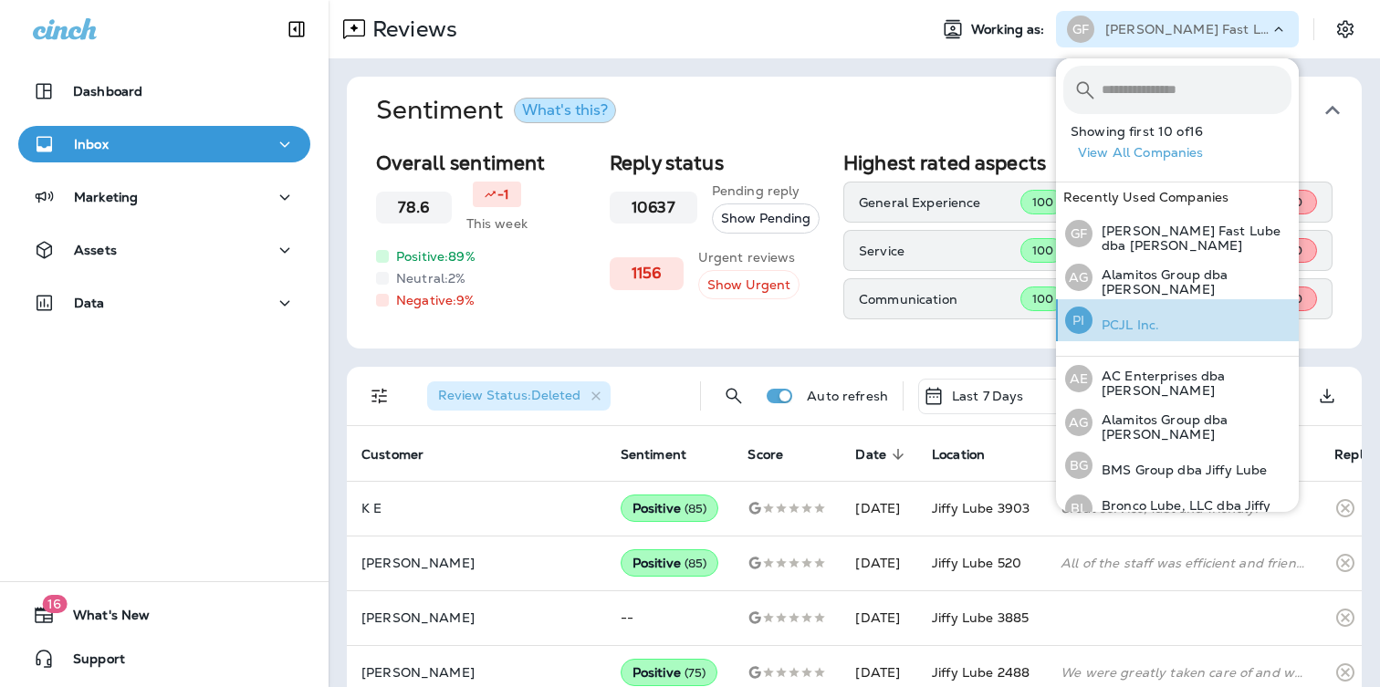
click at [1164, 323] on div "PI PCJL Inc." at bounding box center [1112, 320] width 109 height 42
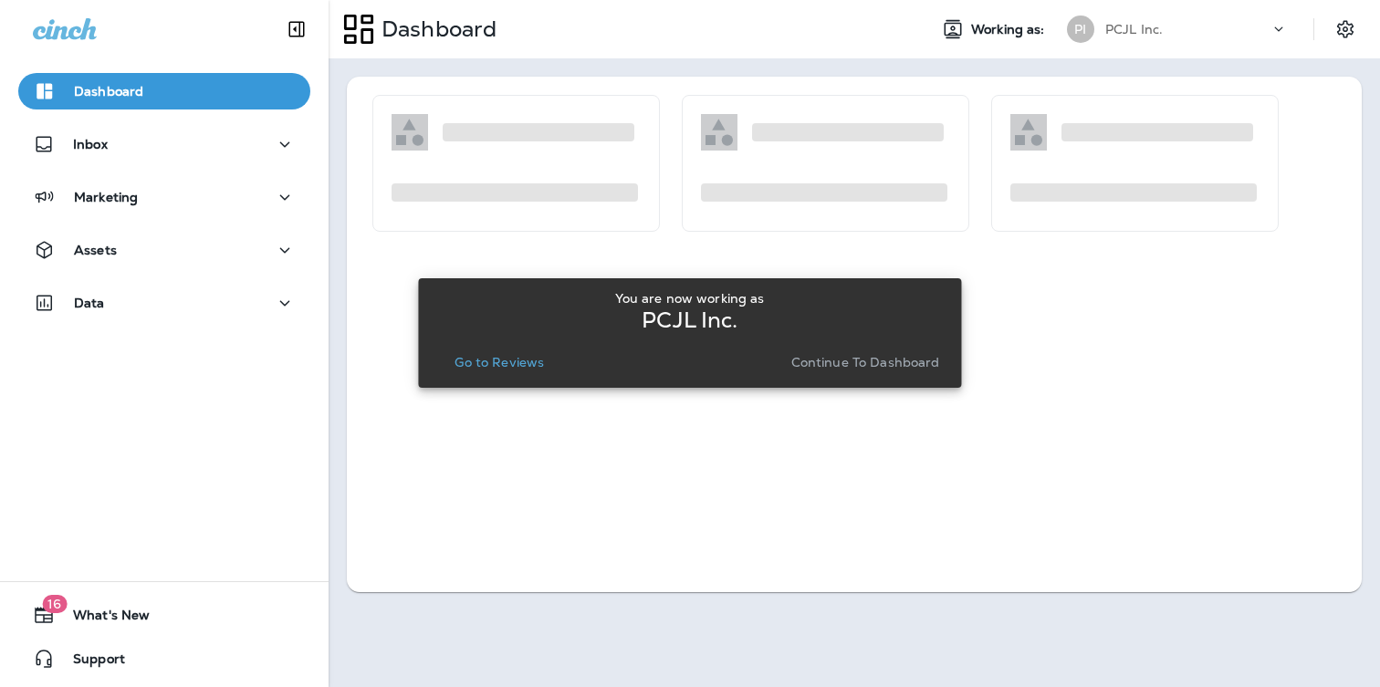
click at [502, 352] on button "Go to Reviews" at bounding box center [499, 363] width 104 height 26
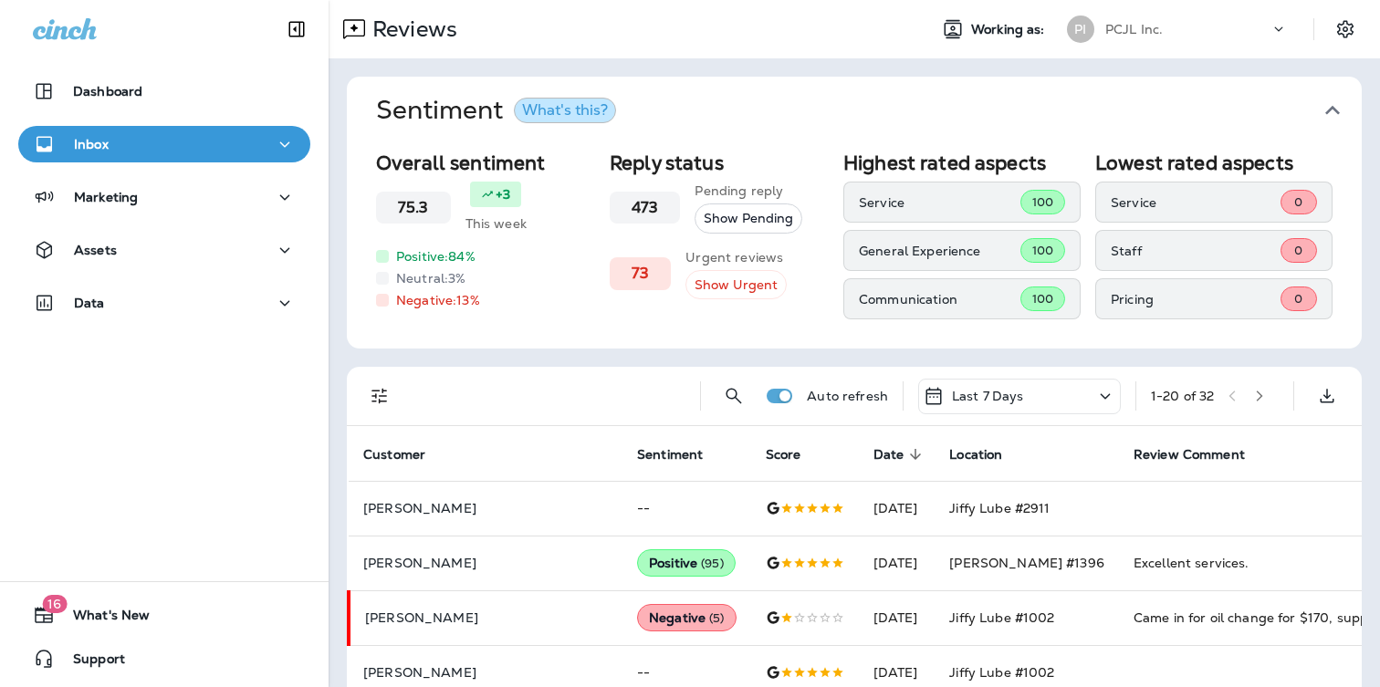
click at [388, 399] on icon "Filters" at bounding box center [380, 396] width 22 height 22
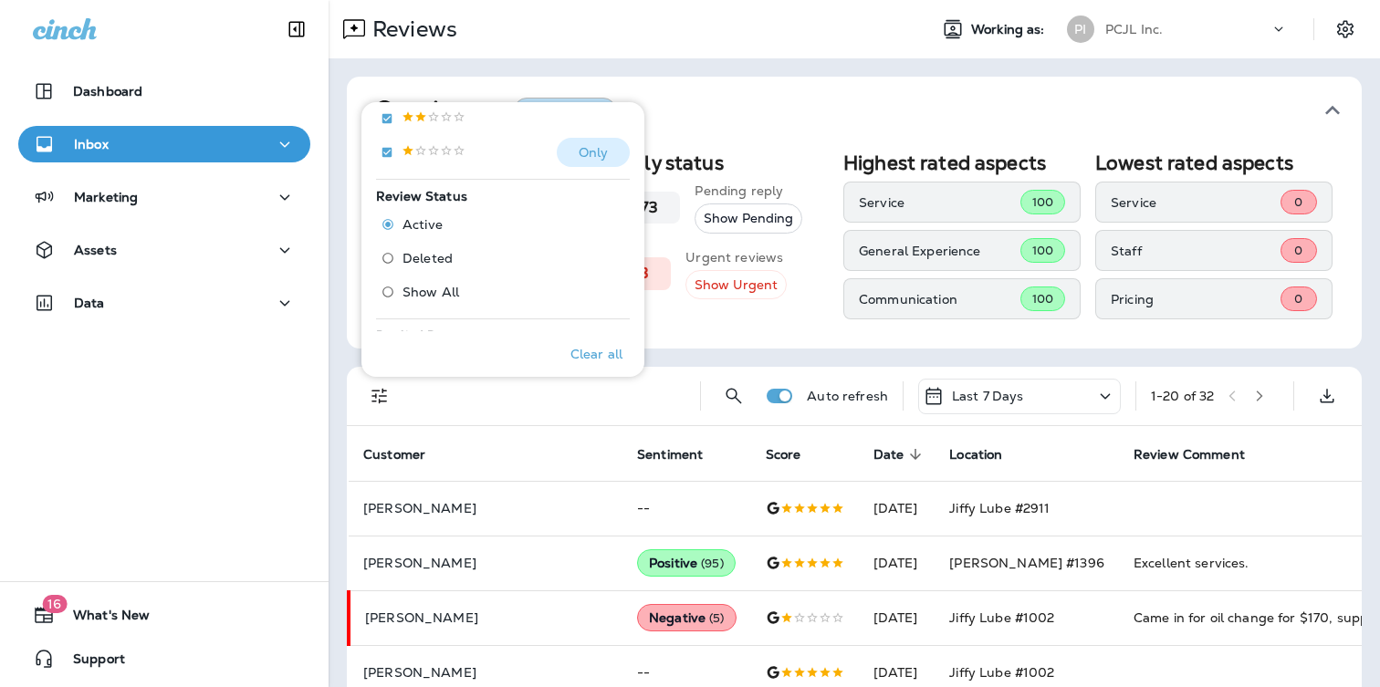
scroll to position [543, 0]
click at [413, 176] on span "Deleted" at bounding box center [428, 180] width 50 height 15
